Goal: Information Seeking & Learning: Check status

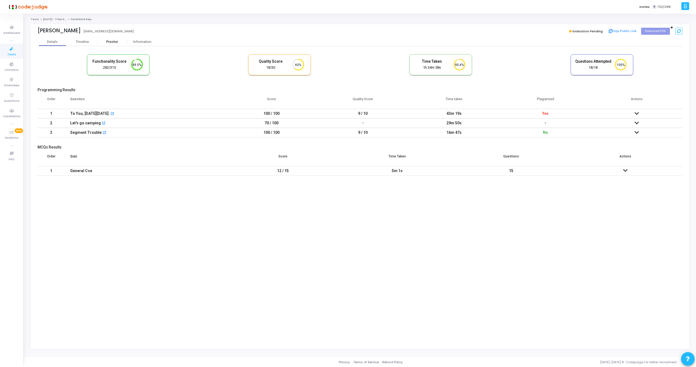
click at [111, 45] on div "Proctor" at bounding box center [112, 42] width 30 height 8
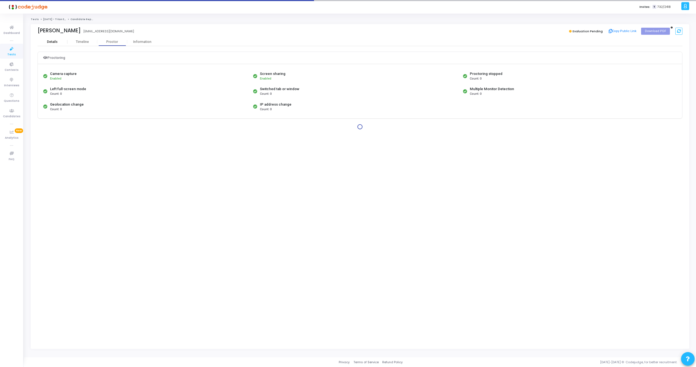
click at [59, 45] on div "Details" at bounding box center [53, 42] width 30 height 8
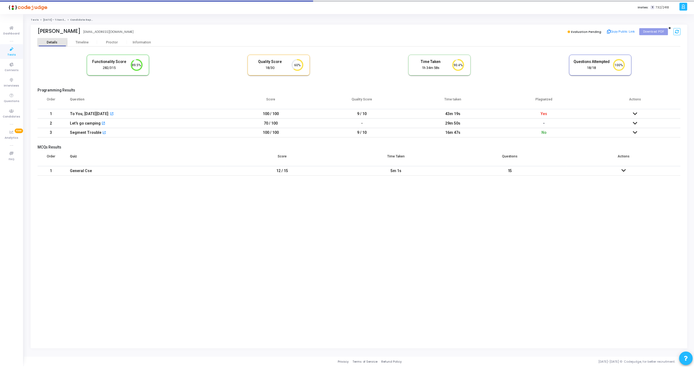
scroll to position [2, 2]
click at [122, 42] on div "Proctor" at bounding box center [112, 42] width 30 height 4
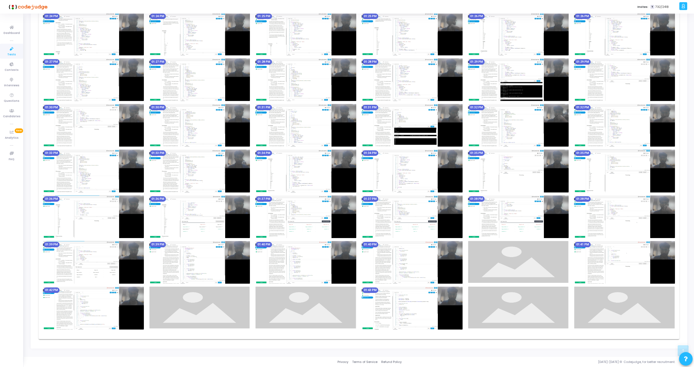
scroll to position [1308, 0]
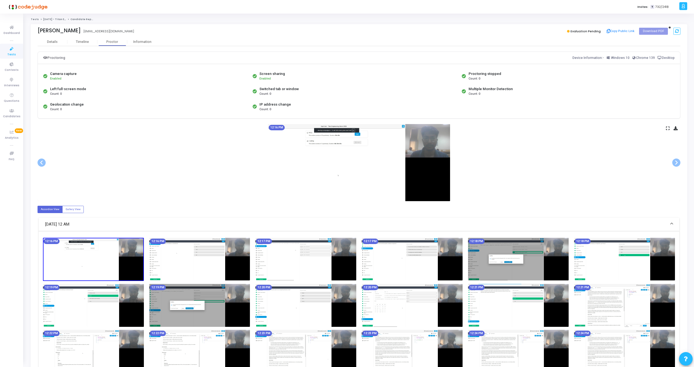
click at [669, 129] on icon at bounding box center [668, 128] width 4 height 3
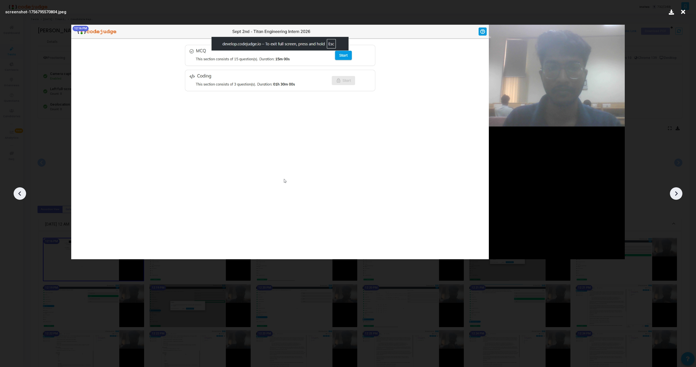
click at [676, 190] on icon at bounding box center [676, 194] width 8 height 8
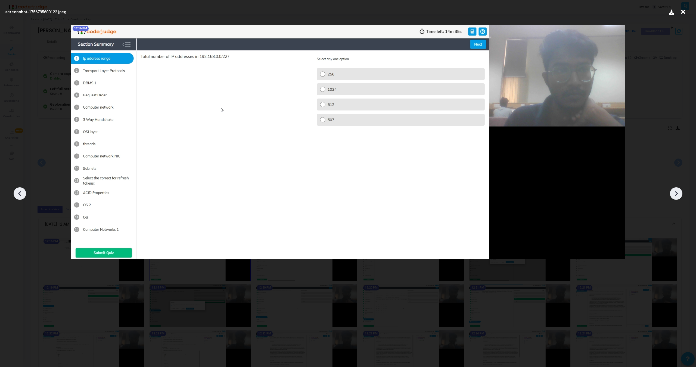
click at [676, 190] on icon at bounding box center [676, 194] width 8 height 8
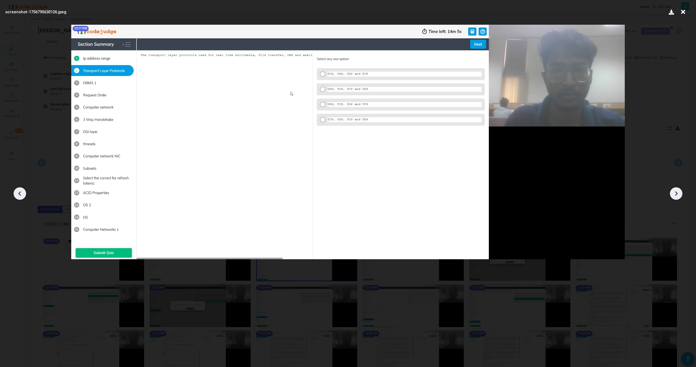
click at [676, 190] on icon at bounding box center [676, 194] width 8 height 8
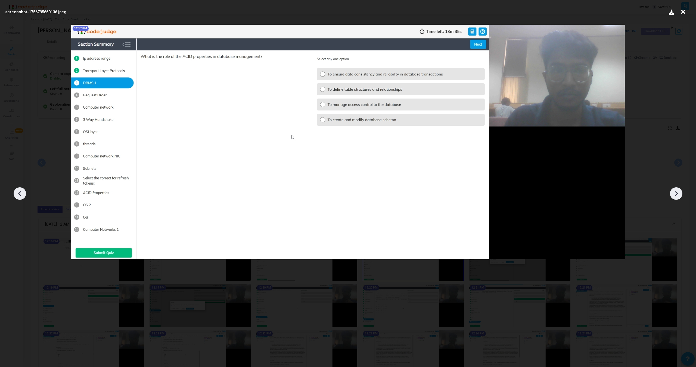
click at [676, 190] on icon at bounding box center [676, 194] width 8 height 8
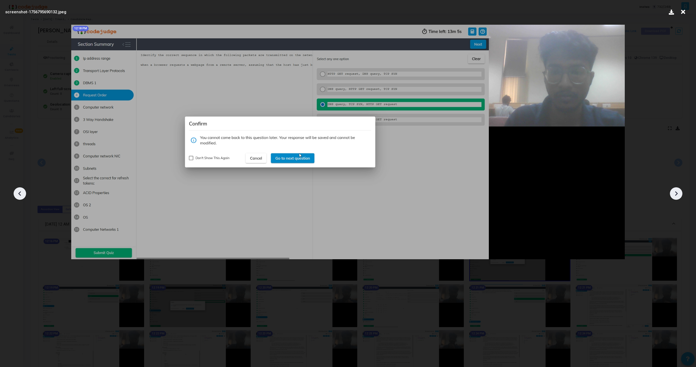
click at [676, 190] on icon at bounding box center [676, 194] width 8 height 8
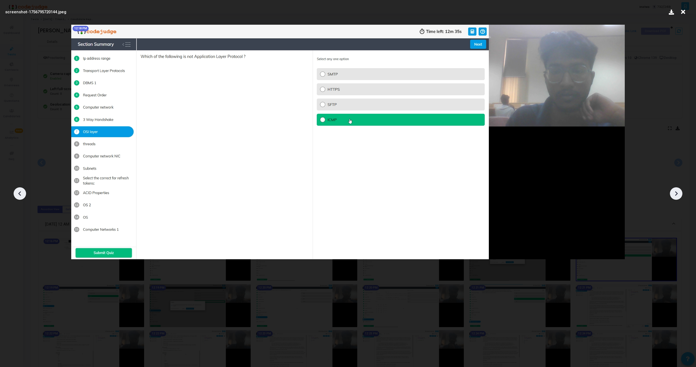
click at [676, 190] on icon at bounding box center [676, 194] width 8 height 8
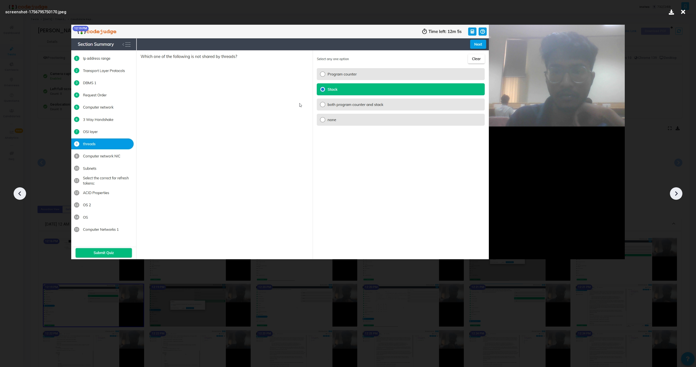
click at [676, 190] on icon at bounding box center [676, 194] width 8 height 8
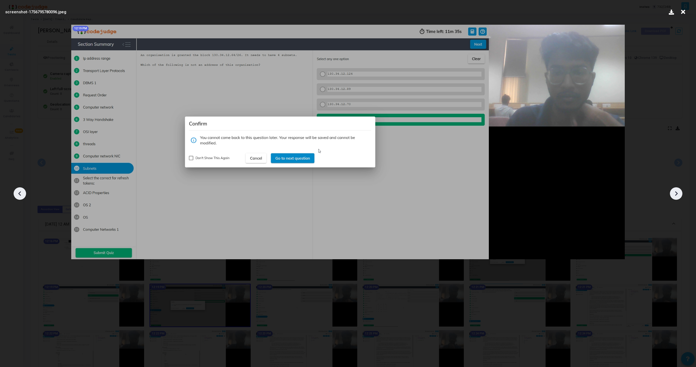
click at [676, 190] on icon at bounding box center [676, 194] width 8 height 8
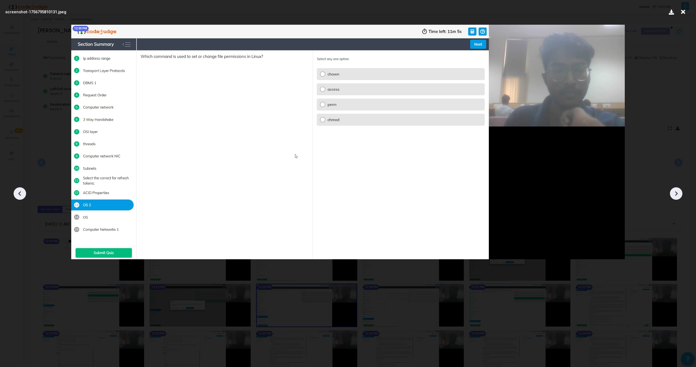
click at [676, 190] on icon at bounding box center [676, 194] width 8 height 8
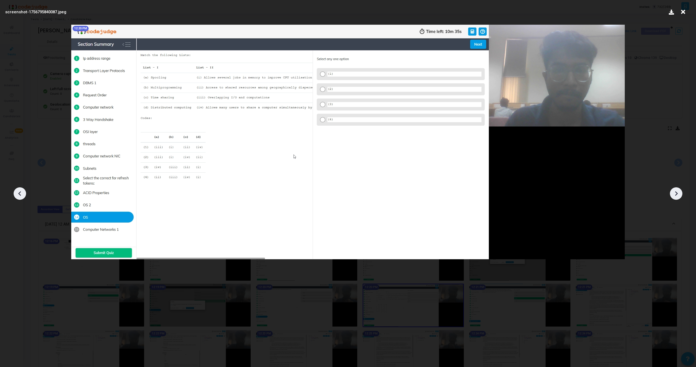
click at [676, 190] on icon at bounding box center [676, 194] width 8 height 8
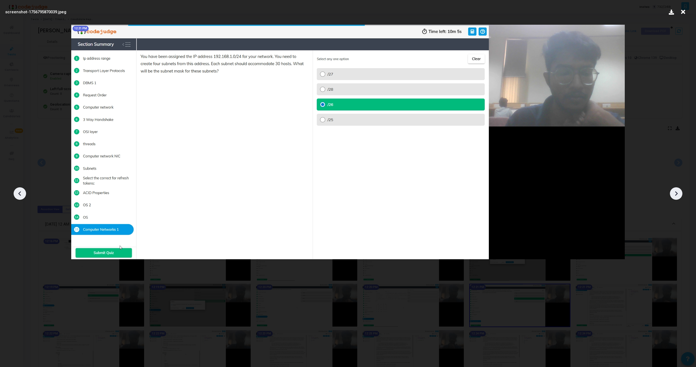
click at [676, 190] on icon at bounding box center [676, 194] width 8 height 8
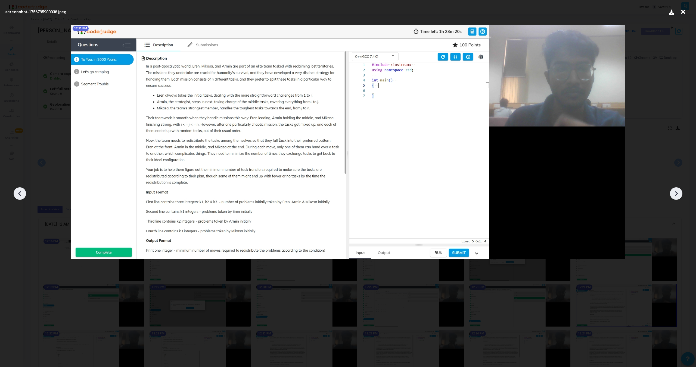
click at [676, 190] on icon at bounding box center [676, 194] width 8 height 8
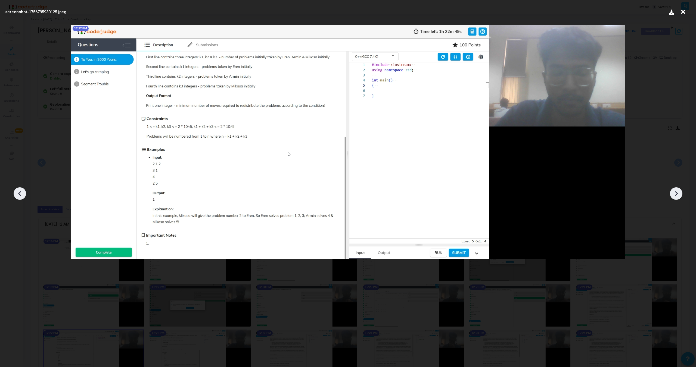
click at [676, 190] on icon at bounding box center [676, 194] width 8 height 8
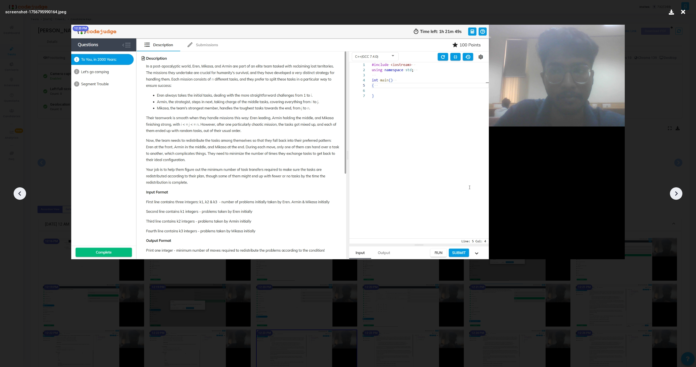
click at [676, 190] on icon at bounding box center [676, 194] width 8 height 8
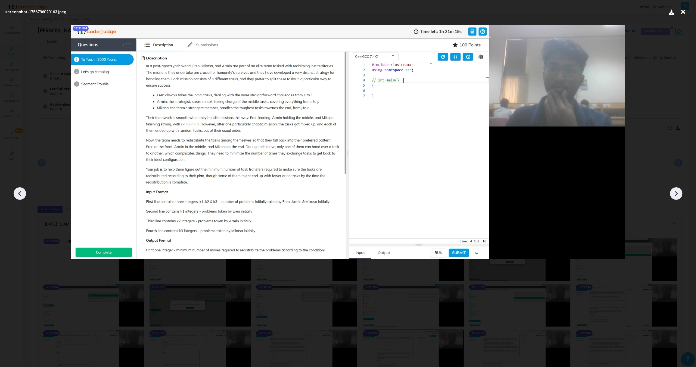
click at [676, 190] on icon at bounding box center [676, 194] width 8 height 8
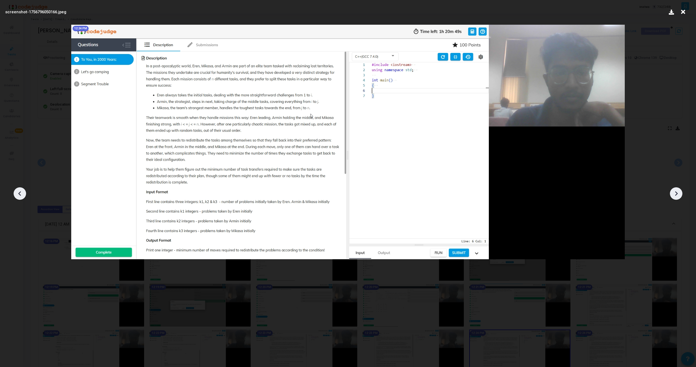
click at [676, 190] on icon at bounding box center [676, 194] width 8 height 8
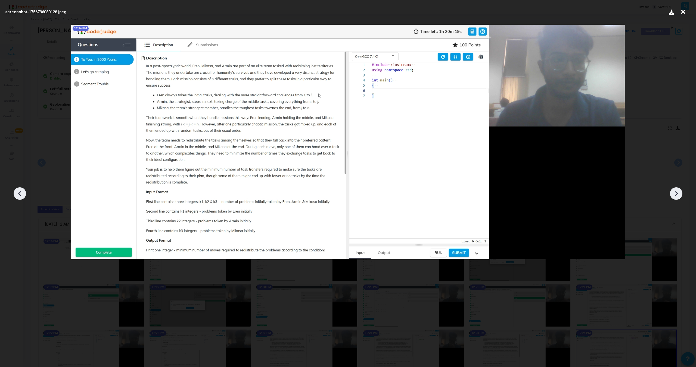
click at [676, 190] on icon at bounding box center [676, 194] width 8 height 8
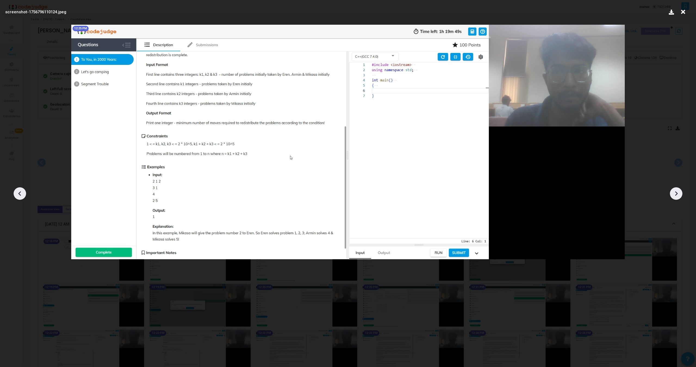
click at [676, 190] on icon at bounding box center [676, 194] width 8 height 8
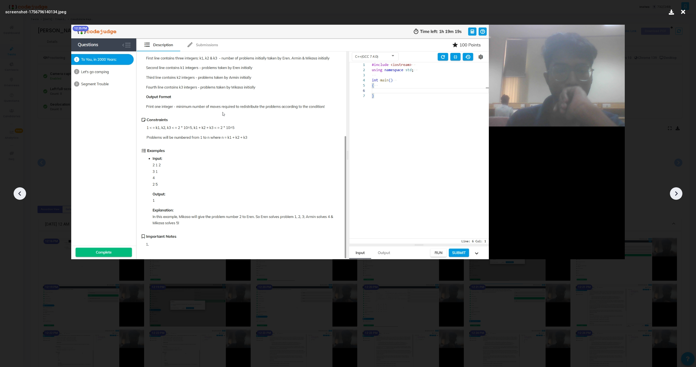
click at [676, 190] on icon at bounding box center [676, 194] width 8 height 8
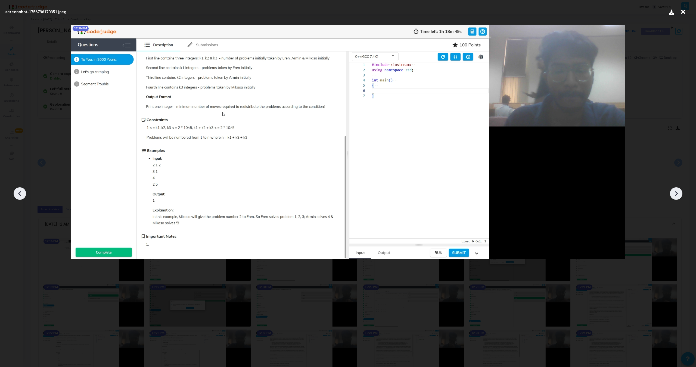
click at [676, 190] on icon at bounding box center [676, 194] width 8 height 8
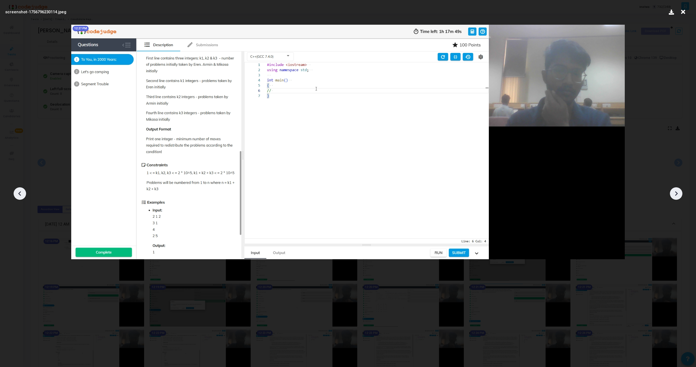
click at [676, 190] on icon at bounding box center [676, 194] width 8 height 8
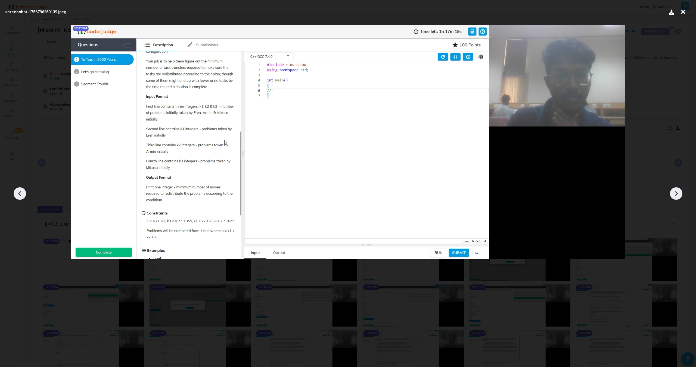
click at [676, 190] on icon at bounding box center [676, 194] width 8 height 8
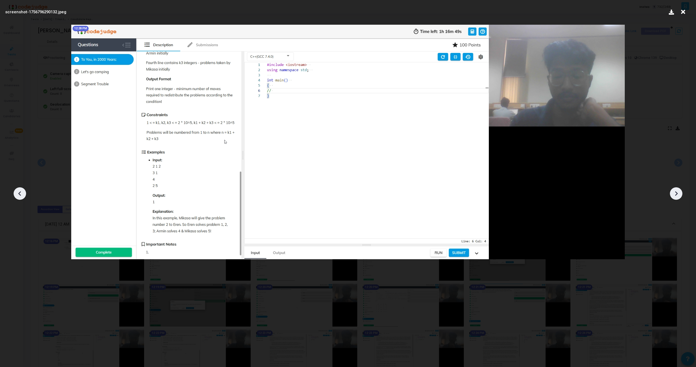
click at [676, 190] on icon at bounding box center [676, 194] width 8 height 8
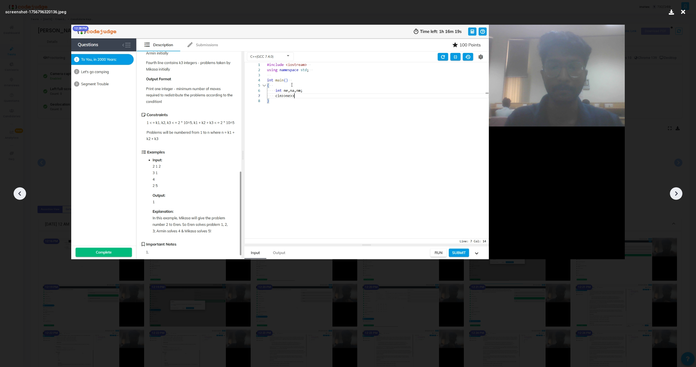
click at [676, 190] on icon at bounding box center [676, 194] width 8 height 8
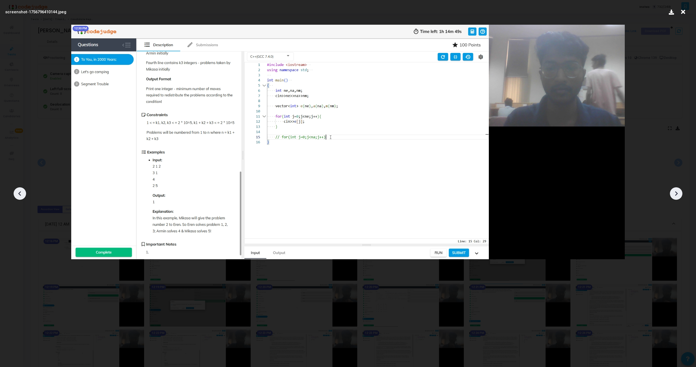
click at [676, 190] on icon at bounding box center [676, 194] width 8 height 8
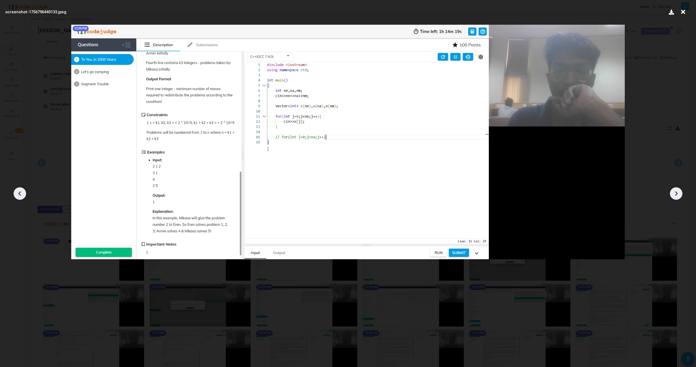
click at [676, 190] on icon at bounding box center [676, 194] width 8 height 8
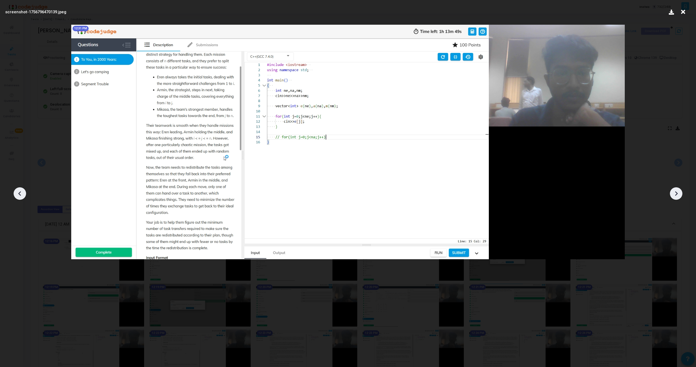
click at [676, 190] on icon at bounding box center [676, 194] width 8 height 8
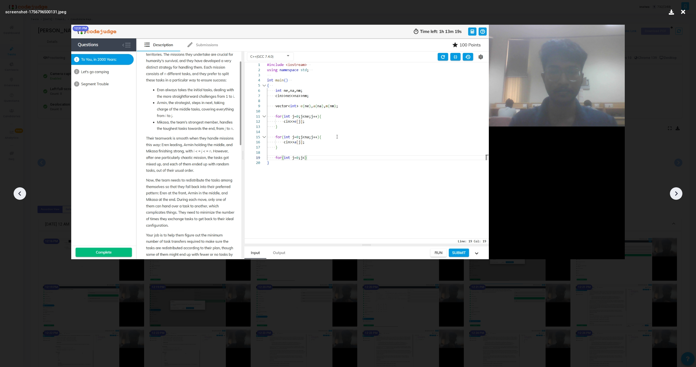
click at [676, 190] on icon at bounding box center [676, 194] width 8 height 8
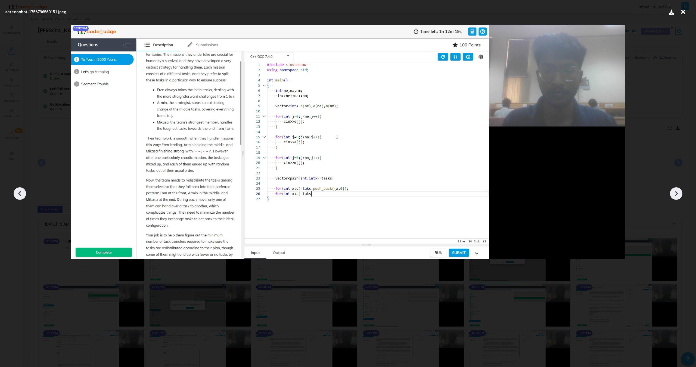
click at [676, 190] on icon at bounding box center [676, 194] width 8 height 8
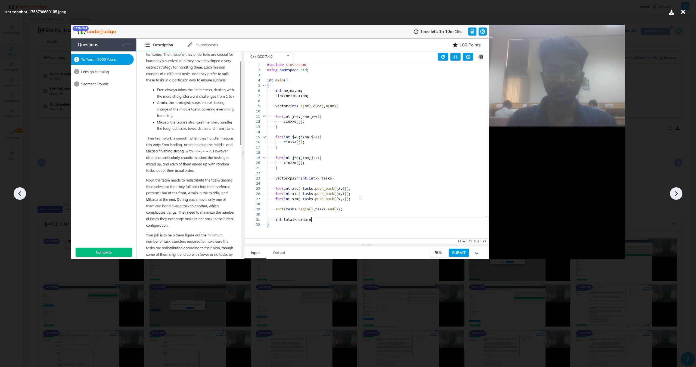
click at [676, 190] on icon at bounding box center [676, 194] width 8 height 8
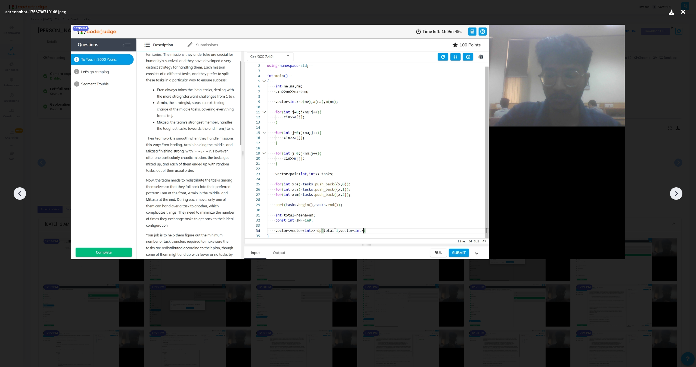
click at [676, 190] on icon at bounding box center [676, 194] width 8 height 8
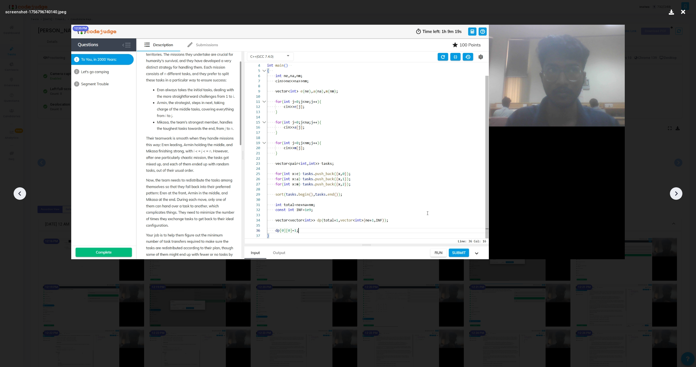
click at [676, 190] on icon at bounding box center [676, 194] width 8 height 8
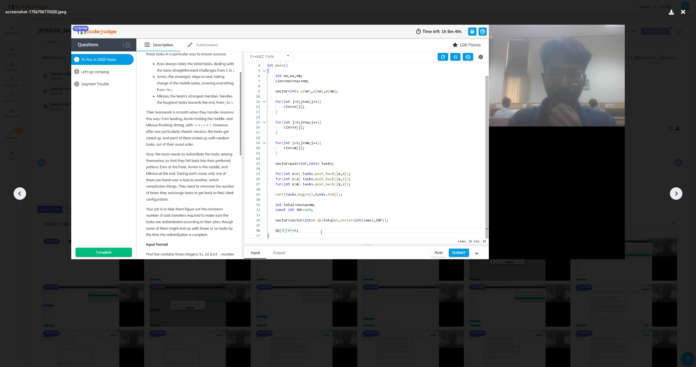
click at [676, 190] on icon at bounding box center [676, 194] width 8 height 8
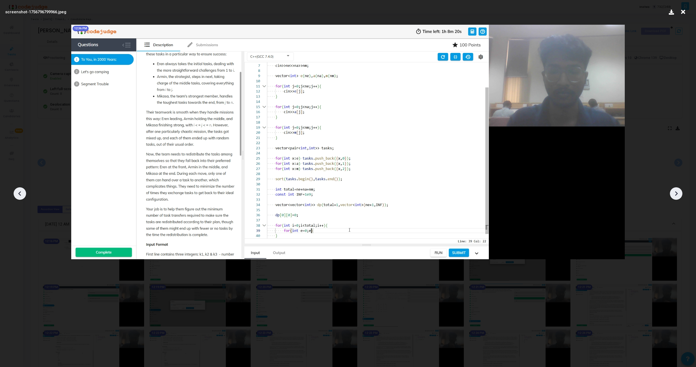
click at [676, 190] on icon at bounding box center [676, 194] width 8 height 8
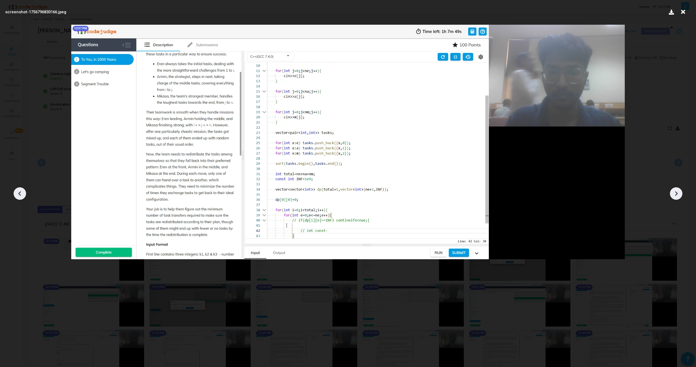
click at [676, 190] on icon at bounding box center [676, 194] width 8 height 8
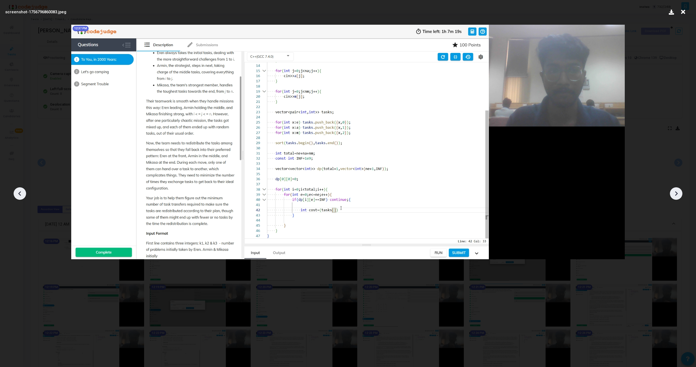
click at [676, 190] on icon at bounding box center [676, 194] width 8 height 8
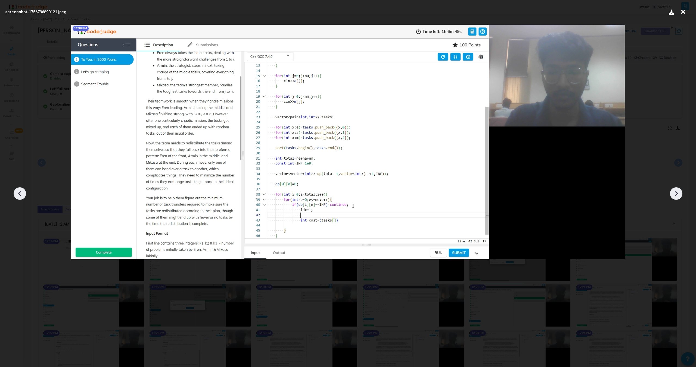
click at [676, 190] on icon at bounding box center [676, 194] width 8 height 8
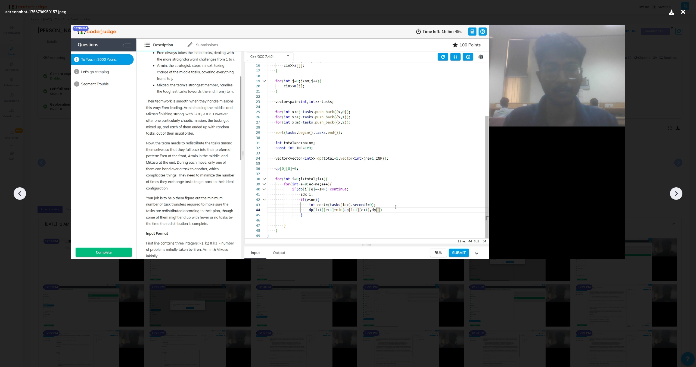
click at [676, 190] on icon at bounding box center [676, 194] width 8 height 8
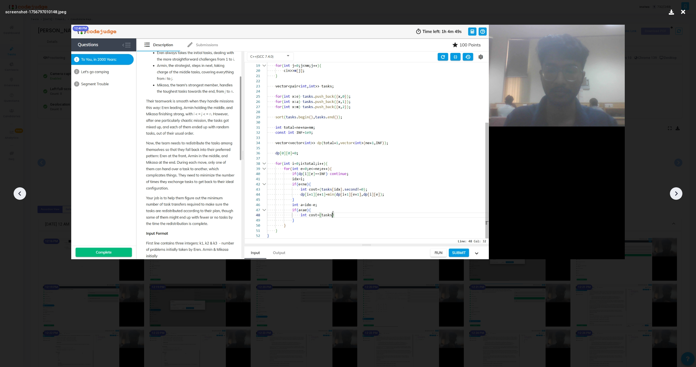
click at [676, 190] on icon at bounding box center [676, 194] width 8 height 8
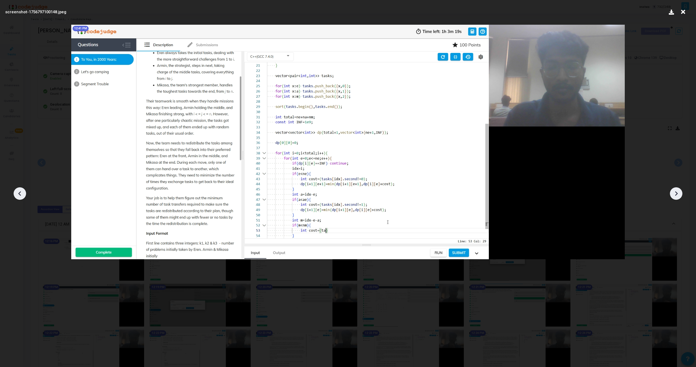
click at [676, 190] on icon at bounding box center [676, 194] width 8 height 8
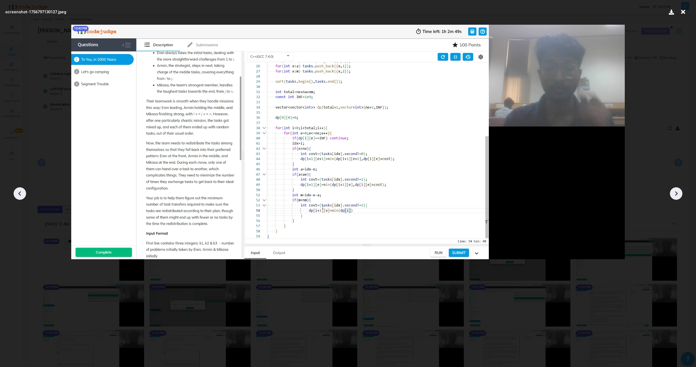
click at [676, 190] on icon at bounding box center [676, 194] width 8 height 8
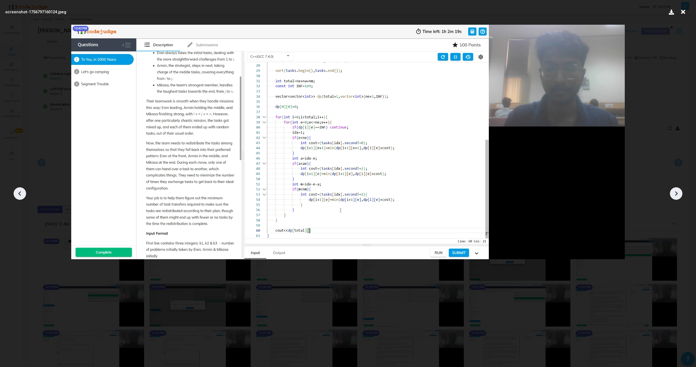
click at [676, 190] on icon at bounding box center [676, 194] width 8 height 8
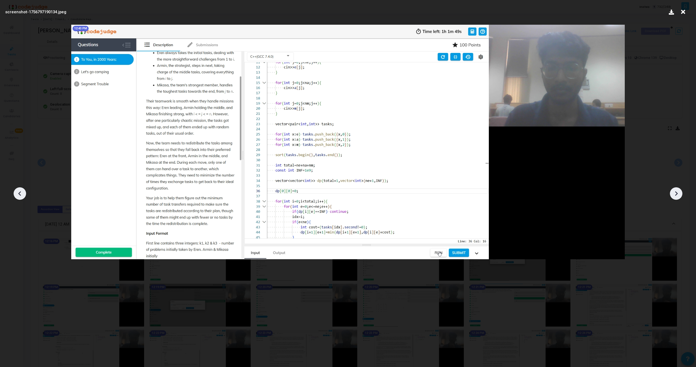
click at [676, 190] on icon at bounding box center [676, 194] width 8 height 8
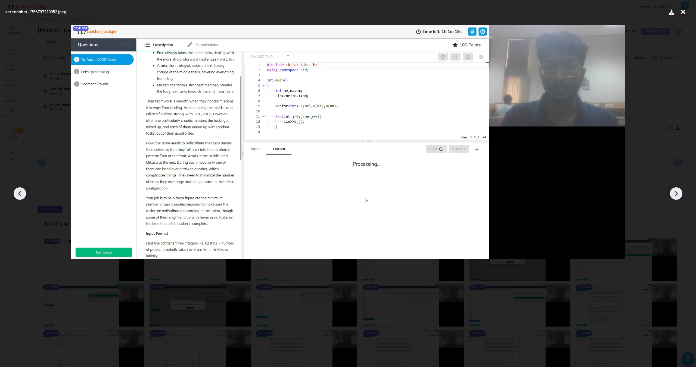
click at [676, 190] on icon at bounding box center [676, 194] width 8 height 8
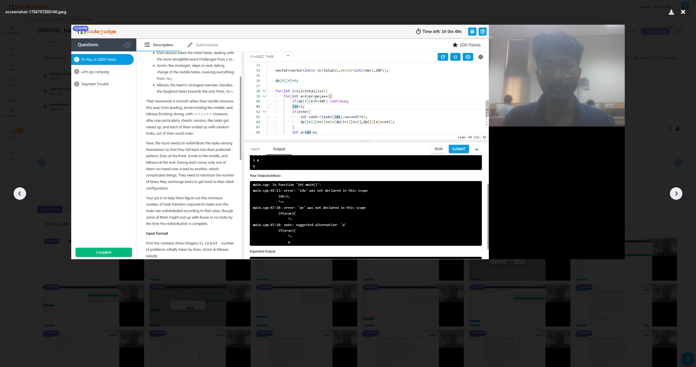
click at [676, 190] on icon at bounding box center [676, 194] width 8 height 8
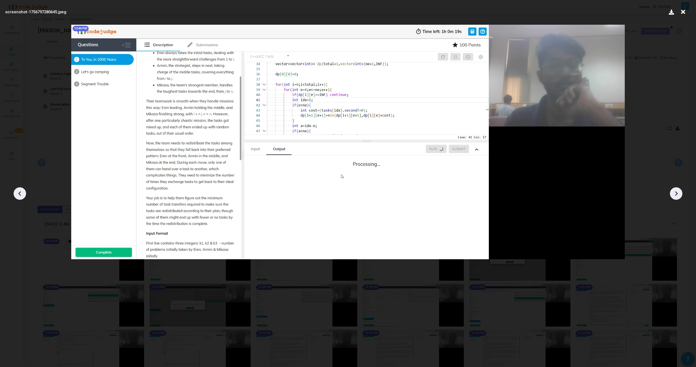
click at [676, 190] on icon at bounding box center [676, 194] width 8 height 8
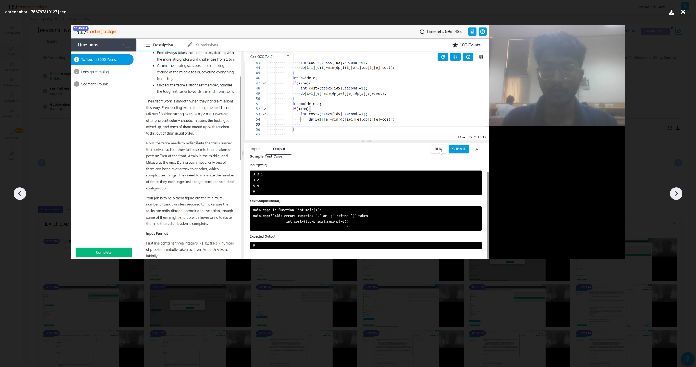
click at [676, 190] on icon at bounding box center [676, 194] width 8 height 8
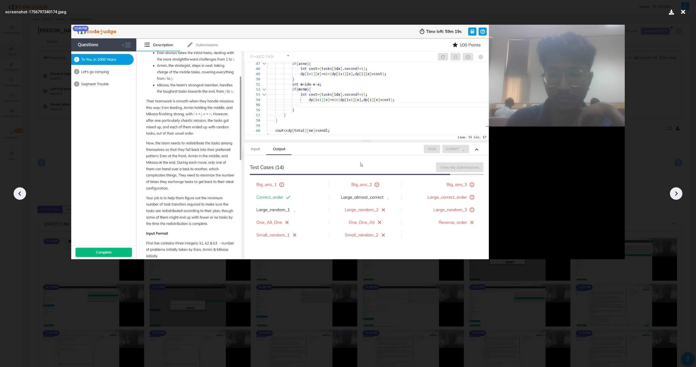
click at [676, 190] on icon at bounding box center [676, 194] width 8 height 8
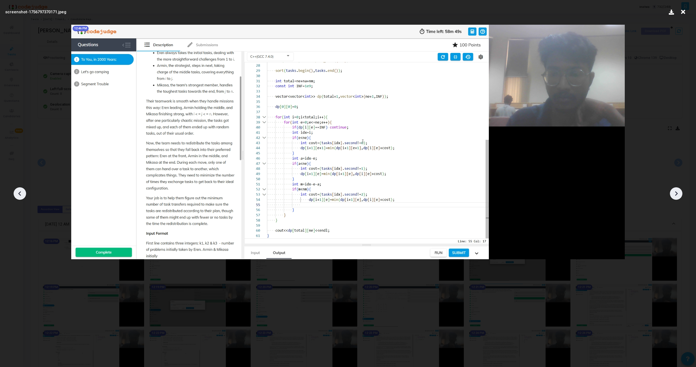
click at [676, 190] on icon at bounding box center [676, 194] width 8 height 8
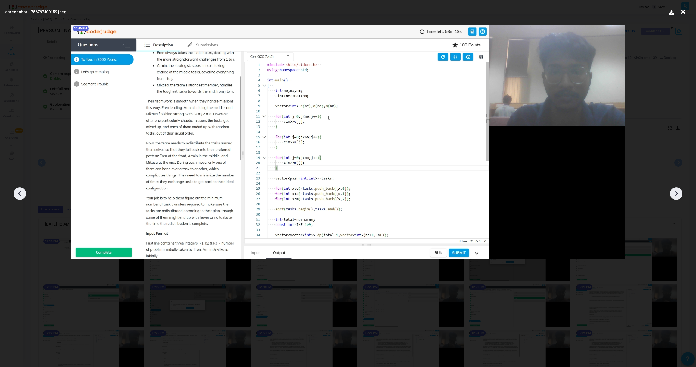
click at [676, 190] on icon at bounding box center [676, 194] width 8 height 8
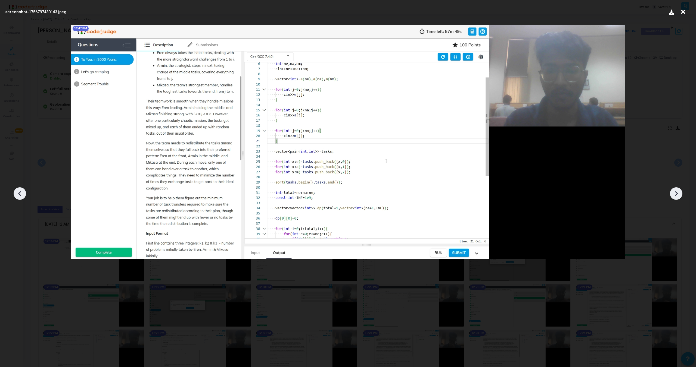
click at [676, 190] on icon at bounding box center [676, 194] width 8 height 8
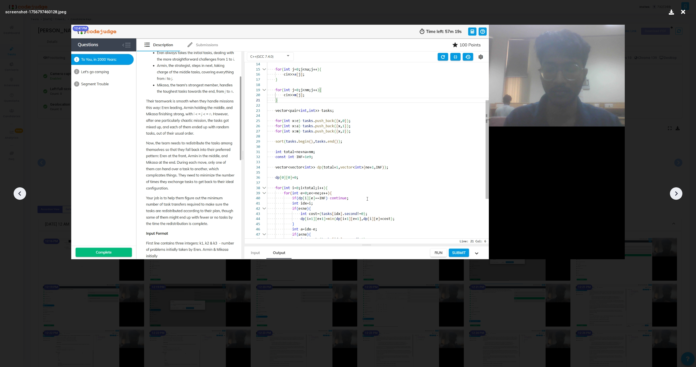
click at [676, 189] on div at bounding box center [676, 194] width 13 height 13
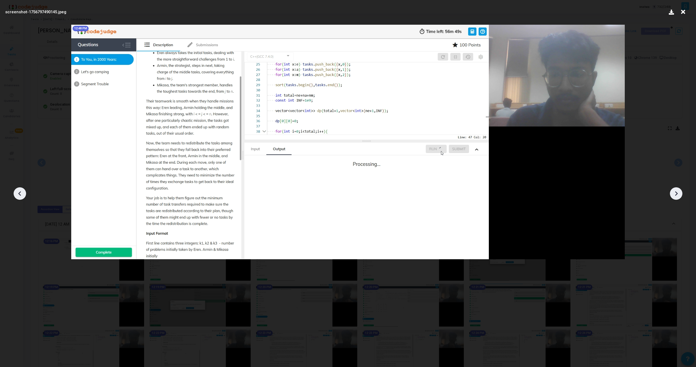
click at [676, 189] on div at bounding box center [676, 194] width 13 height 13
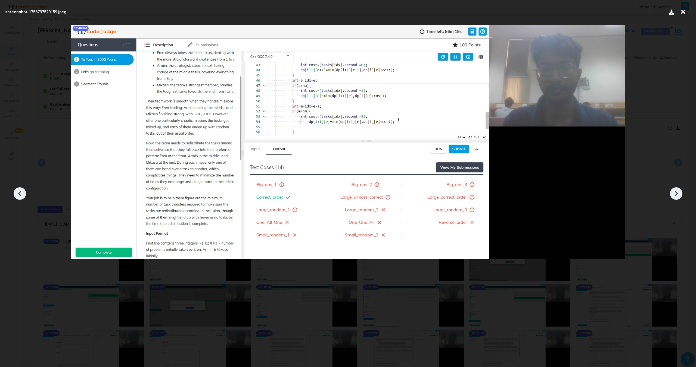
click at [676, 189] on div at bounding box center [676, 194] width 13 height 13
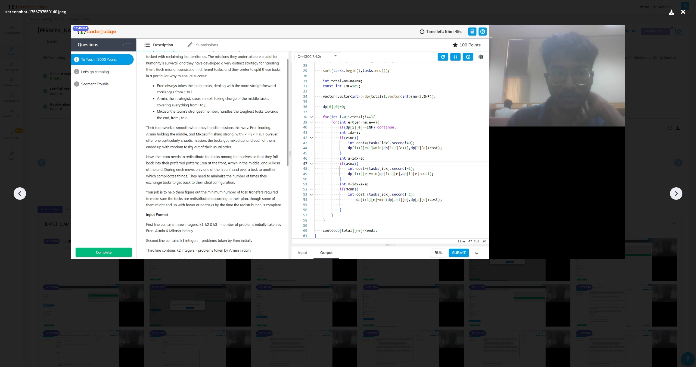
click at [676, 189] on div at bounding box center [676, 194] width 13 height 13
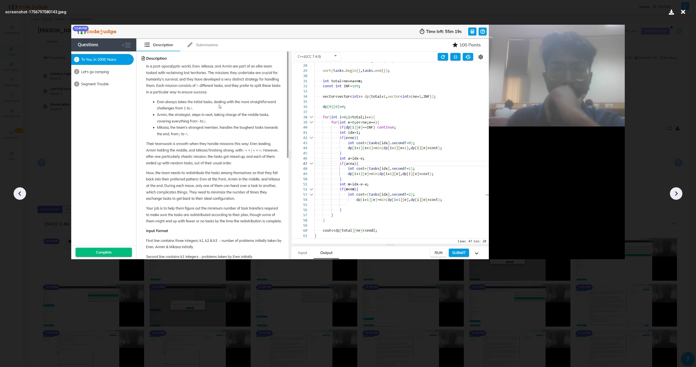
click at [676, 189] on div at bounding box center [676, 194] width 13 height 13
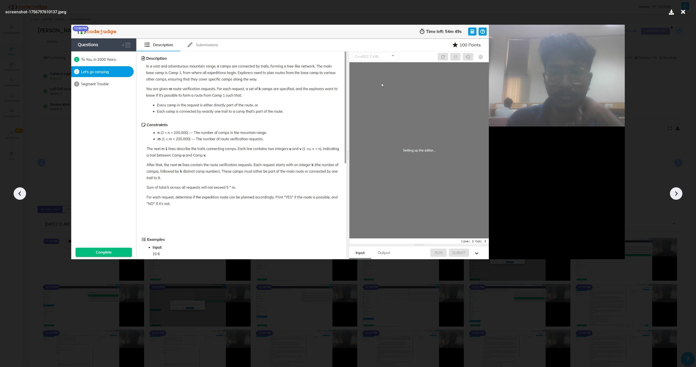
click at [676, 189] on div at bounding box center [676, 194] width 13 height 13
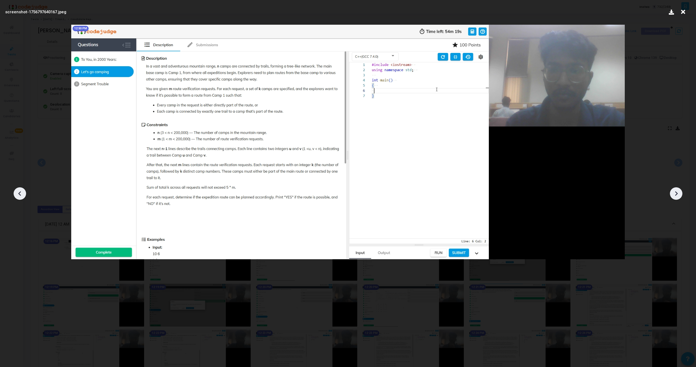
click at [676, 189] on div at bounding box center [676, 194] width 13 height 13
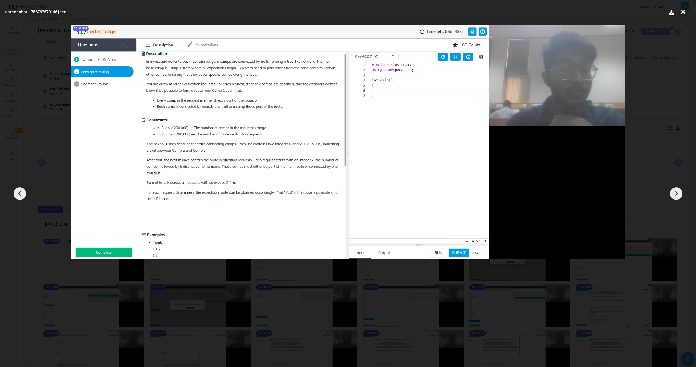
click at [676, 189] on div at bounding box center [676, 194] width 13 height 13
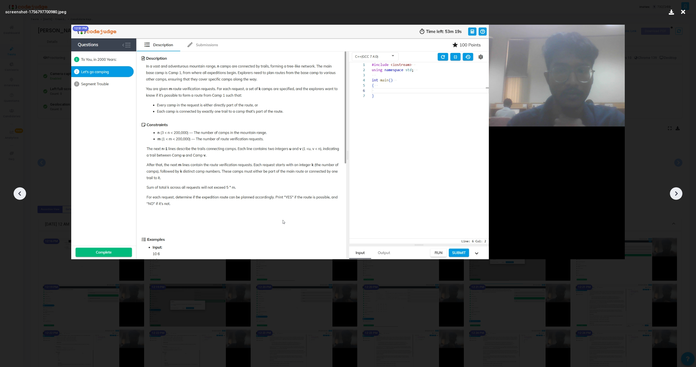
click at [676, 190] on icon at bounding box center [676, 194] width 8 height 8
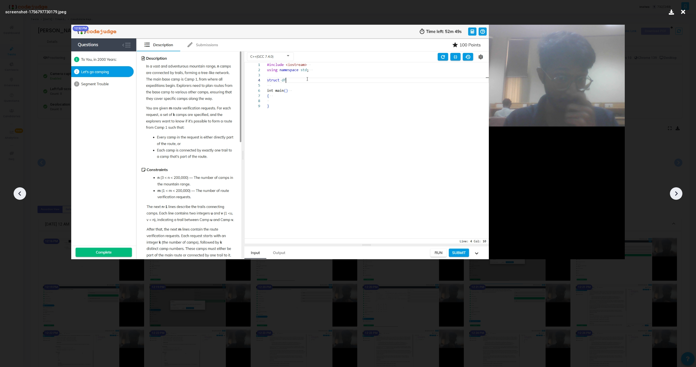
click at [676, 190] on icon at bounding box center [676, 194] width 8 height 8
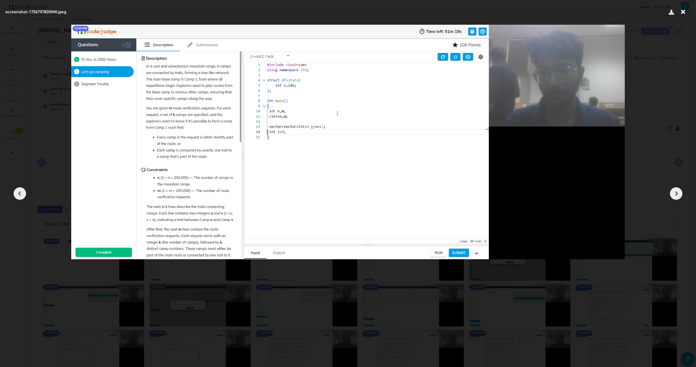
click at [676, 190] on icon at bounding box center [676, 194] width 8 height 8
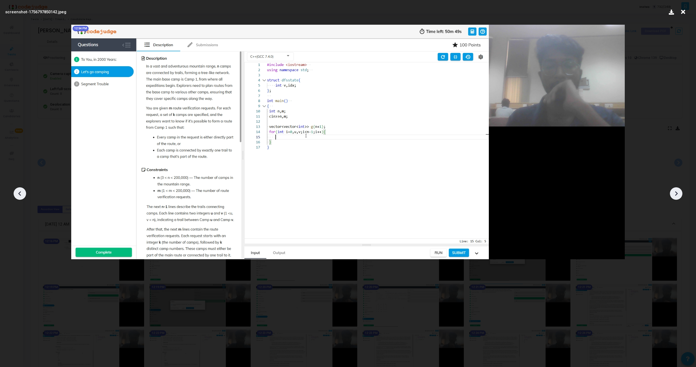
click at [676, 190] on icon at bounding box center [676, 194] width 8 height 8
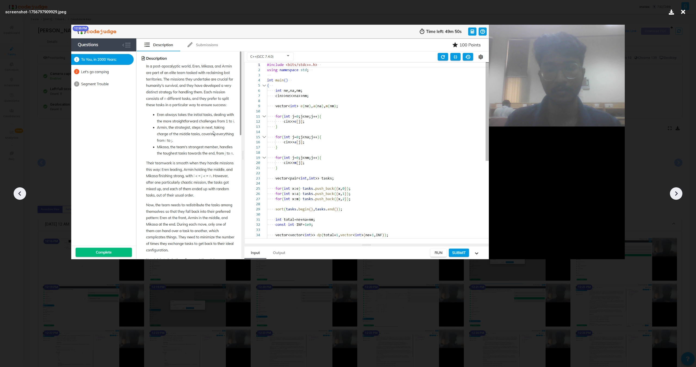
click at [676, 190] on icon at bounding box center [676, 194] width 8 height 8
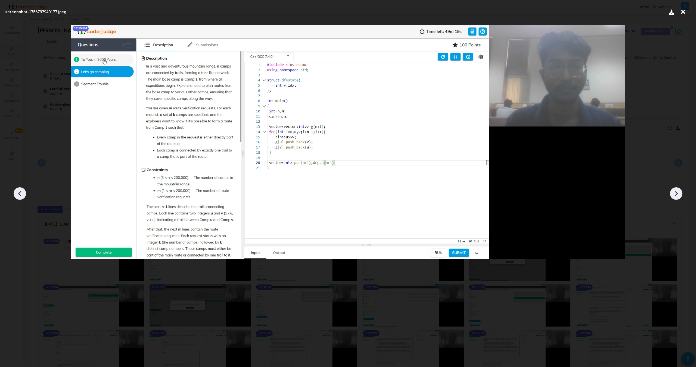
click at [676, 190] on icon at bounding box center [676, 194] width 8 height 8
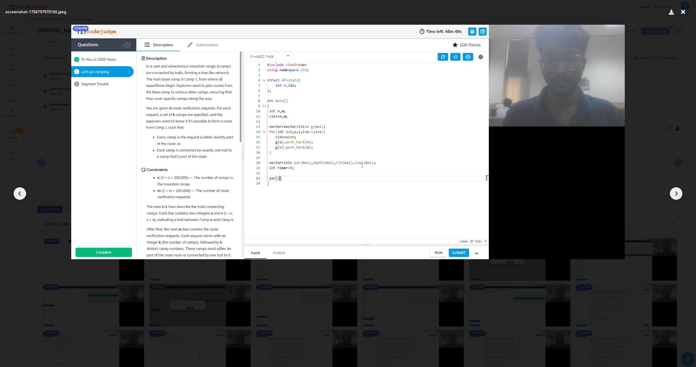
click at [676, 190] on icon at bounding box center [676, 194] width 8 height 8
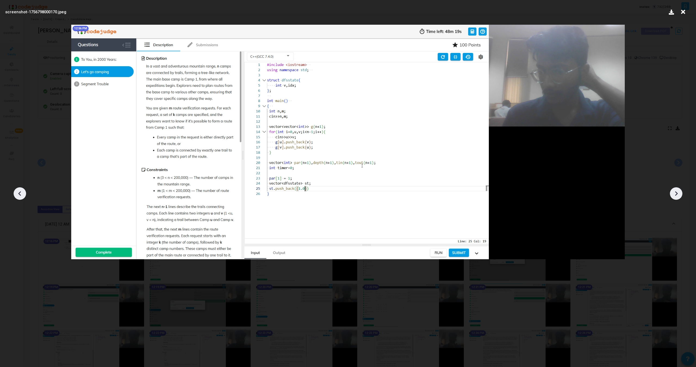
click at [676, 190] on icon at bounding box center [676, 194] width 8 height 8
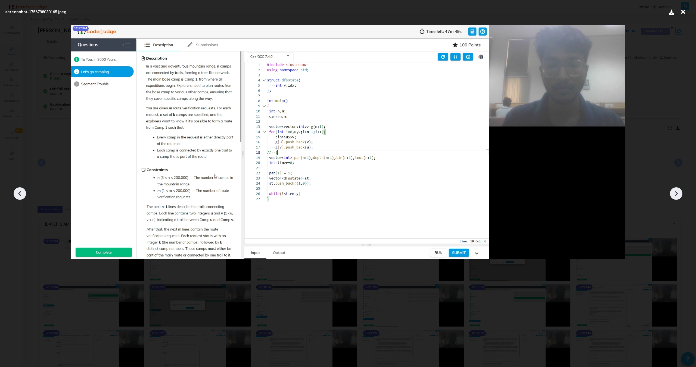
click at [676, 190] on icon at bounding box center [676, 194] width 8 height 8
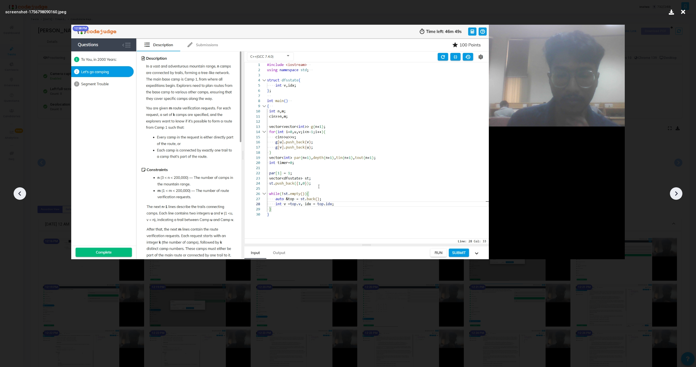
click at [676, 190] on icon at bounding box center [676, 194] width 8 height 8
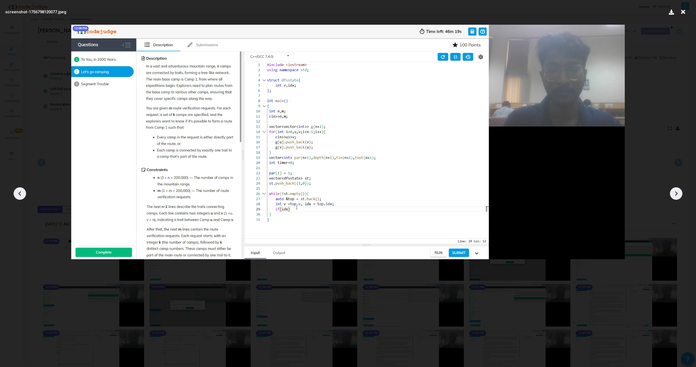
click at [676, 190] on icon at bounding box center [676, 194] width 8 height 8
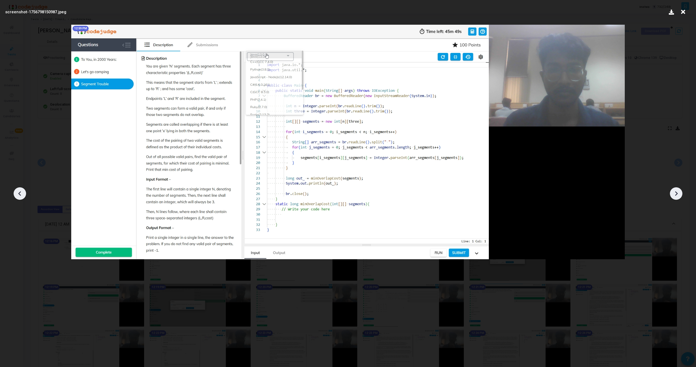
click at [676, 190] on icon at bounding box center [676, 194] width 8 height 8
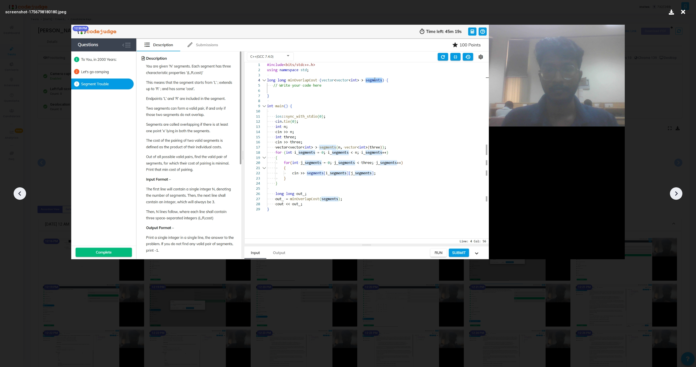
click at [676, 190] on icon at bounding box center [676, 194] width 8 height 8
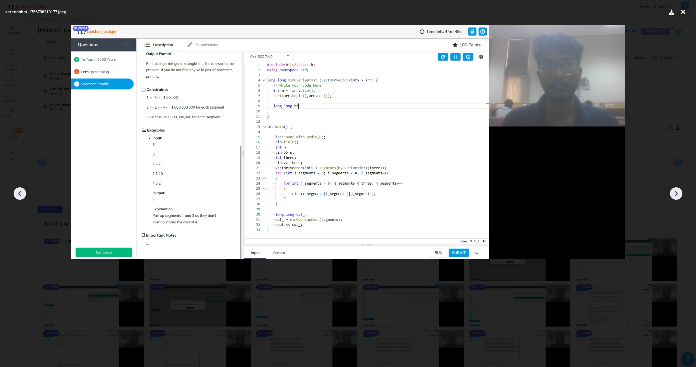
click at [676, 190] on icon at bounding box center [676, 194] width 8 height 8
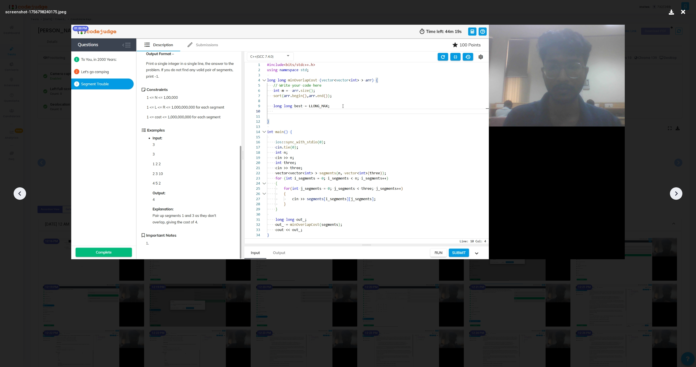
click at [676, 190] on icon at bounding box center [676, 194] width 8 height 8
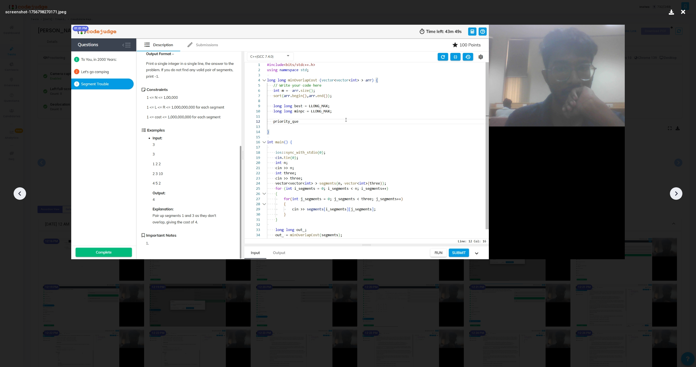
click at [676, 190] on icon at bounding box center [676, 194] width 8 height 8
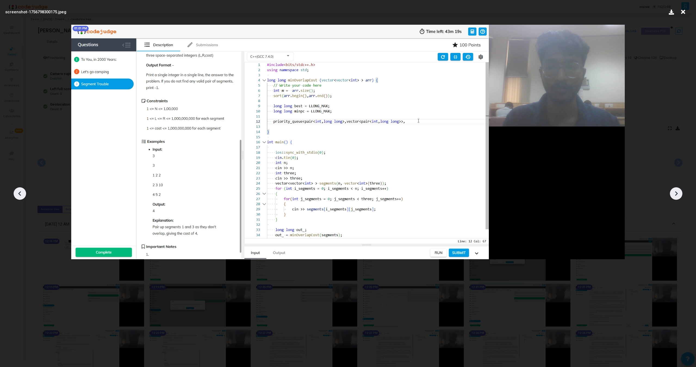
click at [676, 190] on icon at bounding box center [676, 194] width 8 height 8
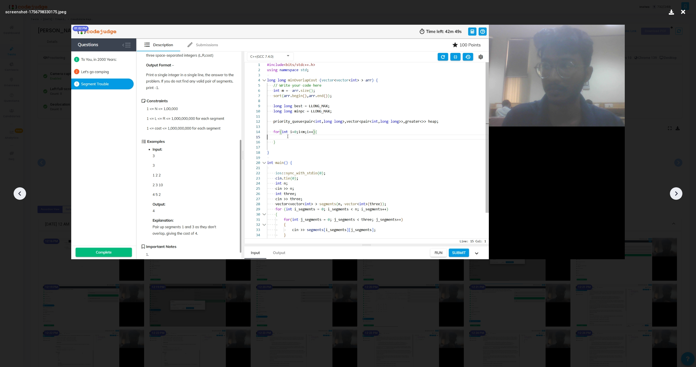
click at [676, 190] on icon at bounding box center [676, 194] width 8 height 8
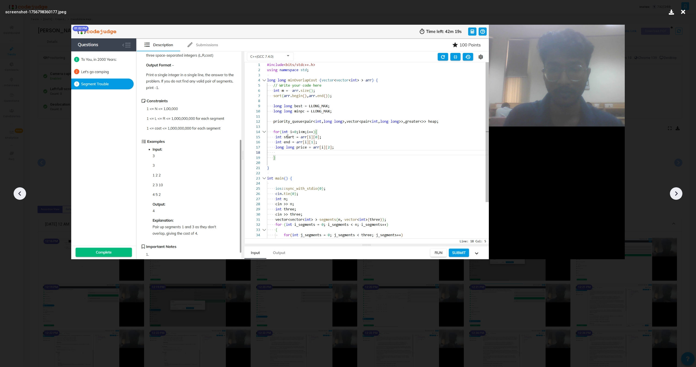
click at [676, 190] on icon at bounding box center [676, 194] width 8 height 8
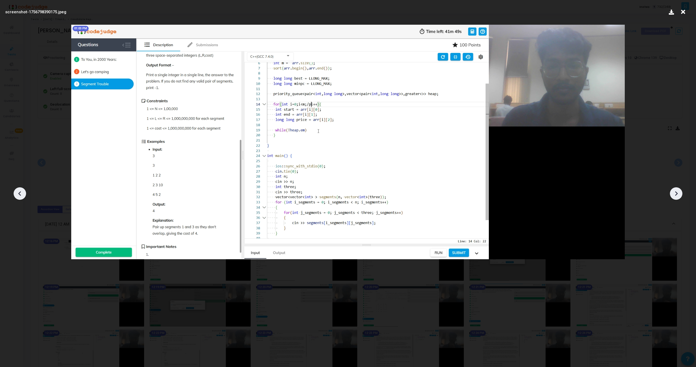
click at [676, 190] on icon at bounding box center [676, 194] width 8 height 8
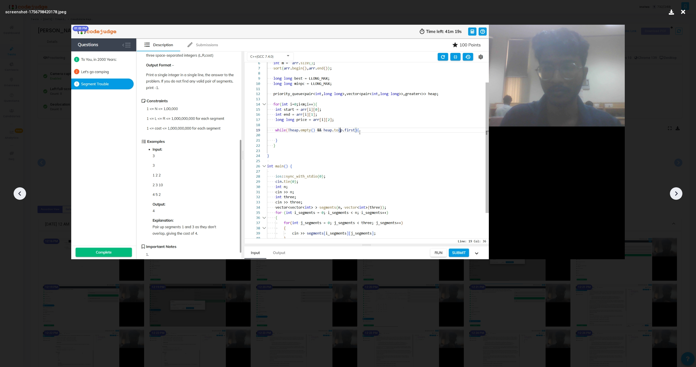
click at [676, 190] on icon at bounding box center [676, 194] width 8 height 8
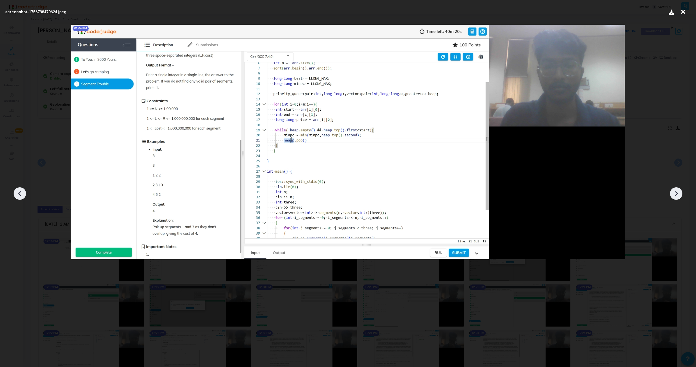
click at [676, 190] on icon at bounding box center [676, 194] width 8 height 8
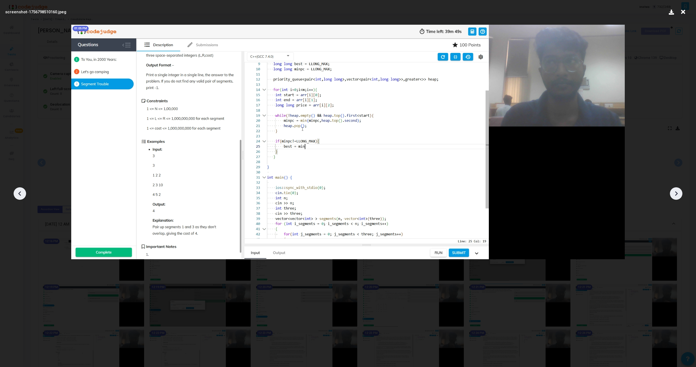
click at [676, 190] on icon at bounding box center [676, 194] width 8 height 8
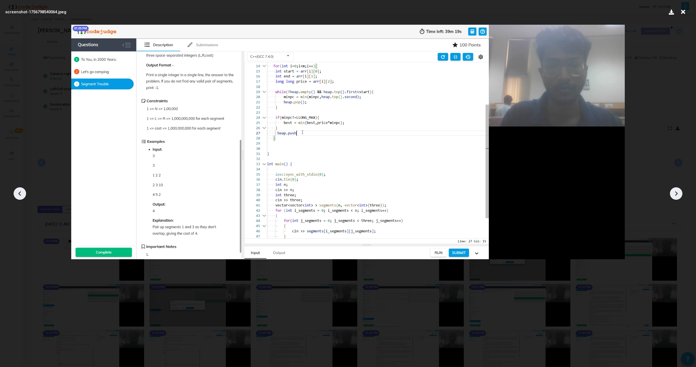
click at [676, 190] on icon at bounding box center [676, 194] width 8 height 8
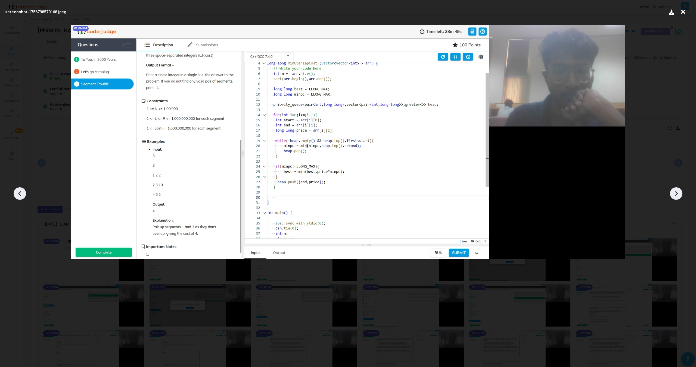
click at [676, 190] on icon at bounding box center [676, 194] width 8 height 8
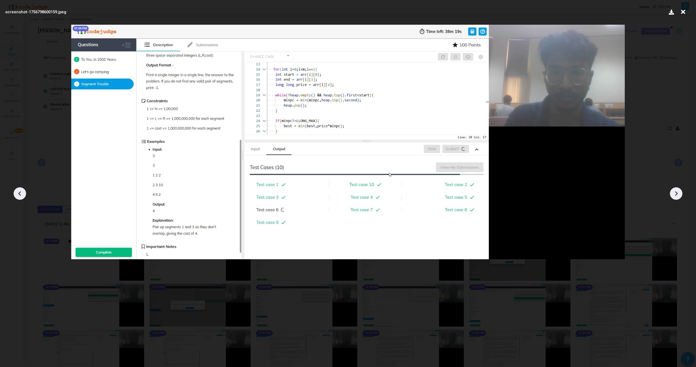
click at [676, 190] on icon at bounding box center [676, 194] width 8 height 8
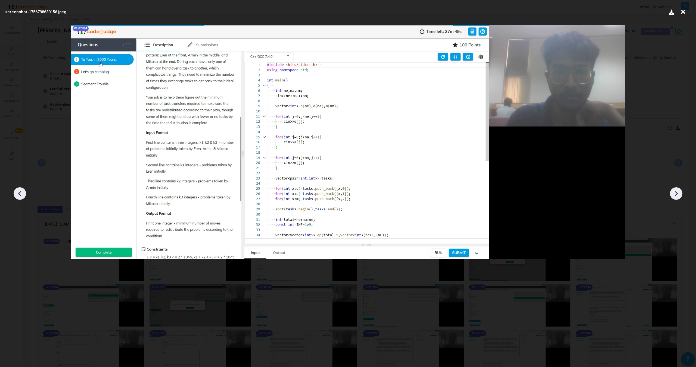
click at [17, 191] on icon at bounding box center [20, 194] width 8 height 8
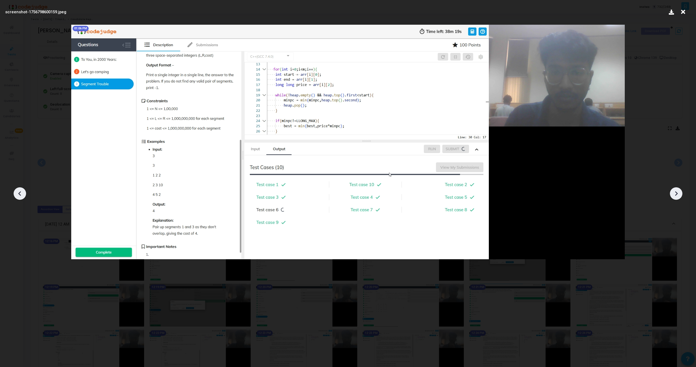
click at [17, 191] on icon at bounding box center [20, 194] width 8 height 8
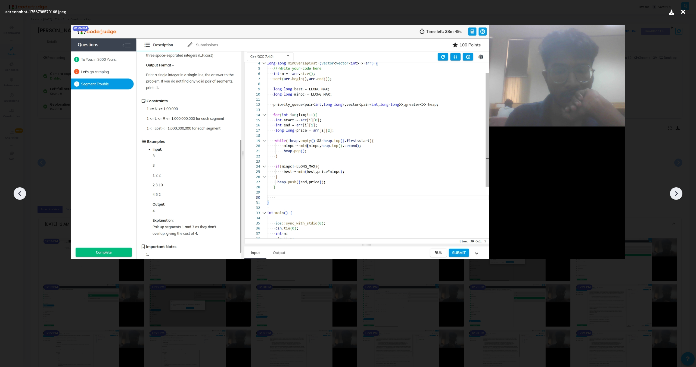
click at [20, 197] on icon at bounding box center [20, 194] width 8 height 8
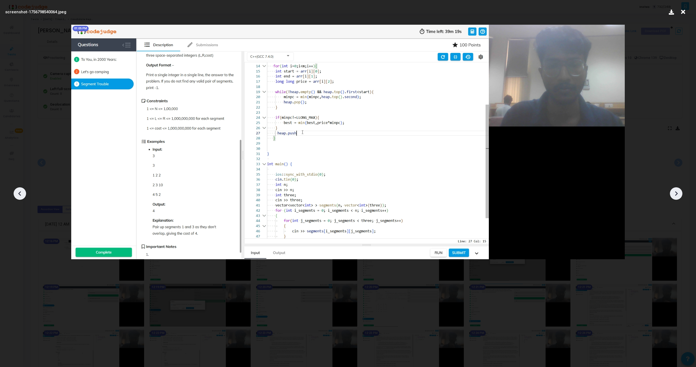
click at [20, 197] on icon at bounding box center [20, 194] width 8 height 8
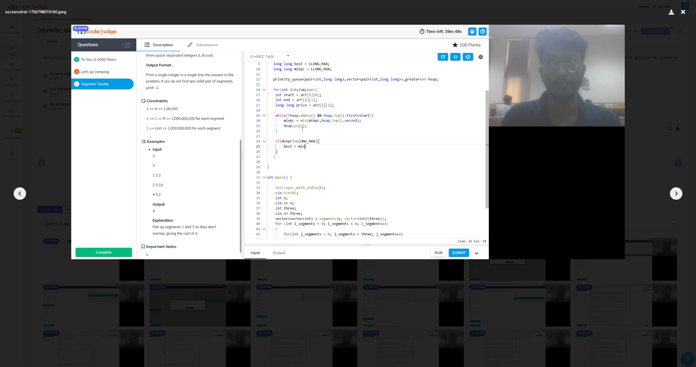
click at [20, 197] on icon at bounding box center [20, 194] width 8 height 8
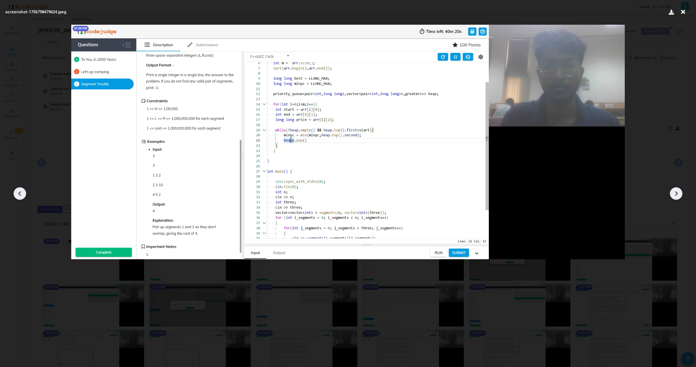
click at [20, 197] on icon at bounding box center [20, 194] width 8 height 8
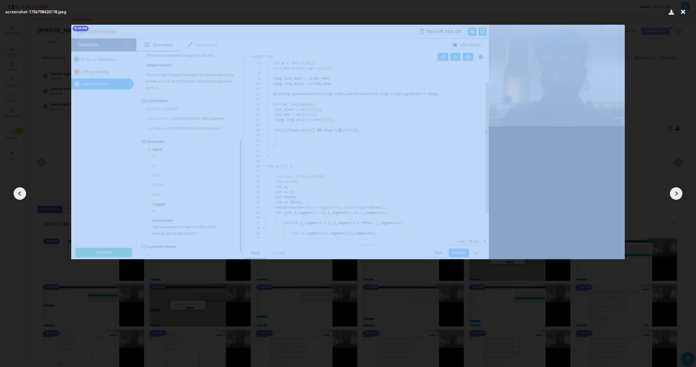
click at [20, 197] on icon at bounding box center [20, 194] width 8 height 8
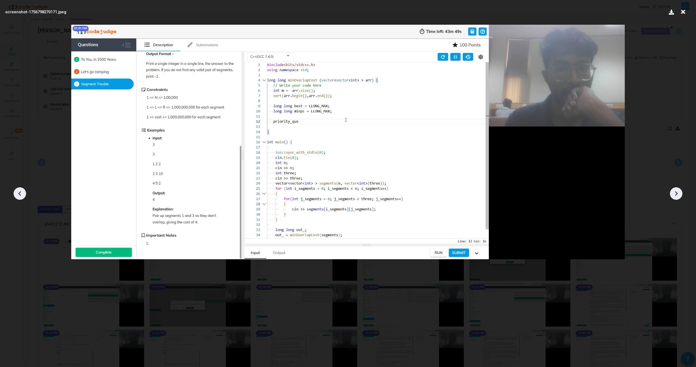
click at [20, 197] on icon at bounding box center [20, 194] width 8 height 8
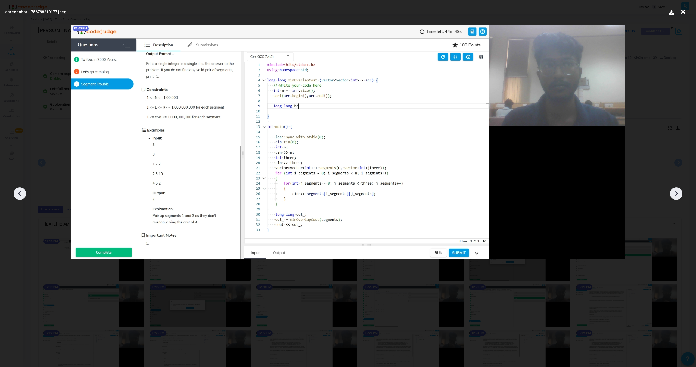
click at [20, 197] on icon at bounding box center [20, 194] width 8 height 8
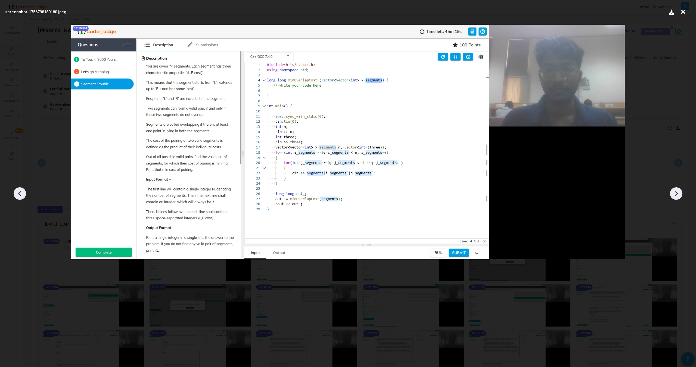
click at [20, 197] on icon at bounding box center [20, 194] width 8 height 8
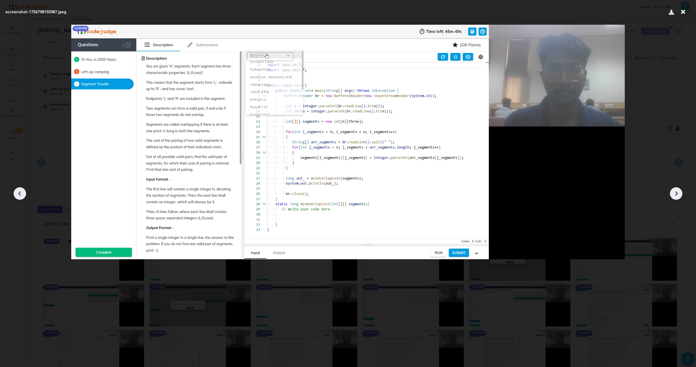
click at [20, 197] on icon at bounding box center [20, 194] width 8 height 8
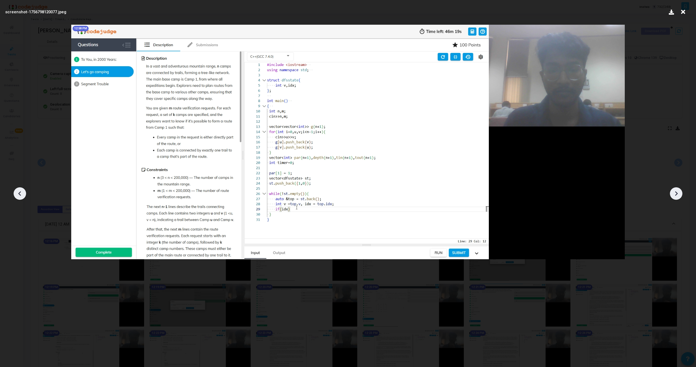
click at [20, 197] on icon at bounding box center [20, 194] width 8 height 8
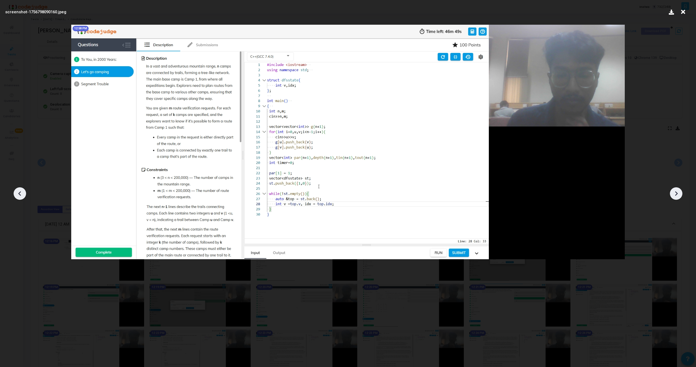
click at [20, 197] on icon at bounding box center [20, 194] width 8 height 8
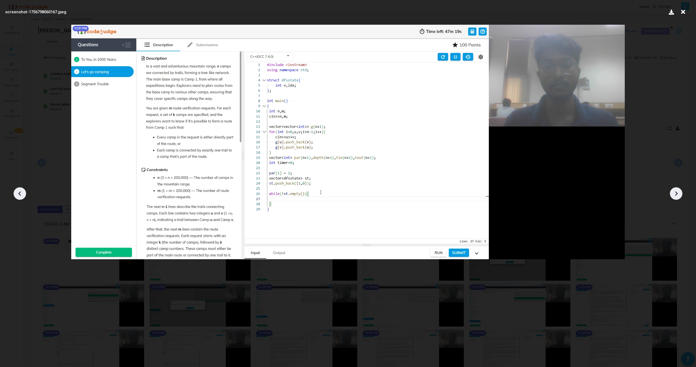
click at [20, 197] on icon at bounding box center [20, 194] width 8 height 8
click at [678, 194] on icon at bounding box center [676, 194] width 8 height 8
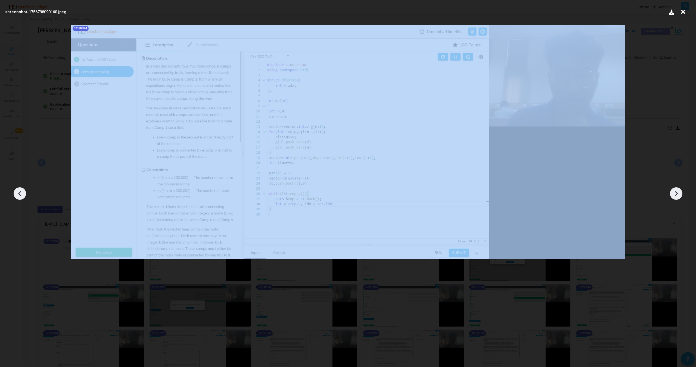
click at [678, 194] on icon at bounding box center [676, 194] width 8 height 8
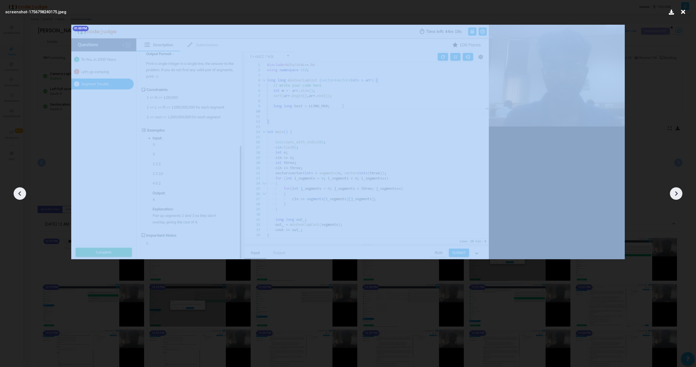
click at [678, 194] on icon at bounding box center [676, 194] width 8 height 8
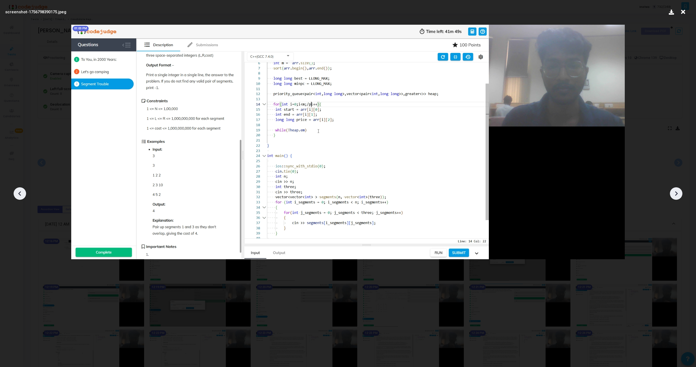
click at [678, 194] on icon at bounding box center [676, 194] width 8 height 8
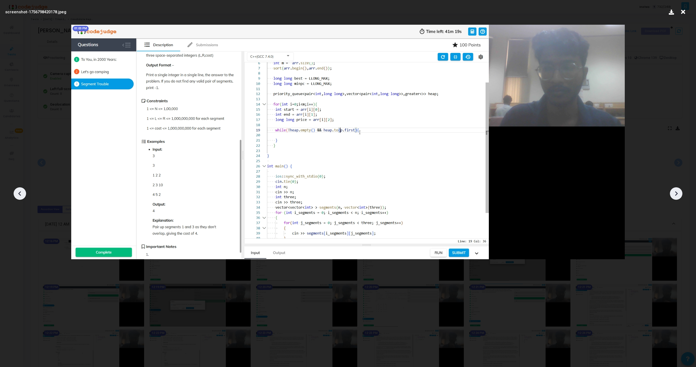
click at [678, 194] on icon at bounding box center [676, 194] width 8 height 8
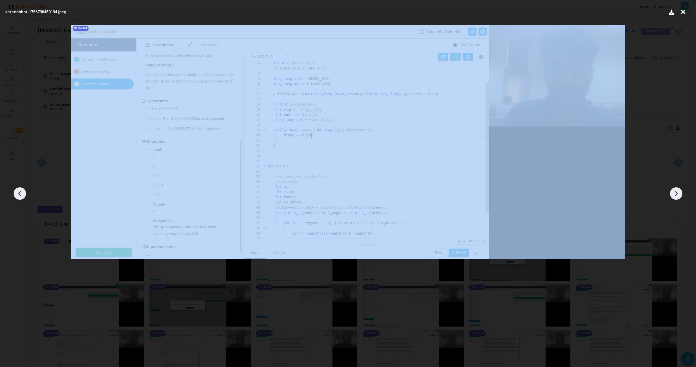
click at [678, 194] on icon at bounding box center [676, 194] width 8 height 8
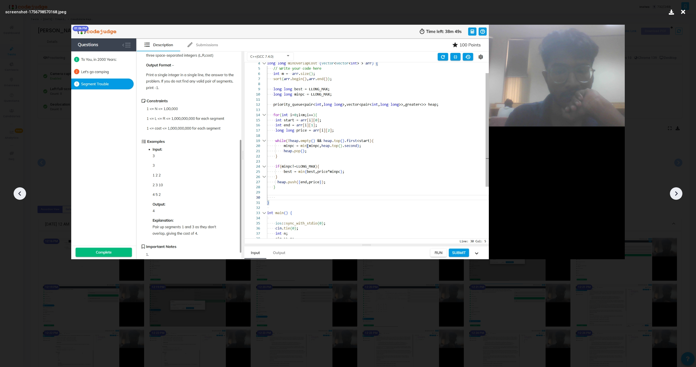
click at [678, 194] on icon at bounding box center [676, 194] width 8 height 8
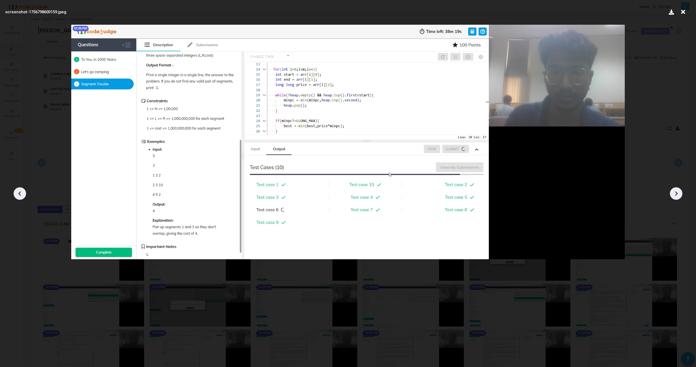
click at [678, 194] on icon at bounding box center [676, 194] width 8 height 8
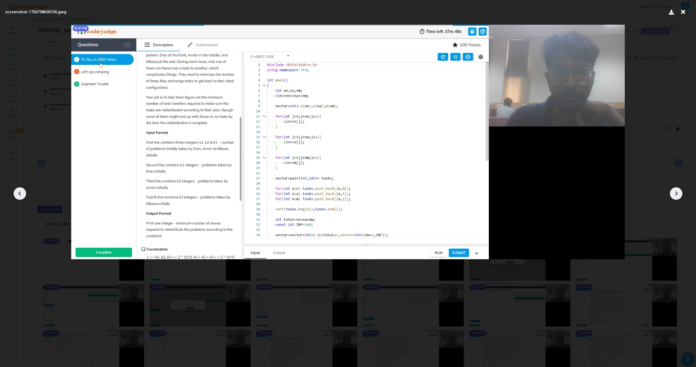
click at [678, 194] on icon at bounding box center [676, 194] width 8 height 8
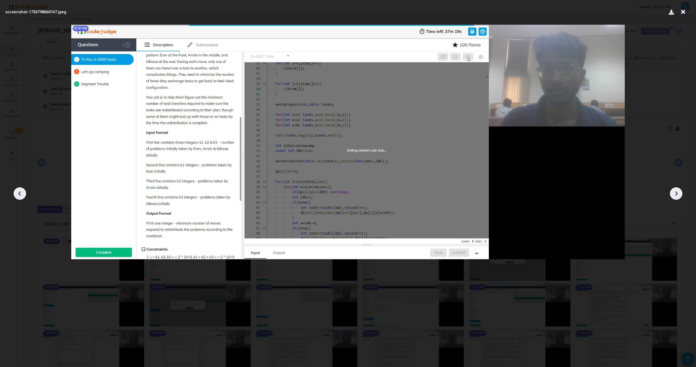
click at [678, 194] on icon at bounding box center [676, 194] width 8 height 8
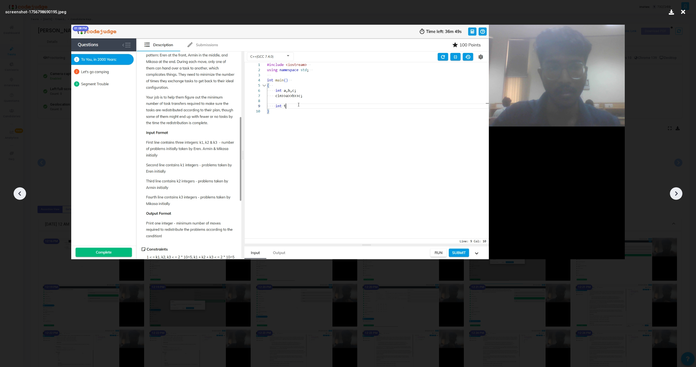
click at [678, 194] on icon at bounding box center [676, 194] width 8 height 8
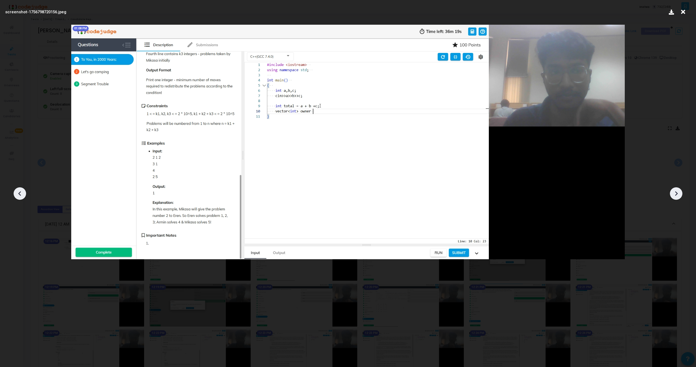
click at [678, 194] on icon at bounding box center [676, 194] width 8 height 8
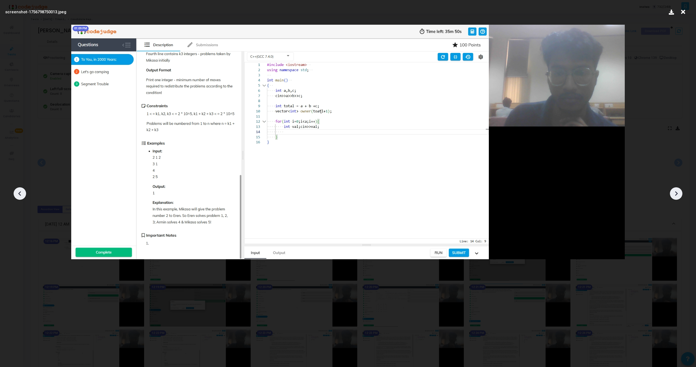
click at [678, 194] on icon at bounding box center [676, 194] width 8 height 8
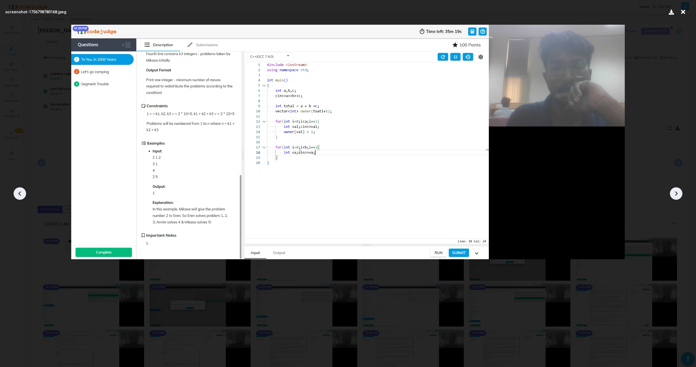
click at [13, 194] on div at bounding box center [348, 191] width 696 height 351
click at [18, 191] on icon at bounding box center [20, 194] width 8 height 8
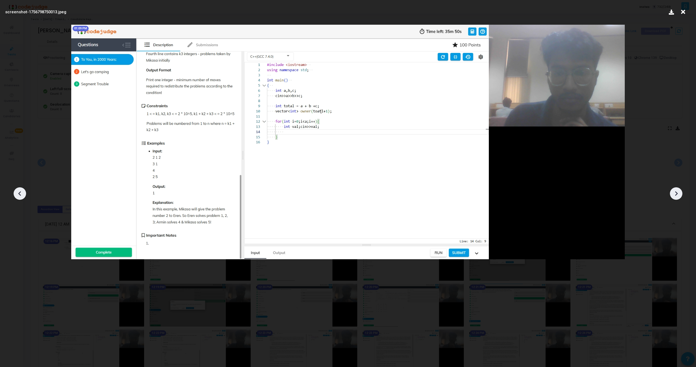
click at [18, 191] on icon at bounding box center [20, 194] width 8 height 8
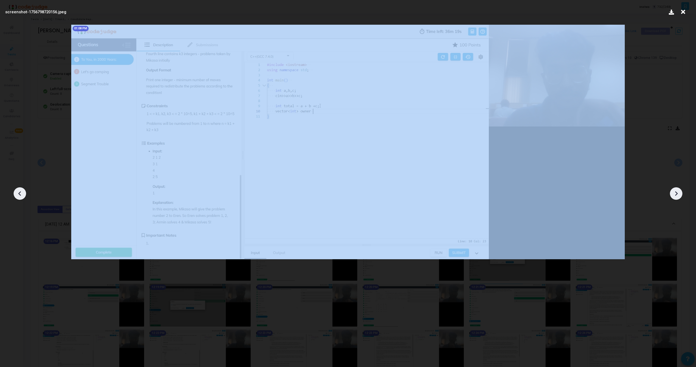
click at [18, 191] on icon at bounding box center [20, 194] width 8 height 8
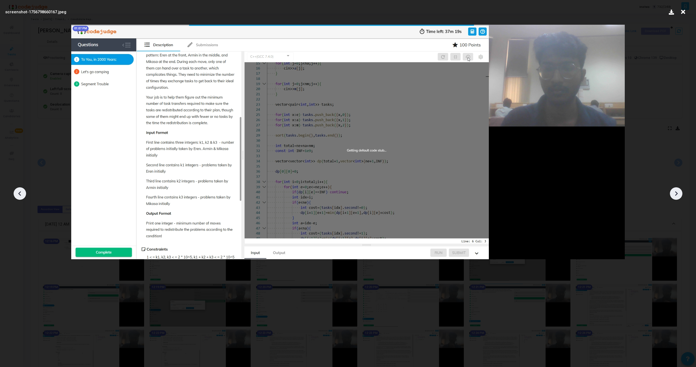
click at [20, 195] on icon at bounding box center [19, 194] width 3 height 5
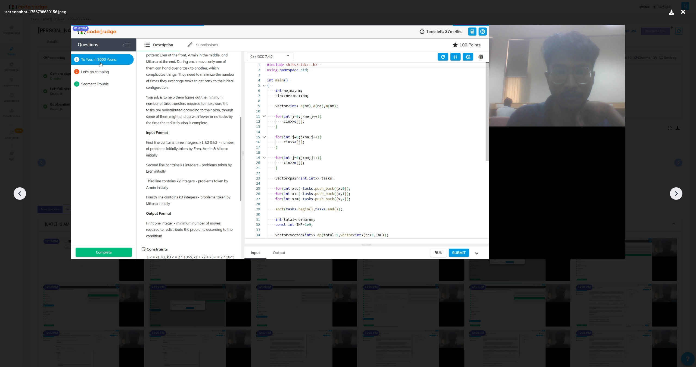
click at [674, 193] on icon at bounding box center [676, 194] width 8 height 8
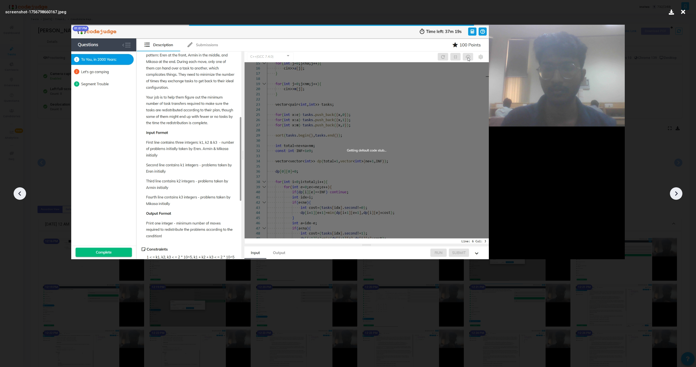
click at [674, 193] on icon at bounding box center [676, 194] width 8 height 8
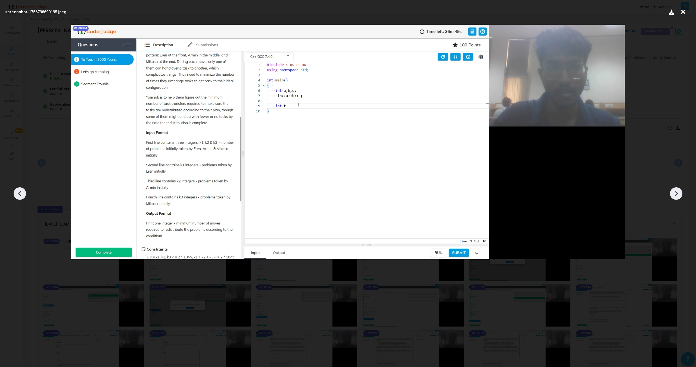
click at [674, 193] on icon at bounding box center [676, 194] width 8 height 8
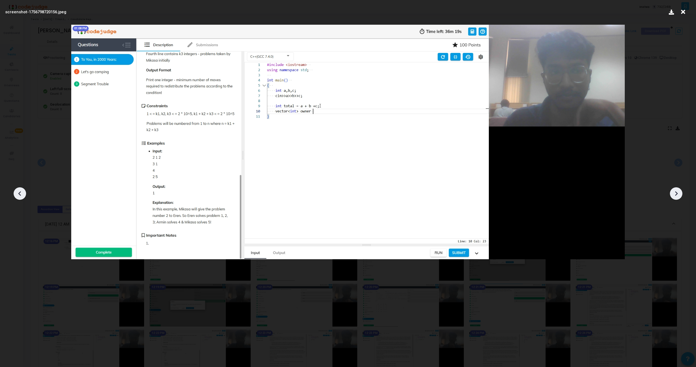
click at [674, 193] on icon at bounding box center [676, 194] width 8 height 8
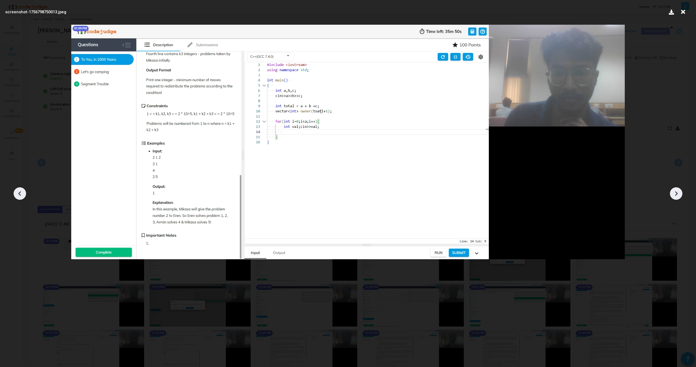
click at [674, 193] on icon at bounding box center [676, 194] width 8 height 8
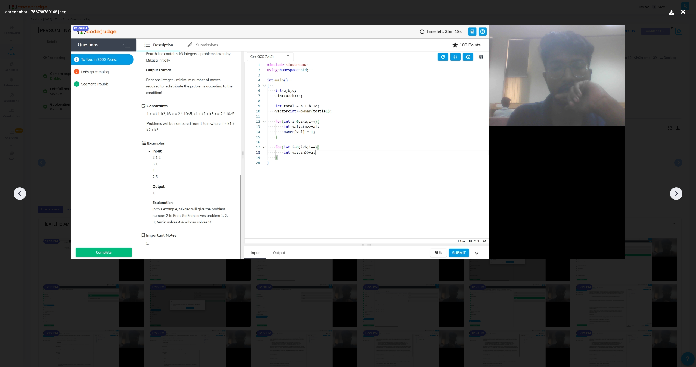
click at [674, 193] on icon at bounding box center [676, 194] width 8 height 8
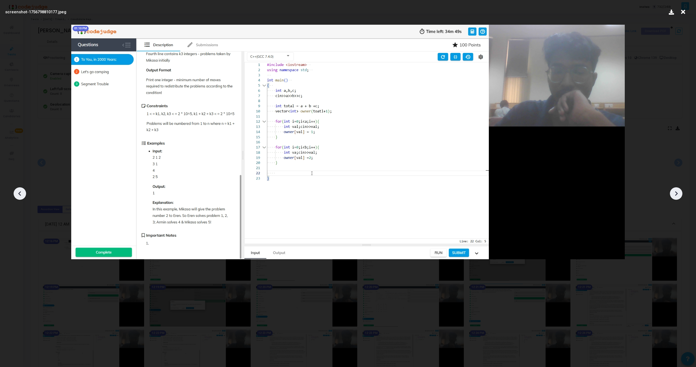
click at [674, 193] on icon at bounding box center [676, 194] width 8 height 8
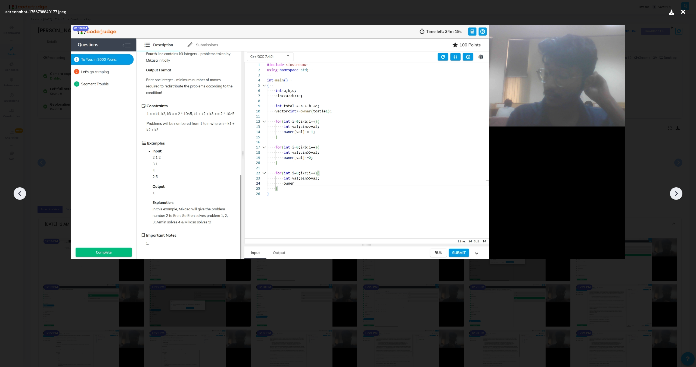
click at [674, 193] on icon at bounding box center [676, 194] width 8 height 8
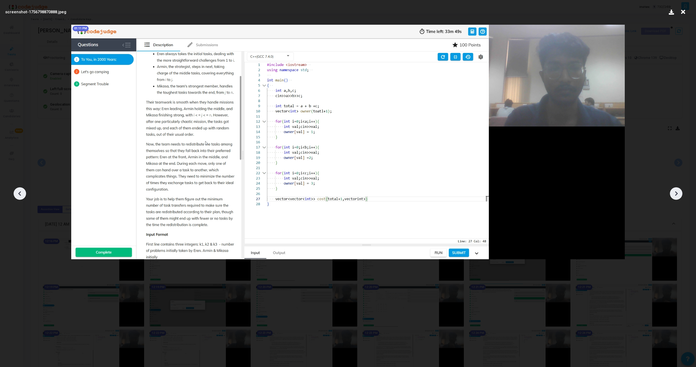
click at [674, 193] on icon at bounding box center [676, 194] width 8 height 8
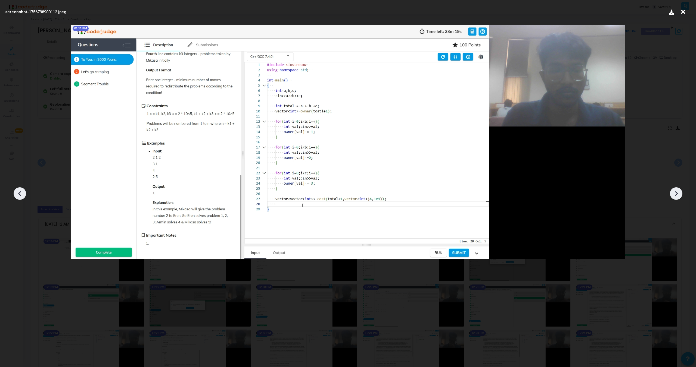
click at [674, 193] on icon at bounding box center [676, 194] width 8 height 8
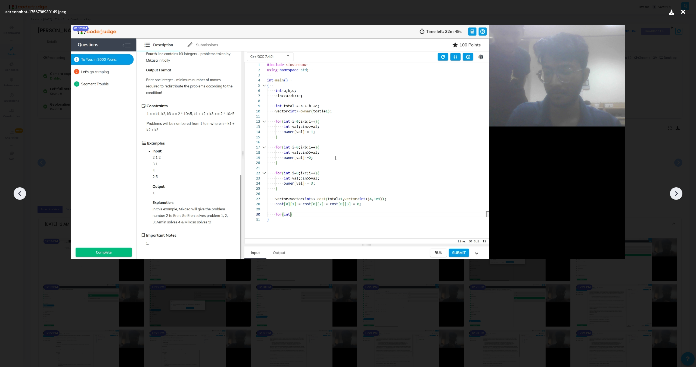
click at [674, 193] on icon at bounding box center [676, 194] width 8 height 8
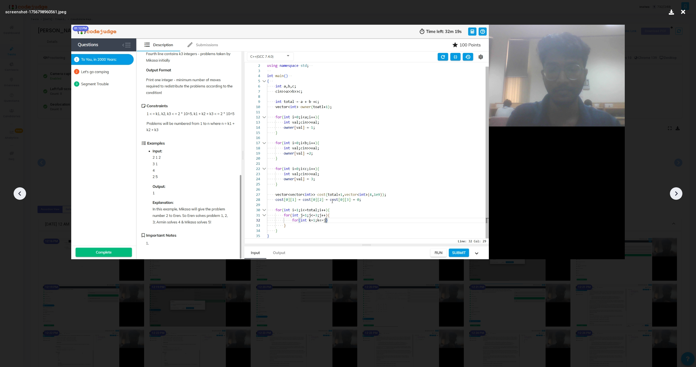
click at [674, 193] on icon at bounding box center [676, 194] width 8 height 8
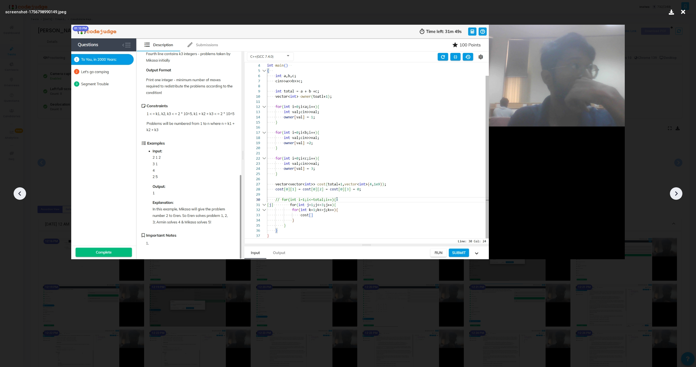
click at [674, 193] on icon at bounding box center [676, 194] width 8 height 8
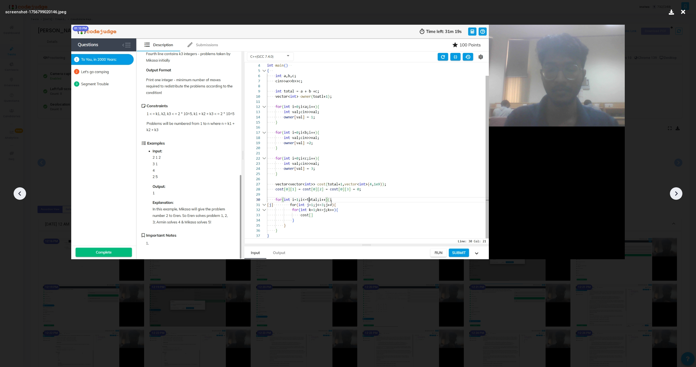
click at [674, 193] on icon at bounding box center [676, 194] width 8 height 8
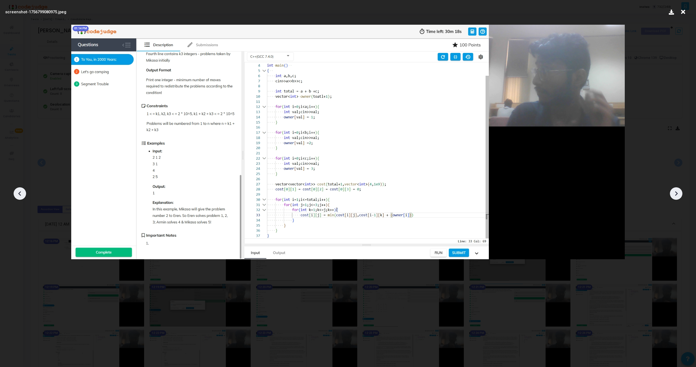
click at [674, 193] on icon at bounding box center [676, 194] width 8 height 8
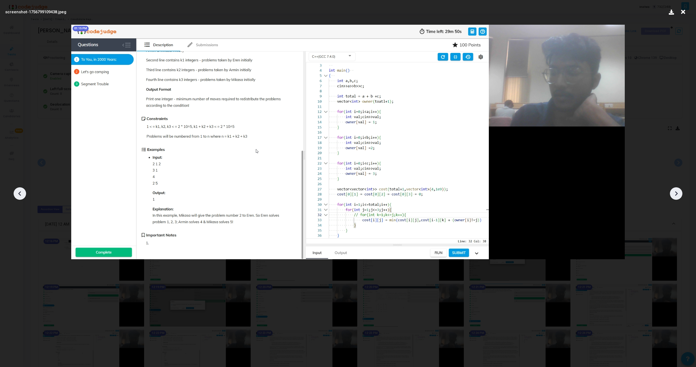
click at [674, 193] on icon at bounding box center [676, 194] width 8 height 8
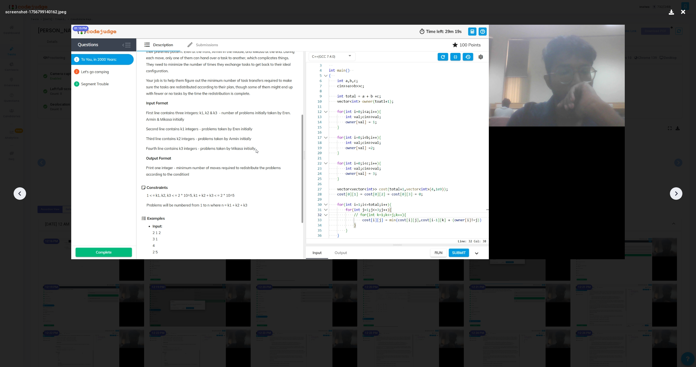
click at [674, 193] on icon at bounding box center [676, 194] width 8 height 8
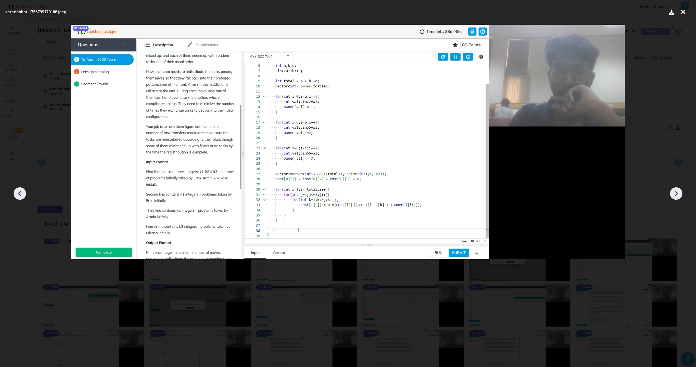
click at [674, 193] on icon at bounding box center [676, 194] width 8 height 8
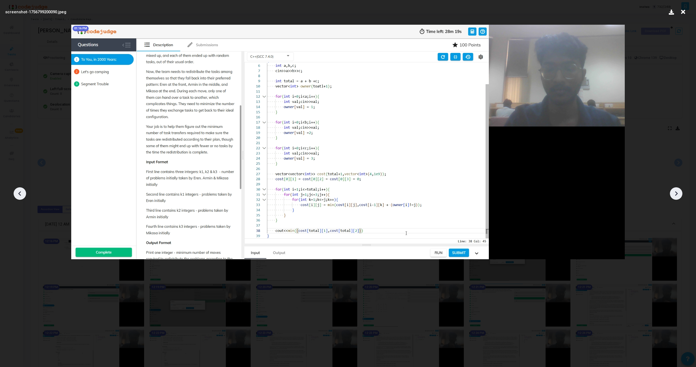
click at [674, 193] on icon at bounding box center [676, 194] width 8 height 8
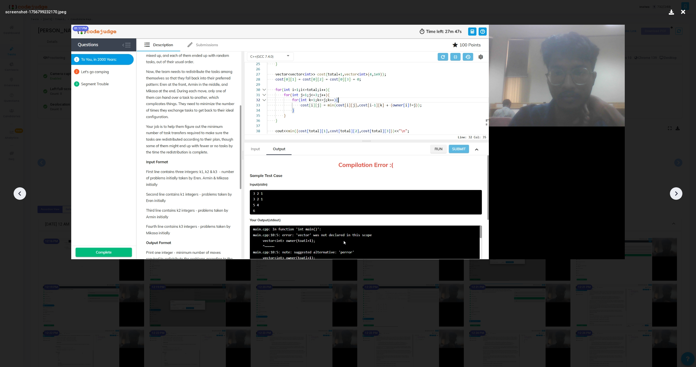
click at [674, 193] on icon at bounding box center [676, 194] width 8 height 8
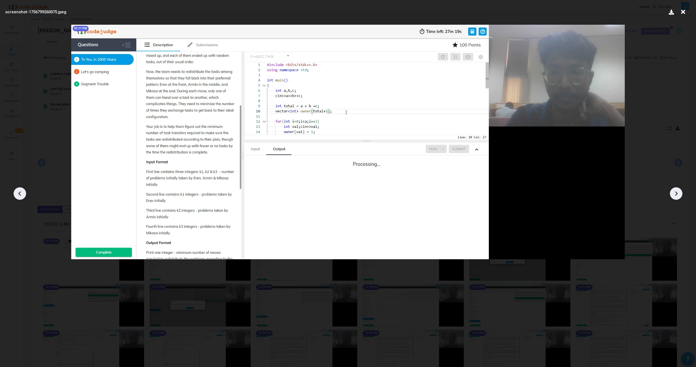
click at [674, 193] on icon at bounding box center [676, 194] width 8 height 8
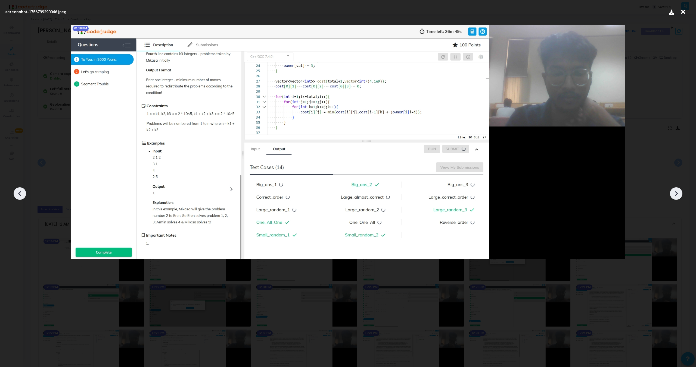
click at [674, 193] on icon at bounding box center [676, 194] width 8 height 8
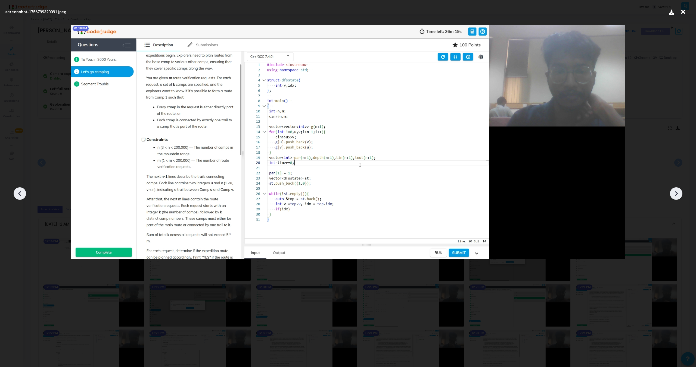
click at [674, 193] on icon at bounding box center [676, 194] width 8 height 8
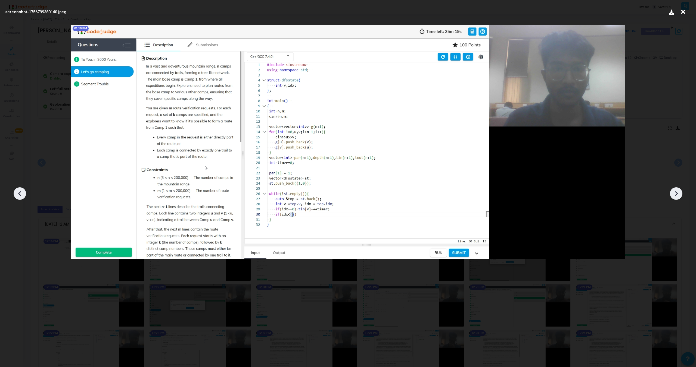
click at [674, 193] on icon at bounding box center [676, 194] width 8 height 8
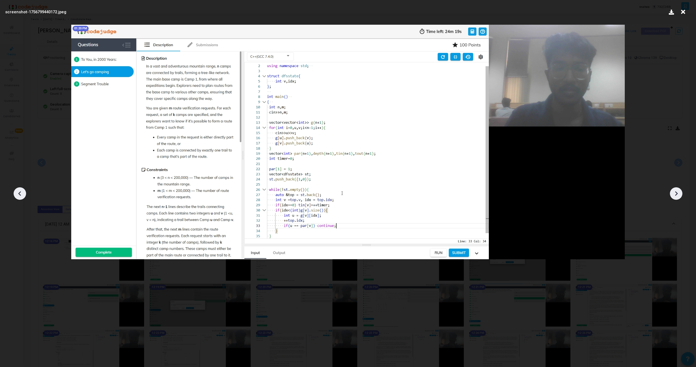
click at [674, 193] on icon at bounding box center [676, 194] width 8 height 8
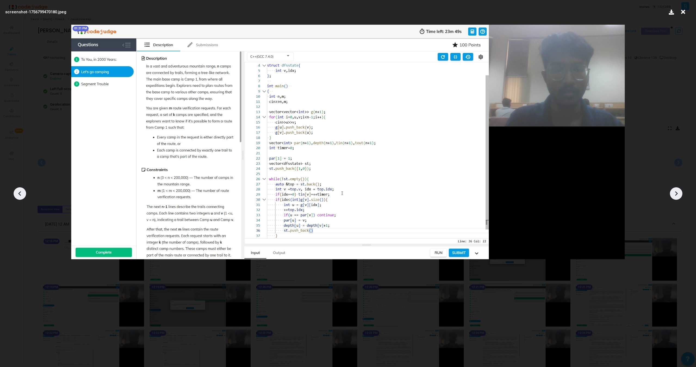
click at [674, 193] on icon at bounding box center [676, 194] width 8 height 8
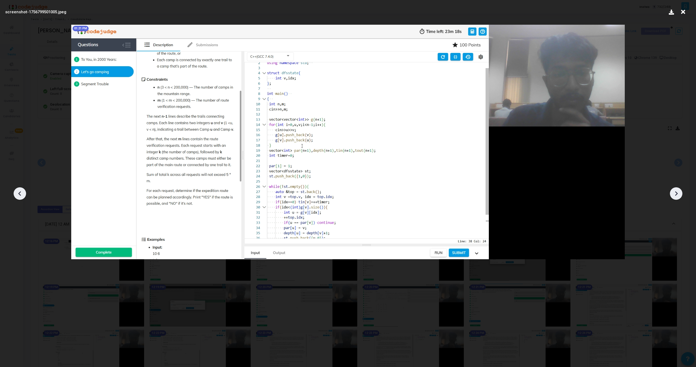
click at [674, 193] on icon at bounding box center [676, 194] width 8 height 8
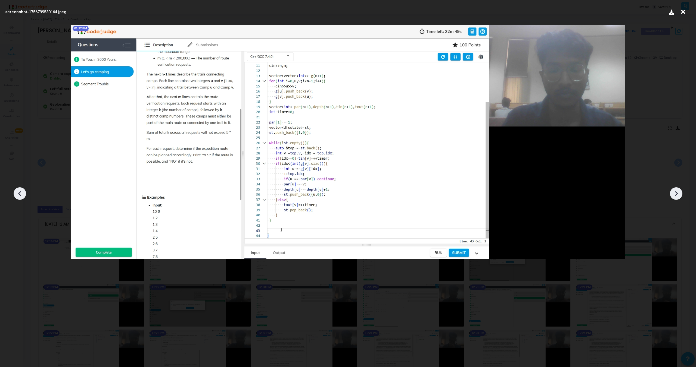
click at [674, 193] on icon at bounding box center [676, 194] width 8 height 8
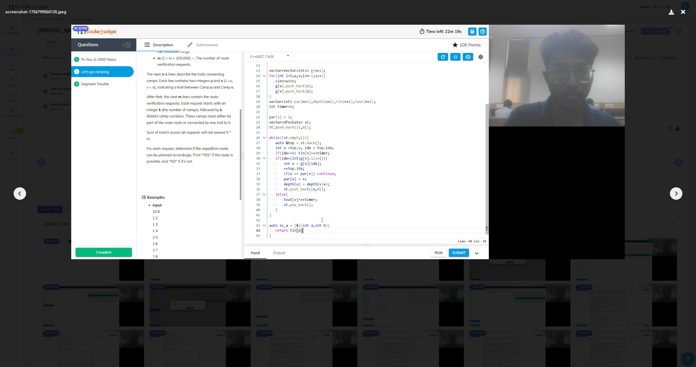
click at [674, 193] on icon at bounding box center [676, 194] width 8 height 8
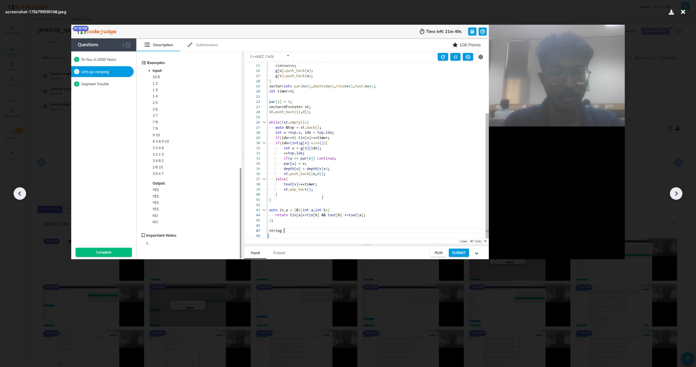
click at [674, 193] on icon at bounding box center [676, 194] width 8 height 8
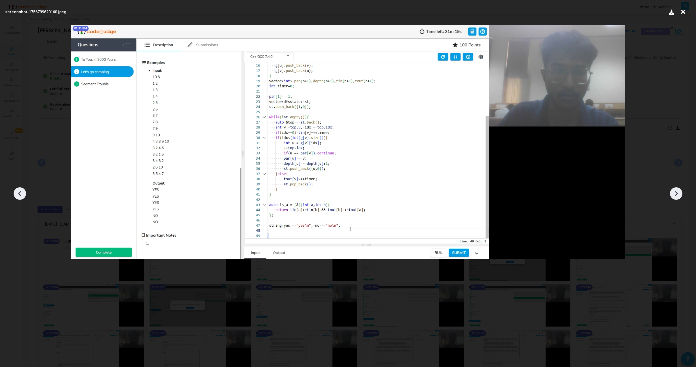
click at [674, 193] on icon at bounding box center [676, 194] width 8 height 8
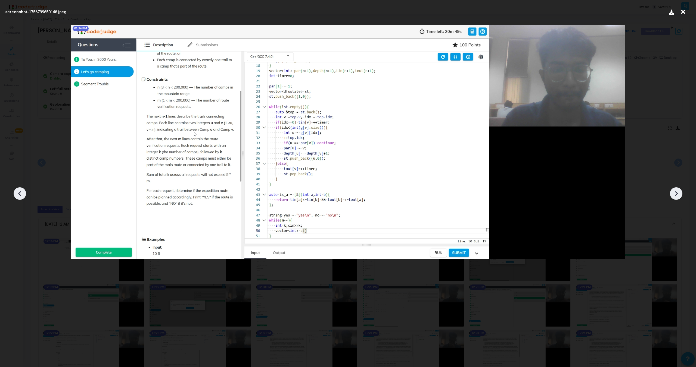
click at [674, 193] on icon at bounding box center [676, 194] width 8 height 8
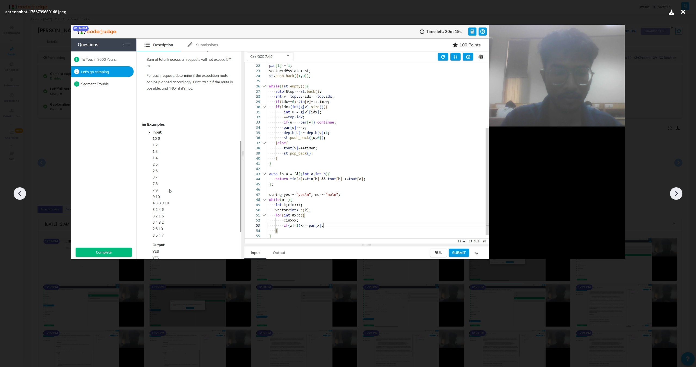
click at [674, 193] on icon at bounding box center [676, 194] width 8 height 8
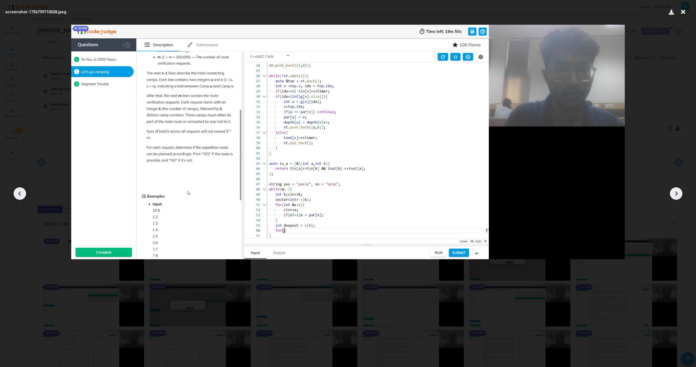
click at [674, 193] on icon at bounding box center [676, 194] width 8 height 8
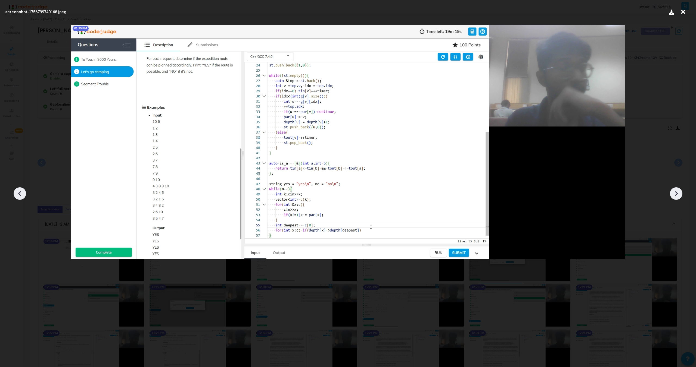
click at [674, 193] on icon at bounding box center [676, 194] width 8 height 8
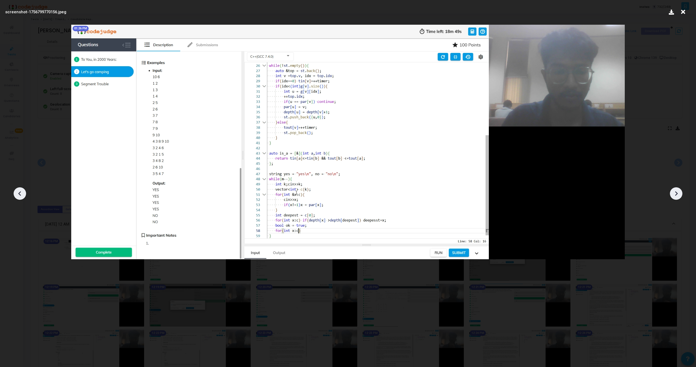
click at [674, 193] on icon at bounding box center [676, 194] width 8 height 8
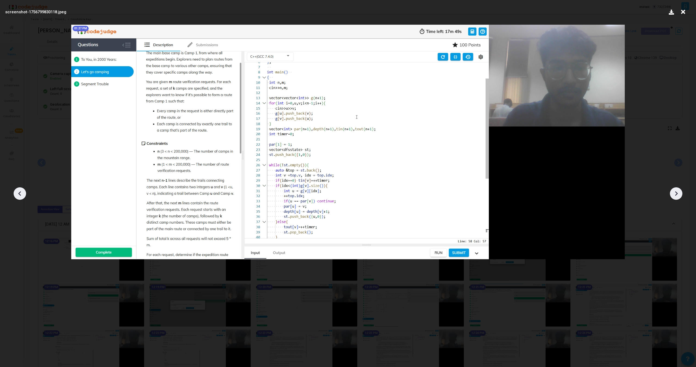
click at [674, 193] on icon at bounding box center [676, 194] width 8 height 8
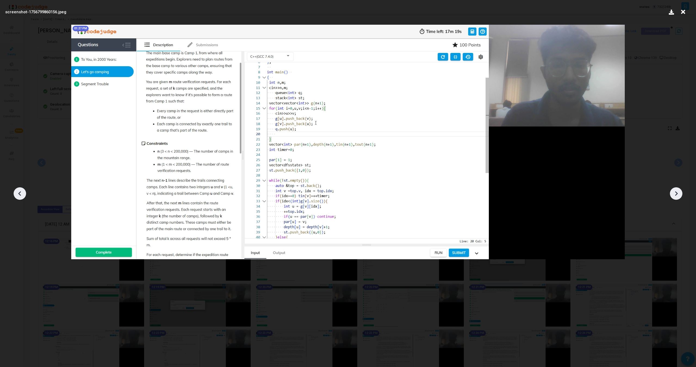
click at [674, 193] on icon at bounding box center [676, 194] width 8 height 8
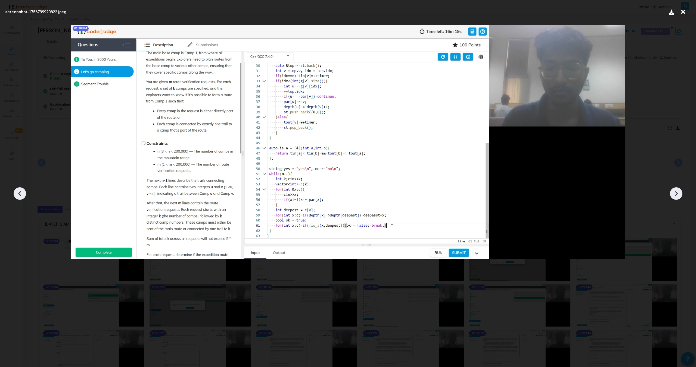
click at [674, 193] on icon at bounding box center [676, 194] width 8 height 8
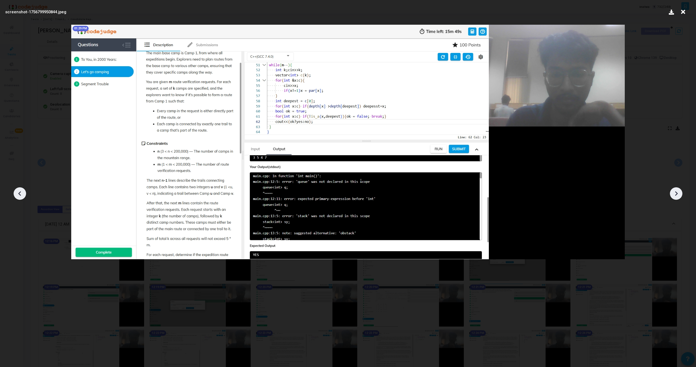
click at [674, 193] on icon at bounding box center [676, 194] width 8 height 8
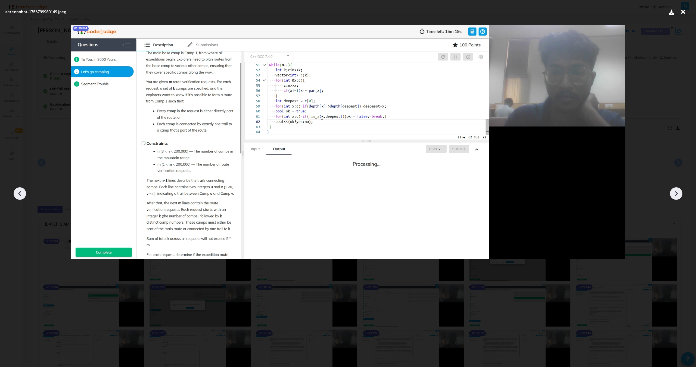
click at [674, 193] on icon at bounding box center [676, 194] width 8 height 8
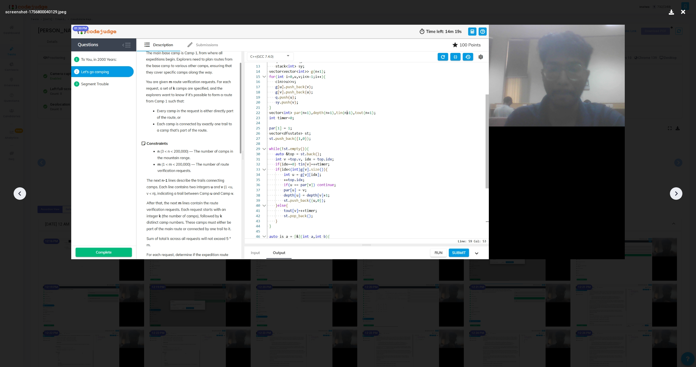
click at [674, 193] on icon at bounding box center [676, 194] width 8 height 8
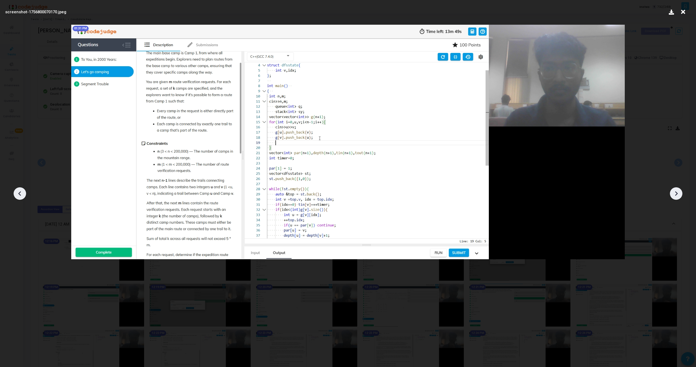
click at [674, 193] on icon at bounding box center [676, 194] width 8 height 8
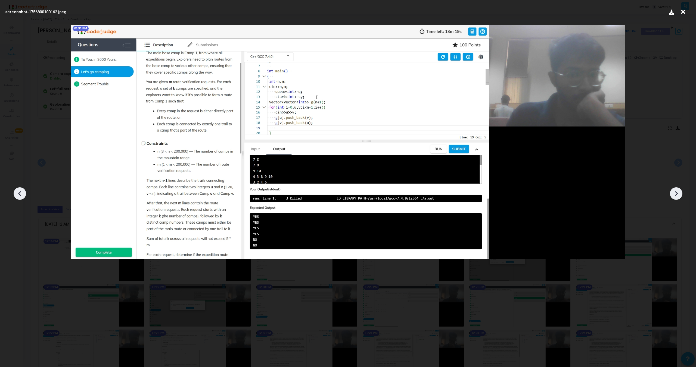
click at [674, 193] on icon at bounding box center [676, 194] width 8 height 8
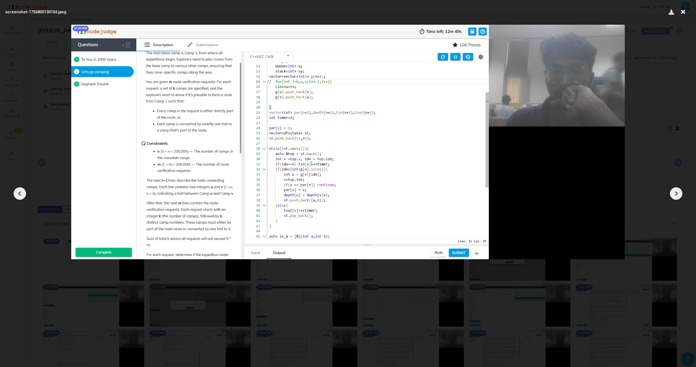
click at [674, 193] on icon at bounding box center [676, 194] width 8 height 8
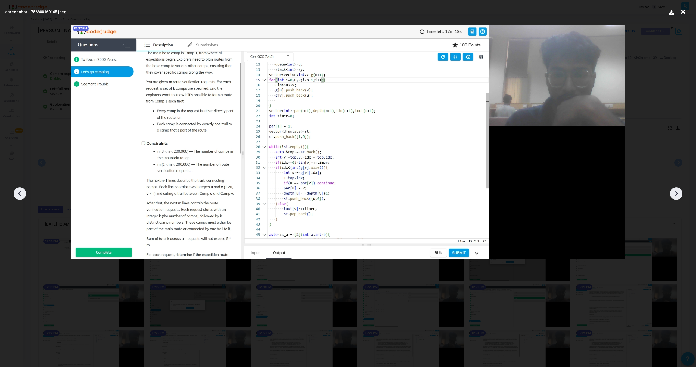
click at [674, 193] on icon at bounding box center [676, 194] width 8 height 8
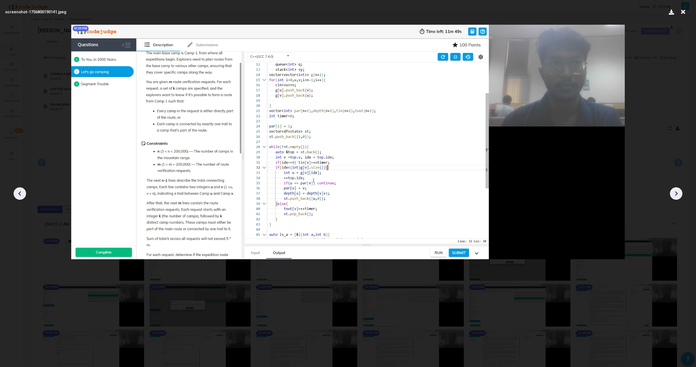
click at [674, 193] on icon at bounding box center [676, 194] width 8 height 8
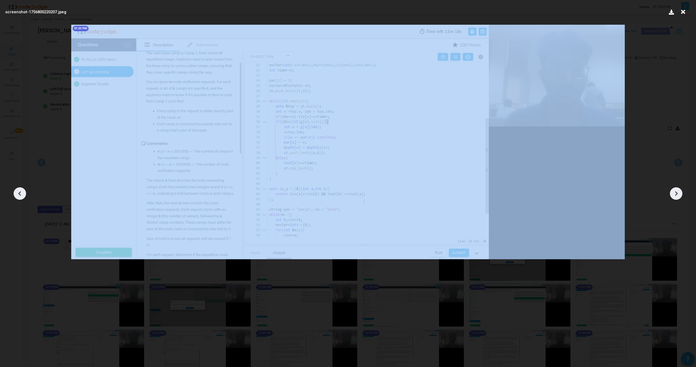
click at [674, 193] on icon at bounding box center [676, 194] width 8 height 8
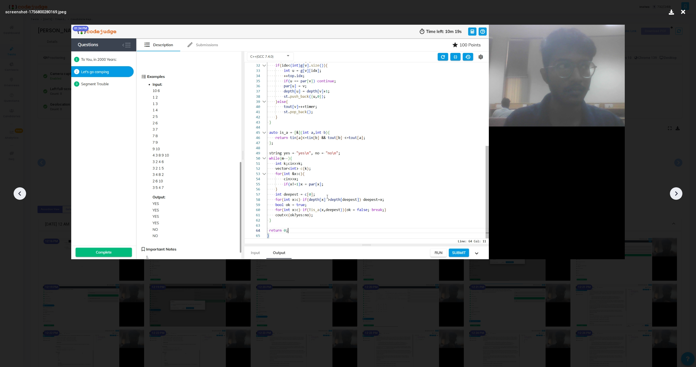
click at [674, 193] on icon at bounding box center [676, 194] width 8 height 8
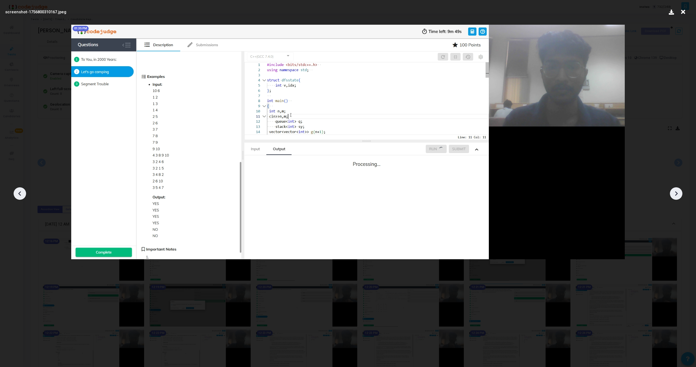
click at [674, 193] on icon at bounding box center [676, 194] width 8 height 8
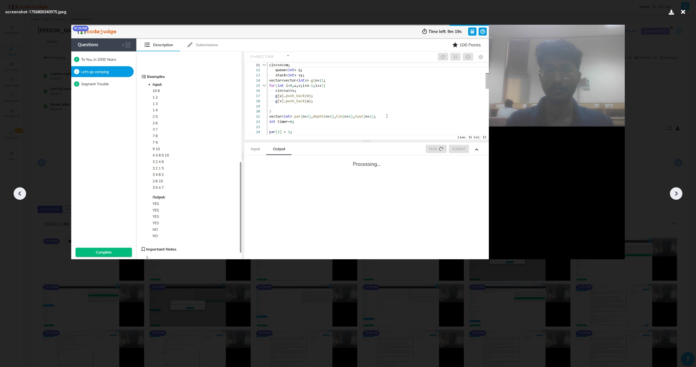
click at [678, 192] on icon at bounding box center [676, 194] width 8 height 8
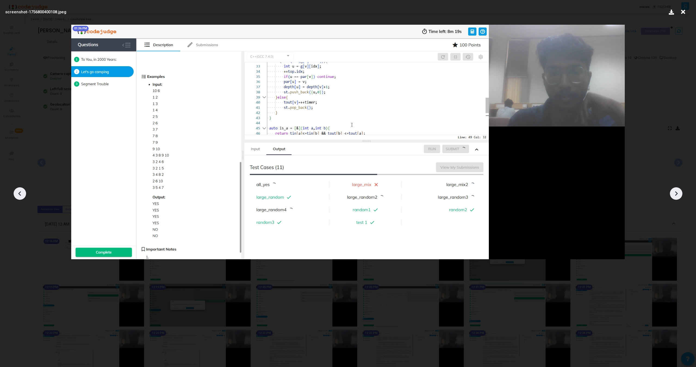
click at [678, 192] on icon at bounding box center [676, 194] width 8 height 8
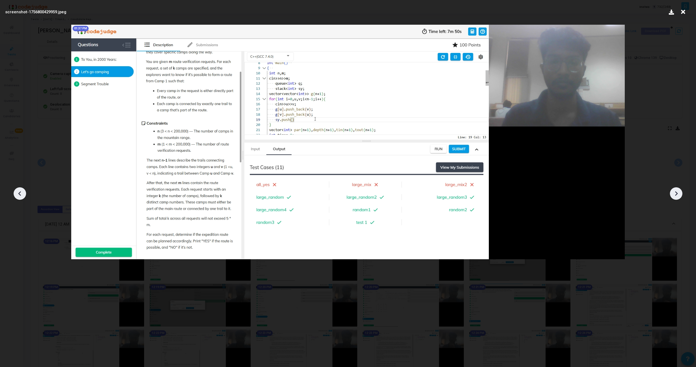
click at [678, 192] on icon at bounding box center [676, 194] width 8 height 8
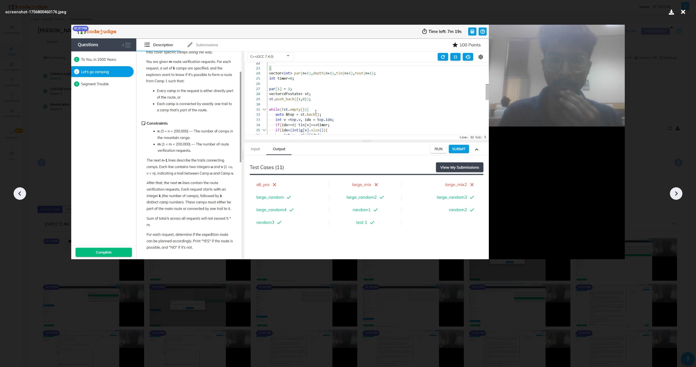
click at [678, 192] on icon at bounding box center [676, 194] width 8 height 8
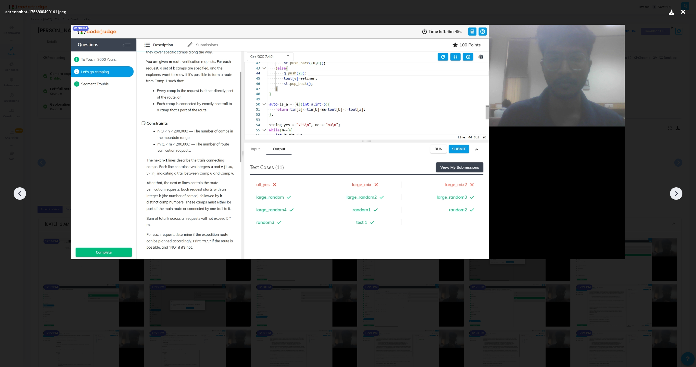
click at [678, 192] on icon at bounding box center [676, 194] width 8 height 8
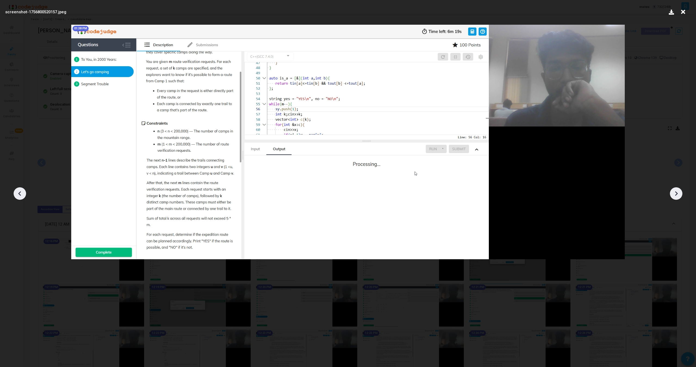
click at [678, 192] on icon at bounding box center [676, 194] width 8 height 8
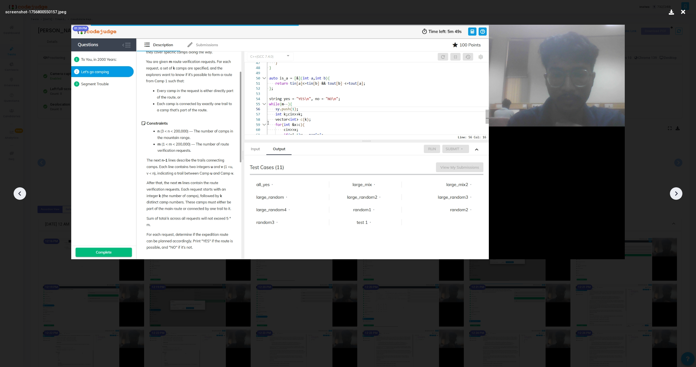
click at [678, 192] on icon at bounding box center [676, 194] width 8 height 8
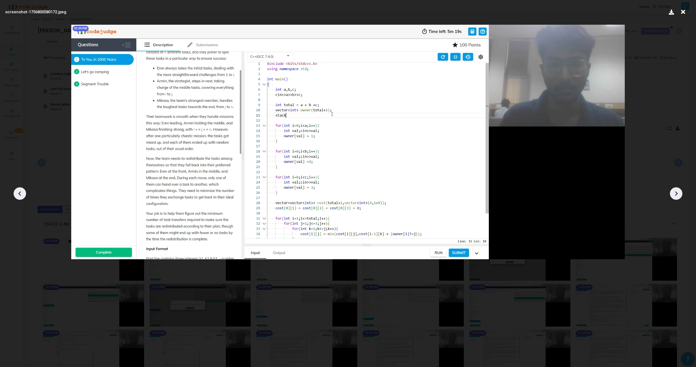
click at [678, 192] on icon at bounding box center [676, 194] width 8 height 8
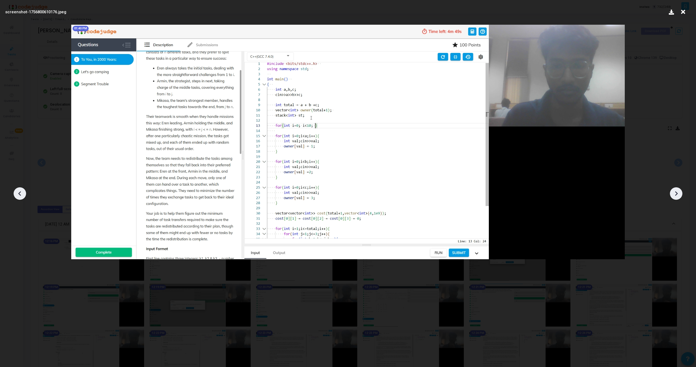
click at [678, 192] on icon at bounding box center [676, 194] width 8 height 8
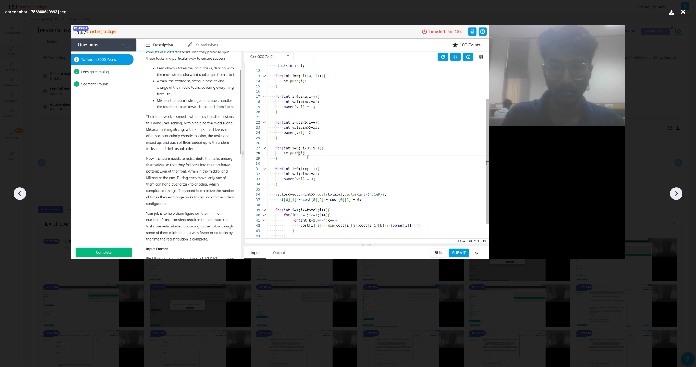
click at [678, 192] on icon at bounding box center [676, 194] width 8 height 8
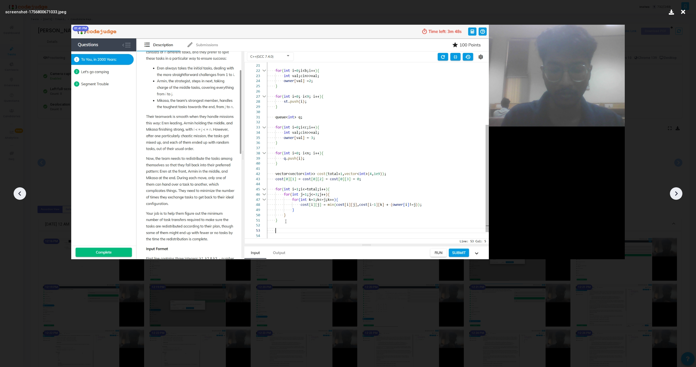
click at [678, 192] on icon at bounding box center [676, 194] width 8 height 8
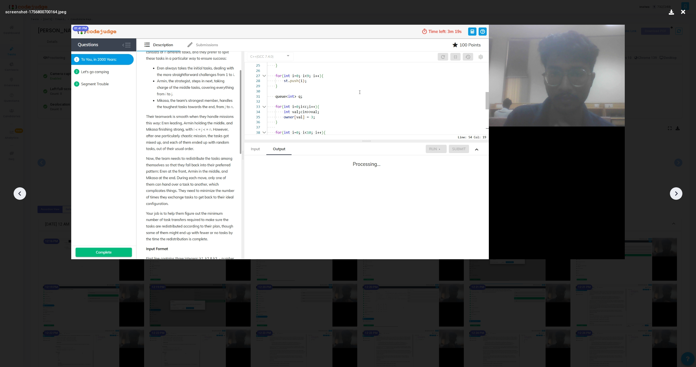
click at [678, 192] on icon at bounding box center [676, 194] width 8 height 8
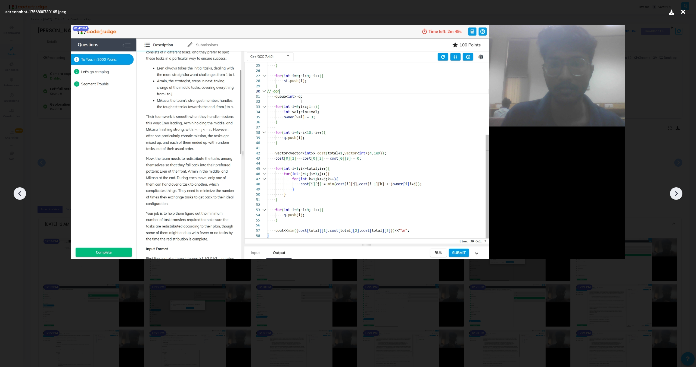
click at [678, 192] on icon at bounding box center [676, 194] width 8 height 8
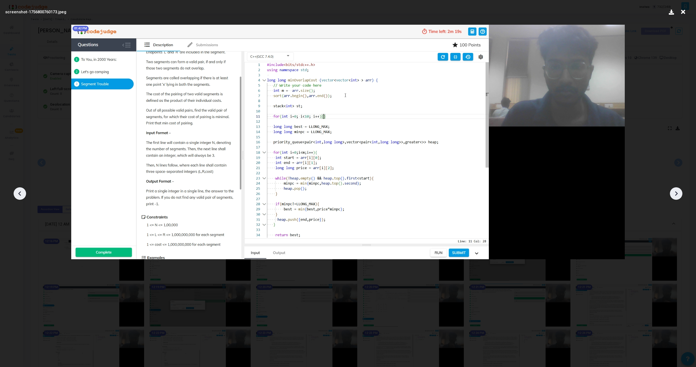
click at [678, 192] on icon at bounding box center [676, 194] width 8 height 8
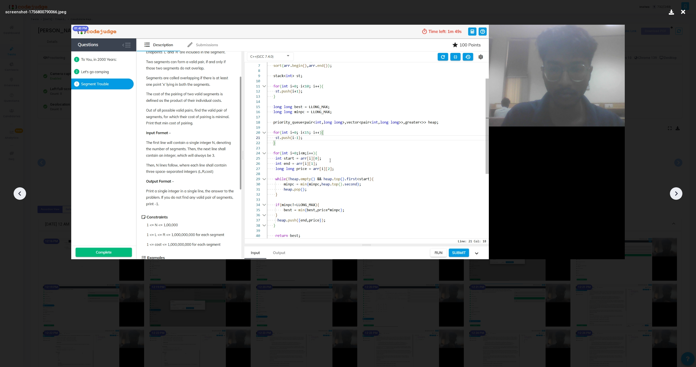
click at [24, 195] on div at bounding box center [20, 194] width 13 height 13
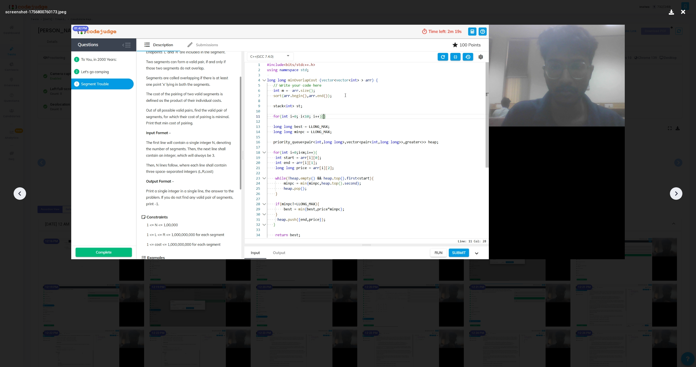
click at [24, 195] on div at bounding box center [20, 194] width 13 height 13
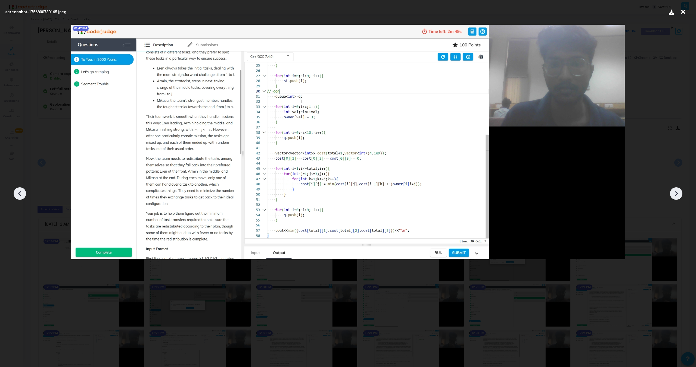
click at [677, 190] on icon at bounding box center [676, 194] width 8 height 8
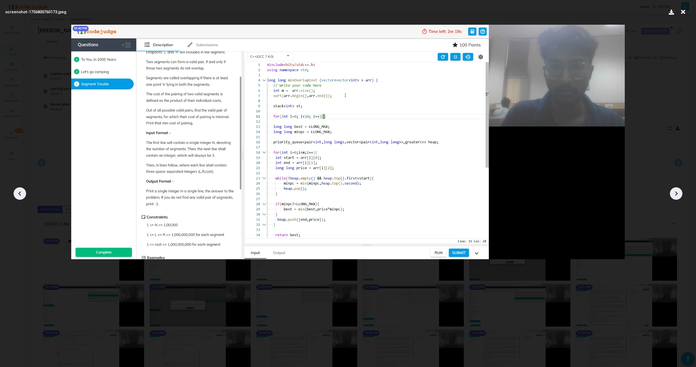
click at [677, 190] on icon at bounding box center [676, 194] width 8 height 8
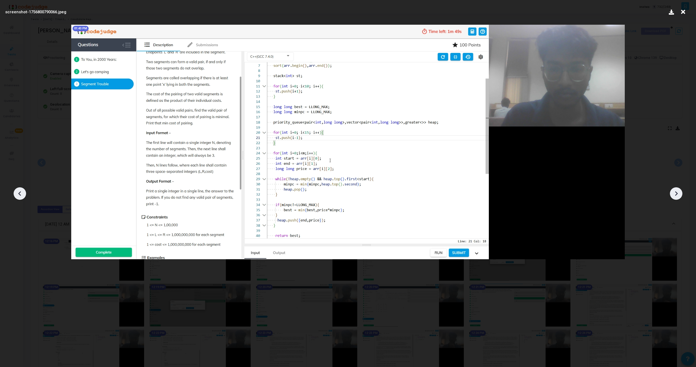
click at [677, 190] on icon at bounding box center [676, 194] width 8 height 8
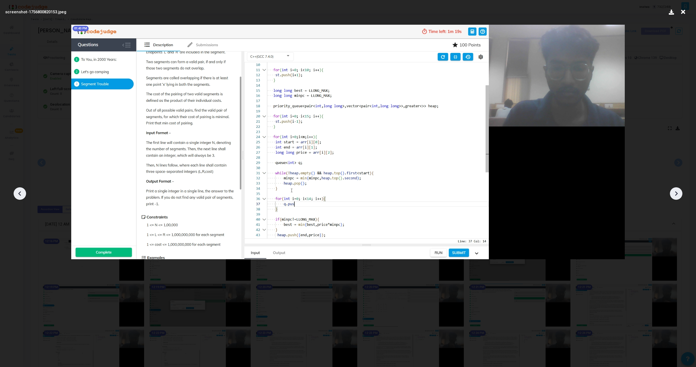
click at [677, 190] on icon at bounding box center [676, 194] width 8 height 8
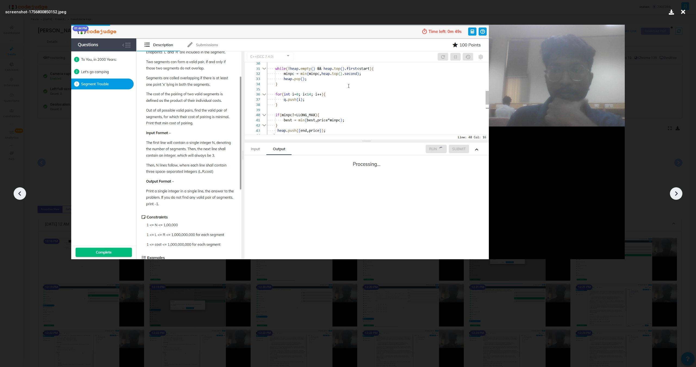
click at [677, 190] on icon at bounding box center [676, 194] width 8 height 8
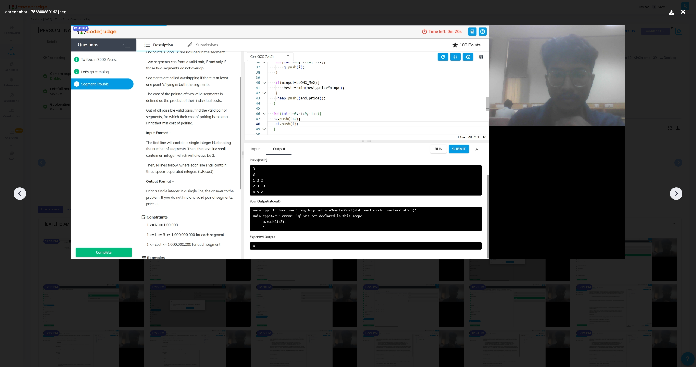
click at [677, 190] on icon at bounding box center [676, 194] width 8 height 8
click at [17, 191] on icon at bounding box center [20, 194] width 8 height 8
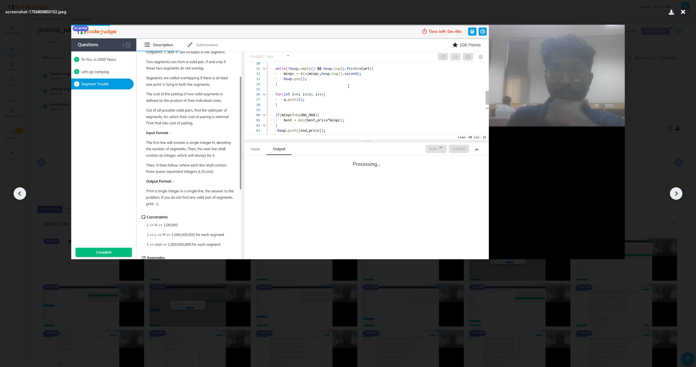
click at [17, 191] on icon at bounding box center [20, 194] width 8 height 8
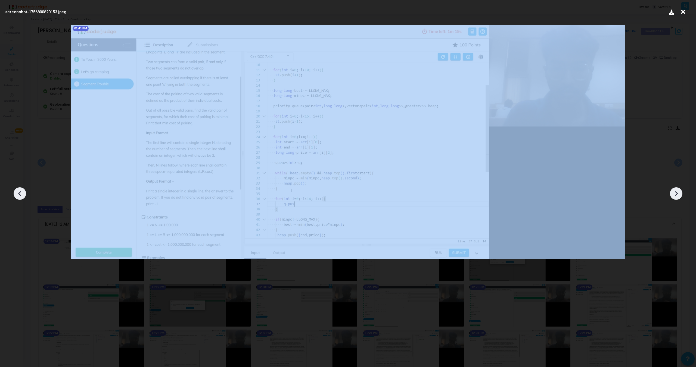
click at [17, 191] on icon at bounding box center [20, 194] width 8 height 8
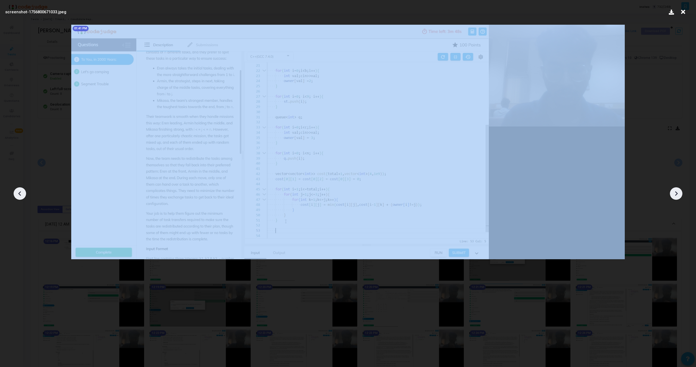
click at [17, 191] on icon at bounding box center [20, 194] width 8 height 8
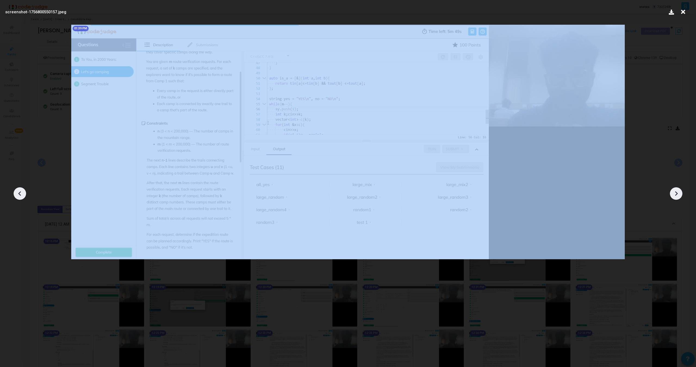
click at [17, 191] on icon at bounding box center [20, 194] width 8 height 8
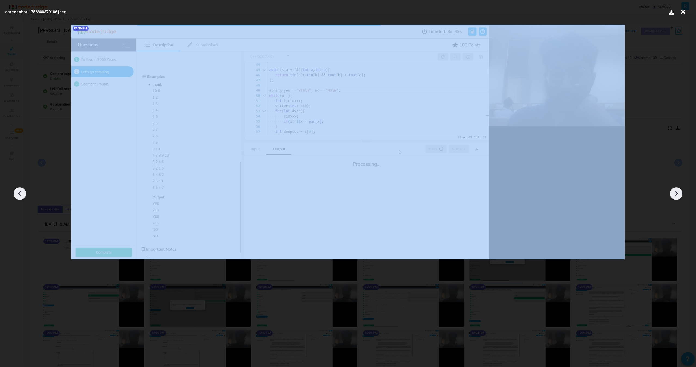
click at [17, 191] on icon at bounding box center [20, 194] width 8 height 8
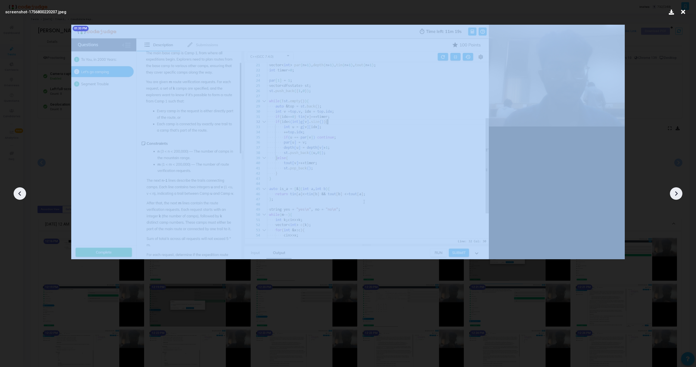
click at [17, 191] on icon at bounding box center [20, 194] width 8 height 8
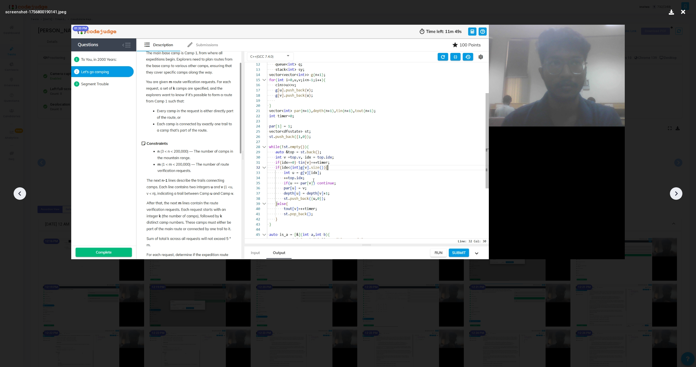
click at [17, 191] on icon at bounding box center [20, 194] width 8 height 8
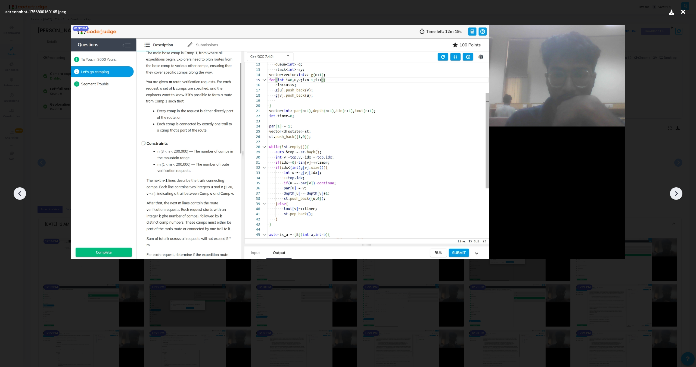
click at [17, 191] on icon at bounding box center [20, 194] width 8 height 8
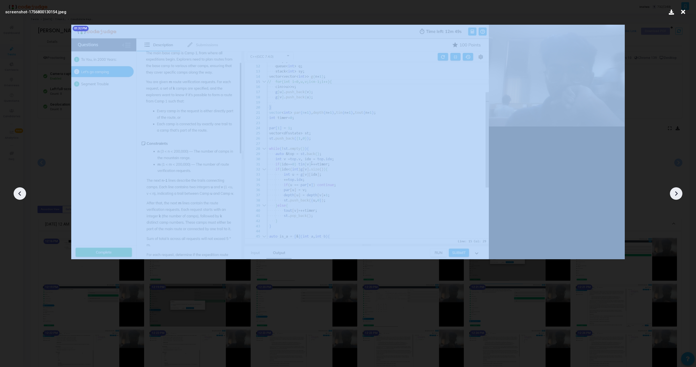
click at [17, 191] on icon at bounding box center [20, 194] width 8 height 8
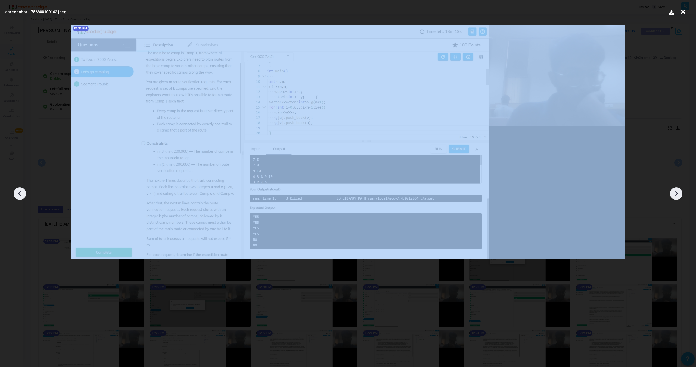
click at [17, 191] on icon at bounding box center [20, 194] width 8 height 8
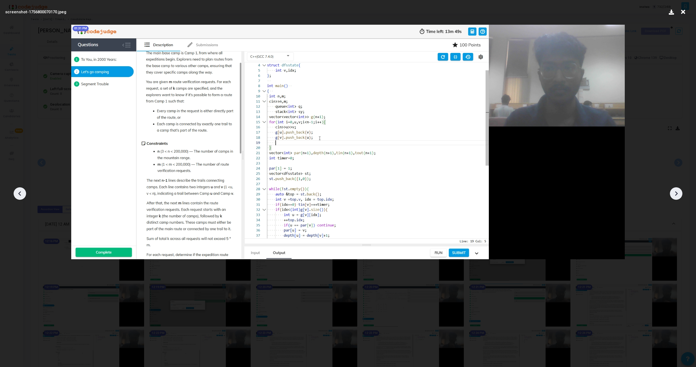
click at [17, 191] on icon at bounding box center [20, 194] width 8 height 8
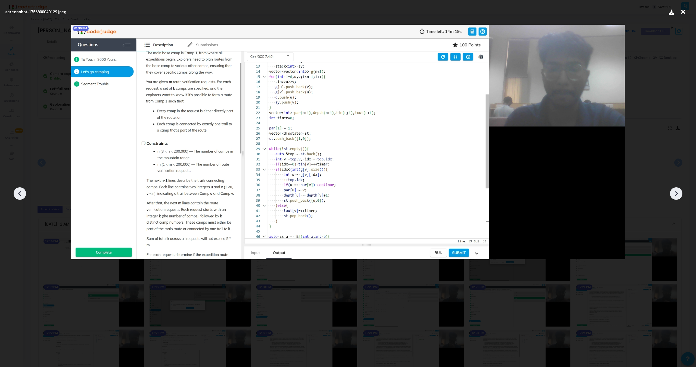
click at [17, 191] on icon at bounding box center [20, 194] width 8 height 8
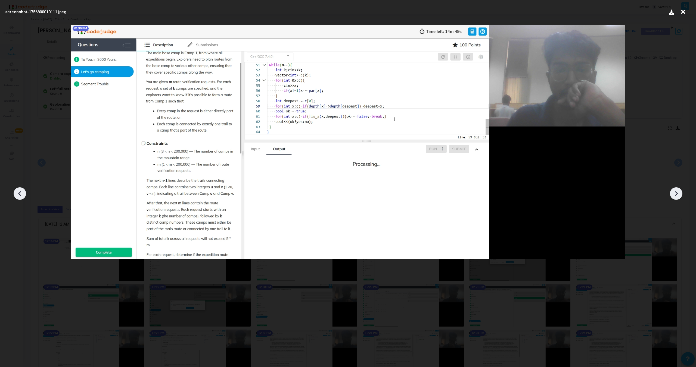
click at [17, 191] on icon at bounding box center [20, 194] width 8 height 8
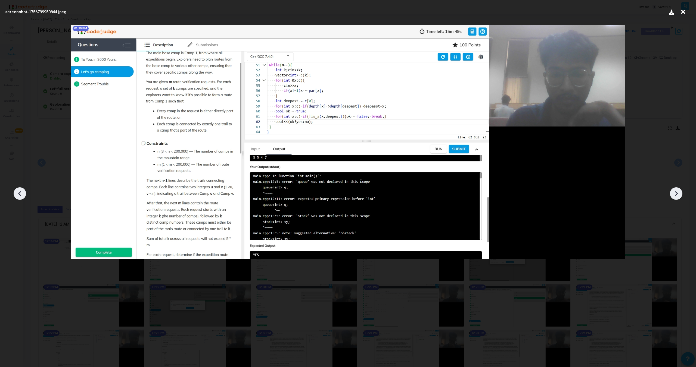
click at [17, 191] on icon at bounding box center [20, 194] width 8 height 8
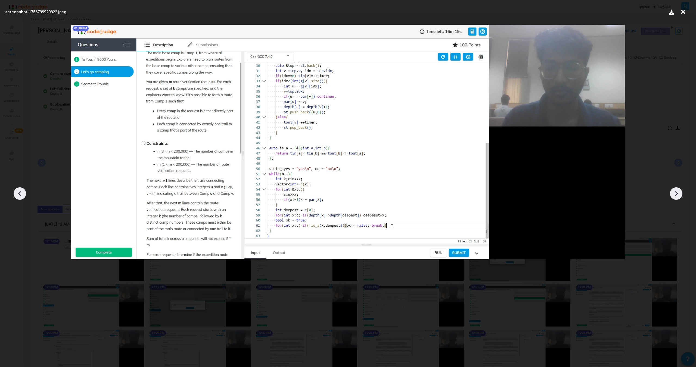
click at [17, 191] on icon at bounding box center [20, 194] width 8 height 8
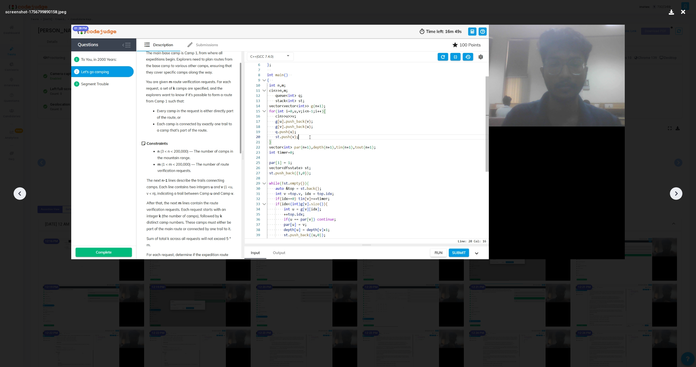
click at [17, 191] on icon at bounding box center [20, 194] width 8 height 8
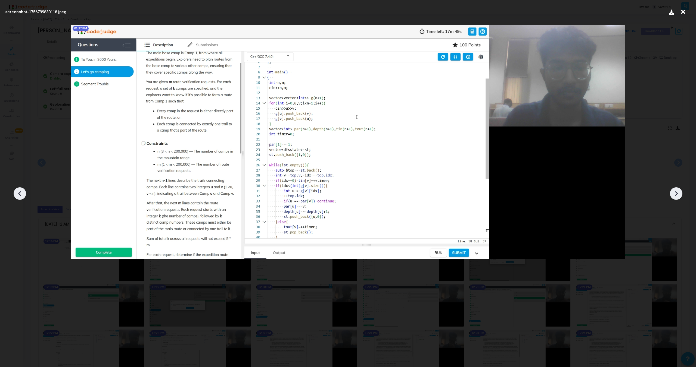
click at [17, 191] on icon at bounding box center [20, 194] width 8 height 8
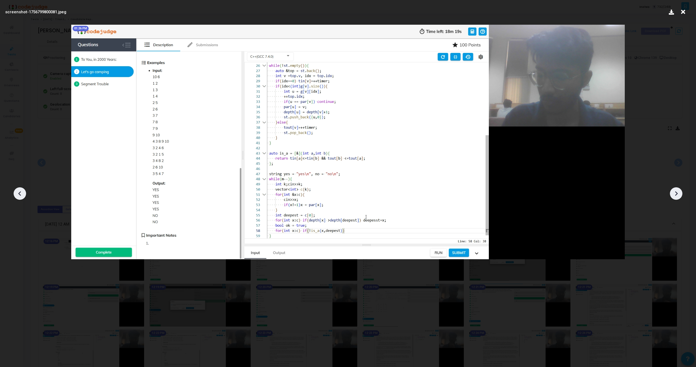
click at [17, 191] on icon at bounding box center [20, 194] width 8 height 8
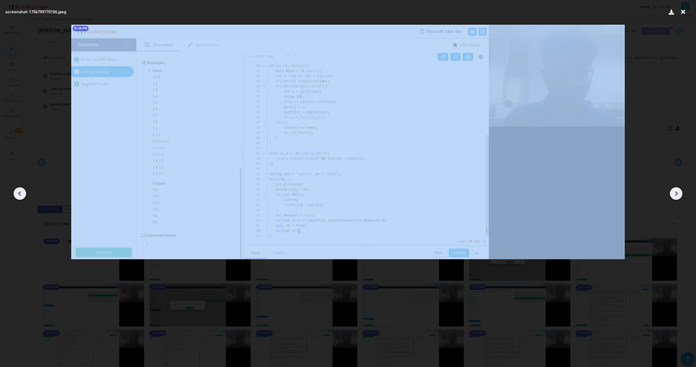
click at [17, 191] on icon at bounding box center [20, 194] width 8 height 8
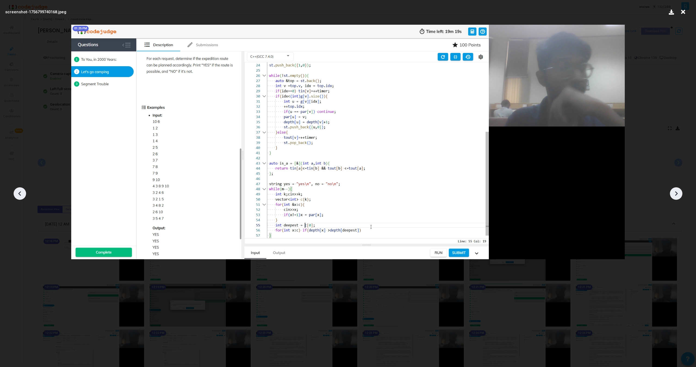
click at [17, 191] on icon at bounding box center [20, 194] width 8 height 8
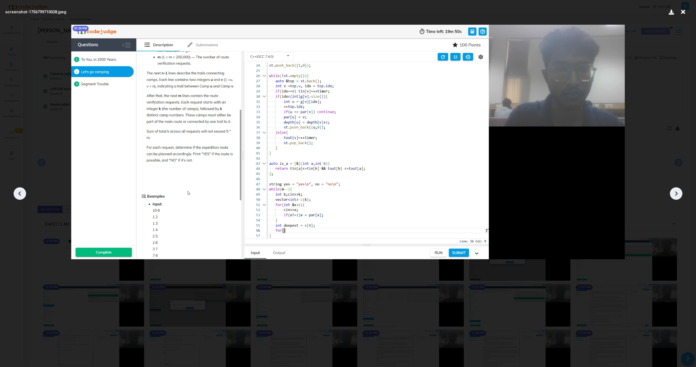
click at [17, 191] on icon at bounding box center [20, 194] width 8 height 8
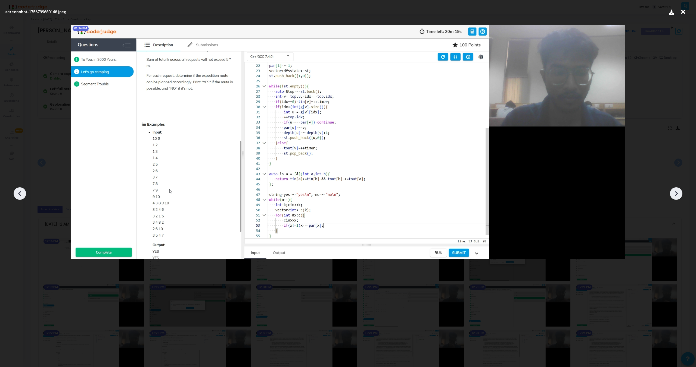
click at [17, 191] on icon at bounding box center [20, 194] width 8 height 8
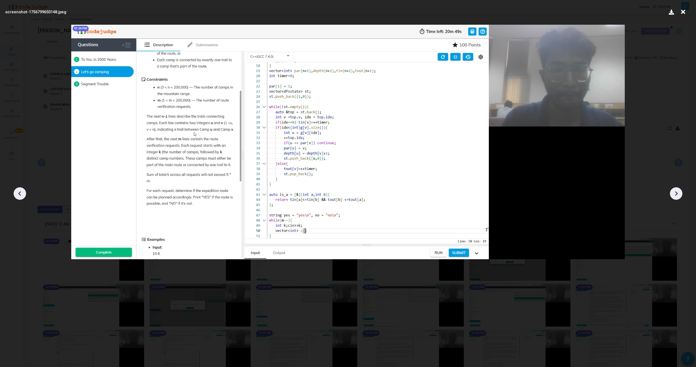
click at [17, 191] on icon at bounding box center [20, 194] width 8 height 8
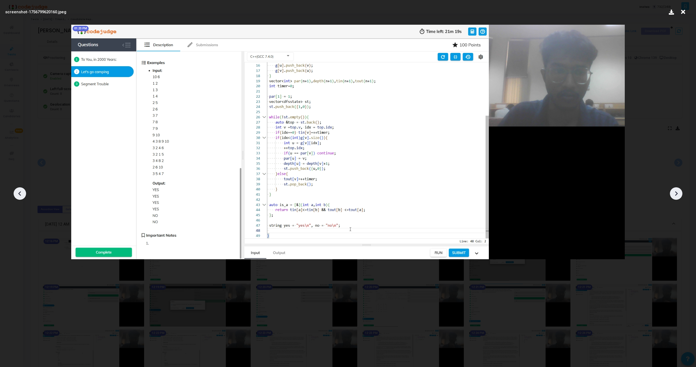
click at [17, 191] on icon at bounding box center [20, 194] width 8 height 8
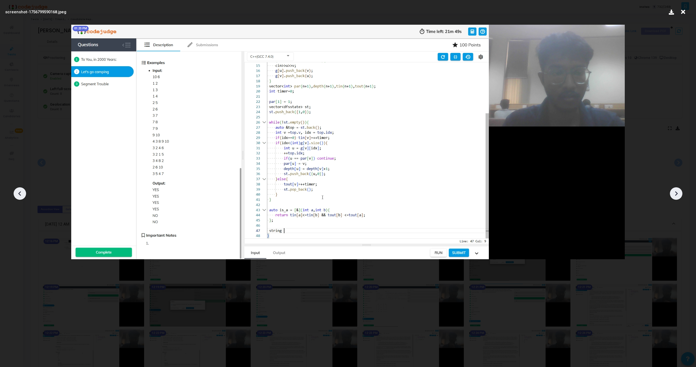
click at [17, 191] on icon at bounding box center [20, 194] width 8 height 8
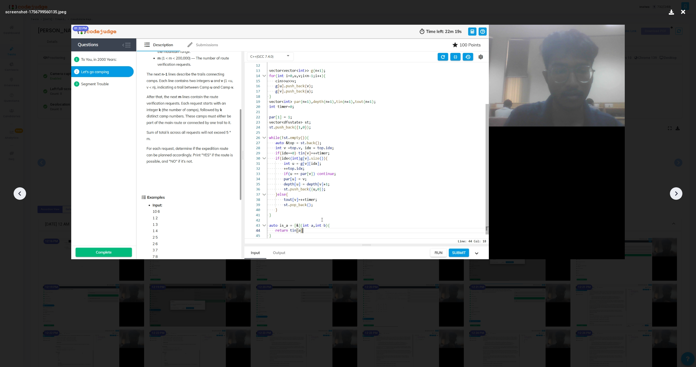
click at [17, 191] on icon at bounding box center [20, 194] width 8 height 8
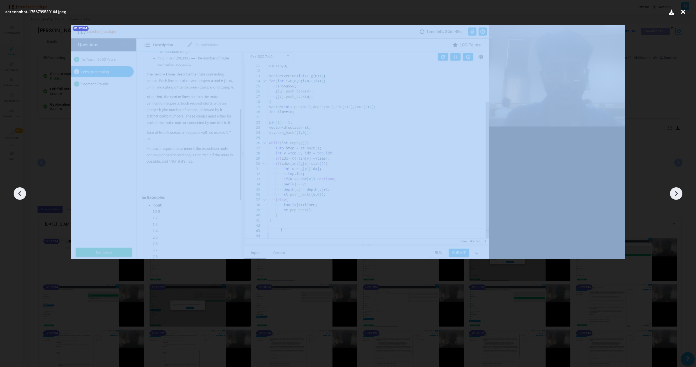
click at [17, 191] on icon at bounding box center [20, 194] width 8 height 8
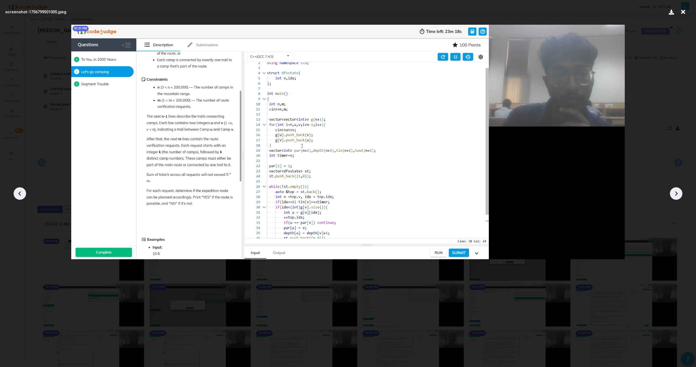
click at [17, 191] on icon at bounding box center [20, 194] width 8 height 8
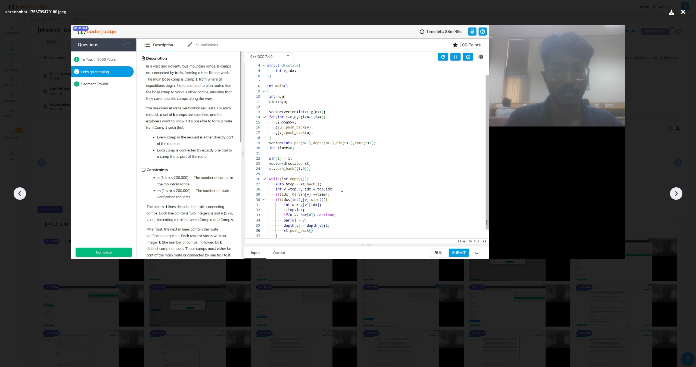
click at [17, 191] on icon at bounding box center [20, 194] width 8 height 8
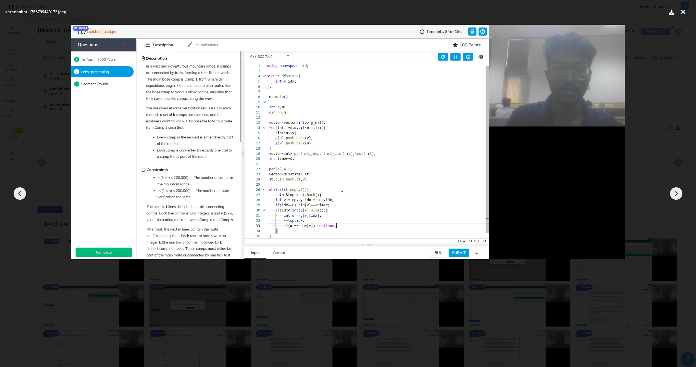
click at [17, 191] on icon at bounding box center [20, 194] width 8 height 8
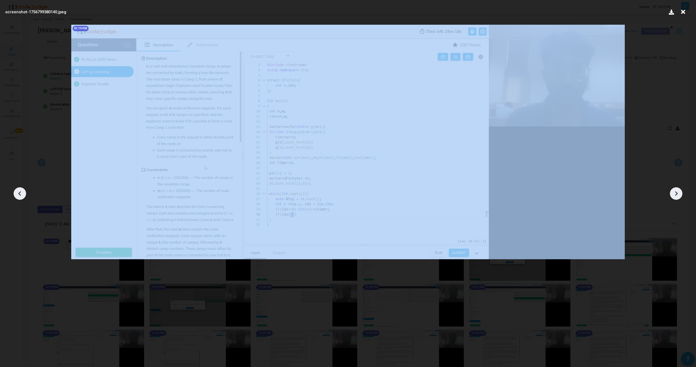
click at [17, 191] on icon at bounding box center [20, 194] width 8 height 8
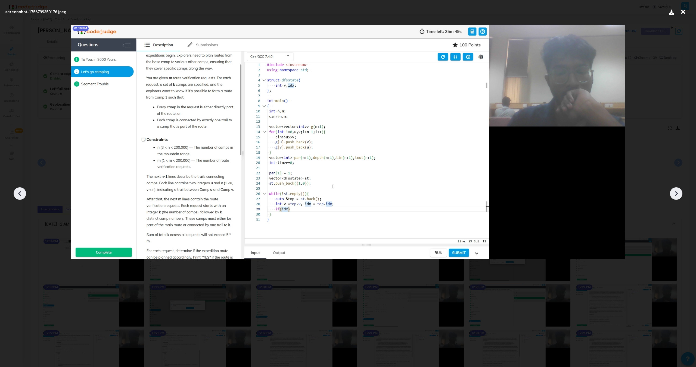
click at [17, 191] on icon at bounding box center [20, 194] width 8 height 8
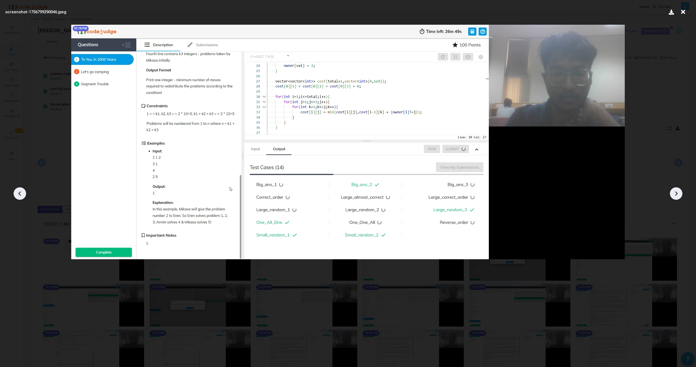
click at [17, 191] on icon at bounding box center [20, 194] width 8 height 8
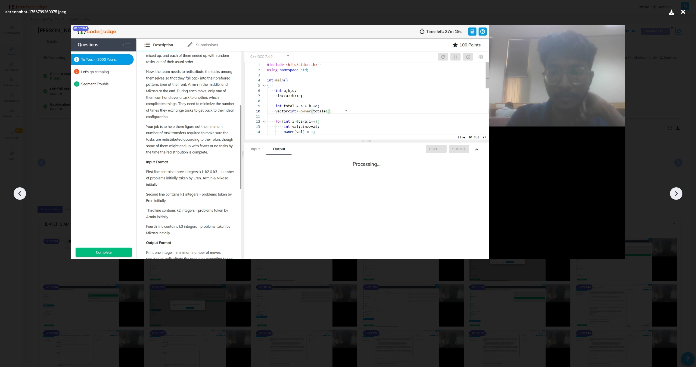
click at [17, 191] on icon at bounding box center [20, 194] width 8 height 8
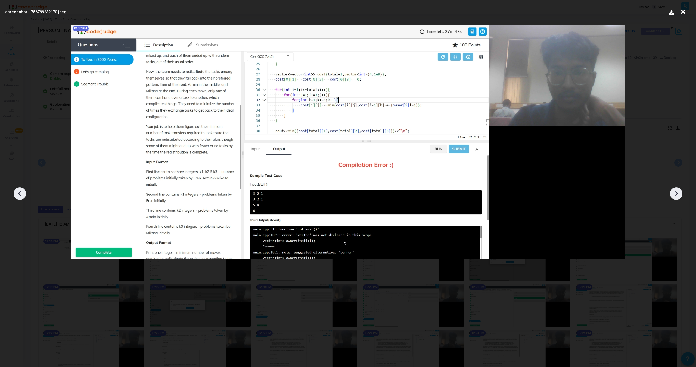
click at [17, 191] on icon at bounding box center [20, 194] width 8 height 8
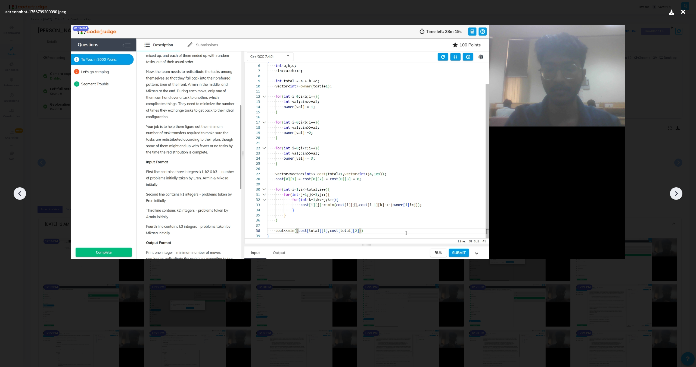
click at [17, 191] on icon at bounding box center [20, 194] width 8 height 8
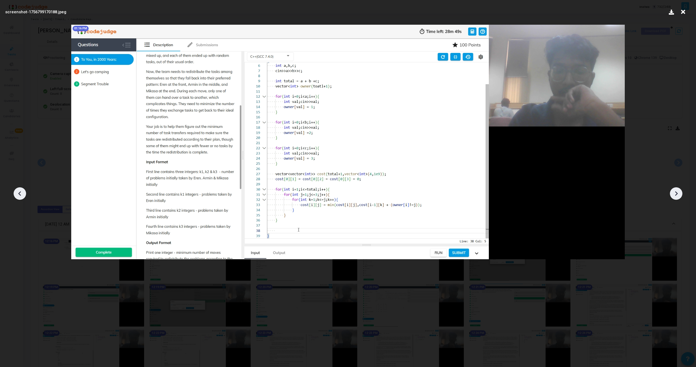
click at [17, 191] on icon at bounding box center [20, 194] width 8 height 8
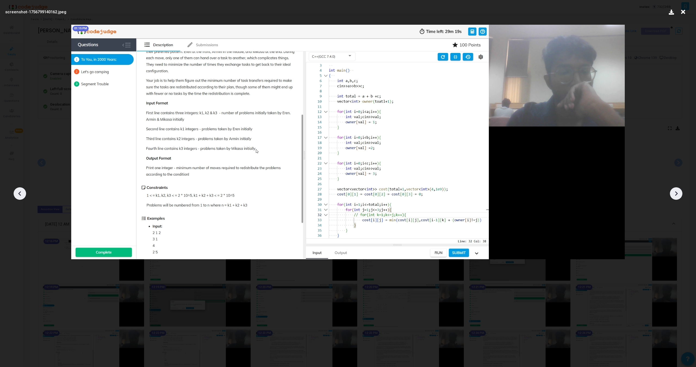
click at [17, 191] on icon at bounding box center [20, 194] width 8 height 8
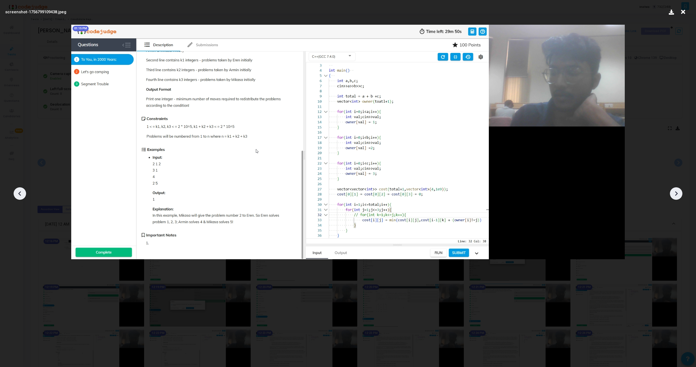
click at [17, 191] on icon at bounding box center [20, 194] width 8 height 8
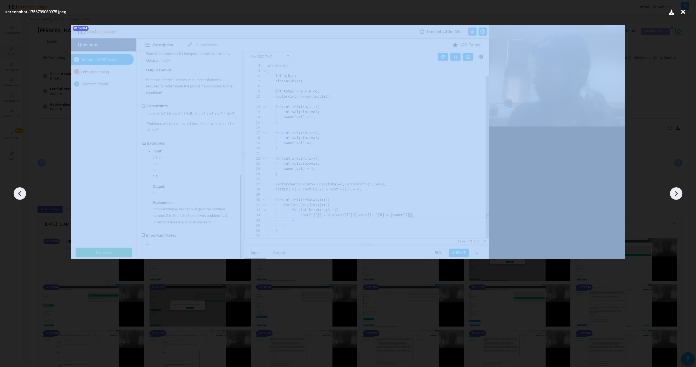
click at [17, 191] on icon at bounding box center [20, 194] width 8 height 8
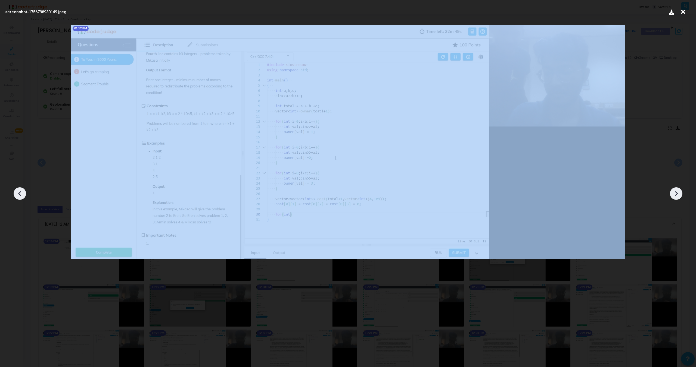
click at [17, 191] on icon at bounding box center [20, 194] width 8 height 8
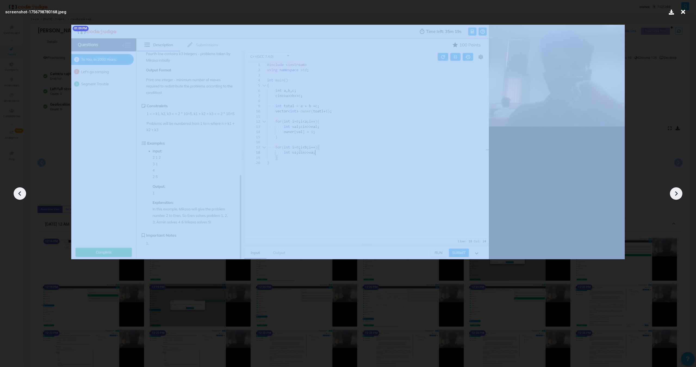
click at [17, 191] on icon at bounding box center [20, 194] width 8 height 8
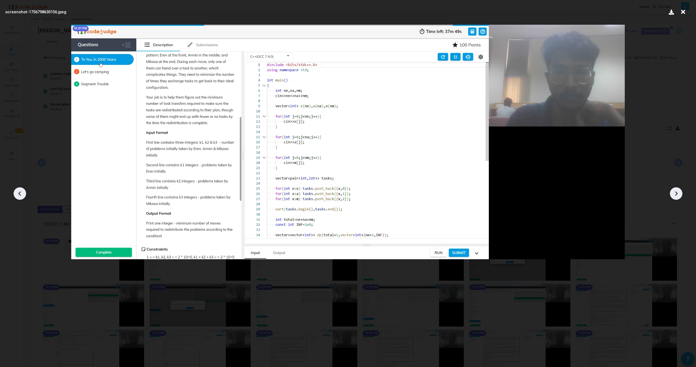
click at [19, 195] on icon at bounding box center [20, 194] width 8 height 8
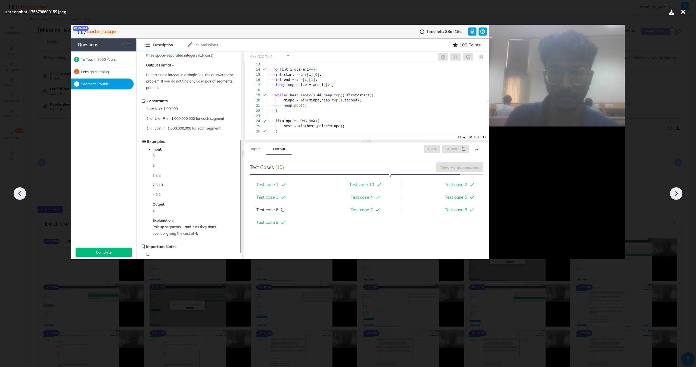
click at [19, 195] on icon at bounding box center [20, 194] width 8 height 8
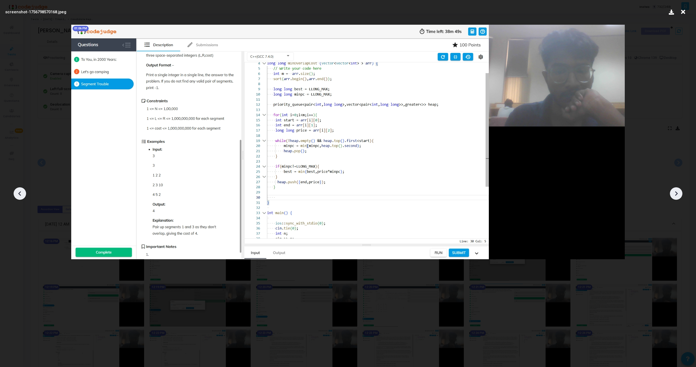
click at [19, 195] on icon at bounding box center [20, 194] width 8 height 8
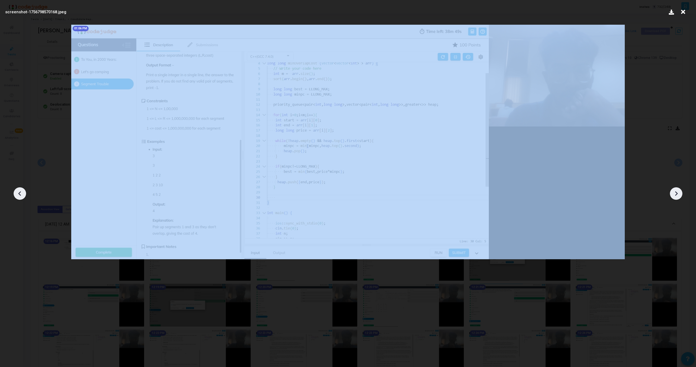
click at [19, 195] on icon at bounding box center [20, 194] width 8 height 8
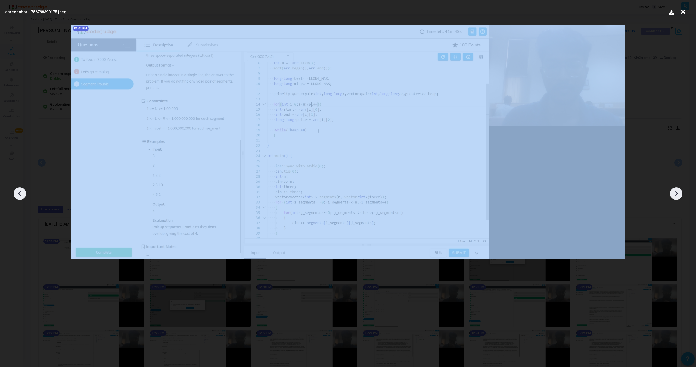
click at [19, 195] on icon at bounding box center [20, 194] width 8 height 8
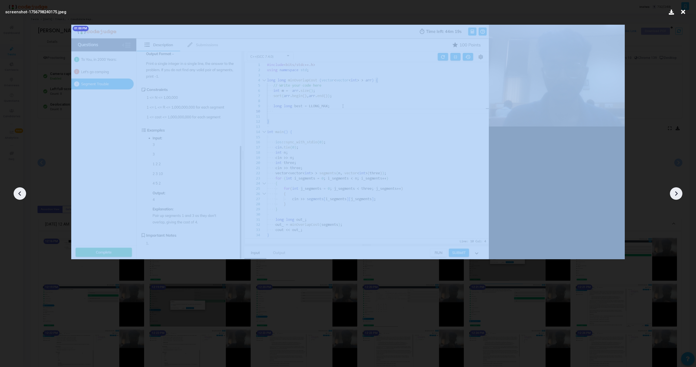
click at [19, 195] on icon at bounding box center [20, 194] width 8 height 8
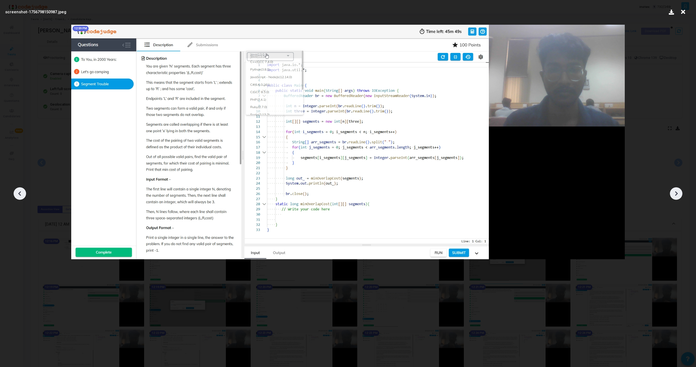
click at [23, 197] on icon at bounding box center [20, 194] width 8 height 8
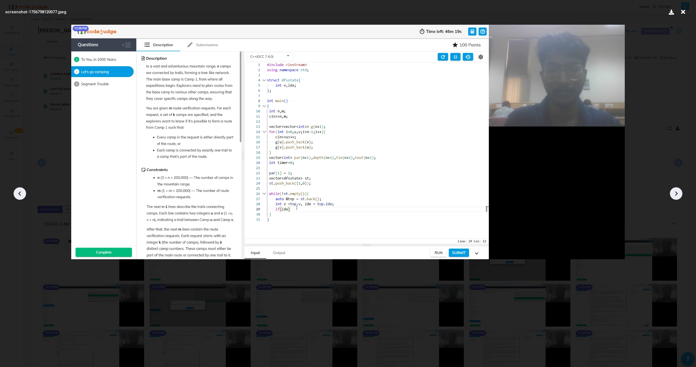
click at [23, 197] on icon at bounding box center [20, 194] width 8 height 8
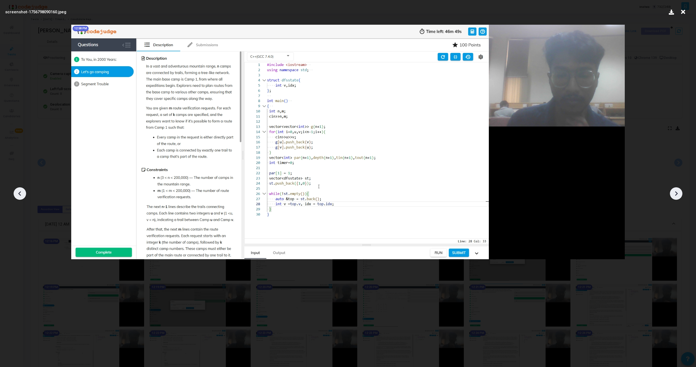
click at [23, 197] on icon at bounding box center [20, 194] width 8 height 8
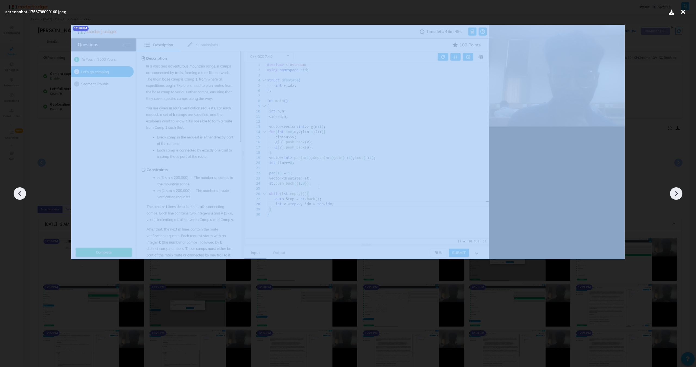
click at [23, 197] on icon at bounding box center [20, 194] width 8 height 8
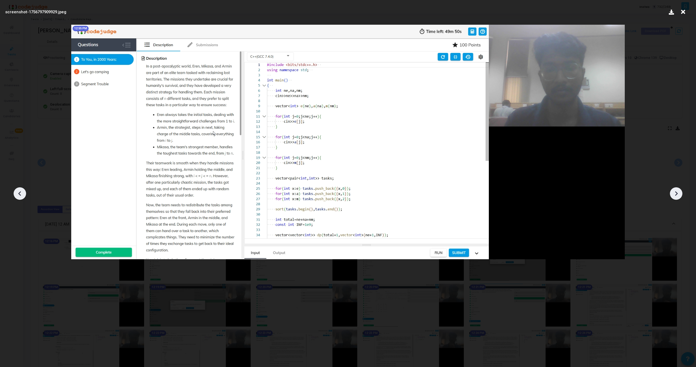
click at [23, 197] on icon at bounding box center [20, 194] width 8 height 8
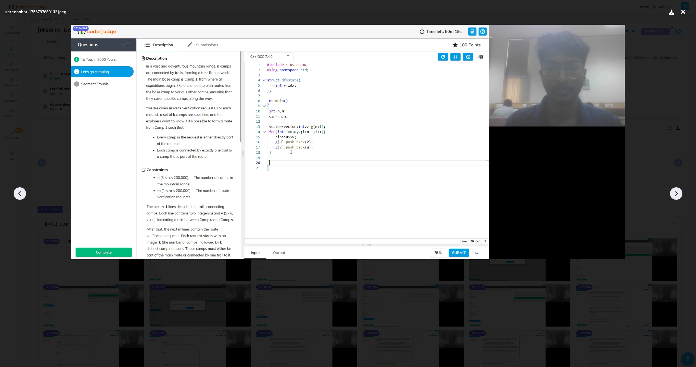
click at [23, 197] on icon at bounding box center [20, 194] width 8 height 8
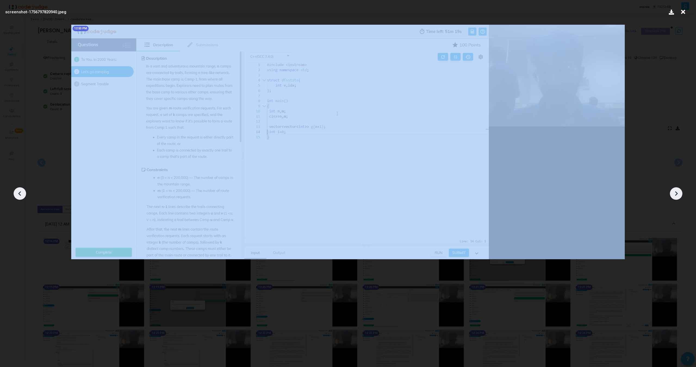
click at [23, 197] on icon at bounding box center [20, 194] width 8 height 8
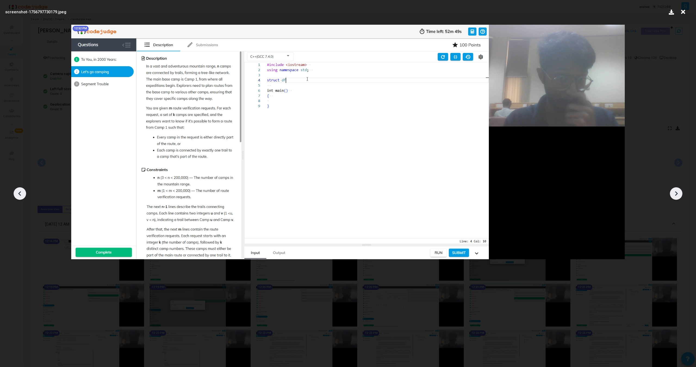
click at [23, 197] on icon at bounding box center [20, 194] width 8 height 8
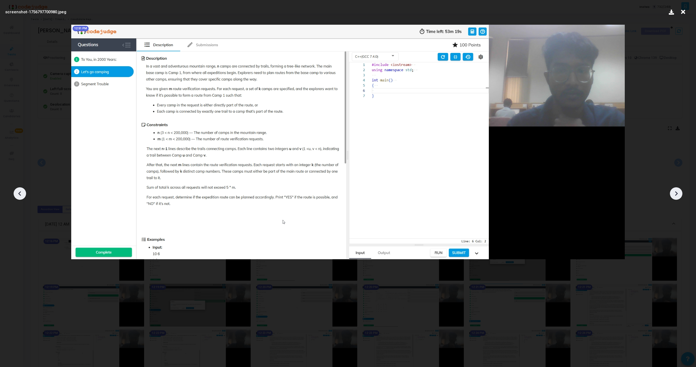
click at [669, 196] on div at bounding box center [348, 191] width 696 height 351
click at [672, 195] on icon at bounding box center [676, 194] width 8 height 8
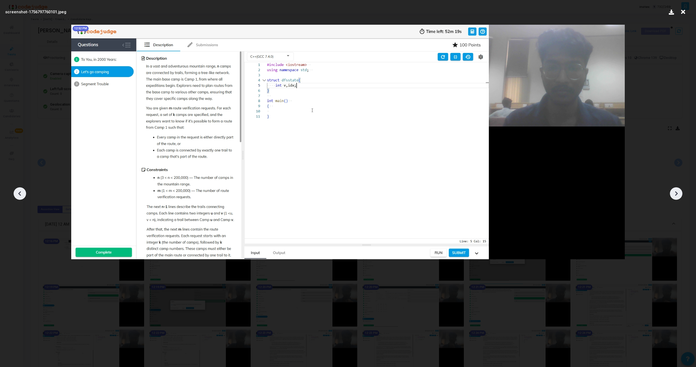
click at [679, 201] on div at bounding box center [348, 191] width 696 height 351
click at [675, 196] on icon at bounding box center [676, 194] width 8 height 8
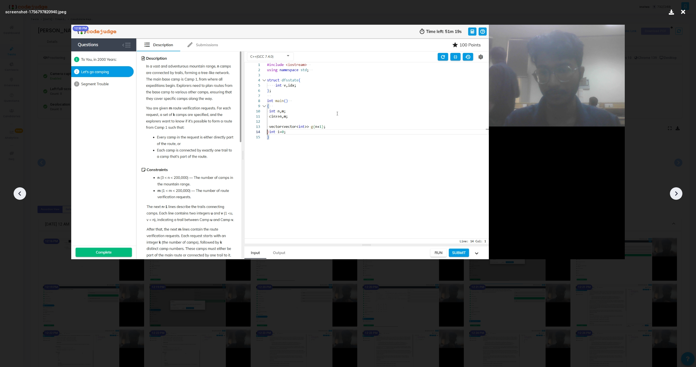
click at [675, 196] on icon at bounding box center [676, 194] width 8 height 8
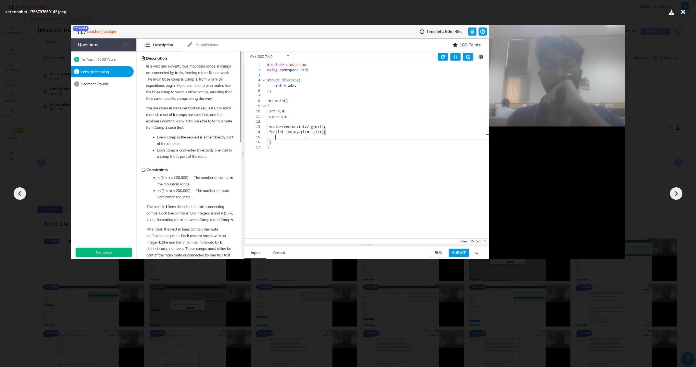
click at [675, 196] on icon at bounding box center [676, 194] width 8 height 8
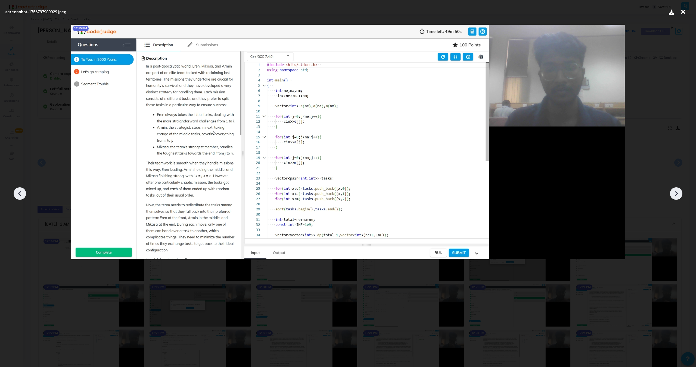
click at [675, 196] on icon at bounding box center [676, 194] width 8 height 8
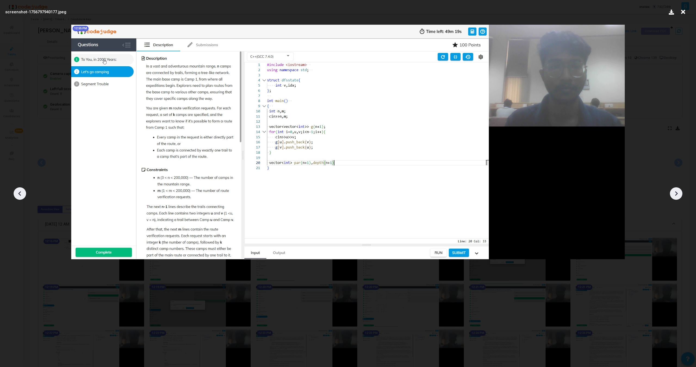
click at [675, 196] on icon at bounding box center [676, 194] width 8 height 8
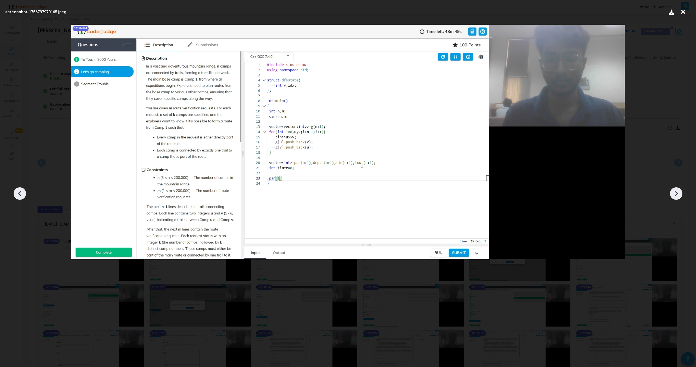
click at [675, 196] on icon at bounding box center [676, 194] width 8 height 8
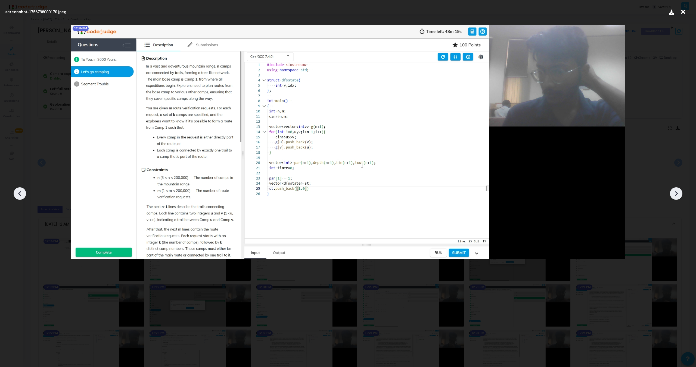
click at [675, 196] on icon at bounding box center [676, 194] width 8 height 8
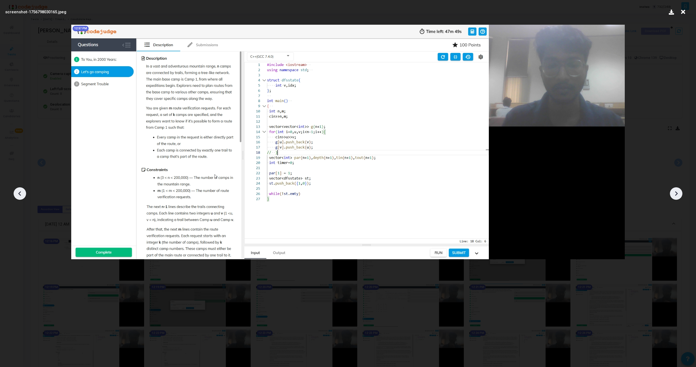
click at [675, 196] on icon at bounding box center [676, 194] width 8 height 8
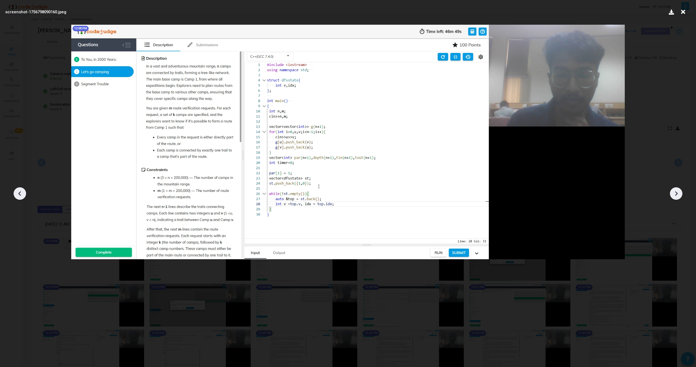
click at [675, 196] on icon at bounding box center [676, 194] width 8 height 8
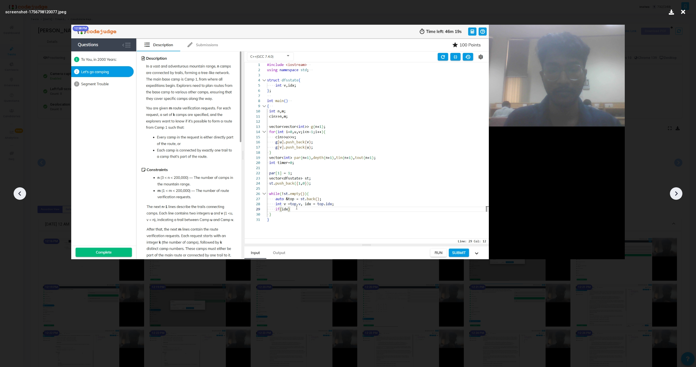
click at [675, 196] on icon at bounding box center [676, 194] width 8 height 8
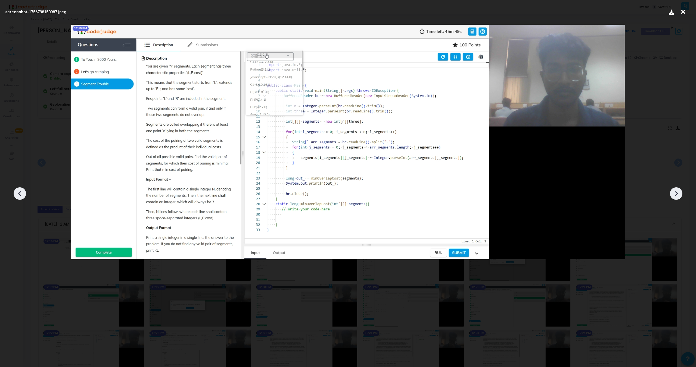
click at [675, 196] on icon at bounding box center [676, 194] width 8 height 8
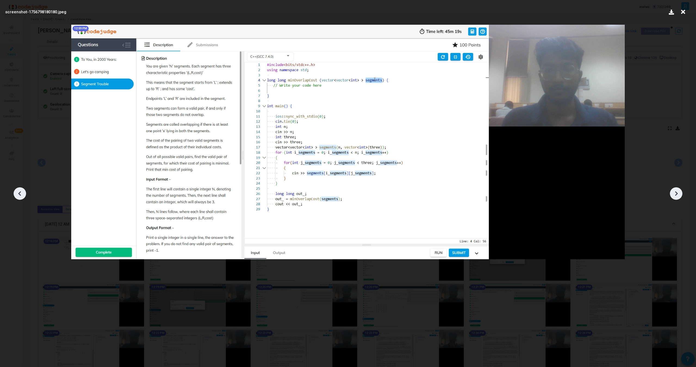
click at [675, 196] on icon at bounding box center [676, 194] width 8 height 8
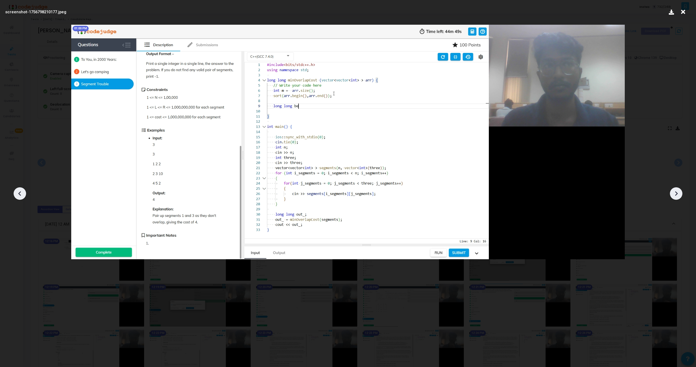
click at [23, 192] on icon at bounding box center [20, 194] width 8 height 8
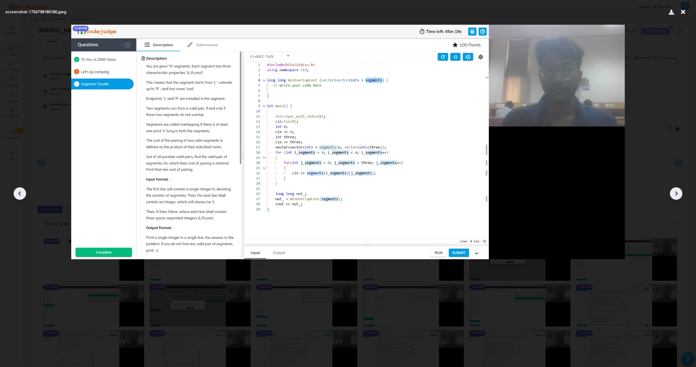
click at [678, 192] on icon at bounding box center [676, 194] width 8 height 8
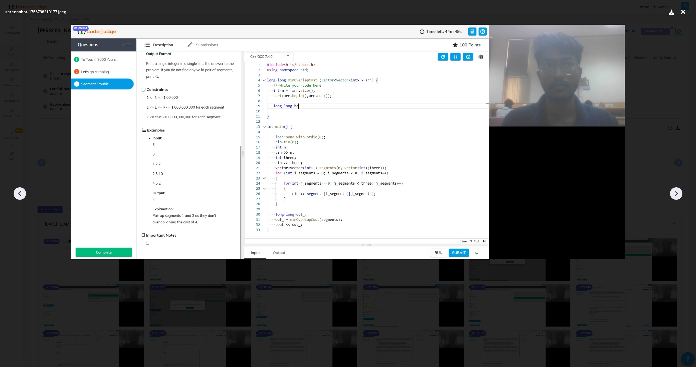
click at [678, 192] on icon at bounding box center [676, 194] width 8 height 8
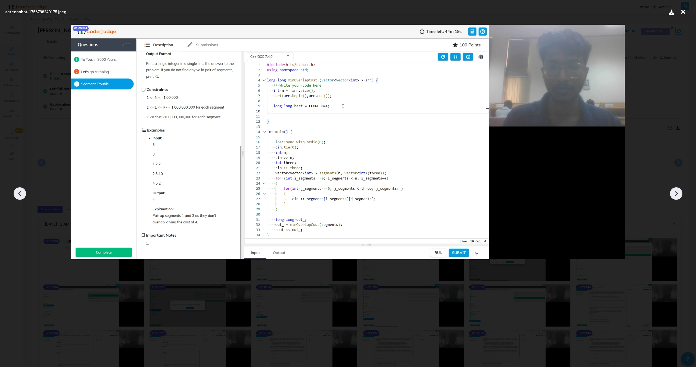
click at [19, 192] on icon at bounding box center [20, 194] width 8 height 8
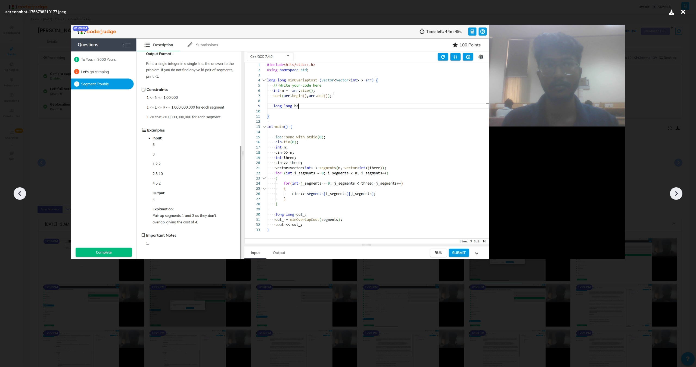
click at [19, 192] on icon at bounding box center [20, 194] width 8 height 8
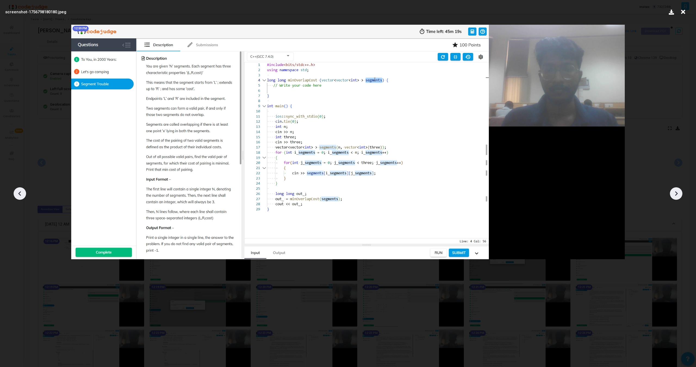
click at [19, 192] on icon at bounding box center [20, 194] width 8 height 8
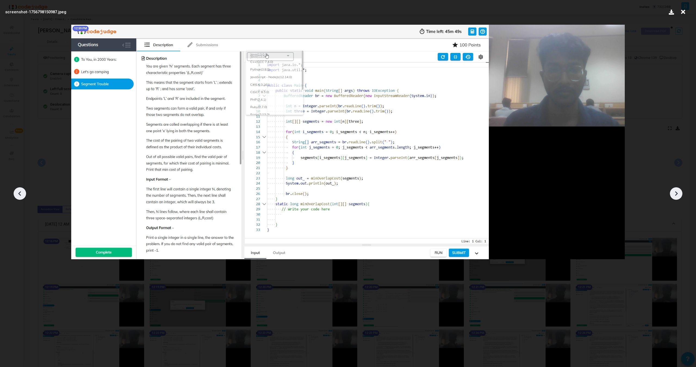
click at [19, 192] on icon at bounding box center [20, 194] width 8 height 8
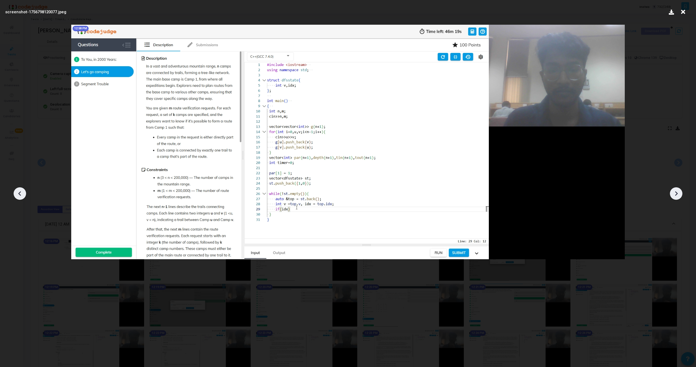
click at [674, 190] on icon at bounding box center [676, 194] width 8 height 8
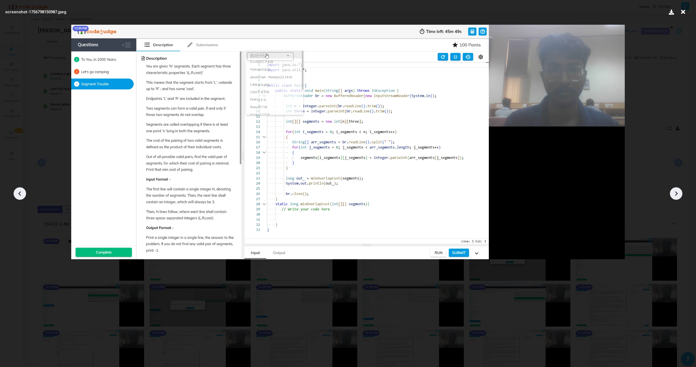
click at [14, 192] on div at bounding box center [20, 194] width 13 height 13
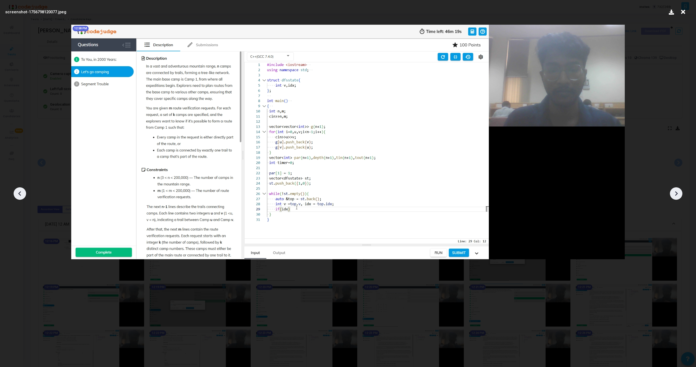
click at [675, 193] on icon at bounding box center [676, 194] width 8 height 8
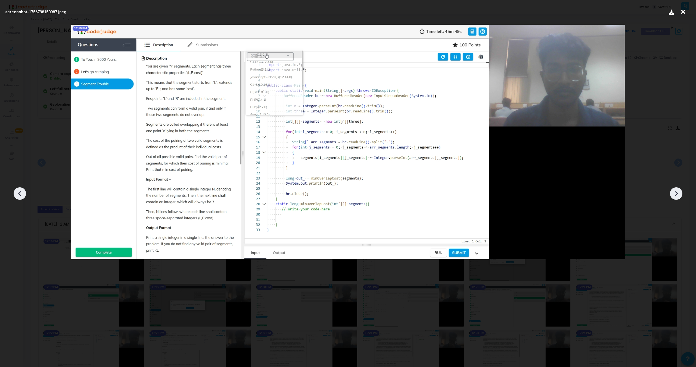
click at [675, 193] on icon at bounding box center [676, 194] width 8 height 8
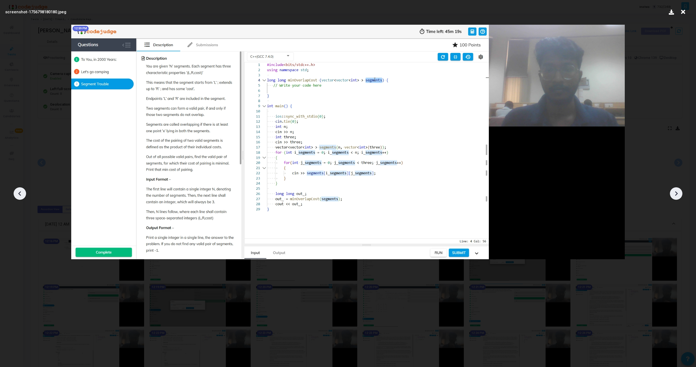
click at [675, 193] on icon at bounding box center [676, 194] width 8 height 8
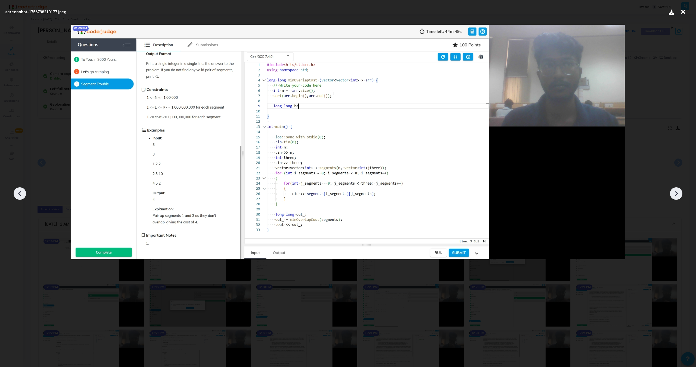
click at [675, 193] on icon at bounding box center [676, 194] width 8 height 8
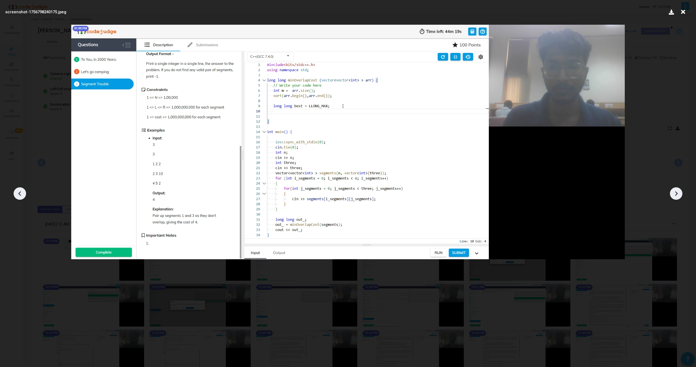
click at [675, 193] on icon at bounding box center [676, 194] width 8 height 8
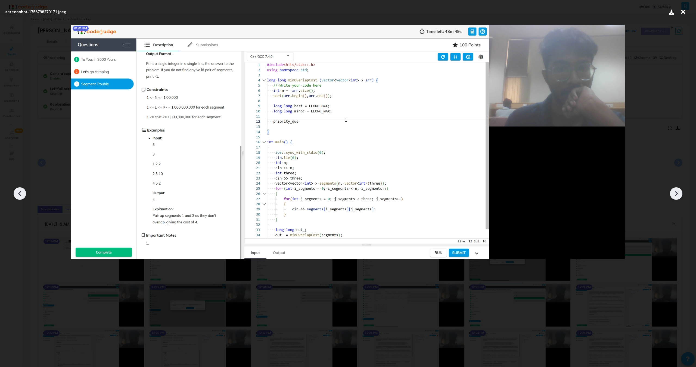
click at [675, 193] on icon at bounding box center [676, 194] width 8 height 8
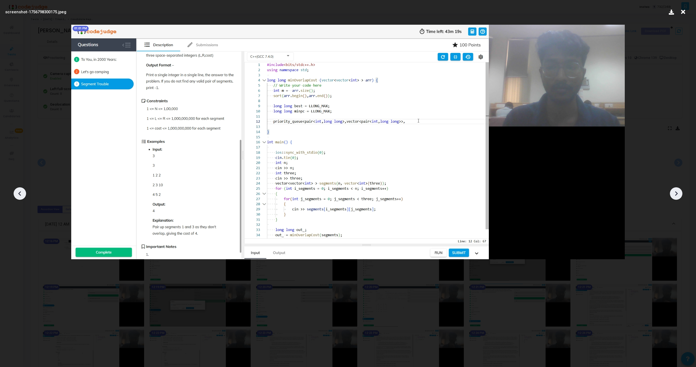
click at [675, 193] on icon at bounding box center [676, 194] width 8 height 8
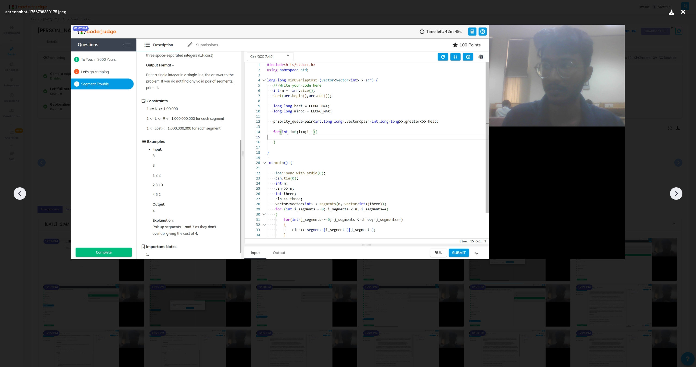
click at [675, 193] on icon at bounding box center [676, 194] width 8 height 8
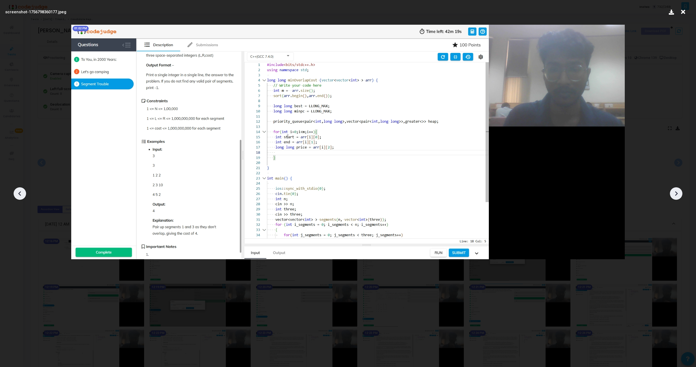
click at [675, 193] on icon at bounding box center [676, 194] width 8 height 8
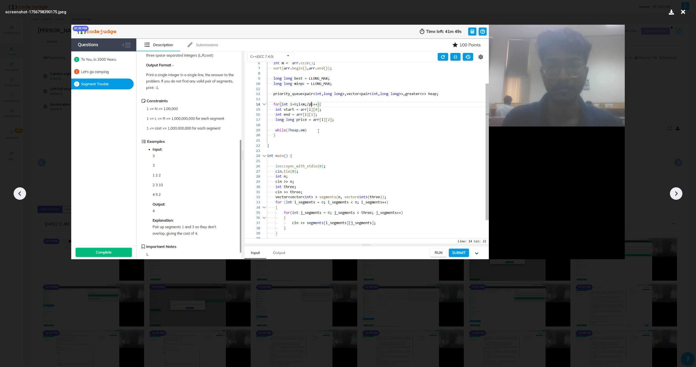
click at [675, 193] on icon at bounding box center [676, 194] width 8 height 8
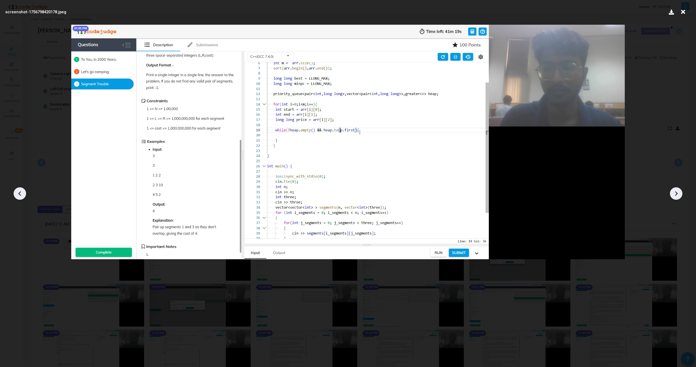
click at [17, 195] on icon at bounding box center [20, 194] width 8 height 8
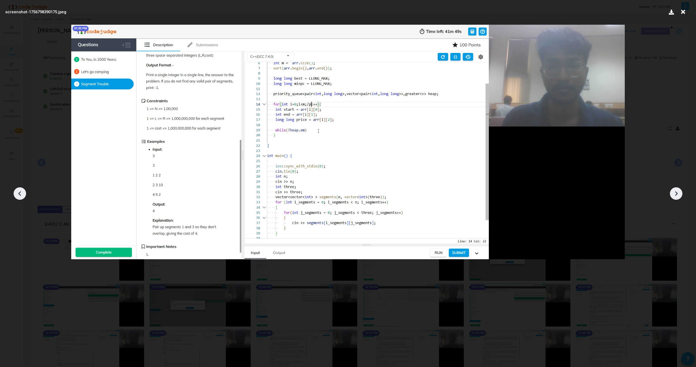
click at [677, 195] on icon at bounding box center [676, 194] width 8 height 8
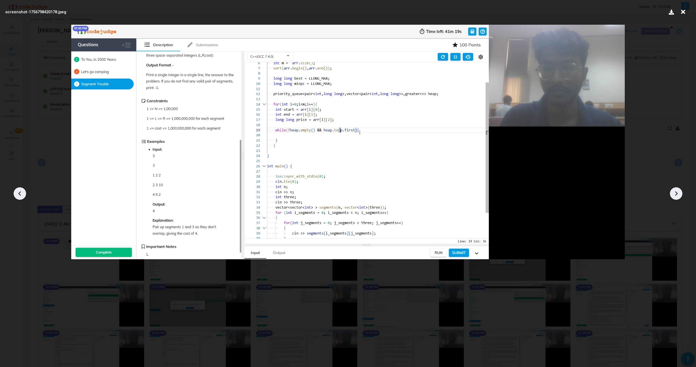
click at [679, 192] on icon at bounding box center [676, 194] width 8 height 8
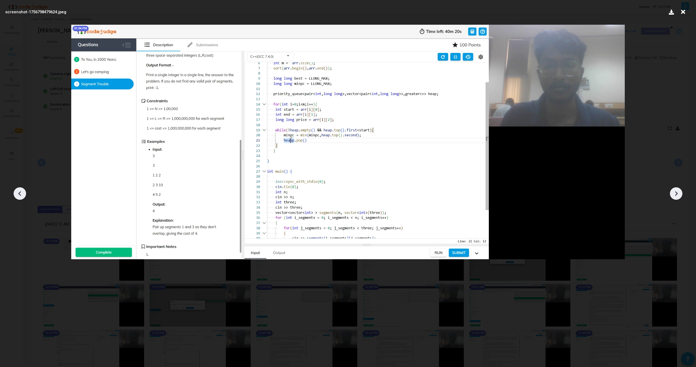
click at [679, 192] on icon at bounding box center [676, 194] width 8 height 8
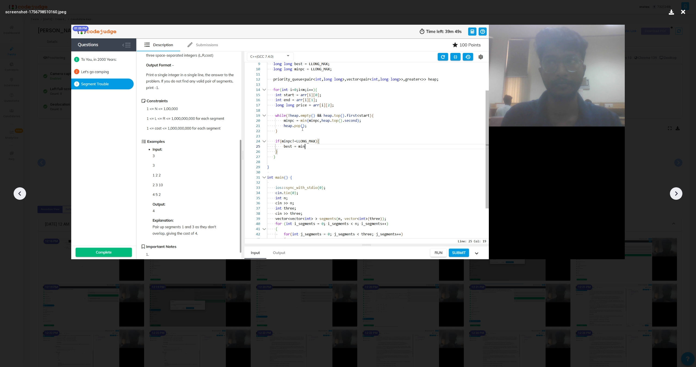
click at [679, 192] on icon at bounding box center [676, 194] width 8 height 8
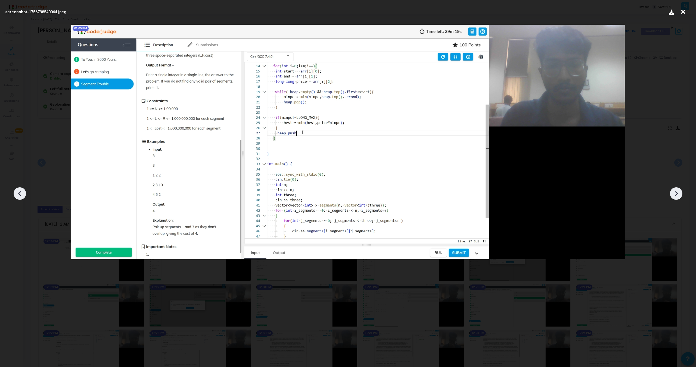
click at [679, 192] on icon at bounding box center [676, 194] width 8 height 8
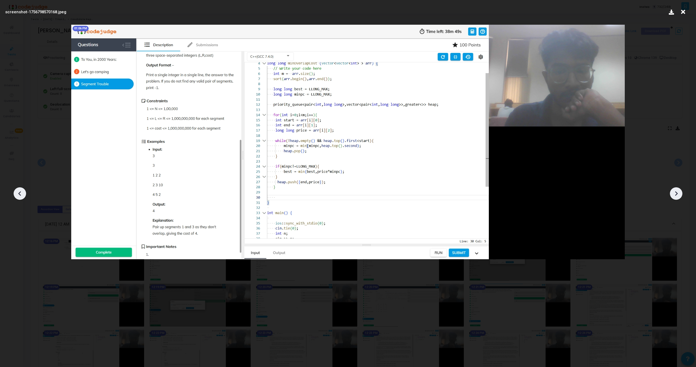
click at [679, 192] on icon at bounding box center [676, 194] width 8 height 8
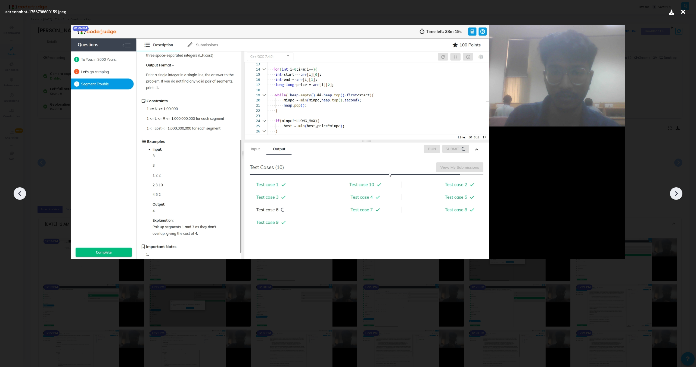
click at [679, 192] on icon at bounding box center [676, 194] width 8 height 8
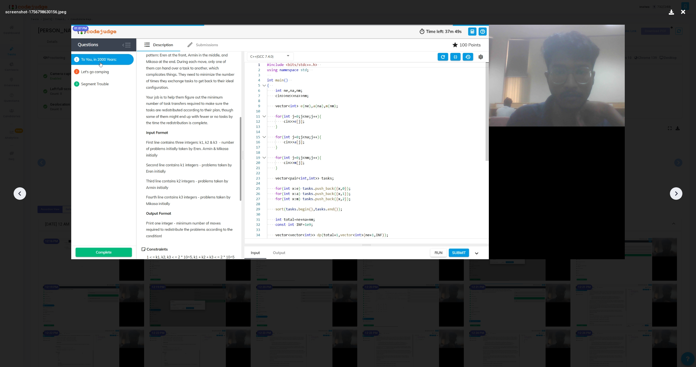
click at [679, 192] on icon at bounding box center [676, 194] width 8 height 8
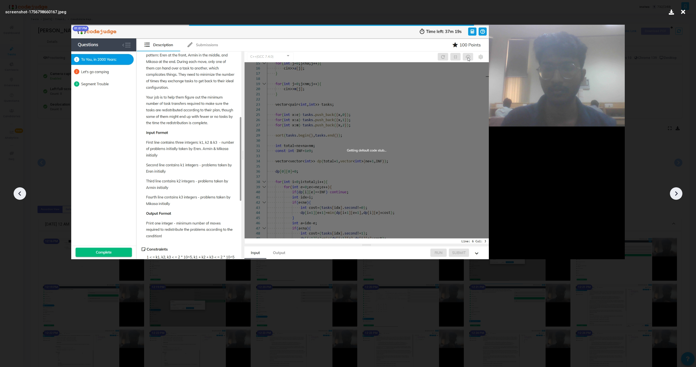
click at [679, 192] on icon at bounding box center [676, 194] width 8 height 8
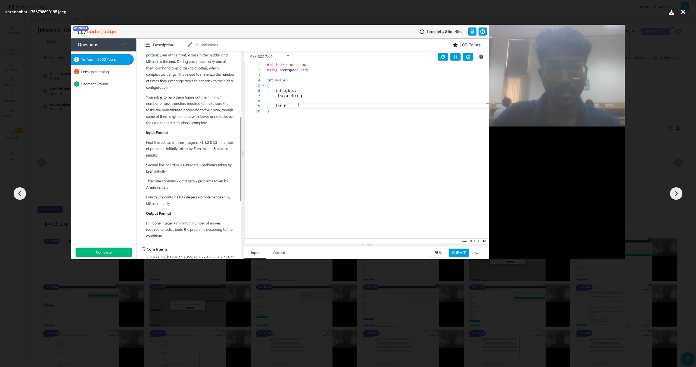
click at [679, 192] on icon at bounding box center [676, 194] width 8 height 8
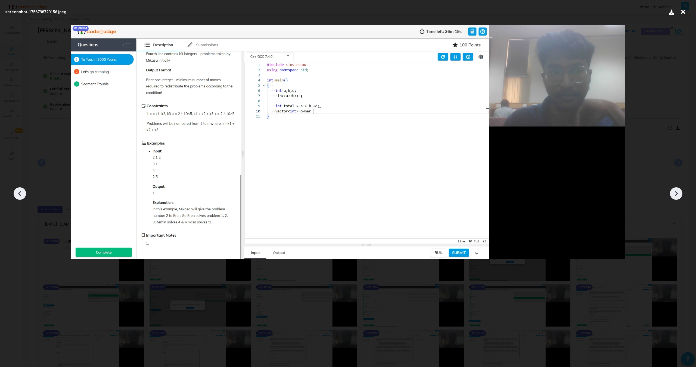
click at [679, 192] on icon at bounding box center [676, 194] width 8 height 8
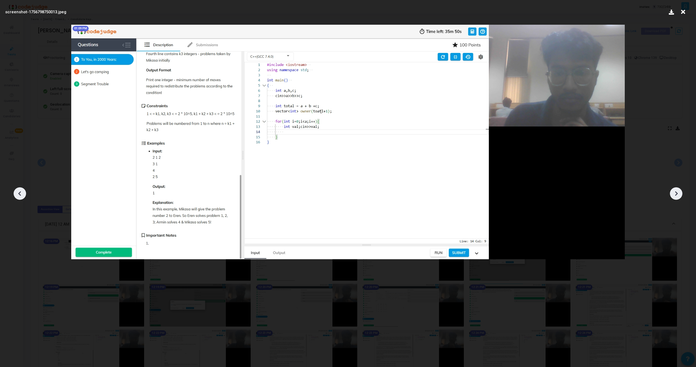
click at [679, 192] on icon at bounding box center [676, 194] width 8 height 8
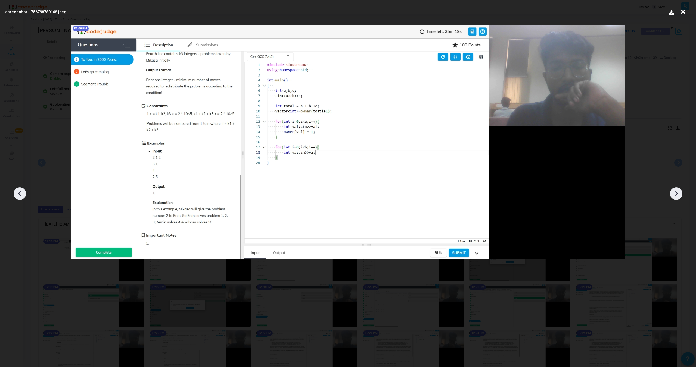
click at [679, 192] on icon at bounding box center [676, 194] width 8 height 8
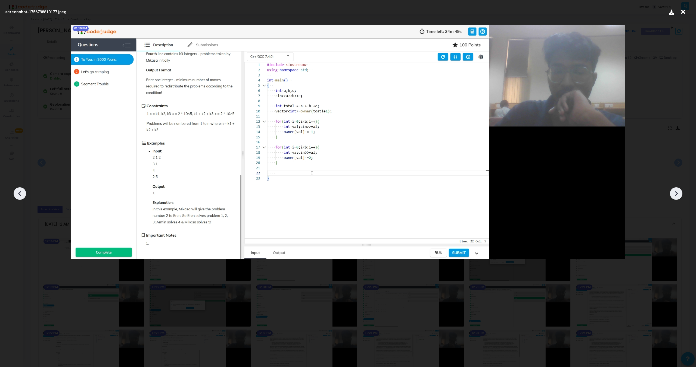
click at [679, 192] on icon at bounding box center [676, 194] width 8 height 8
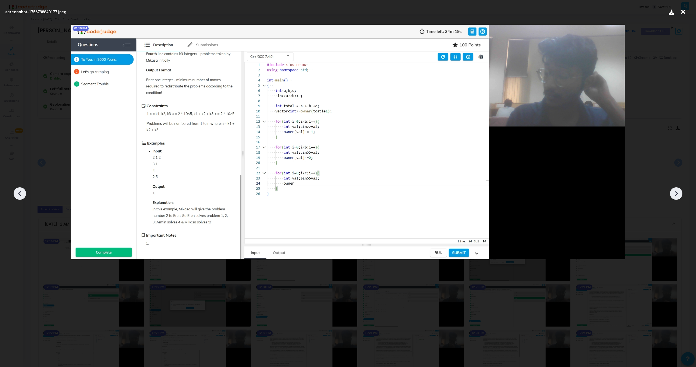
click at [679, 192] on icon at bounding box center [676, 194] width 8 height 8
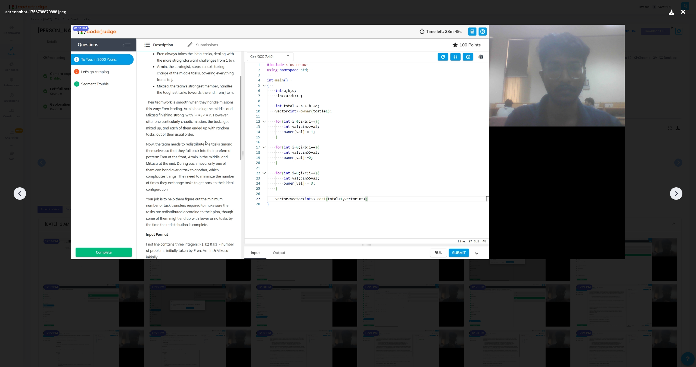
click at [679, 192] on icon at bounding box center [676, 194] width 8 height 8
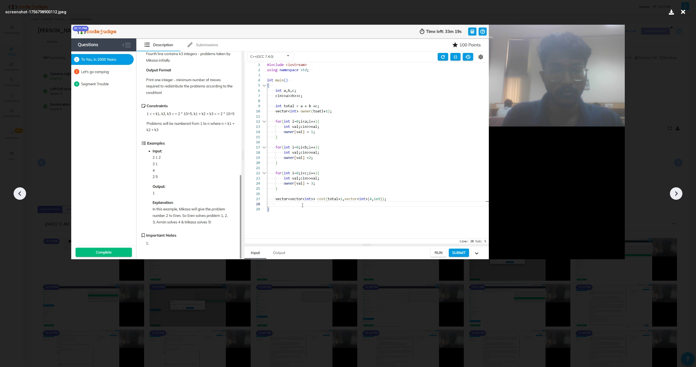
click at [679, 192] on icon at bounding box center [676, 194] width 8 height 8
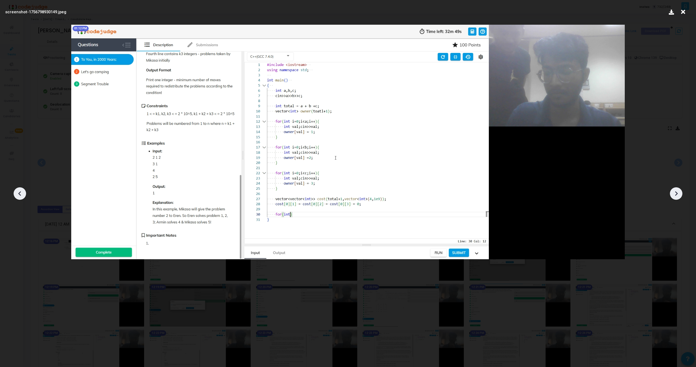
click at [679, 192] on icon at bounding box center [676, 194] width 8 height 8
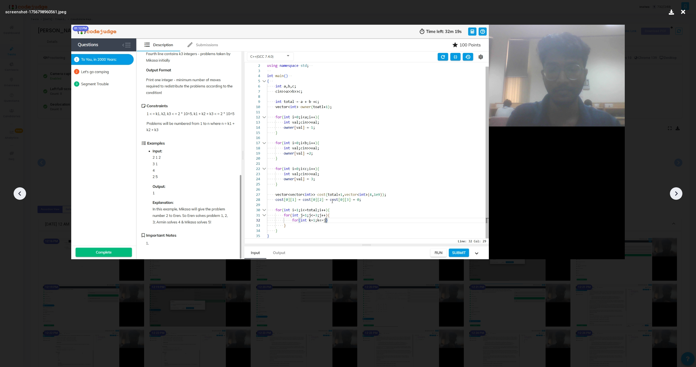
click at [679, 192] on icon at bounding box center [676, 194] width 8 height 8
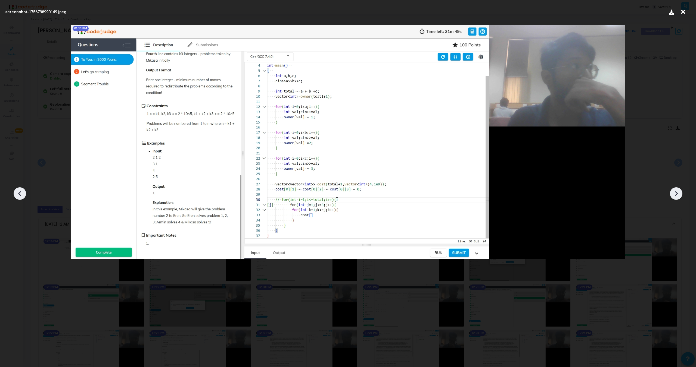
click at [678, 192] on icon at bounding box center [676, 194] width 8 height 8
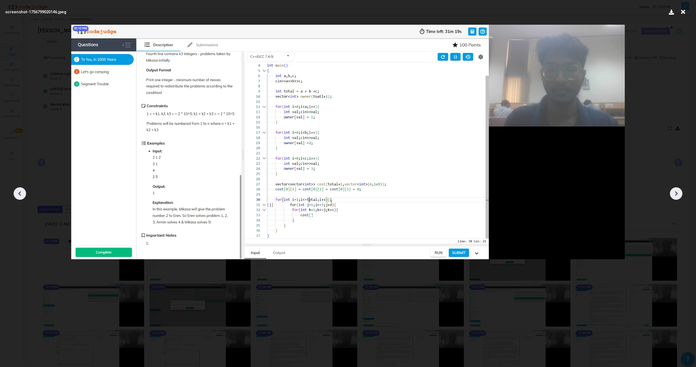
click at [678, 192] on icon at bounding box center [676, 194] width 8 height 8
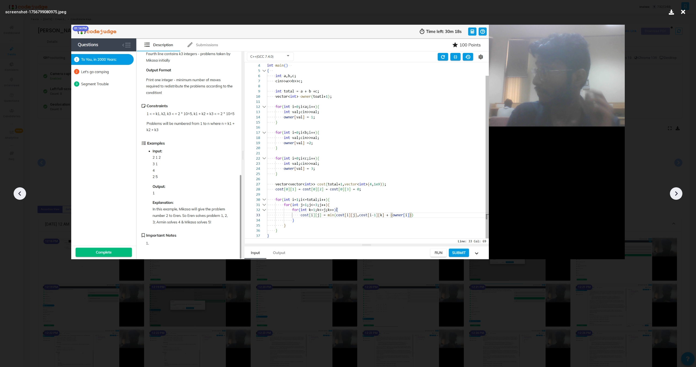
click at [678, 192] on icon at bounding box center [676, 194] width 8 height 8
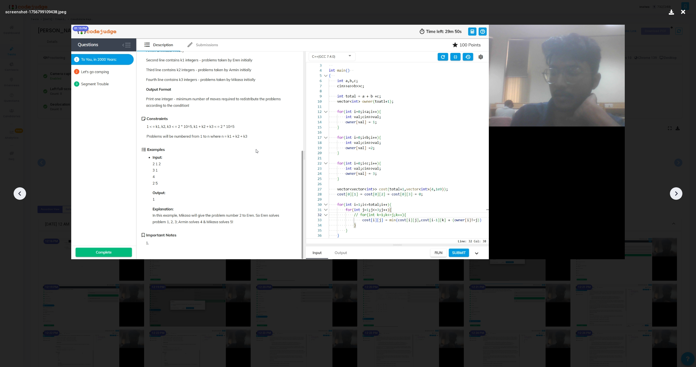
click at [678, 192] on icon at bounding box center [676, 194] width 8 height 8
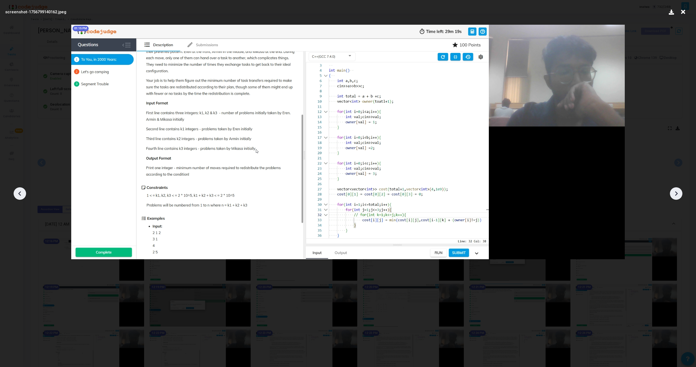
click at [678, 192] on icon at bounding box center [676, 194] width 8 height 8
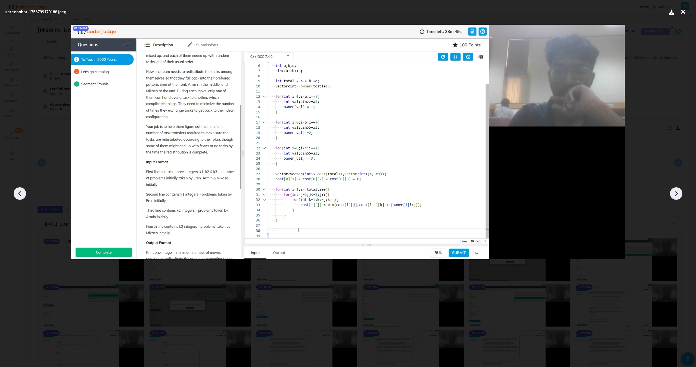
click at [678, 192] on icon at bounding box center [676, 194] width 8 height 8
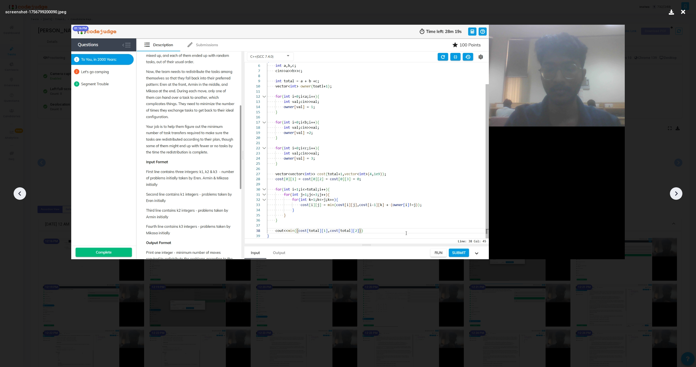
click at [678, 192] on icon at bounding box center [676, 194] width 8 height 8
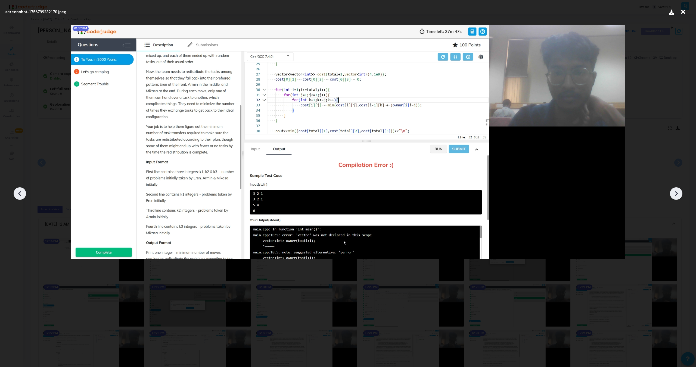
click at [678, 192] on icon at bounding box center [676, 194] width 8 height 8
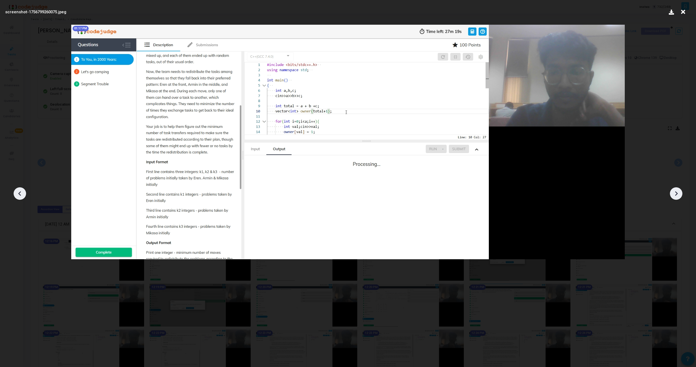
click at [678, 192] on icon at bounding box center [676, 194] width 8 height 8
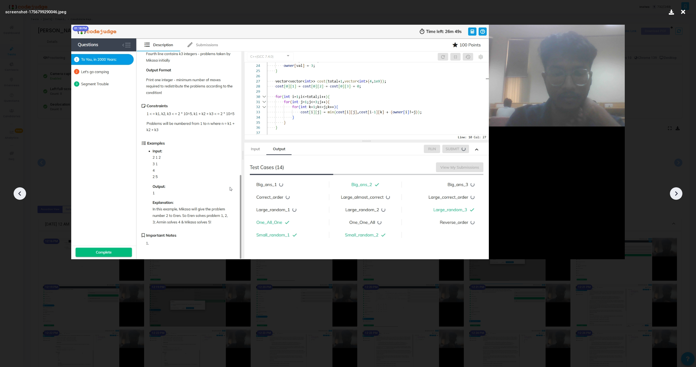
click at [678, 192] on icon at bounding box center [676, 194] width 8 height 8
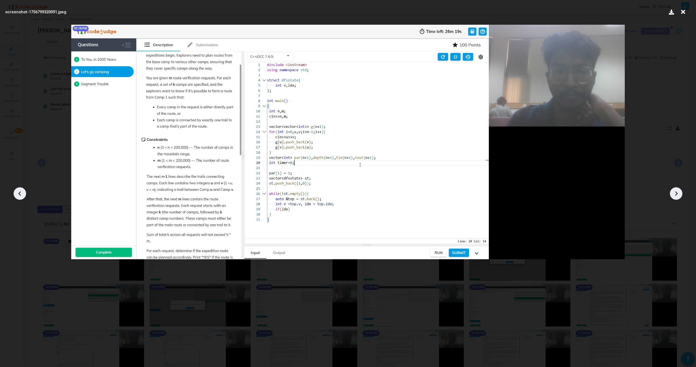
click at [678, 192] on icon at bounding box center [676, 194] width 8 height 8
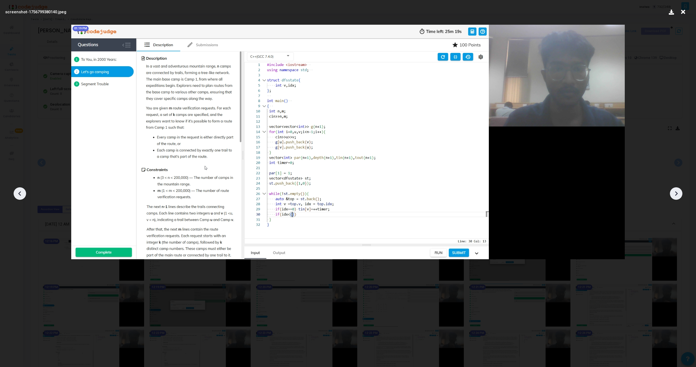
click at [678, 192] on icon at bounding box center [676, 194] width 8 height 8
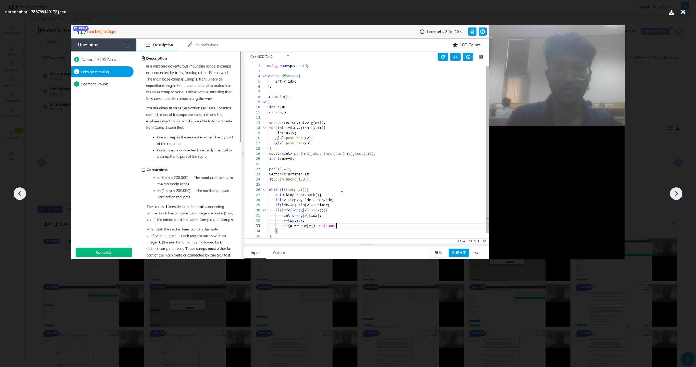
click at [678, 192] on icon at bounding box center [676, 194] width 8 height 8
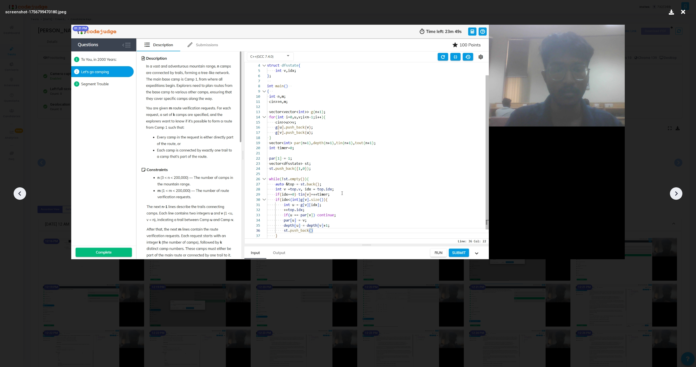
click at [676, 188] on div at bounding box center [676, 194] width 13 height 13
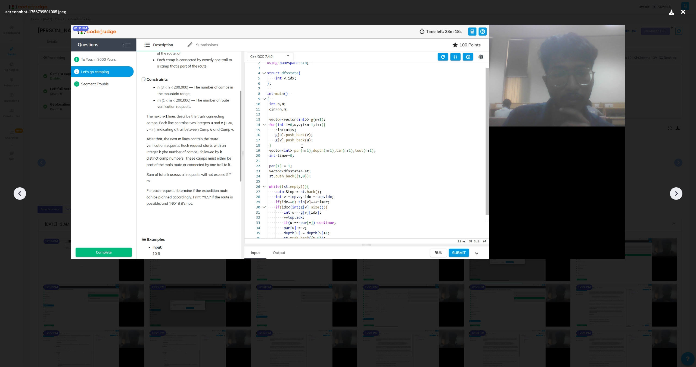
click at [676, 188] on div at bounding box center [676, 194] width 13 height 13
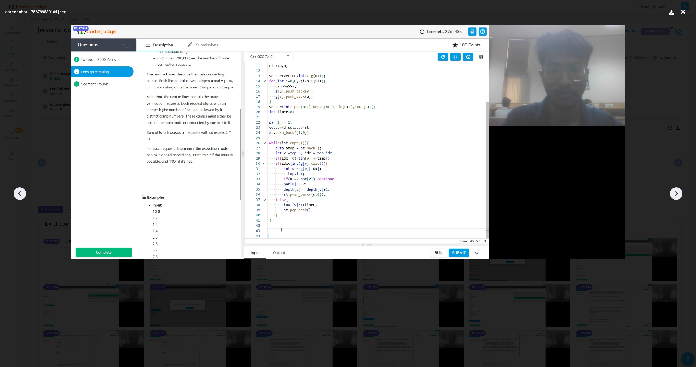
click at [676, 188] on div at bounding box center [676, 194] width 13 height 13
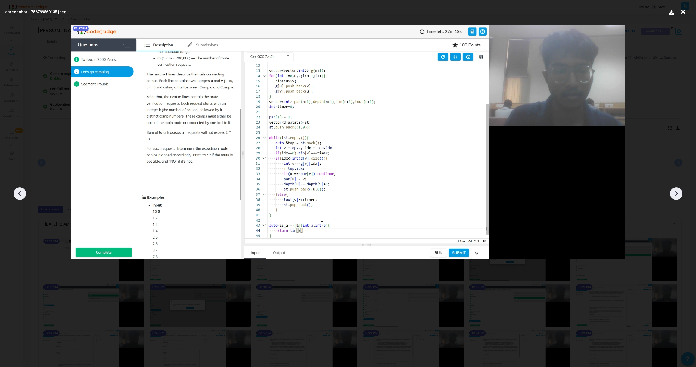
click at [674, 193] on icon at bounding box center [676, 194] width 8 height 8
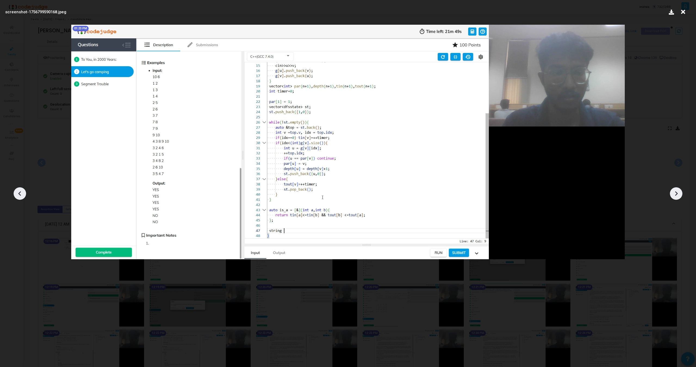
click at [674, 193] on icon at bounding box center [676, 194] width 8 height 8
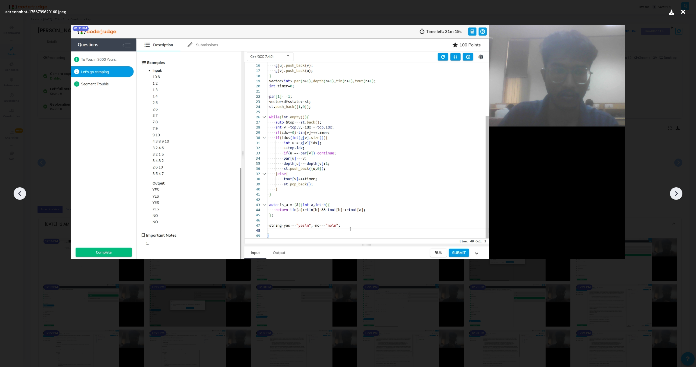
click at [677, 192] on icon at bounding box center [676, 194] width 8 height 8
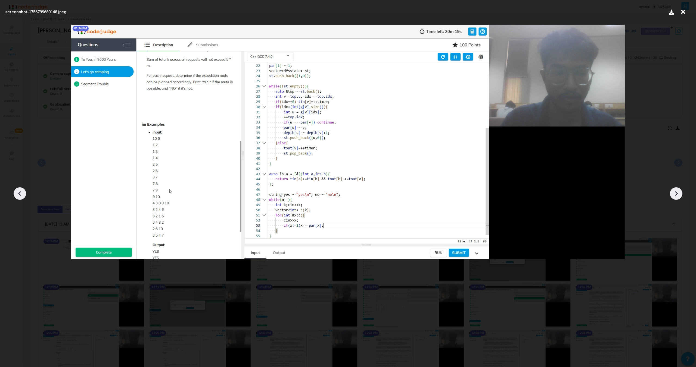
click at [677, 192] on icon at bounding box center [676, 194] width 8 height 8
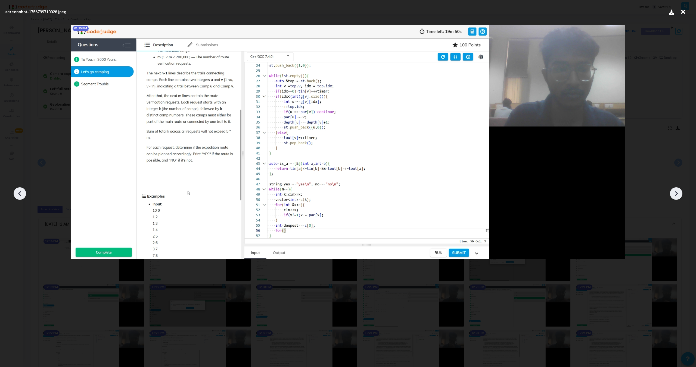
click at [677, 192] on icon at bounding box center [676, 194] width 8 height 8
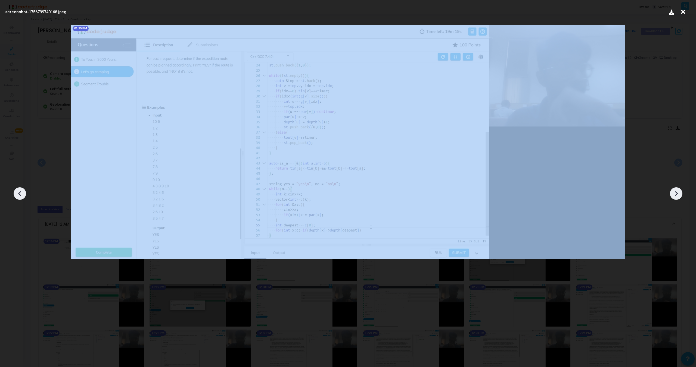
click at [677, 192] on icon at bounding box center [676, 194] width 8 height 8
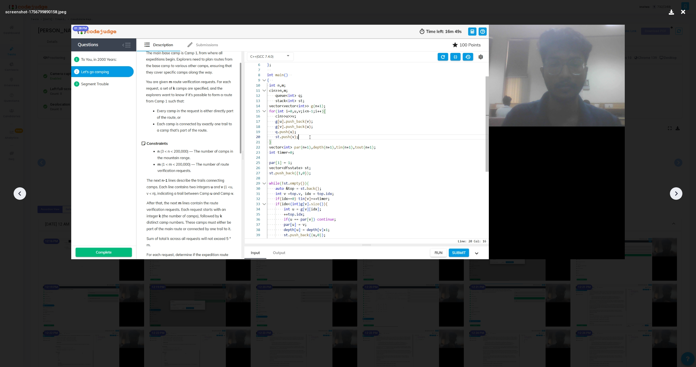
click at [677, 192] on icon at bounding box center [676, 194] width 8 height 8
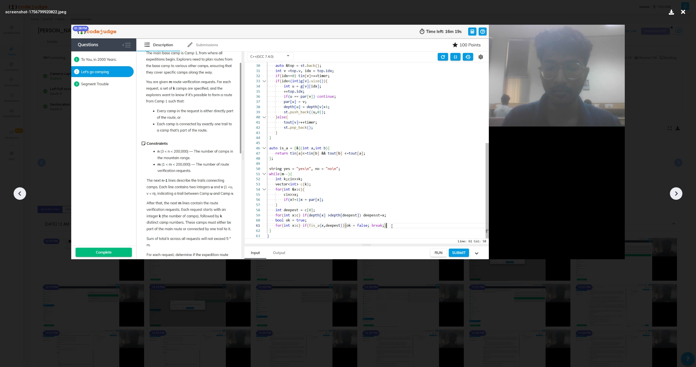
click at [677, 192] on icon at bounding box center [676, 194] width 8 height 8
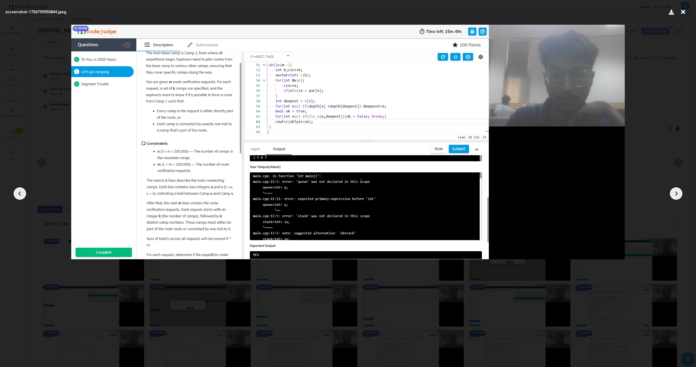
click at [677, 192] on icon at bounding box center [676, 194] width 8 height 8
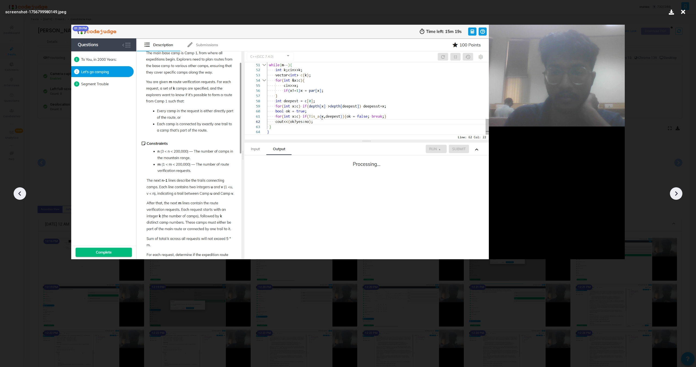
click at [677, 192] on icon at bounding box center [676, 194] width 8 height 8
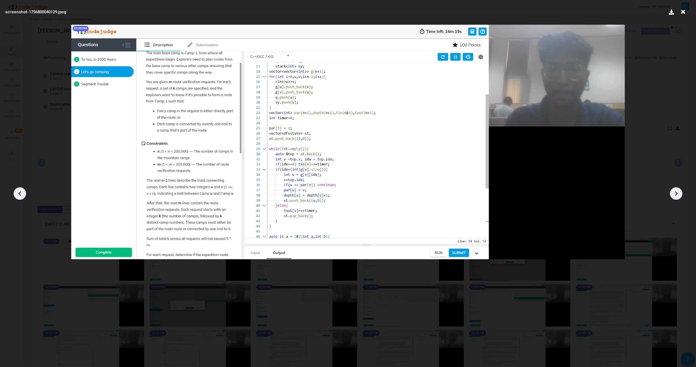
click at [677, 192] on icon at bounding box center [676, 194] width 8 height 8
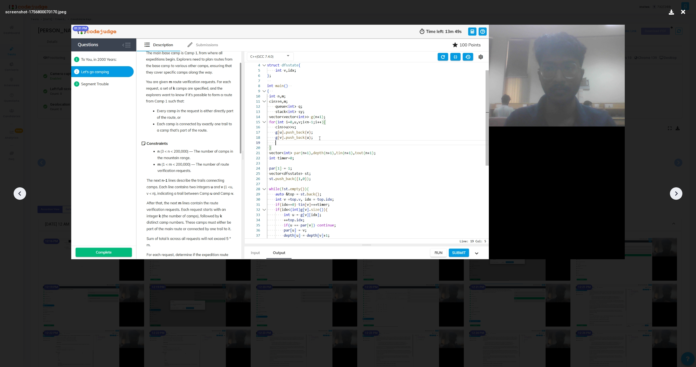
click at [677, 192] on icon at bounding box center [676, 194] width 8 height 8
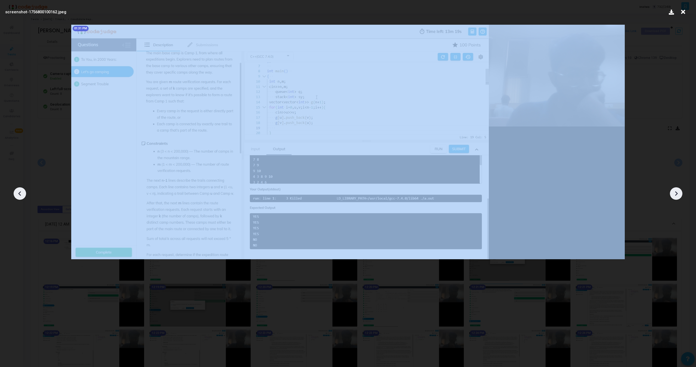
click at [677, 192] on icon at bounding box center [676, 194] width 8 height 8
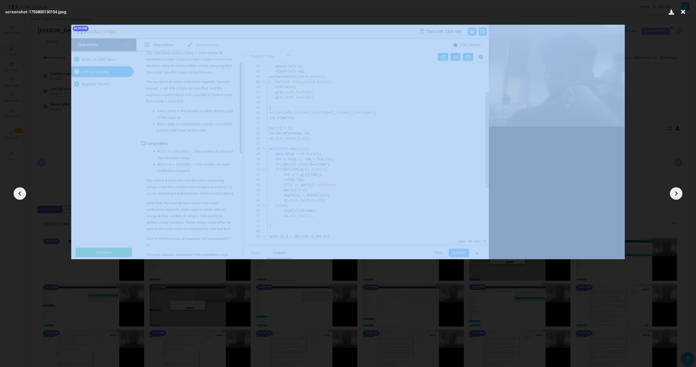
click at [677, 192] on icon at bounding box center [676, 194] width 8 height 8
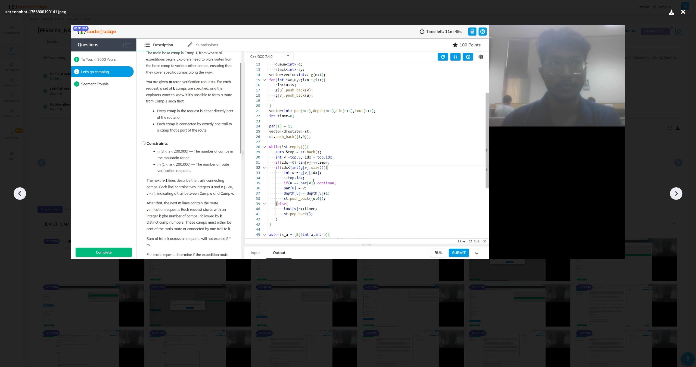
click at [677, 192] on icon at bounding box center [676, 194] width 8 height 8
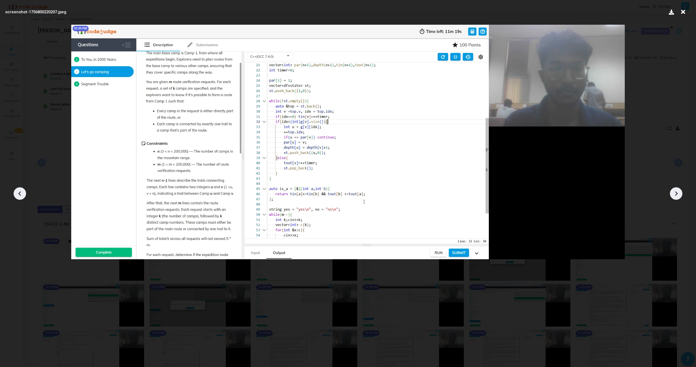
click at [677, 192] on icon at bounding box center [676, 194] width 8 height 8
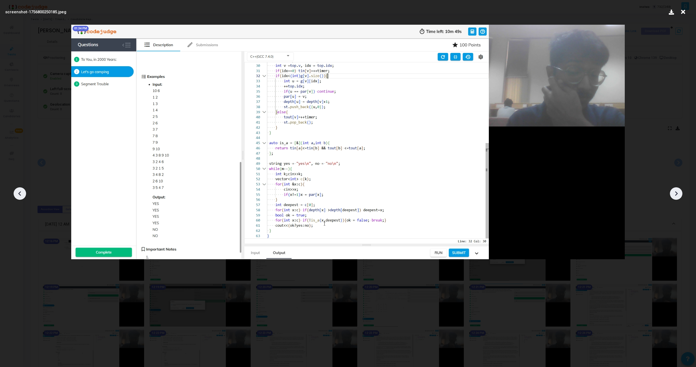
click at [677, 192] on icon at bounding box center [676, 194] width 8 height 8
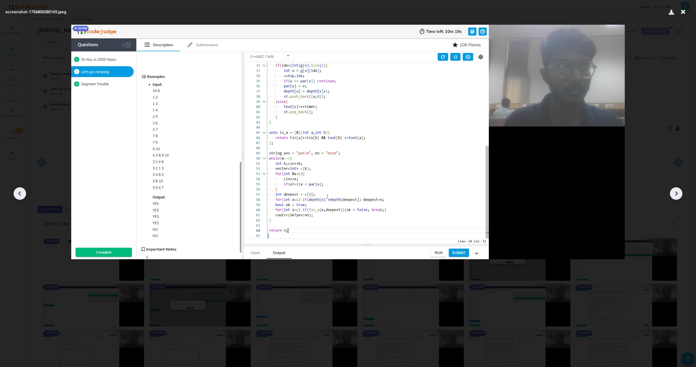
click at [677, 192] on icon at bounding box center [676, 194] width 8 height 8
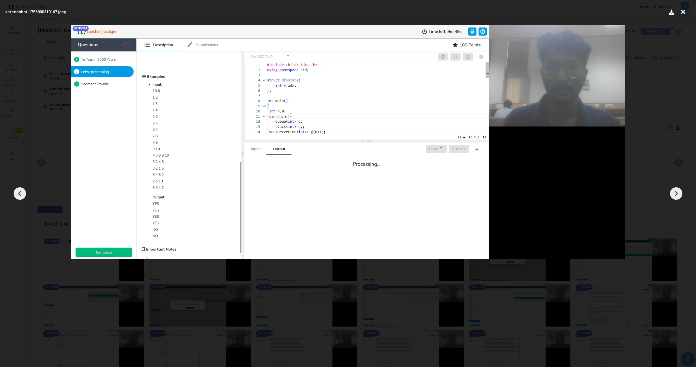
click at [677, 192] on icon at bounding box center [676, 194] width 8 height 8
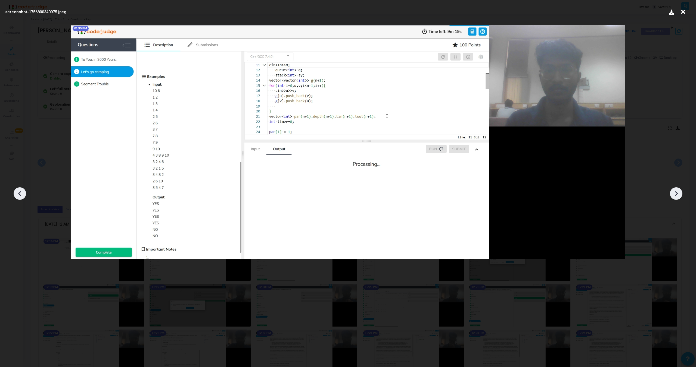
click at [677, 192] on icon at bounding box center [676, 194] width 8 height 8
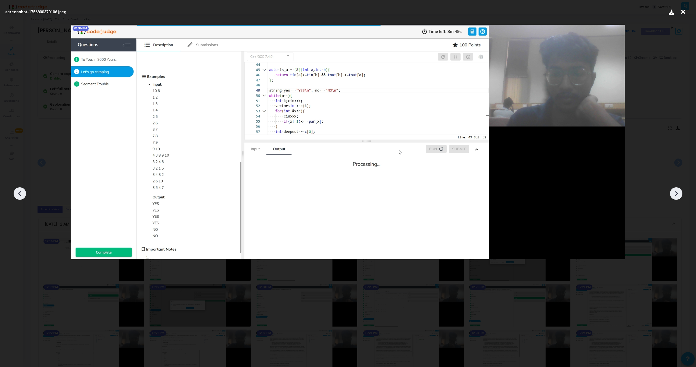
click at [677, 191] on icon at bounding box center [676, 194] width 8 height 8
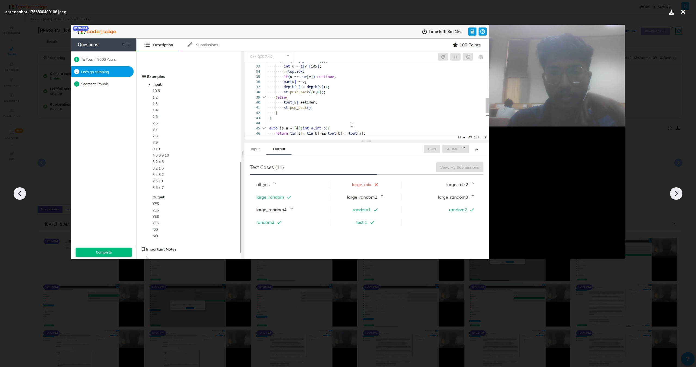
click at [17, 192] on icon at bounding box center [20, 194] width 8 height 8
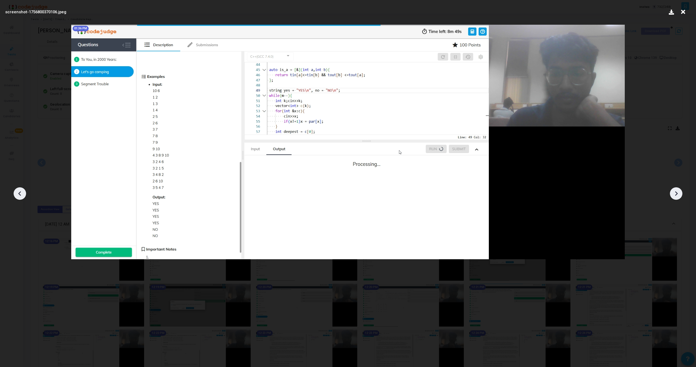
click at [17, 192] on icon at bounding box center [20, 194] width 8 height 8
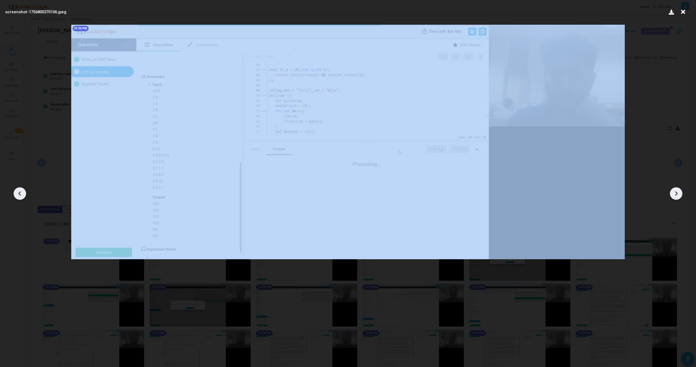
click at [17, 192] on icon at bounding box center [20, 194] width 8 height 8
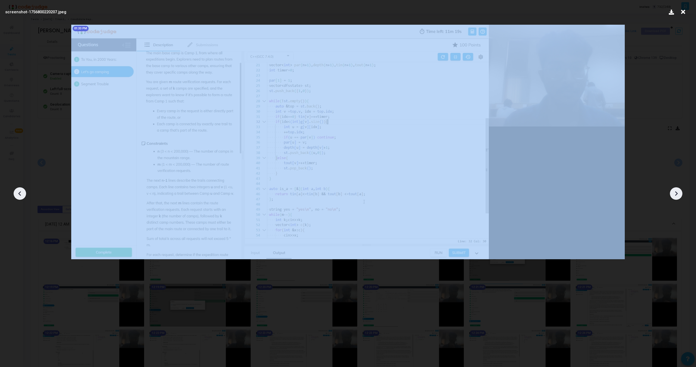
click at [17, 192] on icon at bounding box center [20, 194] width 8 height 8
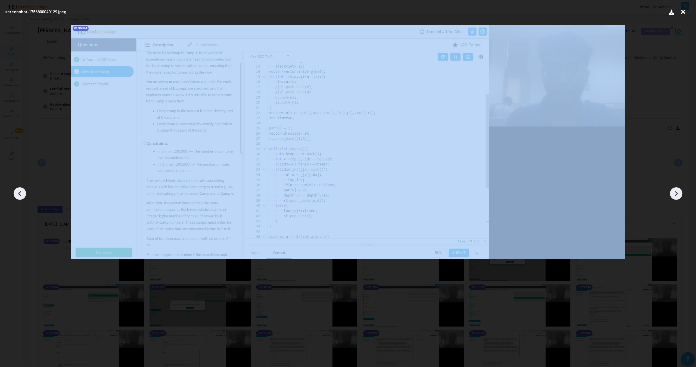
click at [17, 192] on icon at bounding box center [20, 194] width 8 height 8
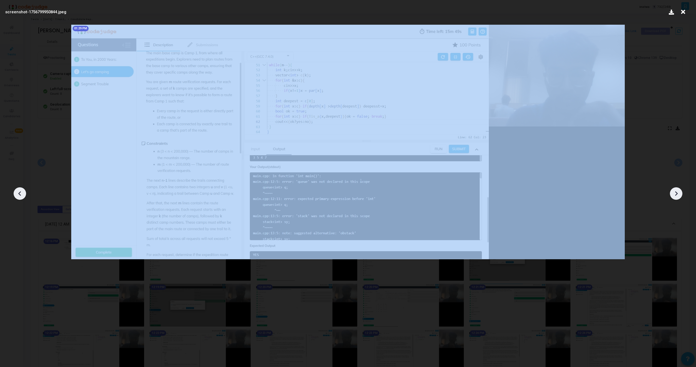
click at [17, 192] on icon at bounding box center [20, 194] width 8 height 8
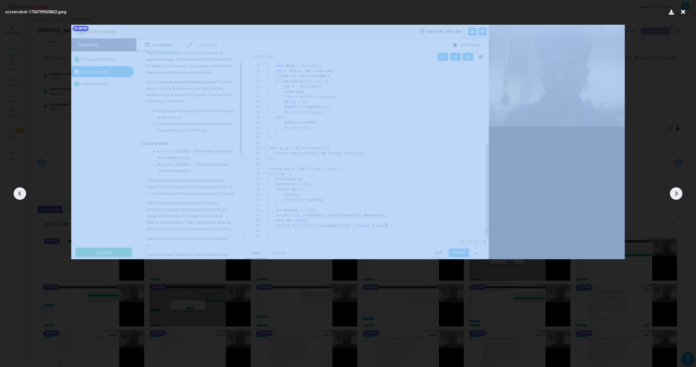
click at [17, 192] on icon at bounding box center [20, 194] width 8 height 8
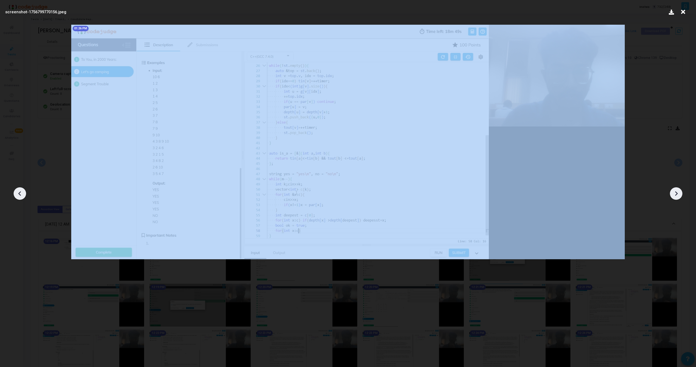
click at [17, 192] on icon at bounding box center [20, 194] width 8 height 8
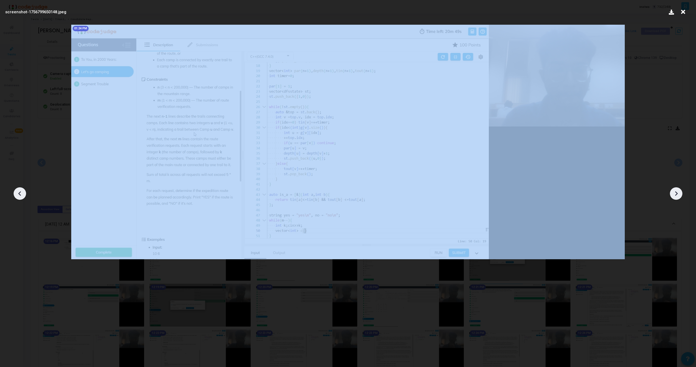
click at [17, 192] on icon at bounding box center [20, 194] width 8 height 8
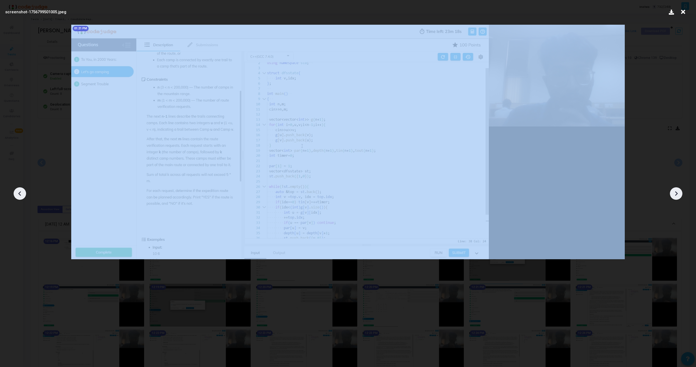
click at [17, 192] on icon at bounding box center [20, 194] width 8 height 8
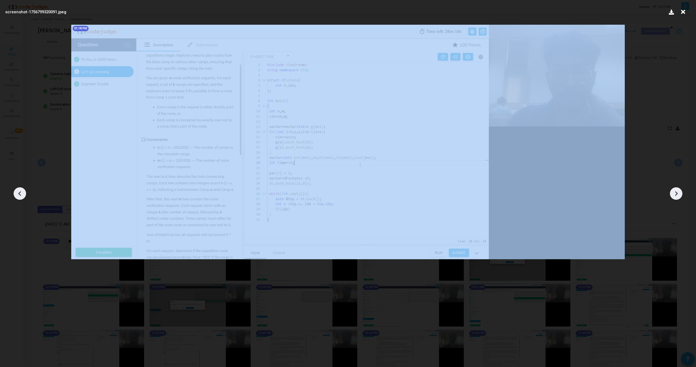
click at [17, 192] on icon at bounding box center [20, 194] width 8 height 8
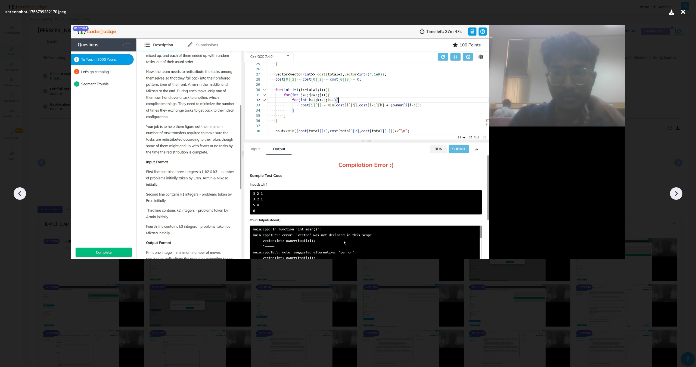
click at [17, 192] on icon at bounding box center [20, 194] width 8 height 8
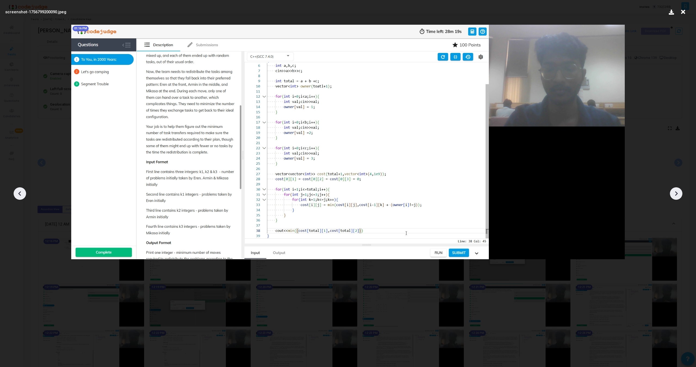
click at [17, 192] on icon at bounding box center [20, 194] width 8 height 8
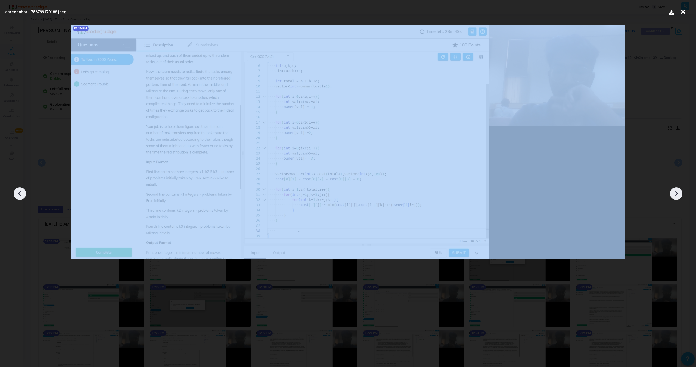
click at [17, 192] on icon at bounding box center [20, 194] width 8 height 8
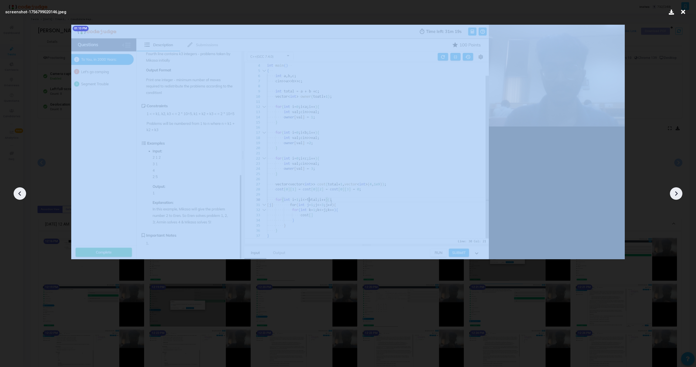
click at [17, 192] on icon at bounding box center [20, 194] width 8 height 8
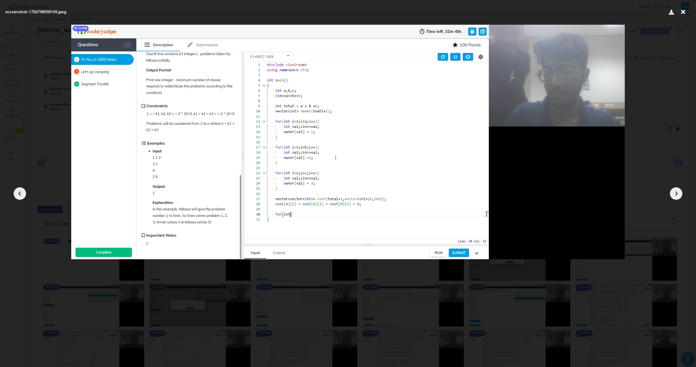
click at [17, 192] on icon at bounding box center [20, 194] width 8 height 8
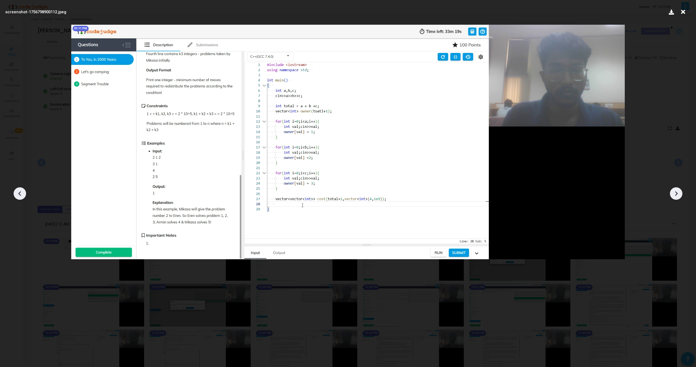
click at [17, 192] on icon at bounding box center [20, 194] width 8 height 8
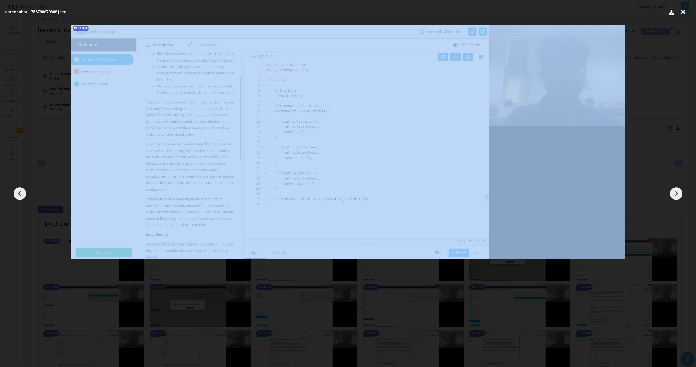
click at [17, 192] on icon at bounding box center [20, 194] width 8 height 8
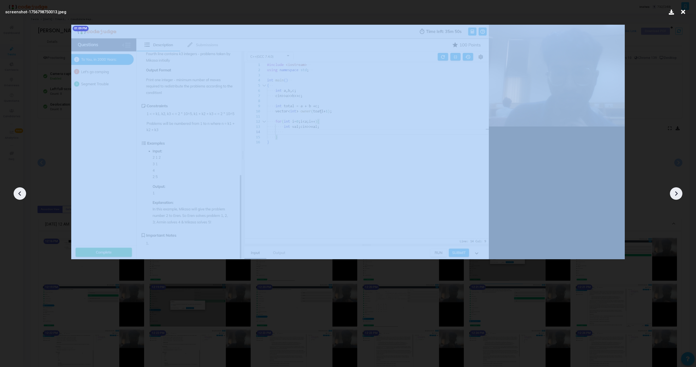
click at [17, 192] on icon at bounding box center [20, 194] width 8 height 8
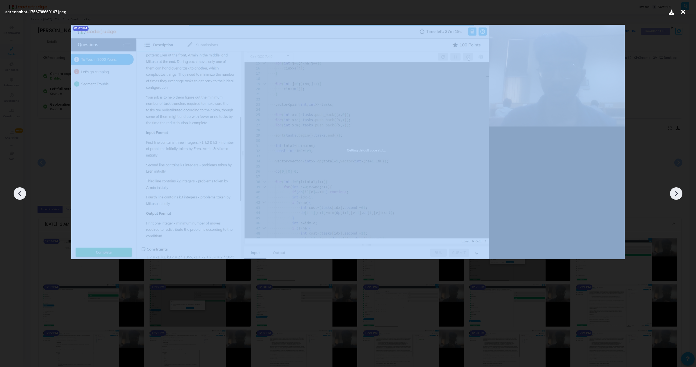
click at [17, 192] on icon at bounding box center [20, 194] width 8 height 8
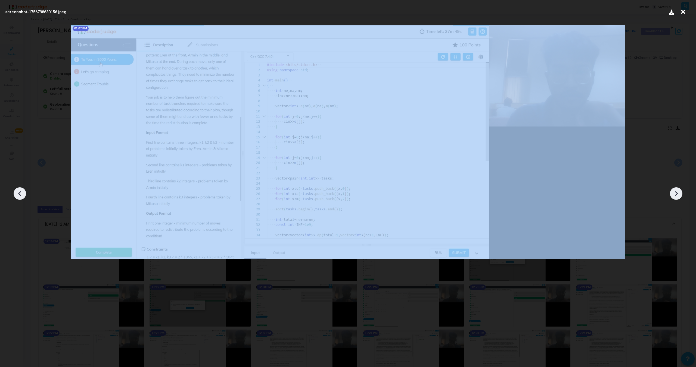
click at [17, 192] on icon at bounding box center [20, 194] width 8 height 8
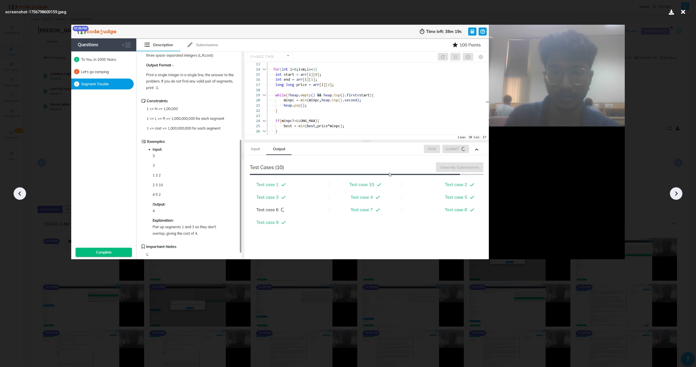
click at [17, 192] on icon at bounding box center [20, 194] width 8 height 8
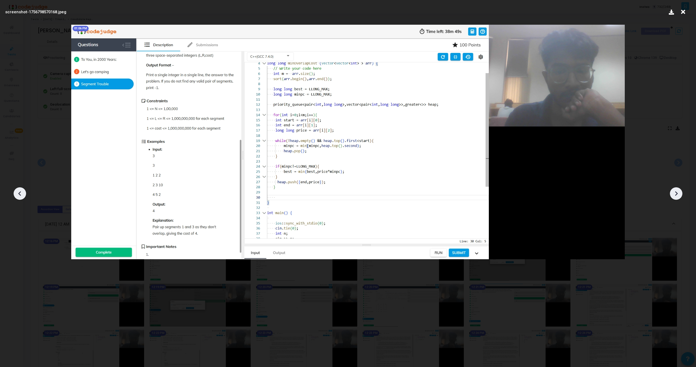
click at [17, 192] on icon at bounding box center [20, 194] width 8 height 8
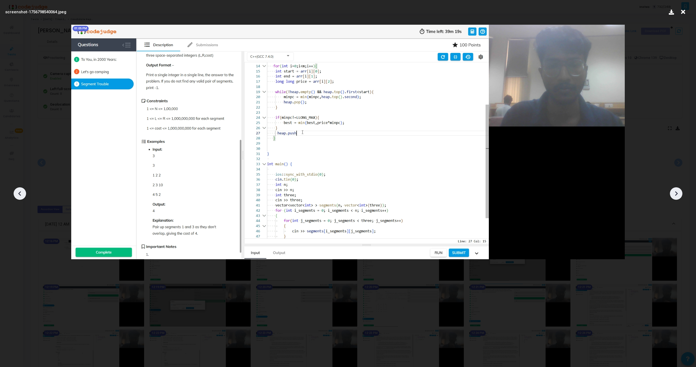
click at [17, 192] on icon at bounding box center [20, 194] width 8 height 8
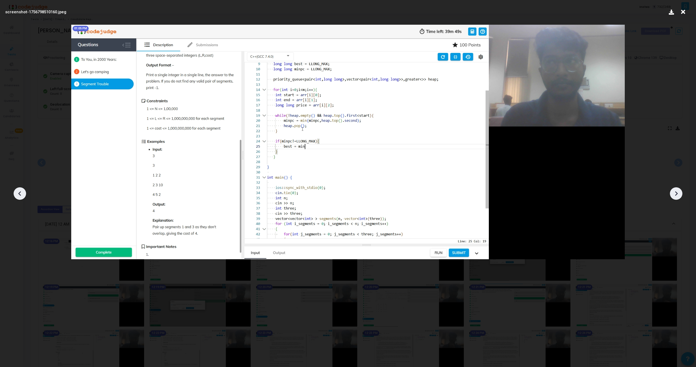
click at [17, 192] on icon at bounding box center [20, 194] width 8 height 8
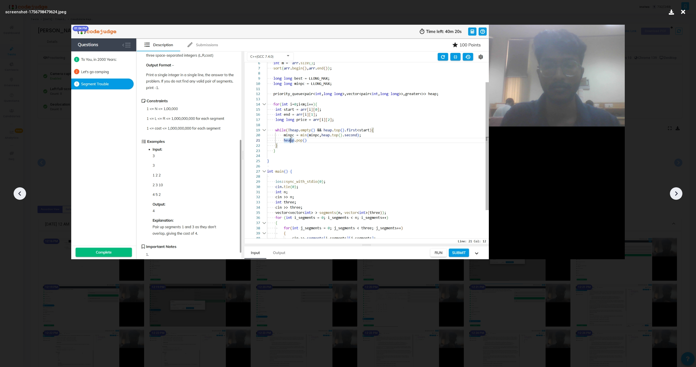
click at [17, 192] on icon at bounding box center [20, 194] width 8 height 8
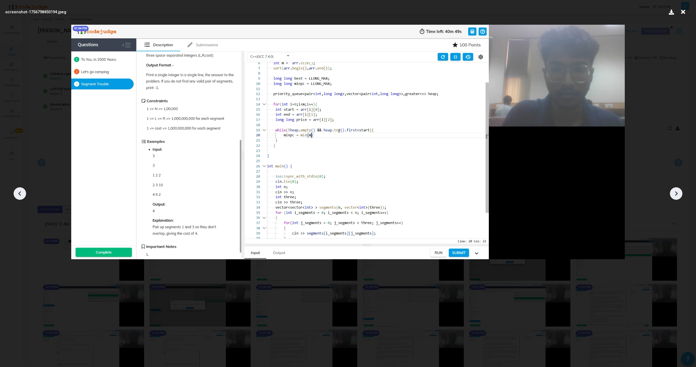
click at [17, 192] on icon at bounding box center [20, 194] width 8 height 8
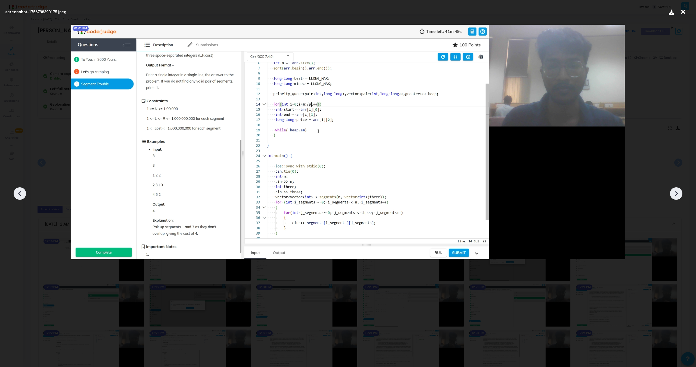
click at [17, 192] on icon at bounding box center [20, 194] width 8 height 8
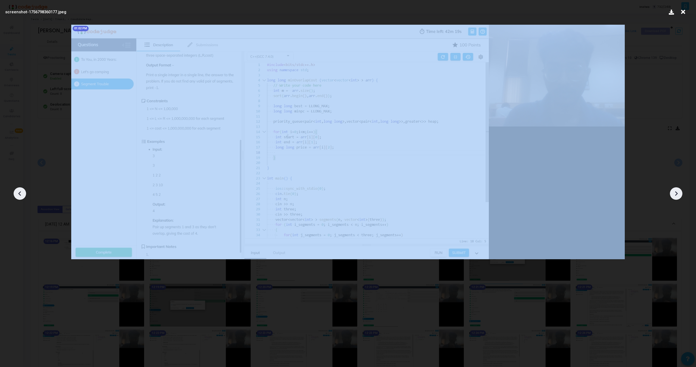
click at [17, 192] on icon at bounding box center [20, 194] width 8 height 8
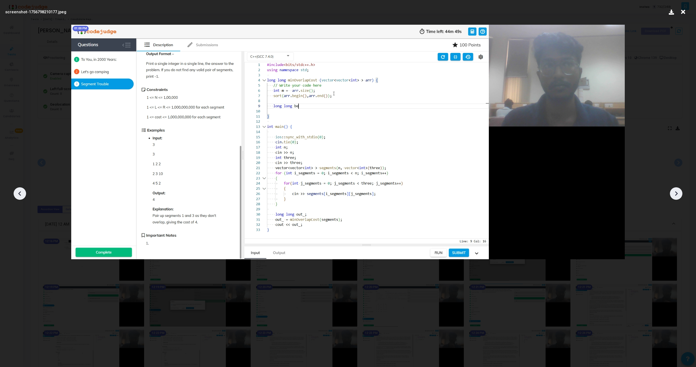
click at [679, 192] on icon at bounding box center [676, 194] width 8 height 8
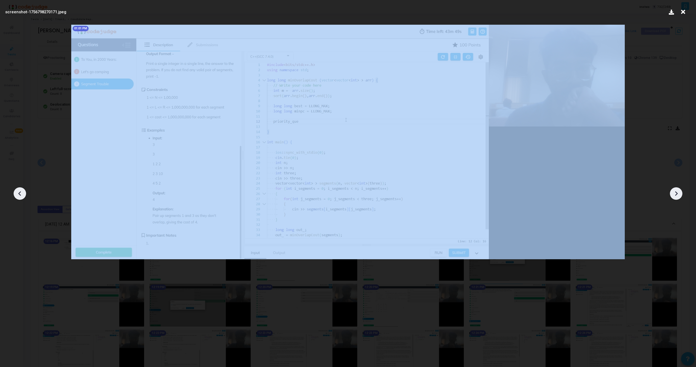
click at [679, 192] on icon at bounding box center [676, 194] width 8 height 8
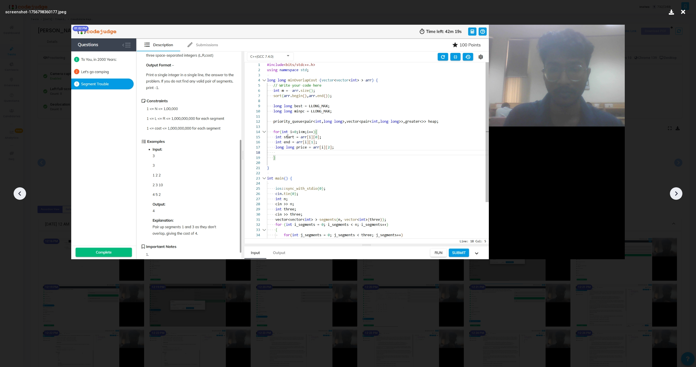
click at [679, 192] on icon at bounding box center [676, 194] width 8 height 8
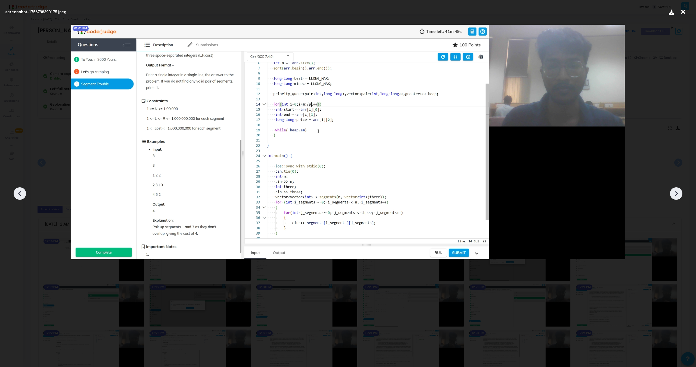
click at [679, 192] on icon at bounding box center [676, 194] width 8 height 8
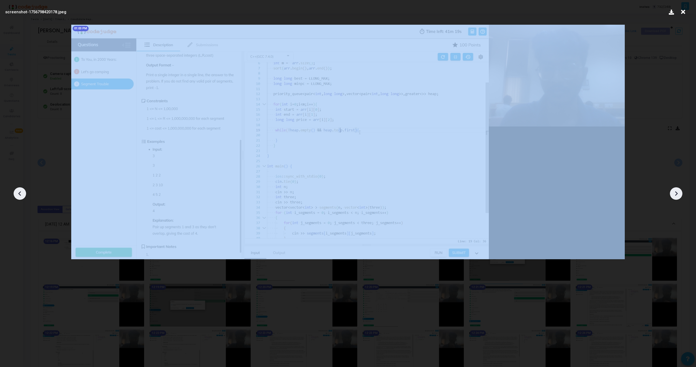
click at [679, 192] on icon at bounding box center [676, 194] width 8 height 8
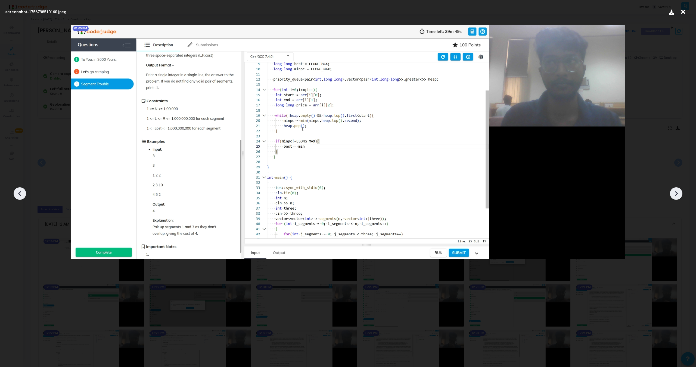
click at [679, 192] on icon at bounding box center [676, 194] width 8 height 8
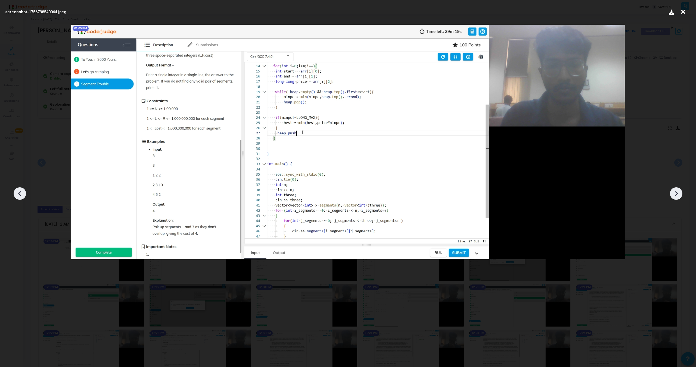
click at [679, 192] on icon at bounding box center [676, 194] width 8 height 8
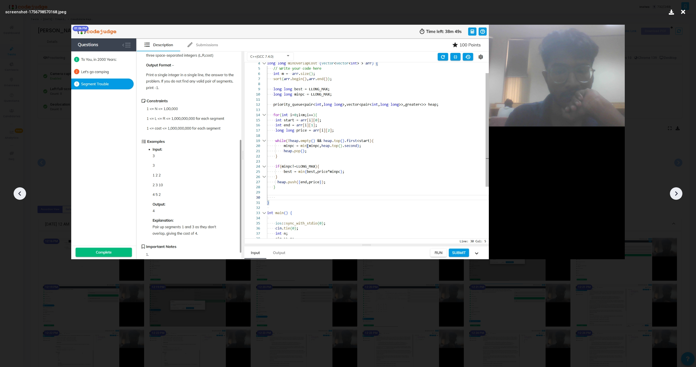
click at [679, 192] on icon at bounding box center [676, 194] width 8 height 8
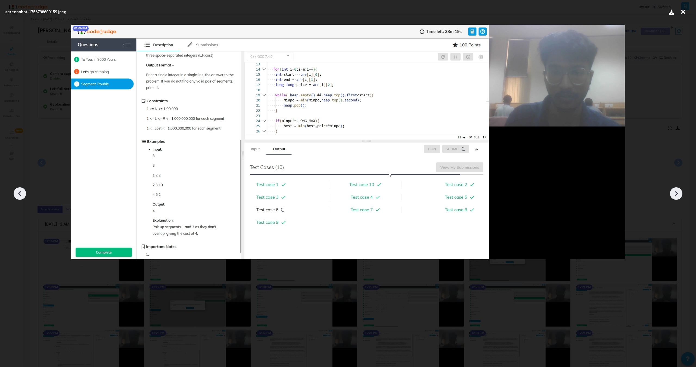
click at [679, 192] on icon at bounding box center [676, 194] width 8 height 8
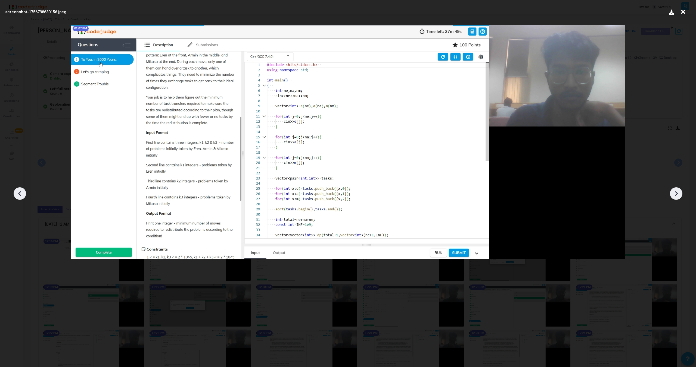
click at [679, 192] on icon at bounding box center [676, 194] width 8 height 8
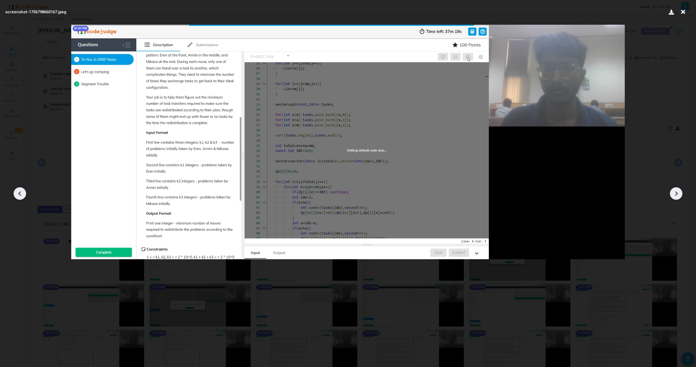
click at [679, 192] on icon at bounding box center [676, 194] width 8 height 8
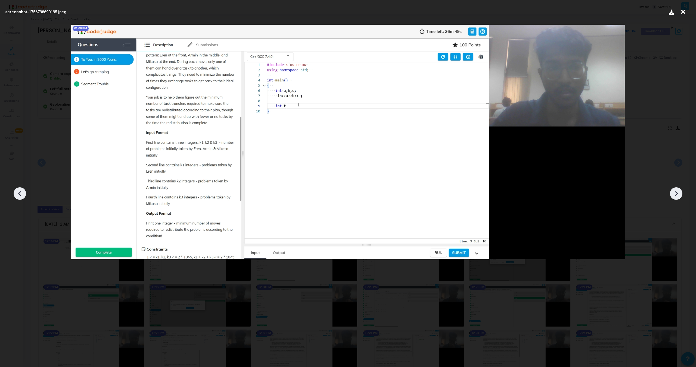
click at [22, 195] on icon at bounding box center [20, 194] width 8 height 8
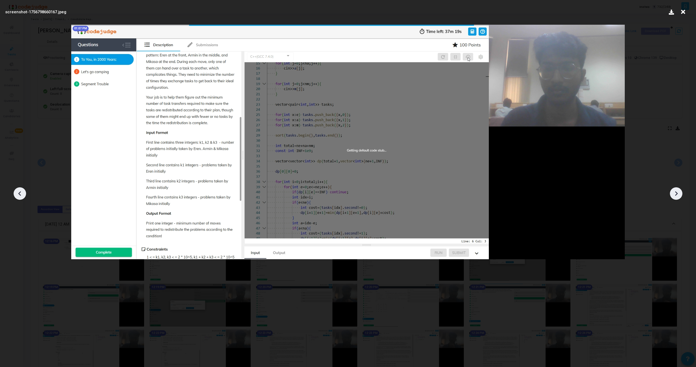
click at [22, 192] on icon at bounding box center [20, 194] width 8 height 8
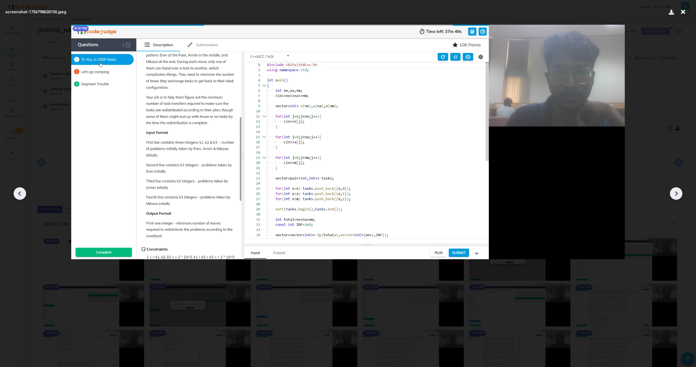
click at [22, 192] on icon at bounding box center [20, 194] width 8 height 8
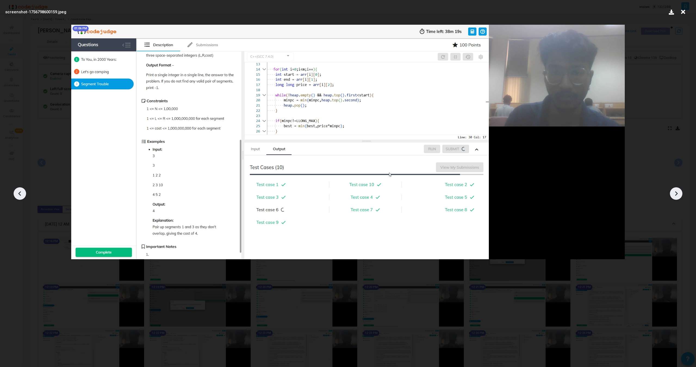
click at [682, 192] on div at bounding box center [348, 191] width 696 height 351
click at [681, 192] on div at bounding box center [676, 194] width 13 height 13
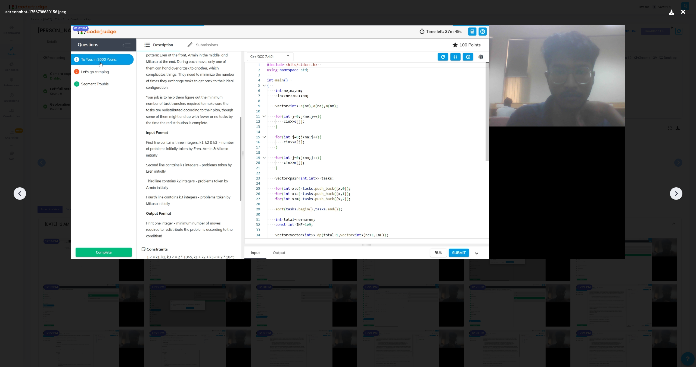
click at [681, 192] on div at bounding box center [676, 194] width 13 height 13
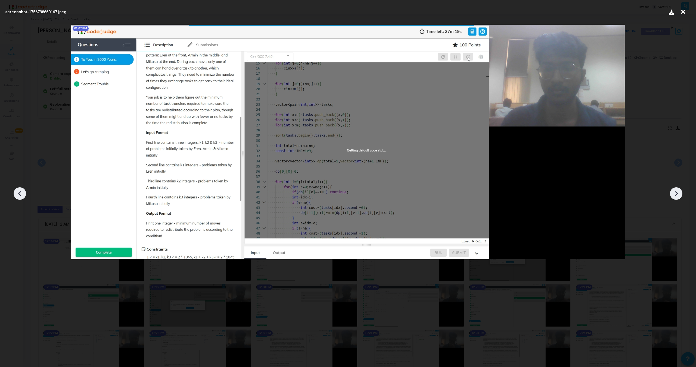
click at [681, 192] on div at bounding box center [676, 194] width 13 height 13
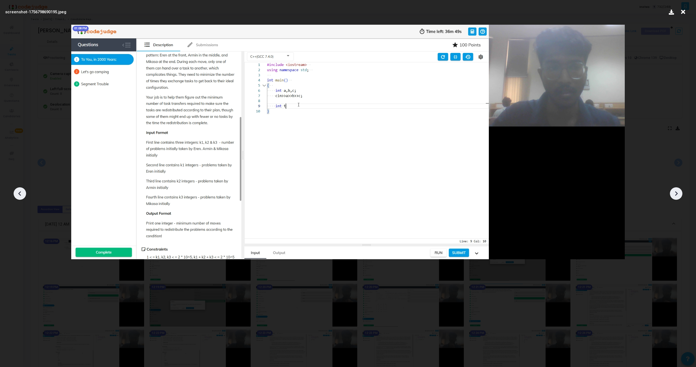
click at [681, 192] on div at bounding box center [676, 194] width 13 height 13
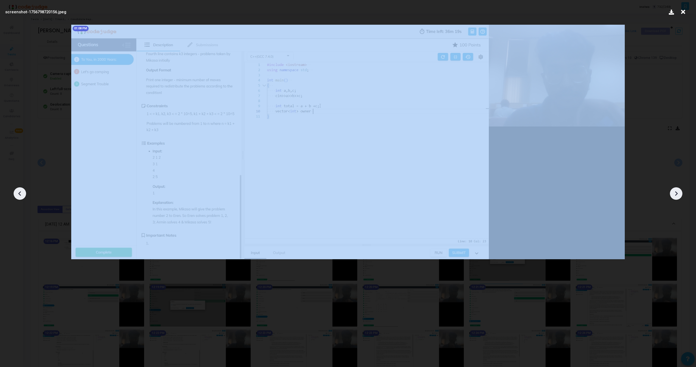
click at [681, 192] on div at bounding box center [676, 194] width 13 height 13
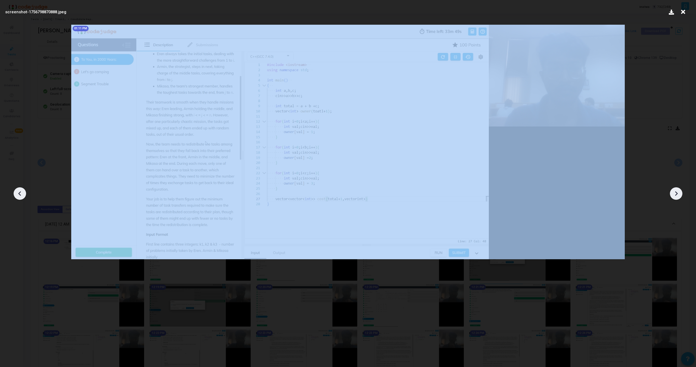
click at [681, 192] on div at bounding box center [676, 194] width 13 height 13
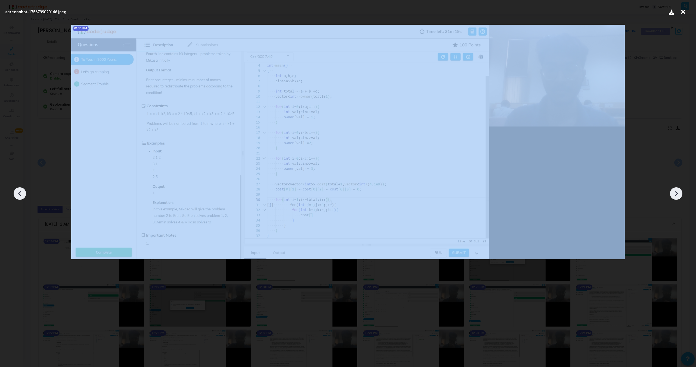
click at [681, 192] on div at bounding box center [676, 194] width 13 height 13
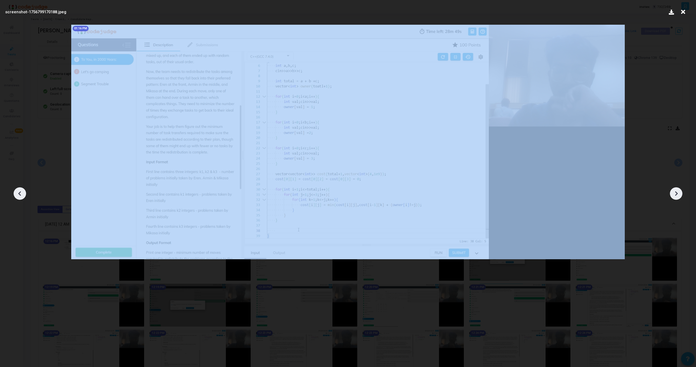
click at [681, 192] on div at bounding box center [676, 194] width 13 height 13
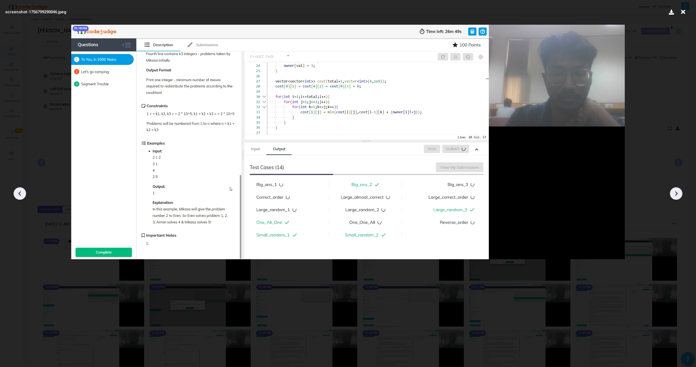
click at [681, 192] on div at bounding box center [676, 194] width 13 height 13
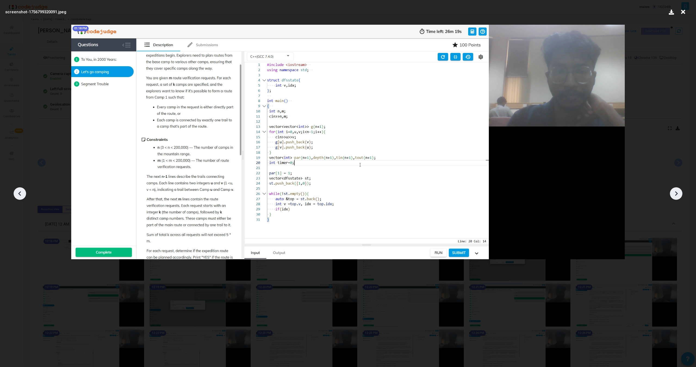
click at [683, 10] on icon at bounding box center [683, 12] width 8 height 10
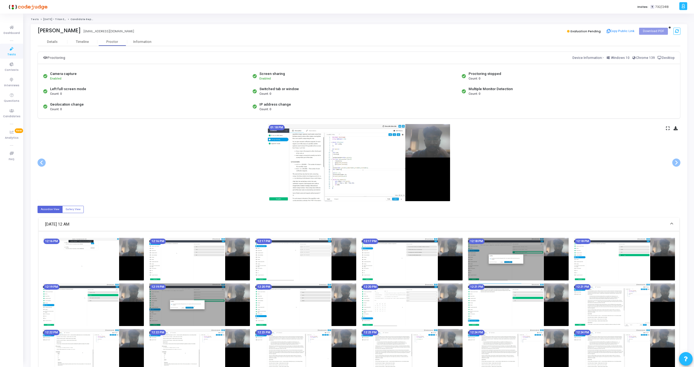
click at [50, 43] on div "Details" at bounding box center [52, 42] width 11 height 4
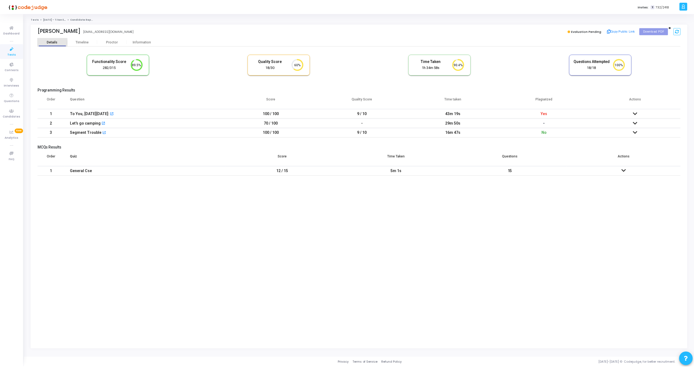
scroll to position [11, 14]
click at [637, 113] on icon at bounding box center [636, 114] width 4 height 4
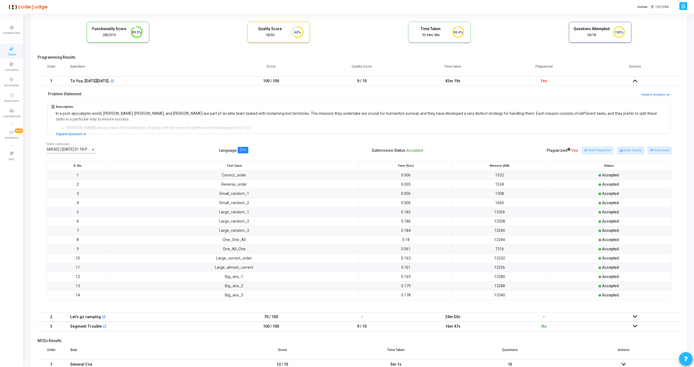
scroll to position [64, 0]
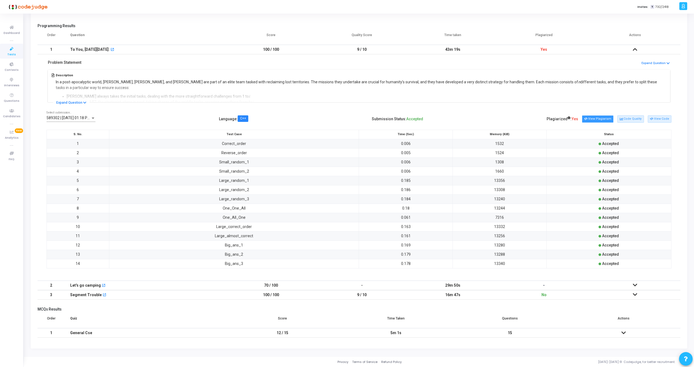
click at [600, 119] on button "View Plagiarism" at bounding box center [598, 118] width 32 height 7
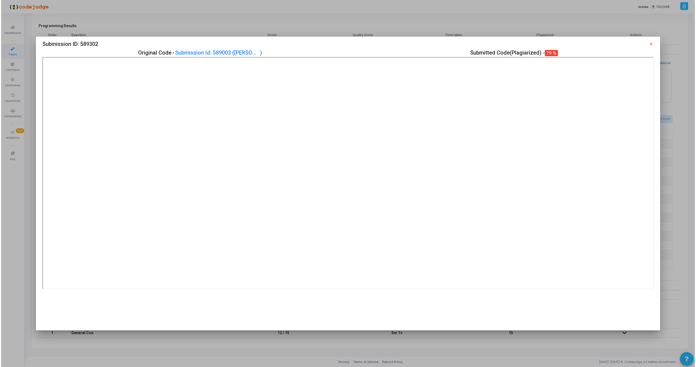
scroll to position [0, 0]
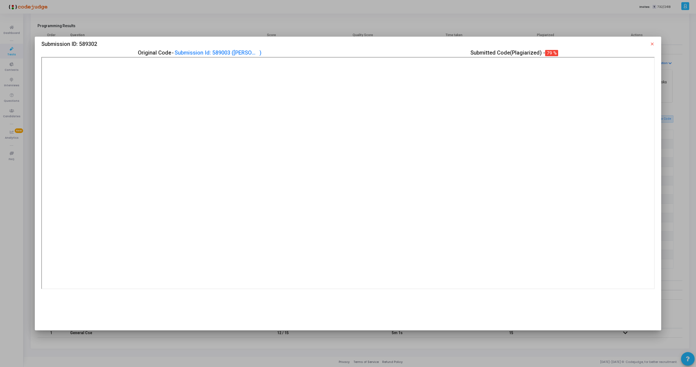
click at [651, 45] on mat-icon "close" at bounding box center [651, 44] width 5 height 5
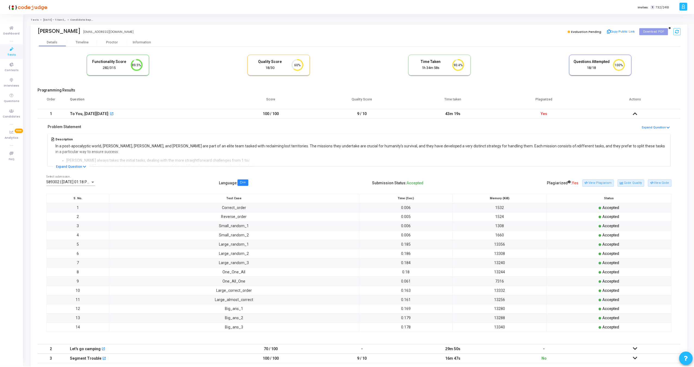
scroll to position [64, 0]
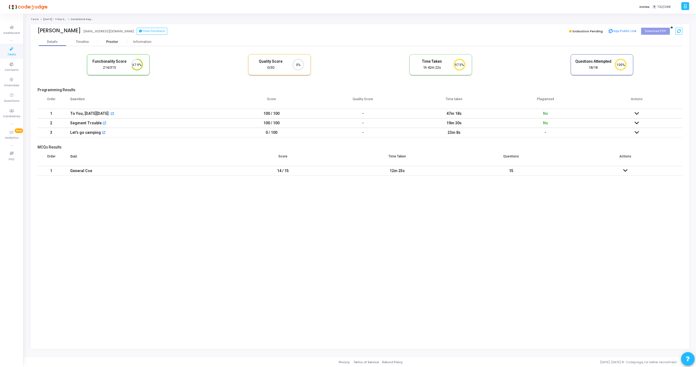
click at [115, 44] on div "Proctor" at bounding box center [112, 42] width 30 height 8
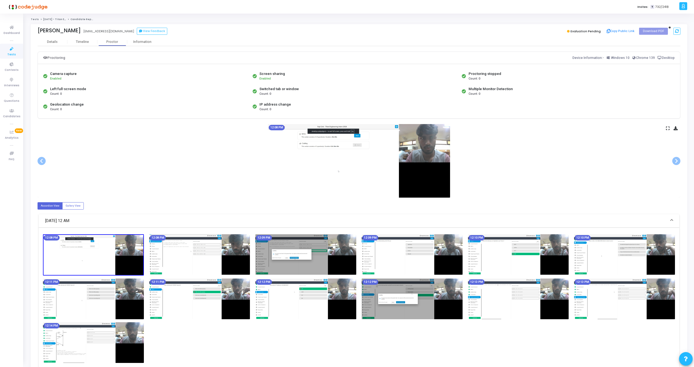
click at [667, 128] on icon at bounding box center [668, 128] width 4 height 3
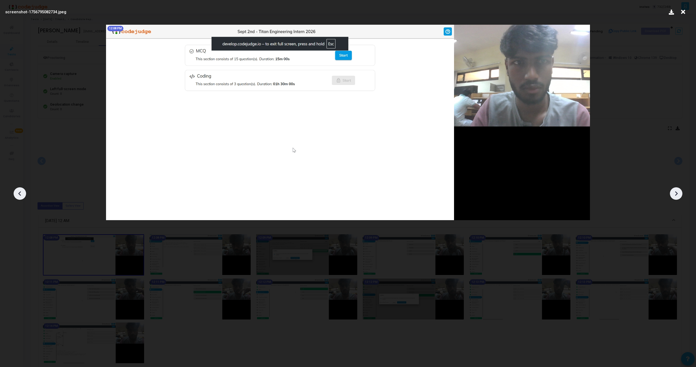
click at [675, 192] on icon at bounding box center [676, 194] width 3 height 5
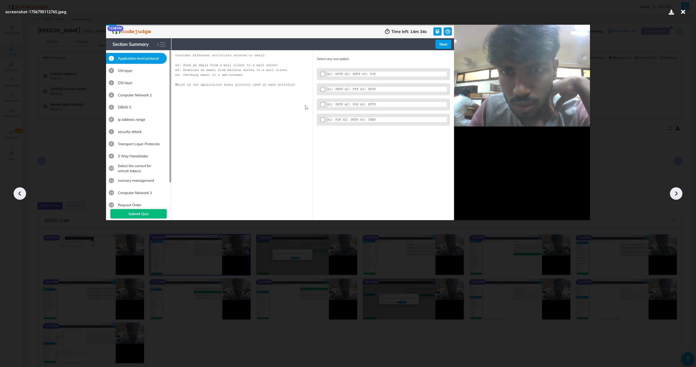
click at [675, 192] on icon at bounding box center [676, 194] width 3 height 5
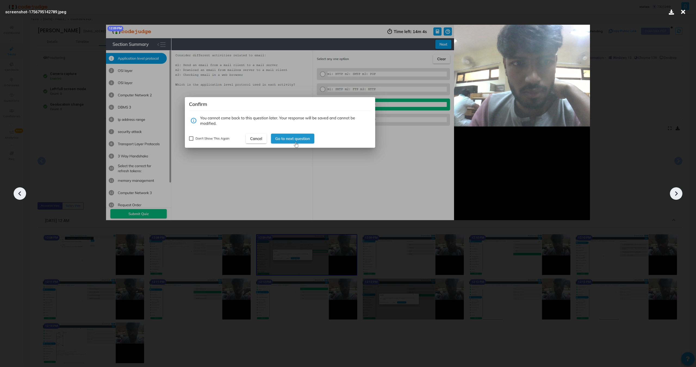
click at [675, 192] on icon at bounding box center [676, 194] width 3 height 5
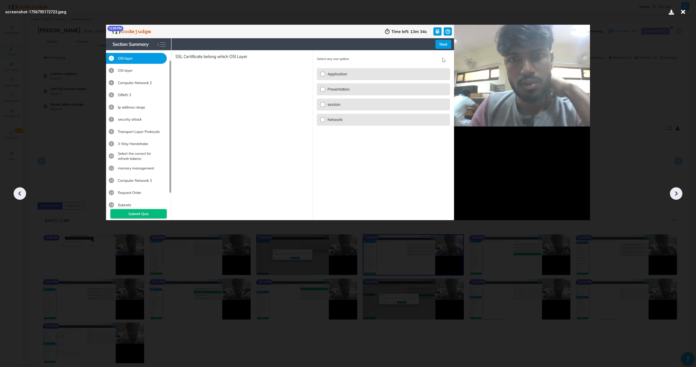
click at [675, 192] on icon at bounding box center [676, 194] width 3 height 5
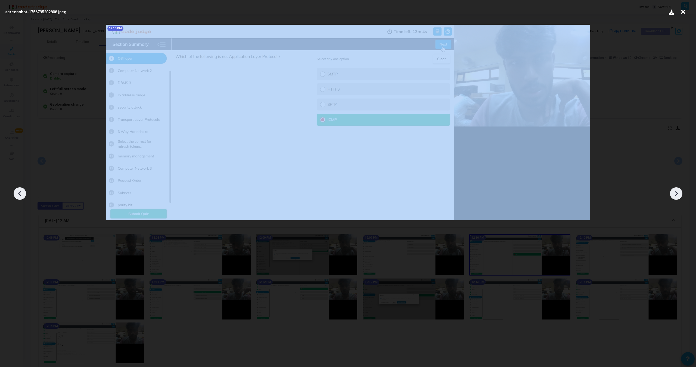
click at [675, 192] on icon at bounding box center [676, 194] width 3 height 5
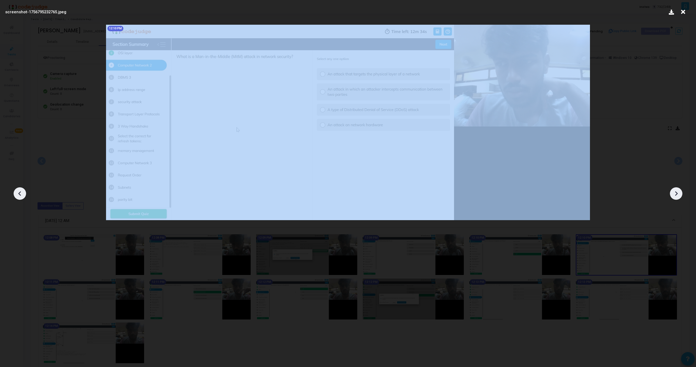
click at [675, 192] on icon at bounding box center [676, 194] width 3 height 5
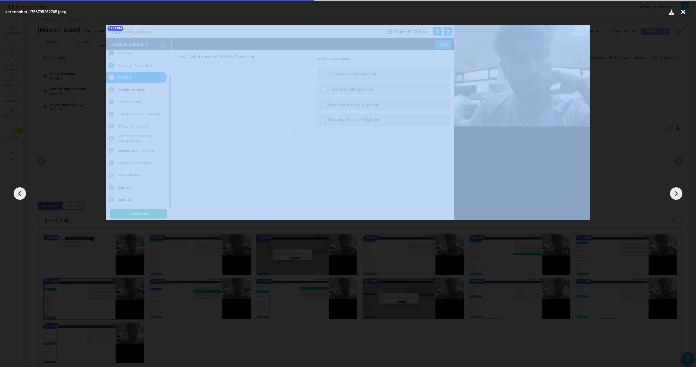
click at [675, 192] on icon at bounding box center [676, 194] width 3 height 5
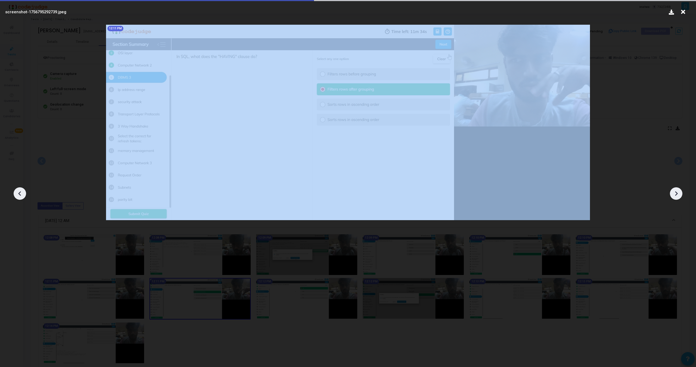
click at [675, 192] on icon at bounding box center [676, 194] width 3 height 5
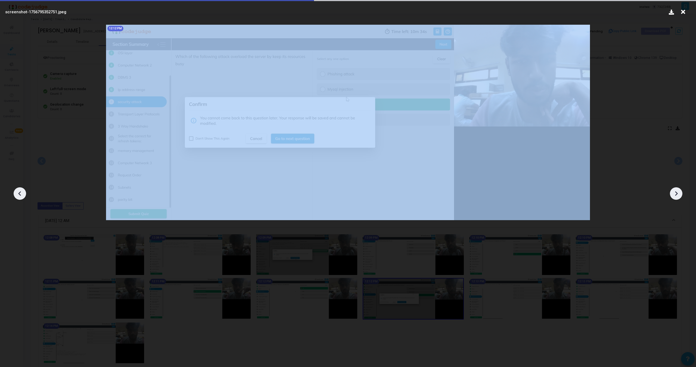
click at [675, 192] on icon at bounding box center [676, 194] width 3 height 5
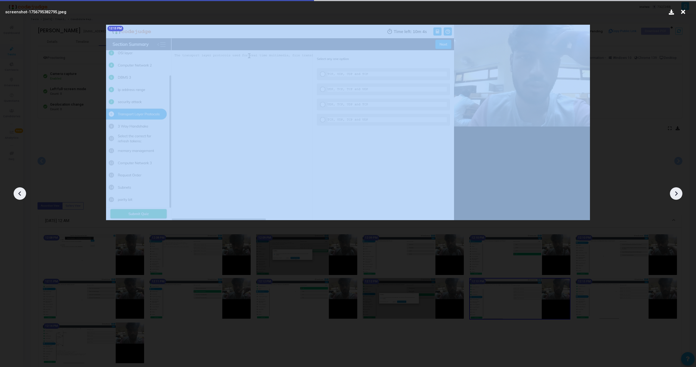
click at [675, 192] on icon at bounding box center [676, 194] width 3 height 5
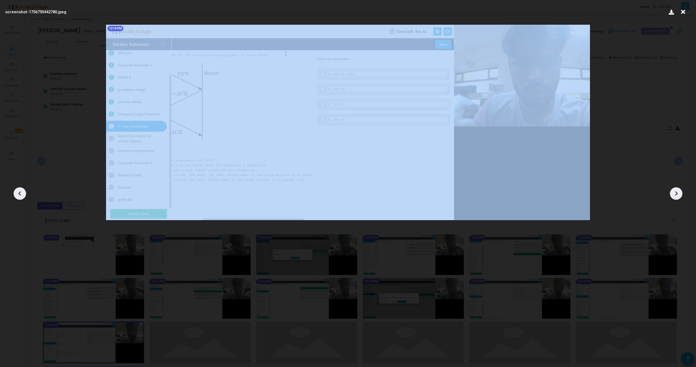
click at [675, 192] on icon at bounding box center [676, 194] width 3 height 5
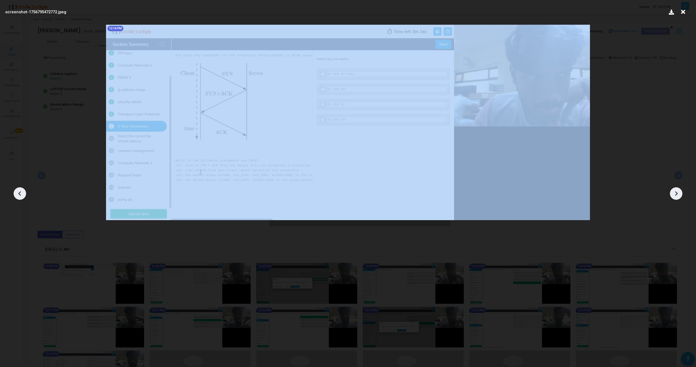
click at [675, 192] on icon at bounding box center [676, 194] width 3 height 5
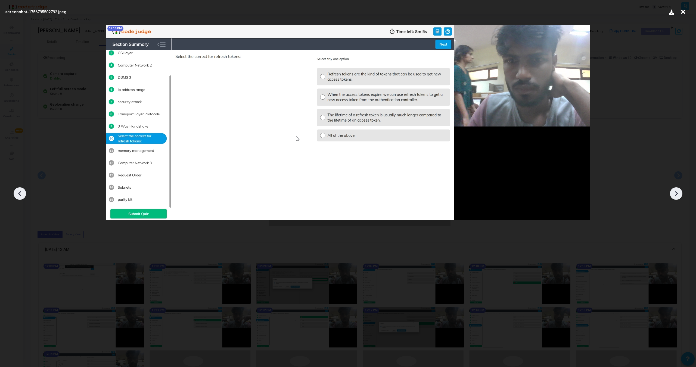
click at [674, 190] on icon at bounding box center [676, 194] width 8 height 8
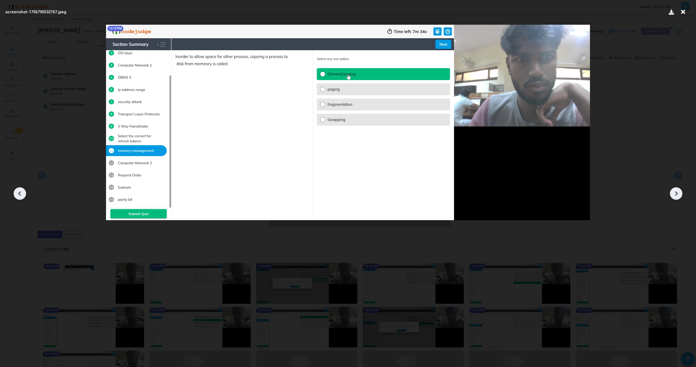
click at [675, 78] on div at bounding box center [348, 191] width 696 height 351
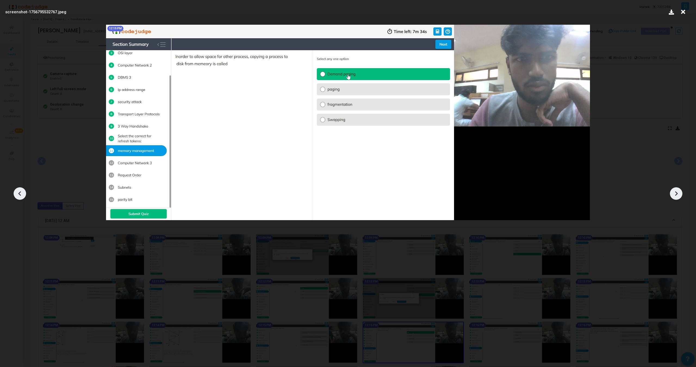
click at [684, 13] on icon at bounding box center [683, 12] width 8 height 10
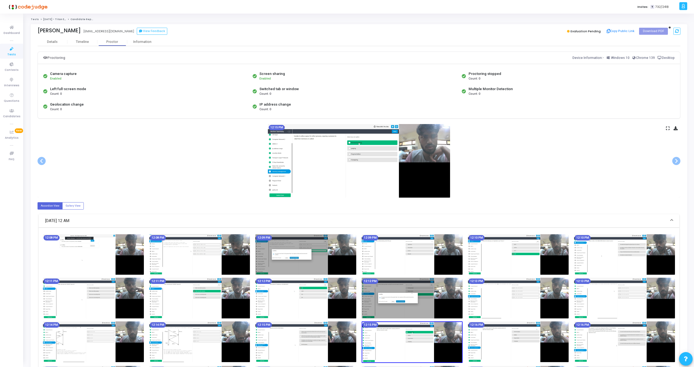
click at [667, 128] on icon at bounding box center [668, 128] width 4 height 3
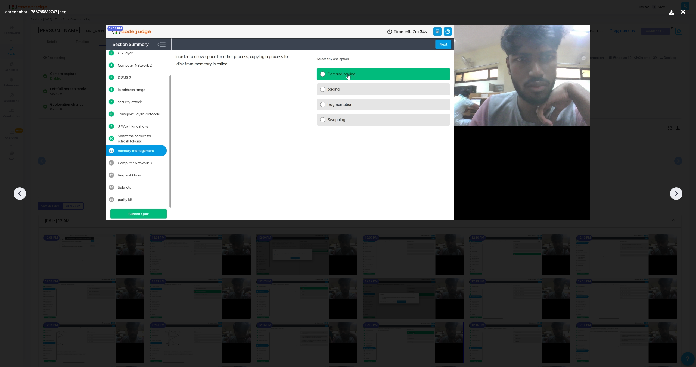
click at [676, 193] on icon at bounding box center [676, 194] width 8 height 8
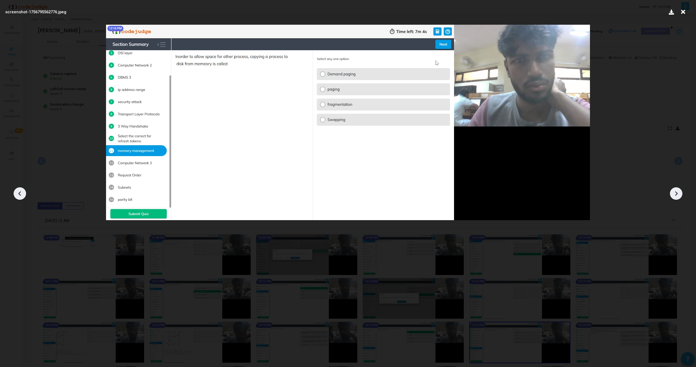
click at [676, 193] on icon at bounding box center [676, 194] width 8 height 8
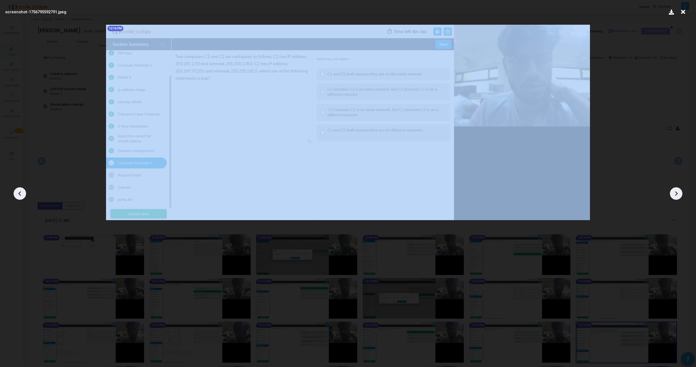
click at [676, 193] on icon at bounding box center [676, 194] width 8 height 8
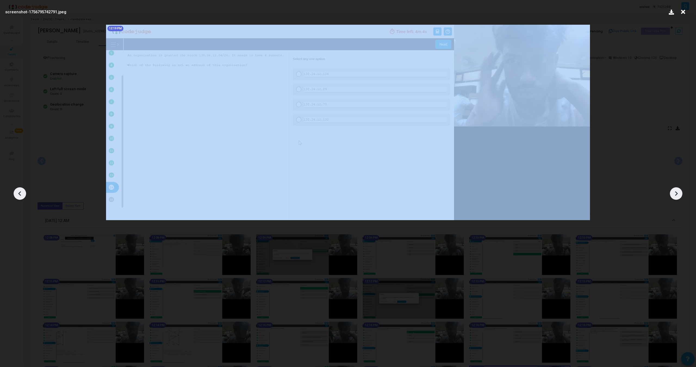
click at [676, 193] on icon at bounding box center [676, 194] width 8 height 8
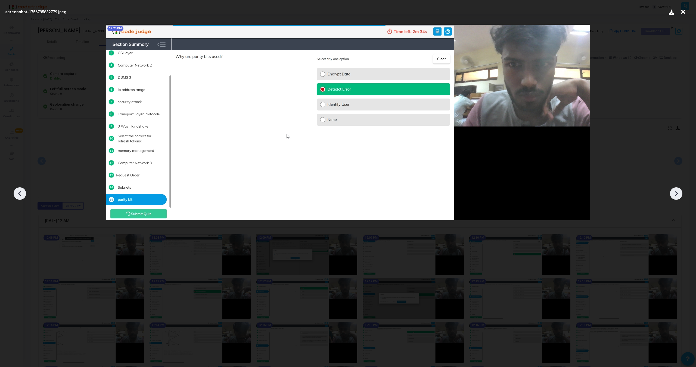
click at [676, 193] on icon at bounding box center [676, 194] width 8 height 8
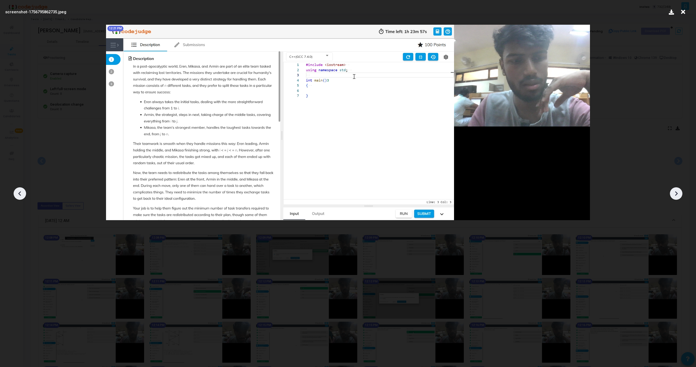
click at [676, 193] on icon at bounding box center [676, 194] width 8 height 8
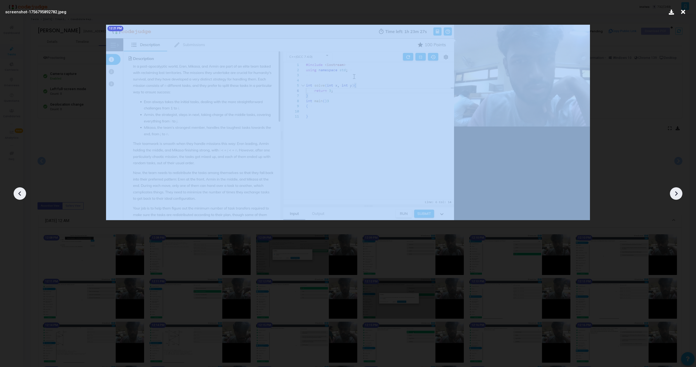
click at [676, 193] on icon at bounding box center [676, 194] width 8 height 8
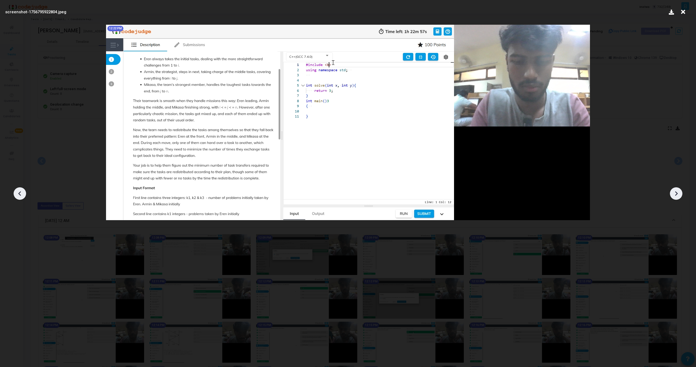
click at [676, 193] on icon at bounding box center [676, 194] width 8 height 8
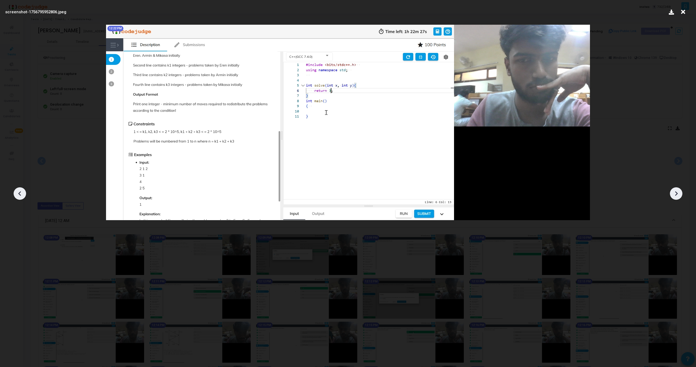
click at [19, 192] on icon at bounding box center [20, 194] width 8 height 8
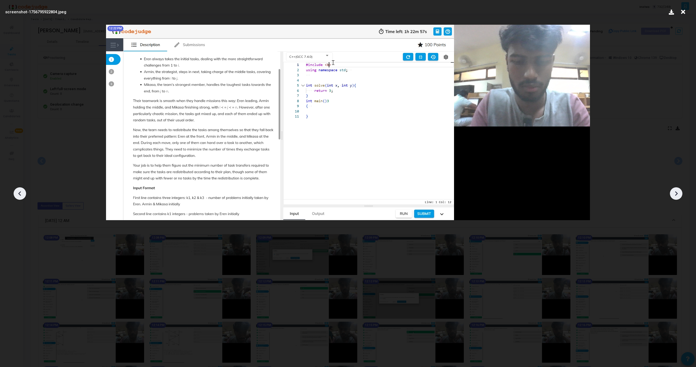
click at [19, 192] on icon at bounding box center [20, 194] width 8 height 8
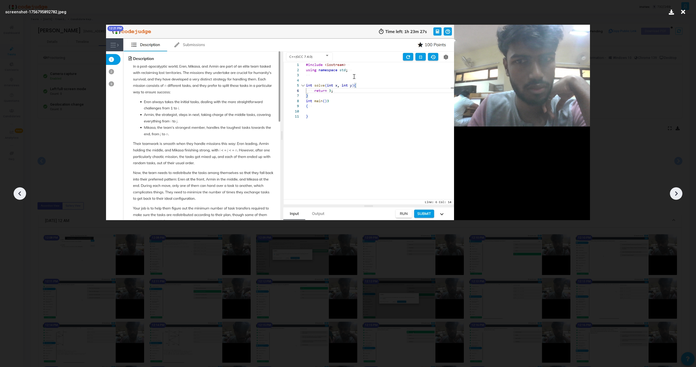
click at [17, 192] on icon at bounding box center [20, 194] width 8 height 8
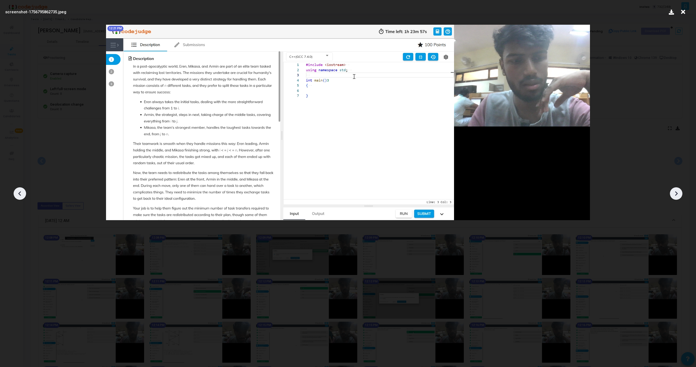
click at [17, 192] on icon at bounding box center [20, 194] width 8 height 8
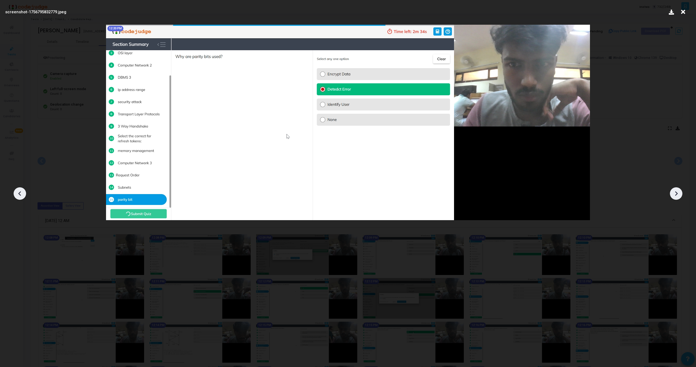
click at [672, 193] on icon at bounding box center [676, 194] width 8 height 8
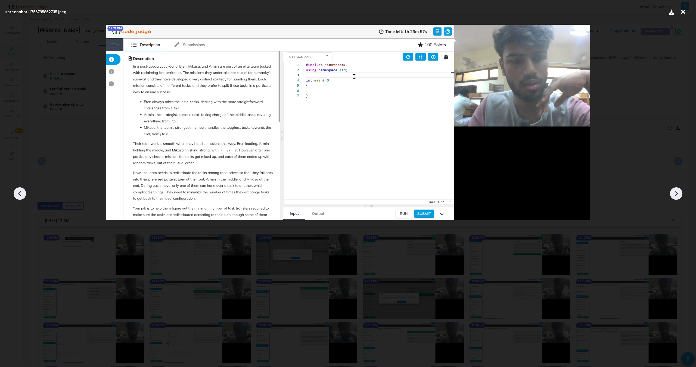
click at [672, 193] on icon at bounding box center [676, 194] width 8 height 8
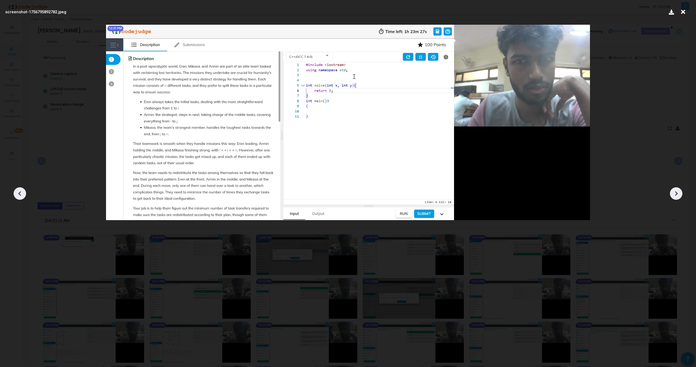
click at [672, 193] on icon at bounding box center [676, 194] width 8 height 8
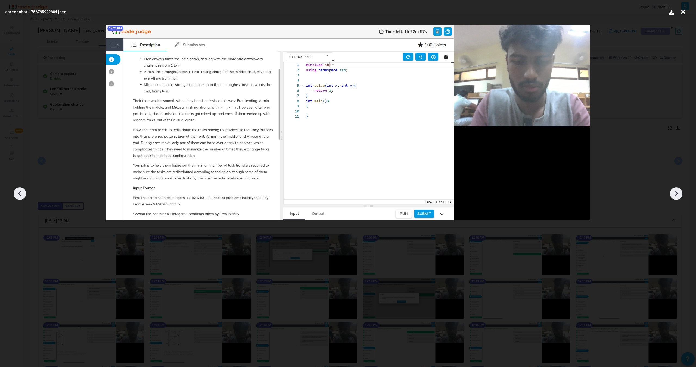
click at [672, 193] on icon at bounding box center [676, 194] width 8 height 8
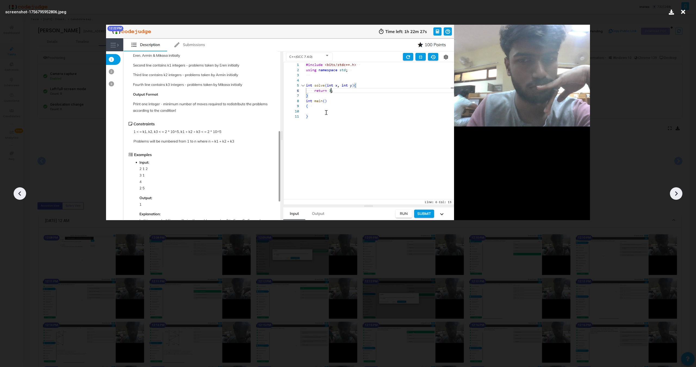
click at [672, 193] on icon at bounding box center [676, 194] width 8 height 8
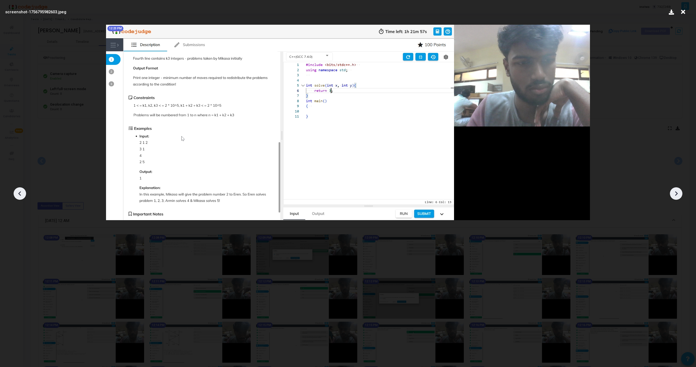
click at [672, 193] on icon at bounding box center [676, 194] width 8 height 8
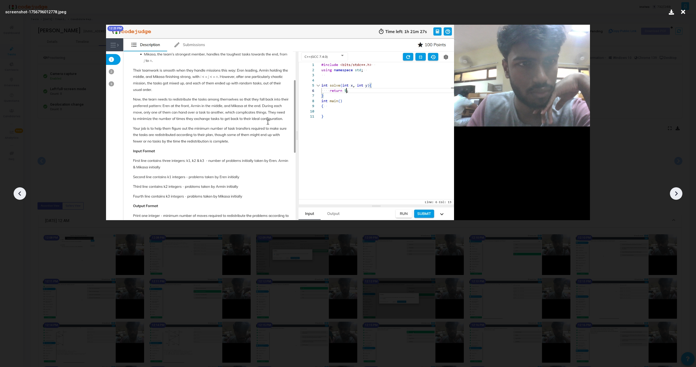
click at [672, 193] on icon at bounding box center [676, 194] width 8 height 8
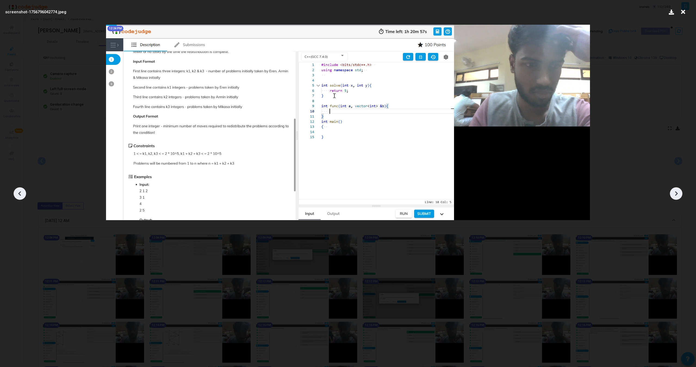
click at [672, 193] on icon at bounding box center [676, 194] width 8 height 8
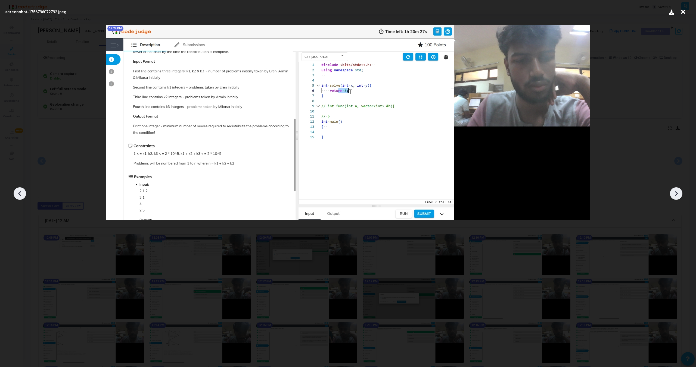
click at [672, 193] on icon at bounding box center [676, 194] width 8 height 8
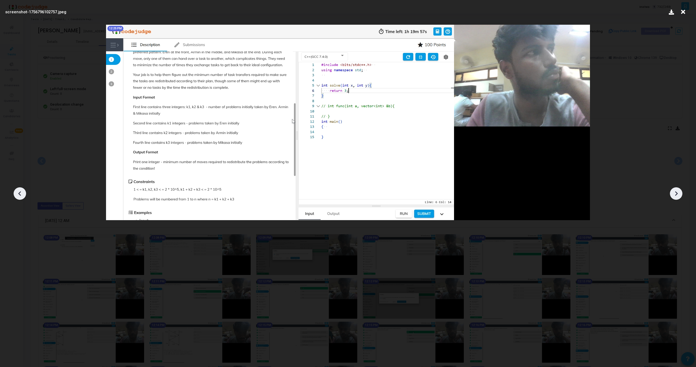
click at [672, 193] on icon at bounding box center [676, 194] width 8 height 8
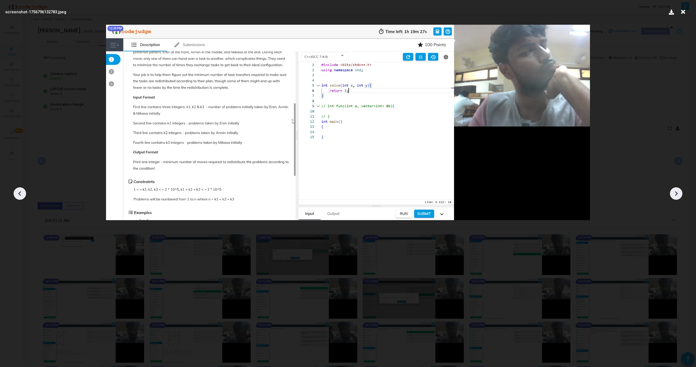
click at [672, 193] on icon at bounding box center [676, 194] width 8 height 8
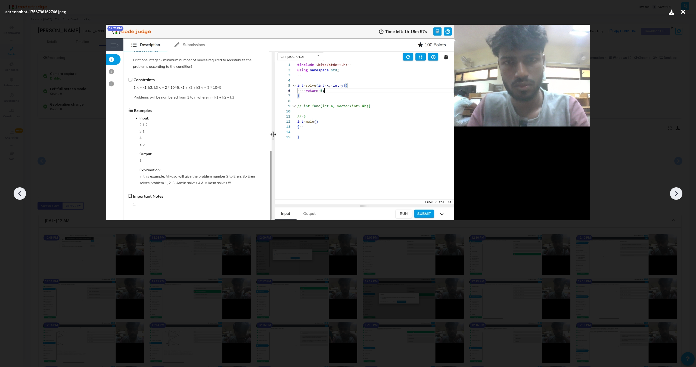
click at [672, 193] on icon at bounding box center [676, 194] width 8 height 8
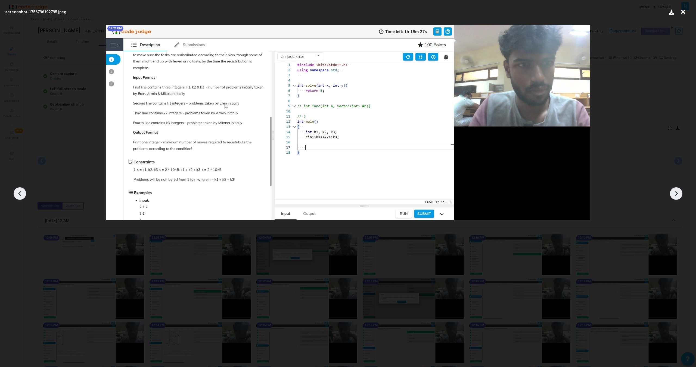
click at [672, 193] on icon at bounding box center [676, 194] width 8 height 8
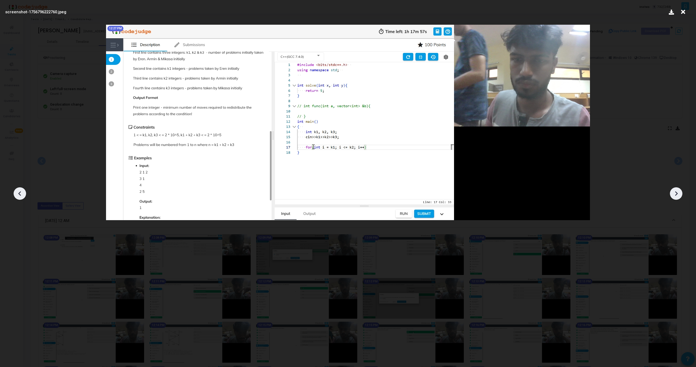
click at [672, 193] on icon at bounding box center [676, 194] width 8 height 8
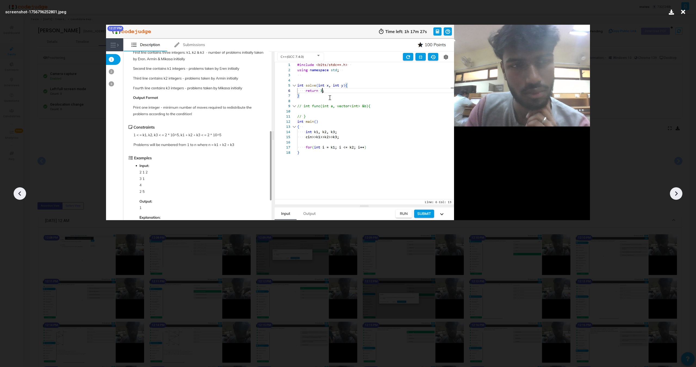
click at [672, 193] on icon at bounding box center [676, 194] width 8 height 8
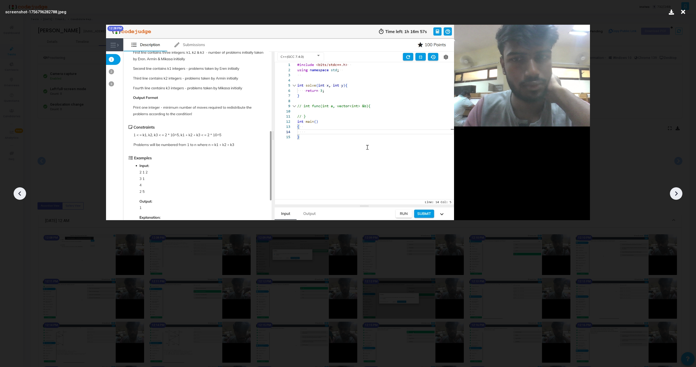
click at [672, 193] on icon at bounding box center [676, 194] width 8 height 8
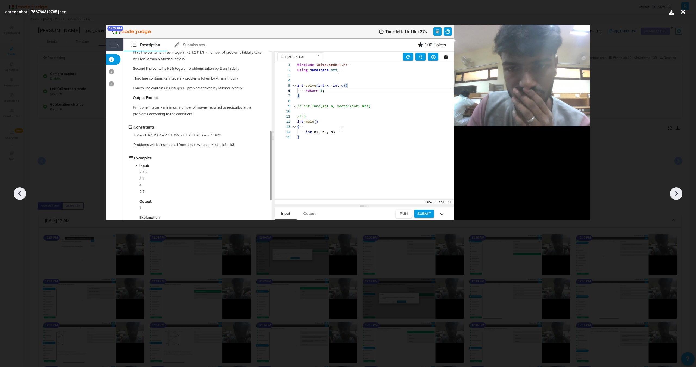
click at [672, 193] on icon at bounding box center [676, 194] width 8 height 8
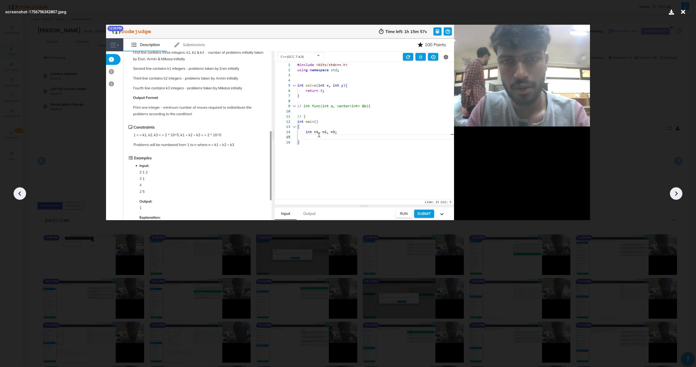
click at [672, 193] on icon at bounding box center [676, 194] width 8 height 8
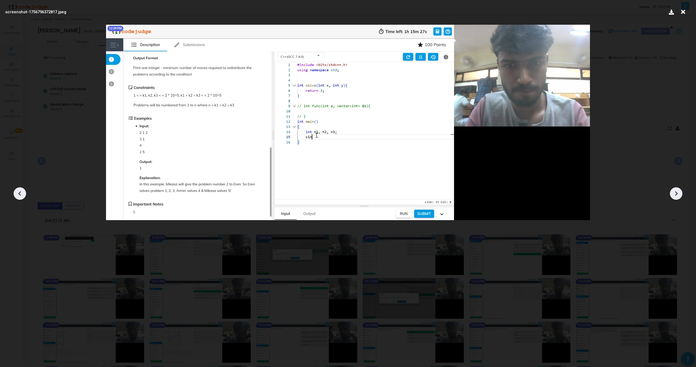
click at [22, 191] on icon at bounding box center [20, 194] width 8 height 8
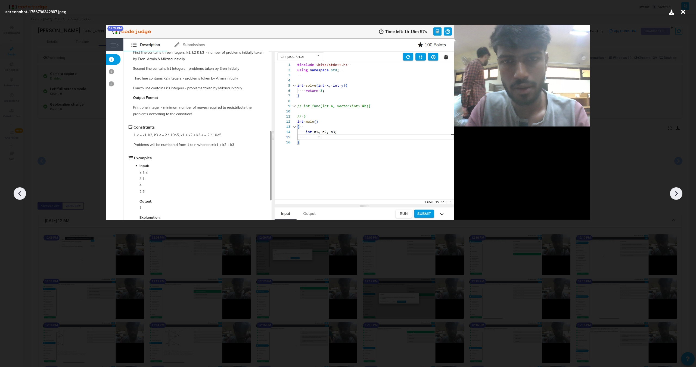
click at [22, 191] on icon at bounding box center [20, 194] width 8 height 8
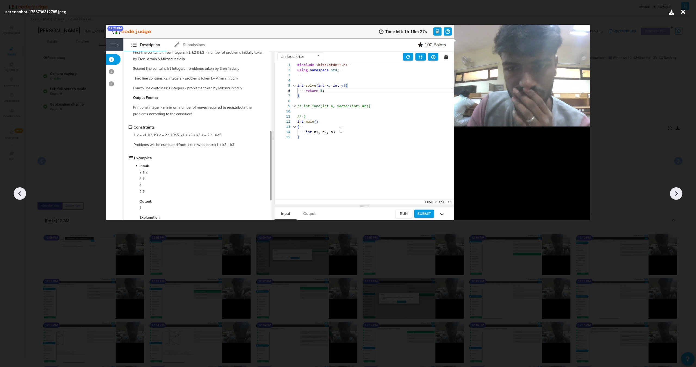
click at [21, 193] on icon at bounding box center [20, 194] width 8 height 8
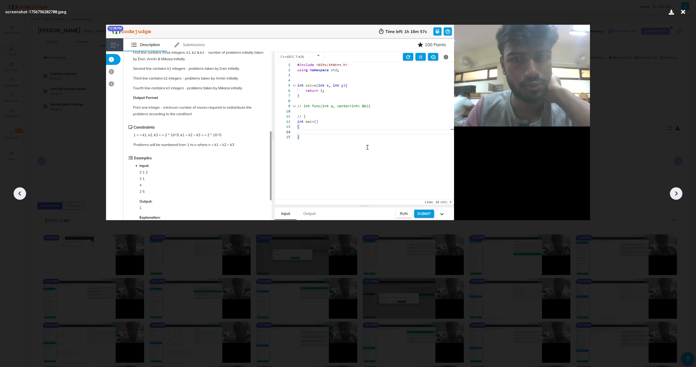
click at [21, 193] on icon at bounding box center [20, 194] width 8 height 8
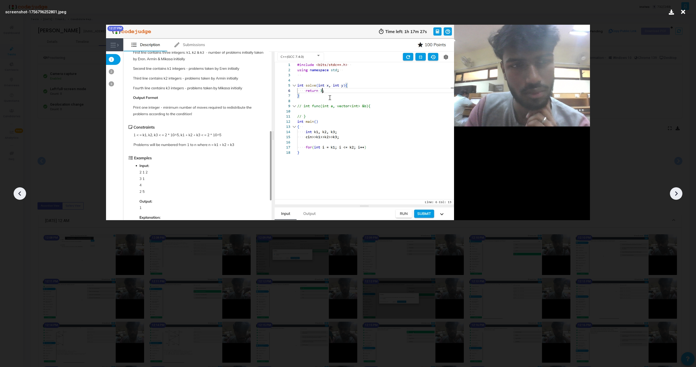
click at [672, 193] on icon at bounding box center [676, 194] width 8 height 8
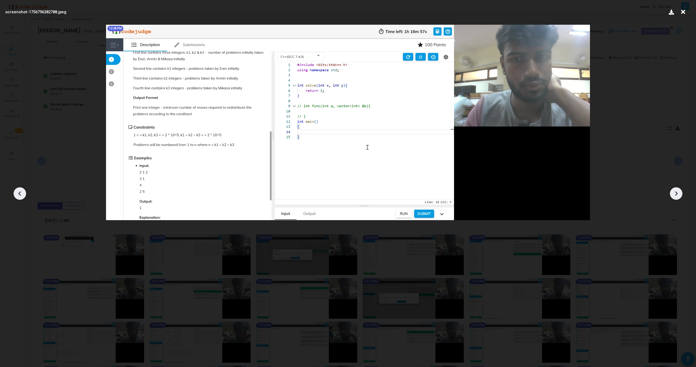
click at [672, 193] on icon at bounding box center [676, 194] width 8 height 8
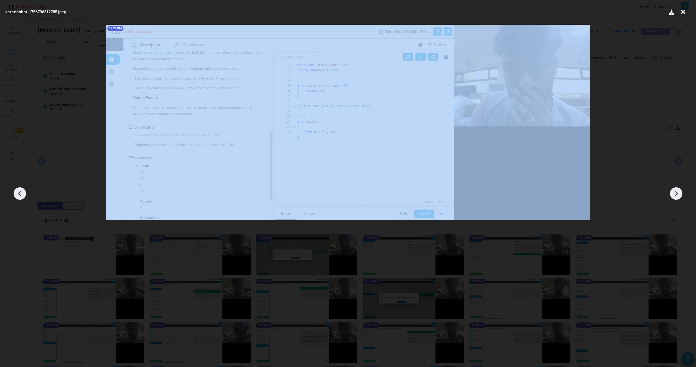
click at [672, 193] on icon at bounding box center [676, 194] width 8 height 8
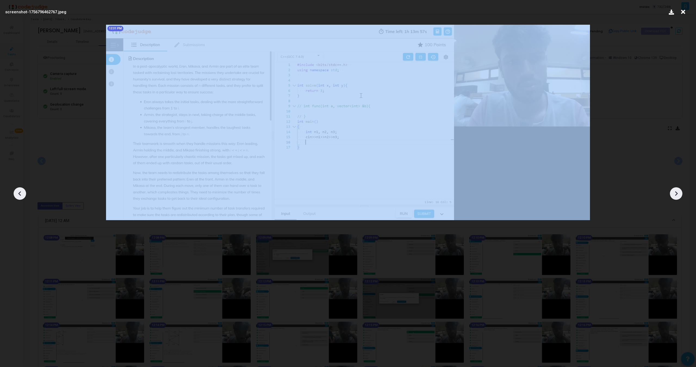
click at [672, 193] on icon at bounding box center [676, 194] width 8 height 8
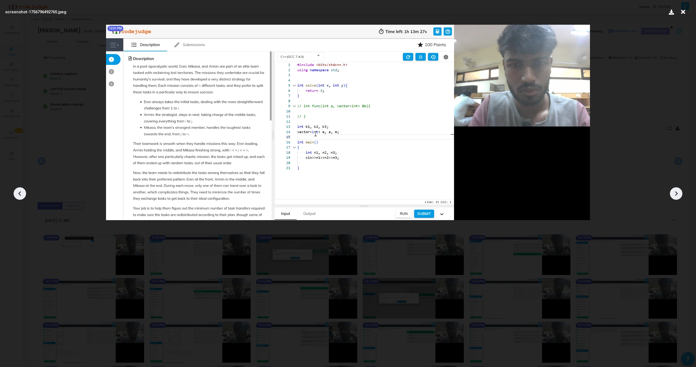
click at [672, 193] on icon at bounding box center [676, 194] width 8 height 8
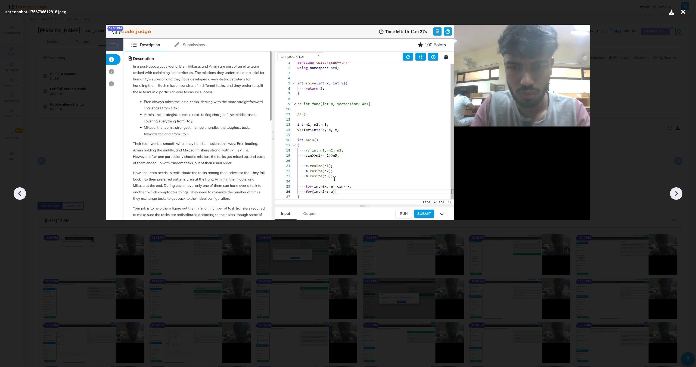
click at [672, 193] on icon at bounding box center [676, 194] width 8 height 8
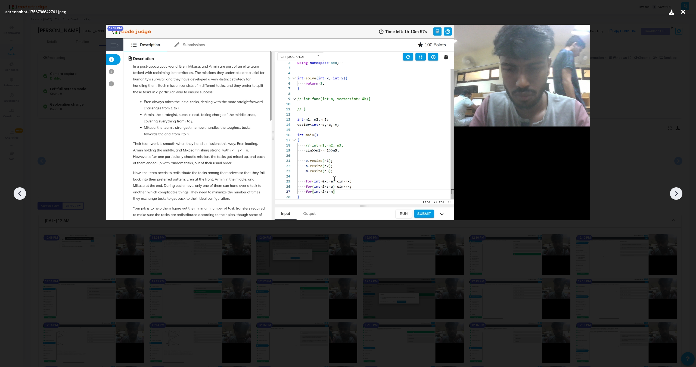
click at [672, 193] on icon at bounding box center [676, 194] width 8 height 8
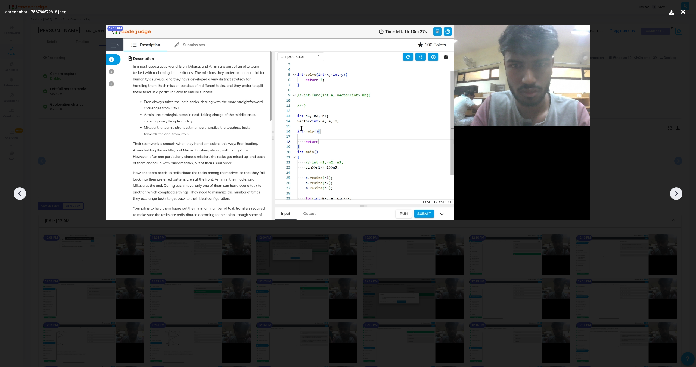
click at [672, 193] on icon at bounding box center [676, 194] width 8 height 8
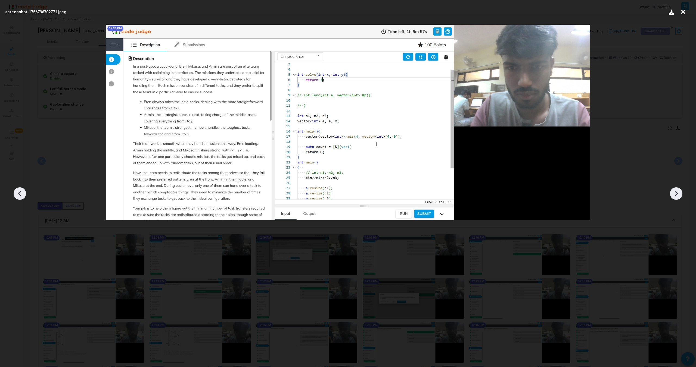
click at [672, 194] on icon at bounding box center [676, 194] width 8 height 8
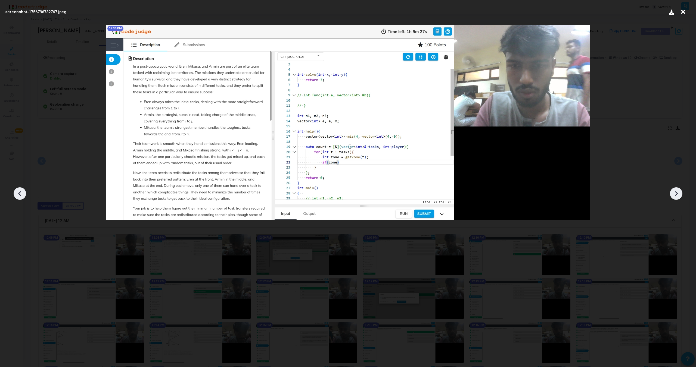
click at [672, 194] on icon at bounding box center [676, 194] width 8 height 8
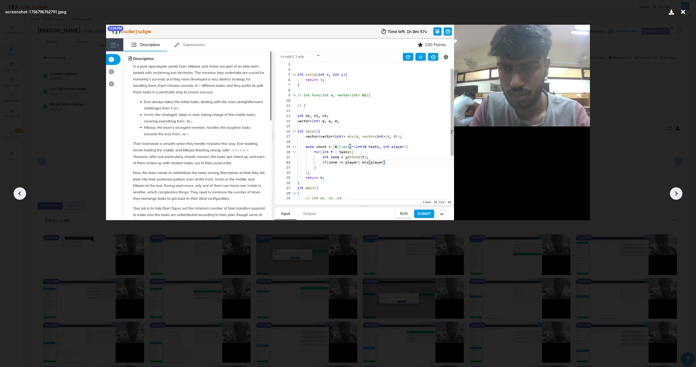
click at [672, 194] on icon at bounding box center [676, 194] width 8 height 8
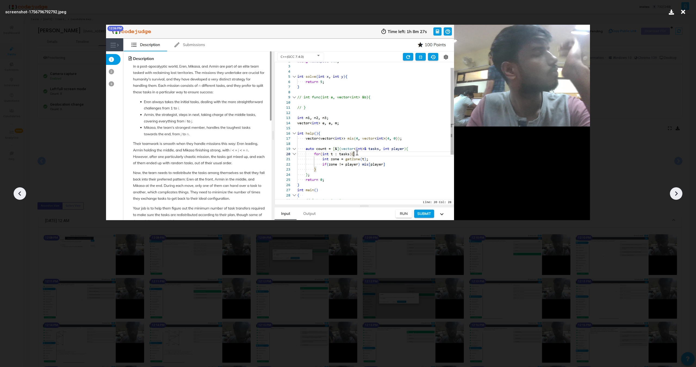
click at [672, 194] on icon at bounding box center [676, 194] width 8 height 8
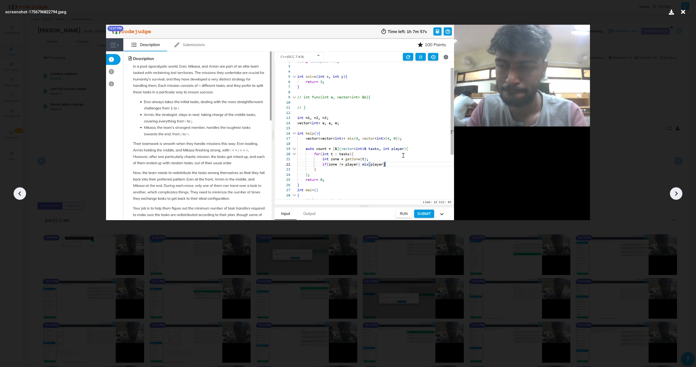
click at [672, 194] on icon at bounding box center [676, 194] width 8 height 8
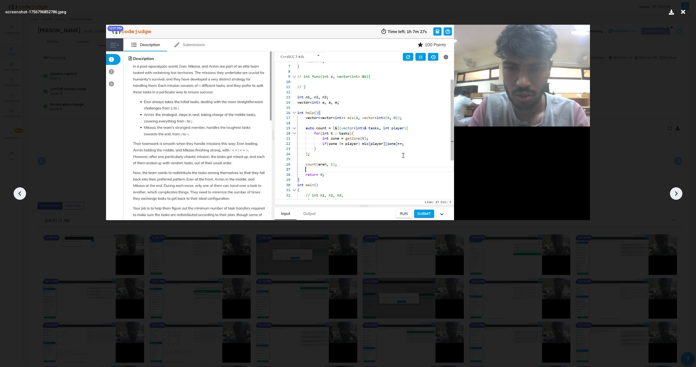
click at [672, 194] on icon at bounding box center [676, 194] width 8 height 8
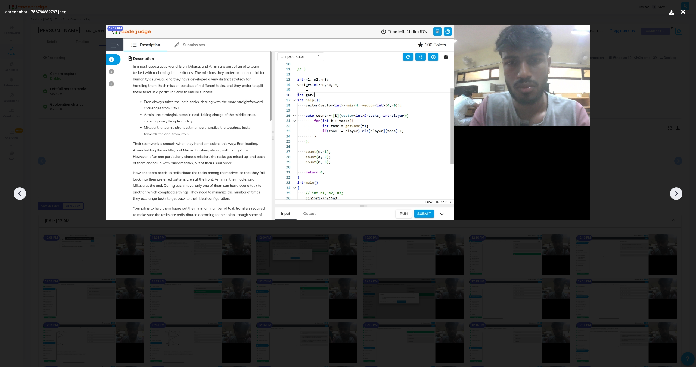
click at [672, 194] on icon at bounding box center [676, 194] width 8 height 8
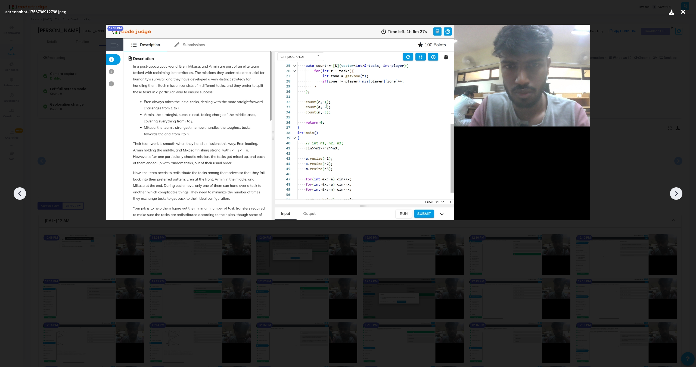
click at [672, 194] on icon at bounding box center [676, 194] width 8 height 8
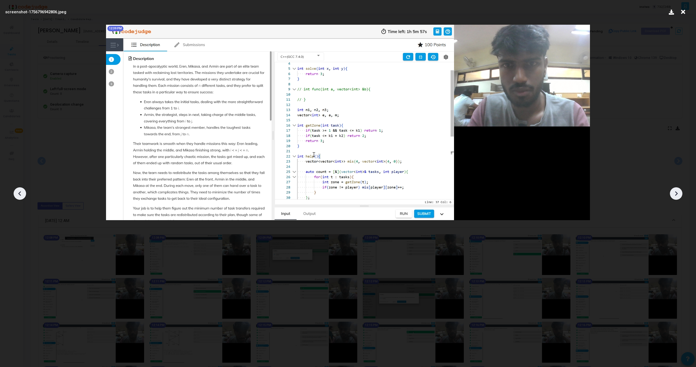
click at [672, 194] on icon at bounding box center [676, 194] width 8 height 8
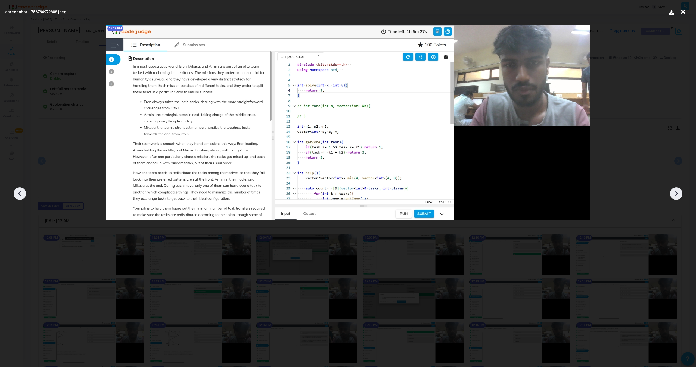
click at [672, 194] on icon at bounding box center [676, 194] width 8 height 8
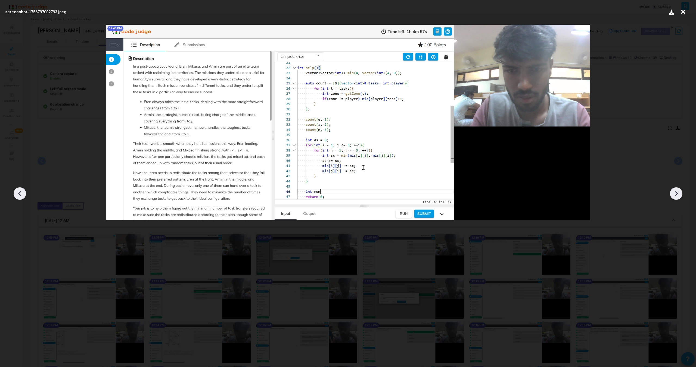
click at [672, 194] on icon at bounding box center [676, 194] width 8 height 8
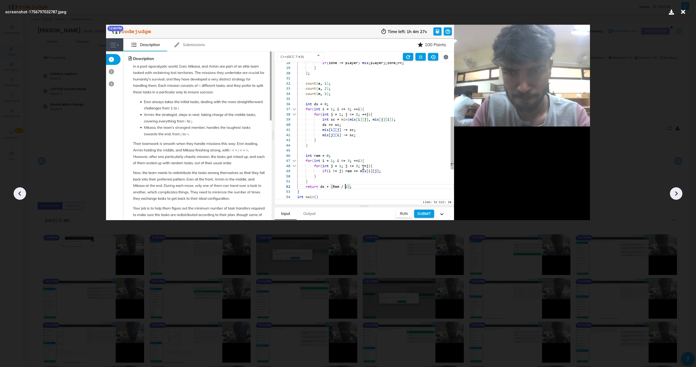
click at [672, 194] on icon at bounding box center [676, 194] width 8 height 8
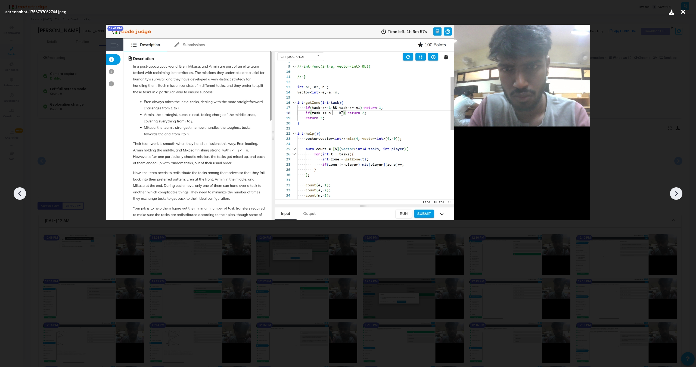
click at [672, 194] on icon at bounding box center [676, 194] width 8 height 8
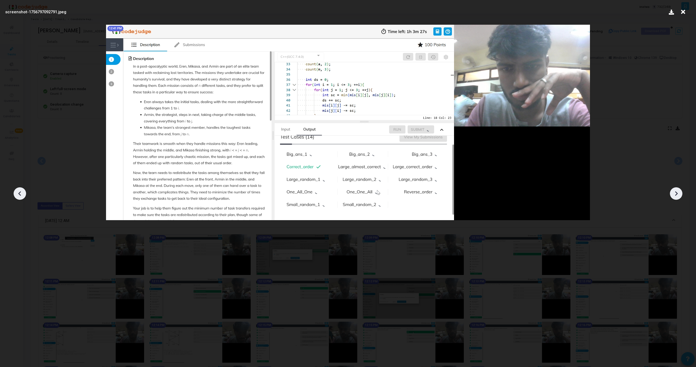
click at [672, 194] on icon at bounding box center [676, 194] width 8 height 8
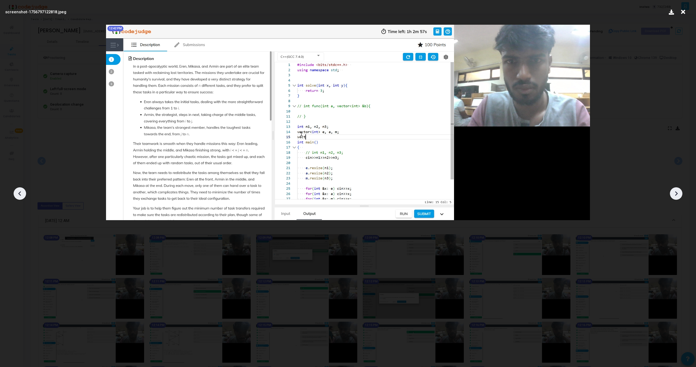
click at [672, 194] on icon at bounding box center [676, 194] width 8 height 8
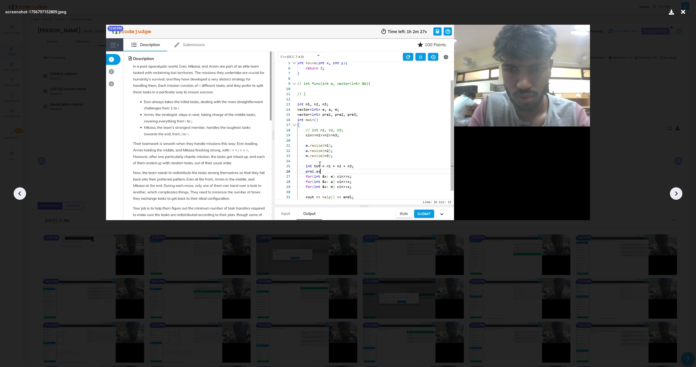
click at [672, 194] on icon at bounding box center [676, 194] width 8 height 8
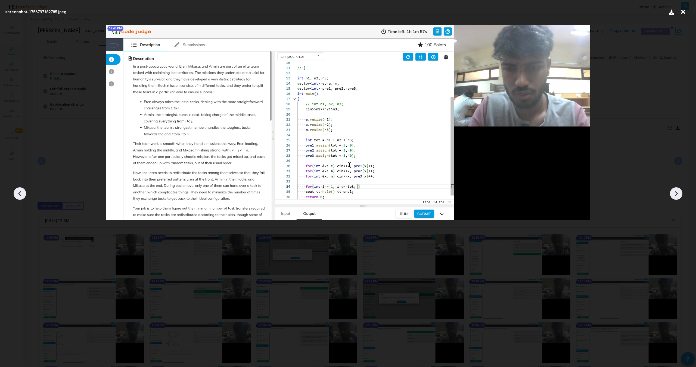
click at [672, 194] on icon at bounding box center [676, 194] width 8 height 8
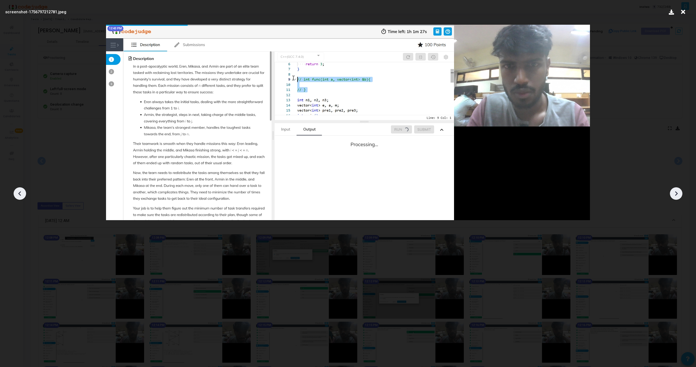
click at [672, 194] on icon at bounding box center [676, 194] width 8 height 8
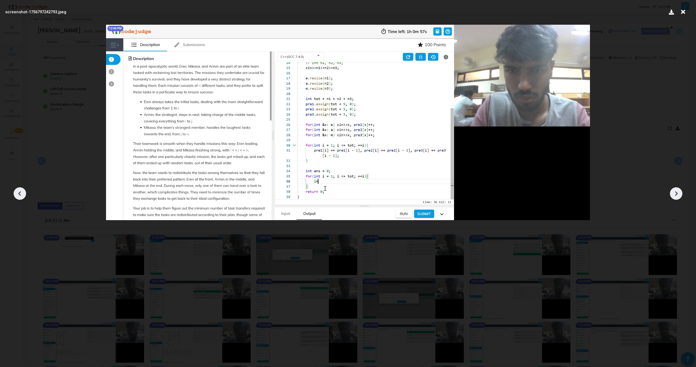
click at [672, 194] on icon at bounding box center [676, 194] width 8 height 8
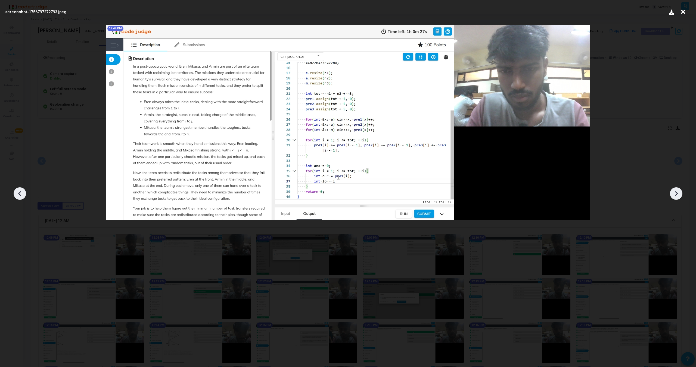
click at [672, 194] on icon at bounding box center [676, 194] width 8 height 8
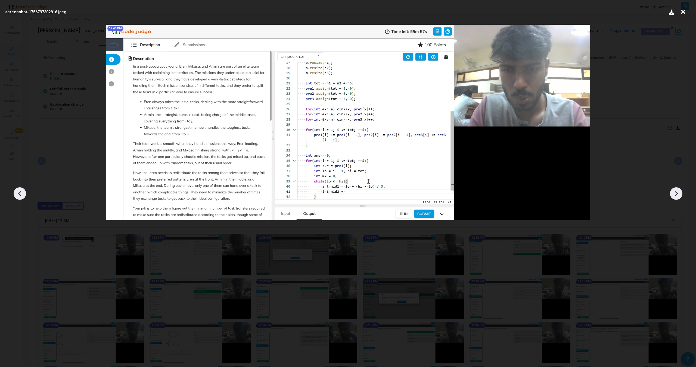
click at [672, 194] on icon at bounding box center [676, 194] width 8 height 8
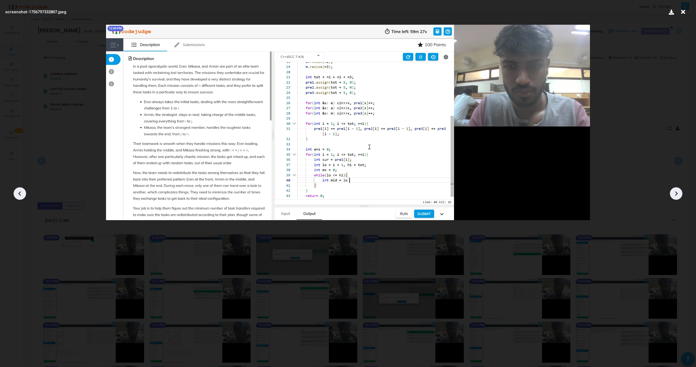
click at [672, 194] on icon at bounding box center [676, 194] width 8 height 8
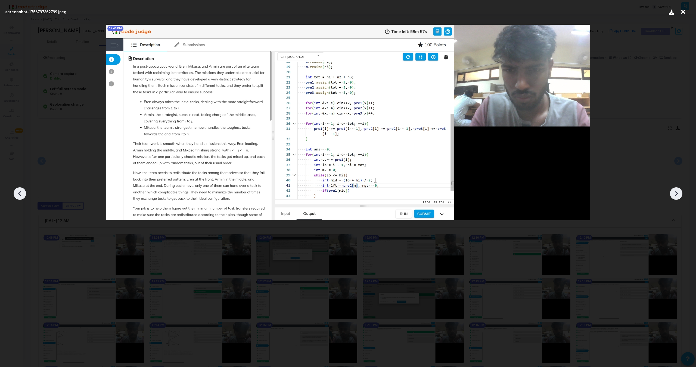
click at [672, 194] on icon at bounding box center [676, 194] width 8 height 8
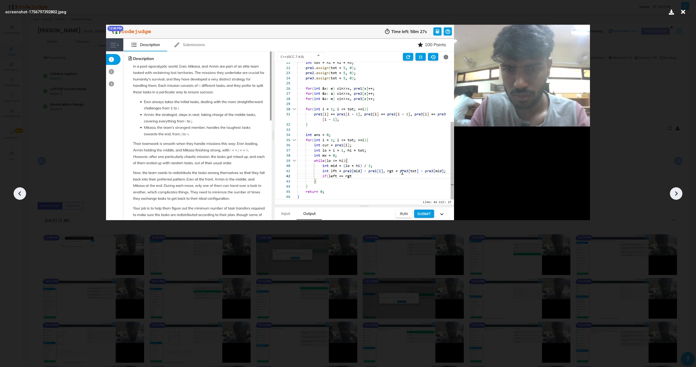
click at [672, 194] on icon at bounding box center [676, 194] width 8 height 8
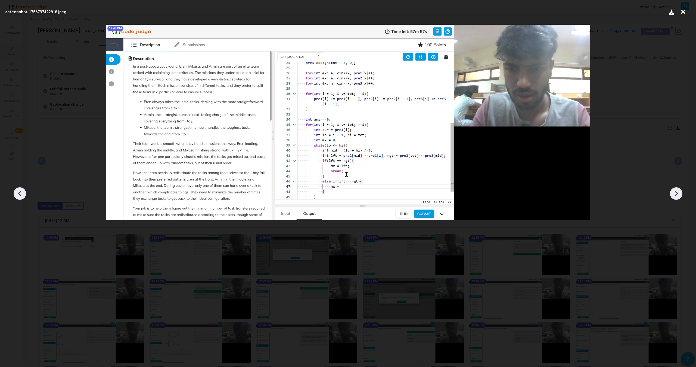
click at [672, 194] on icon at bounding box center [676, 194] width 8 height 8
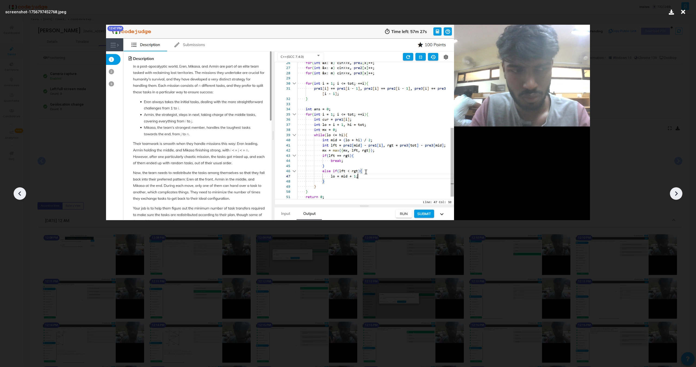
click at [672, 194] on icon at bounding box center [676, 194] width 8 height 8
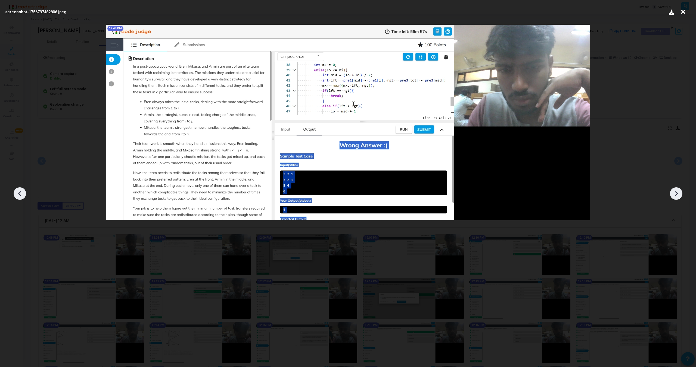
click at [676, 195] on icon at bounding box center [676, 194] width 3 height 5
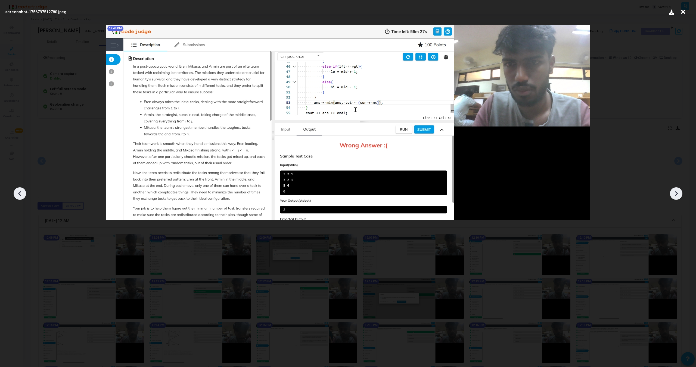
click at [676, 195] on icon at bounding box center [676, 194] width 3 height 5
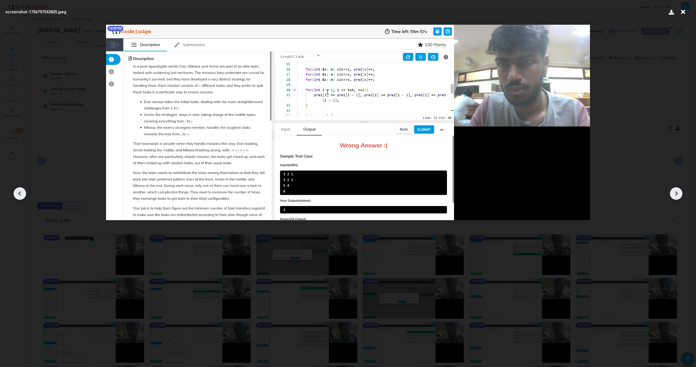
click at [676, 195] on icon at bounding box center [676, 194] width 3 height 5
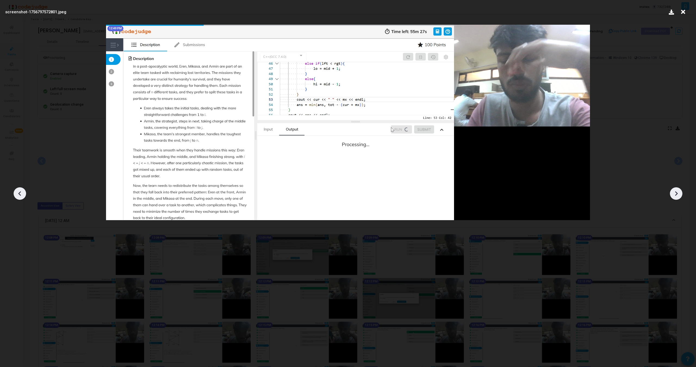
click at [676, 195] on icon at bounding box center [676, 194] width 3 height 5
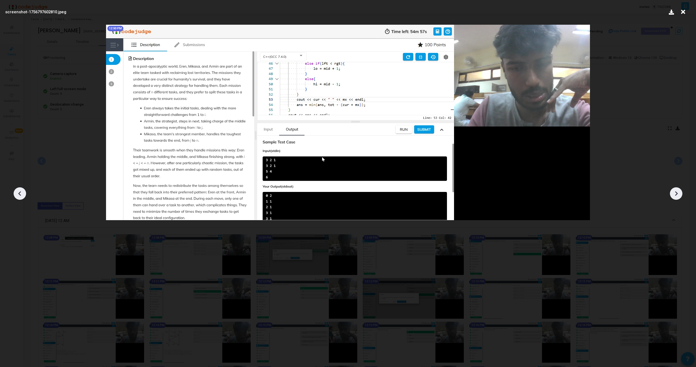
click at [676, 195] on icon at bounding box center [676, 194] width 3 height 5
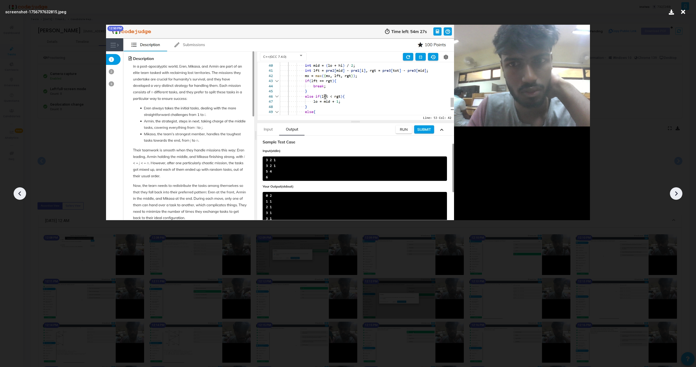
click at [676, 195] on icon at bounding box center [676, 194] width 3 height 5
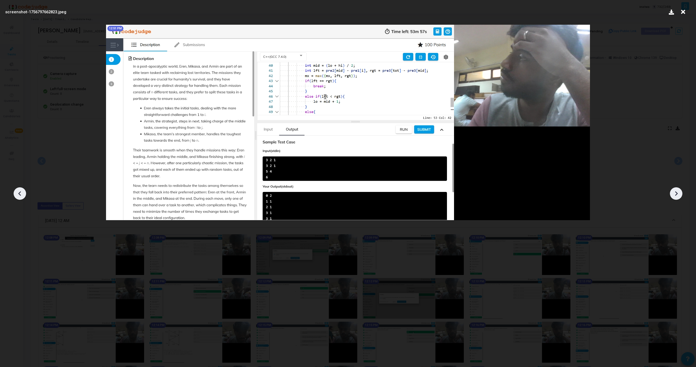
click at [676, 195] on icon at bounding box center [676, 194] width 3 height 5
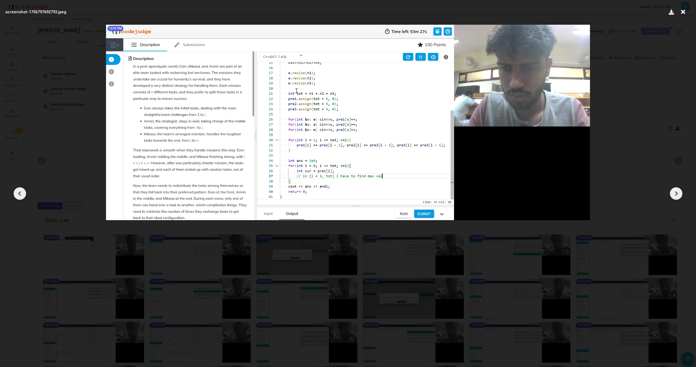
click at [676, 195] on icon at bounding box center [676, 194] width 3 height 5
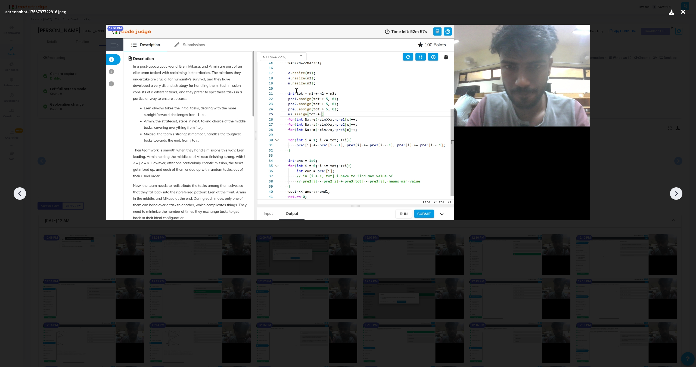
click at [676, 195] on icon at bounding box center [676, 194] width 3 height 5
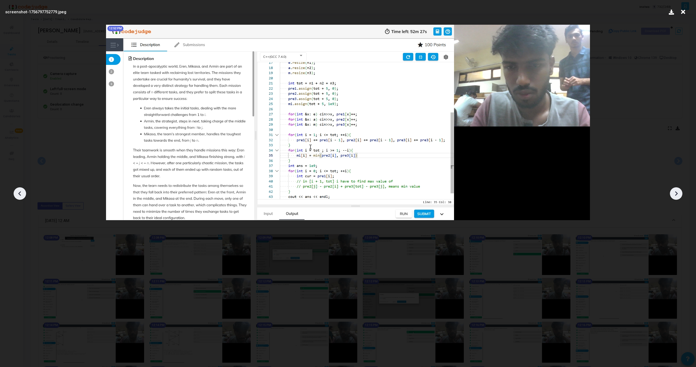
click at [676, 195] on icon at bounding box center [676, 194] width 3 height 5
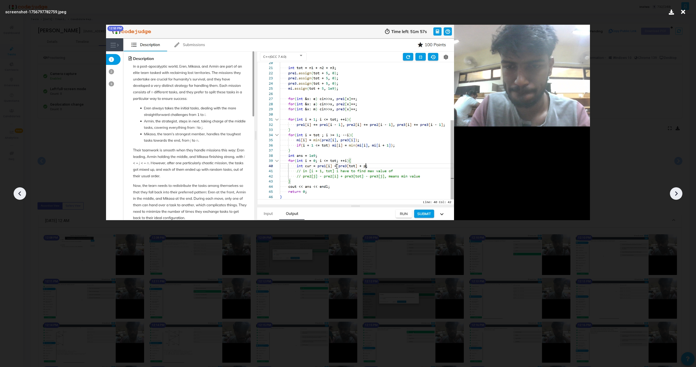
click at [676, 195] on icon at bounding box center [676, 194] width 3 height 5
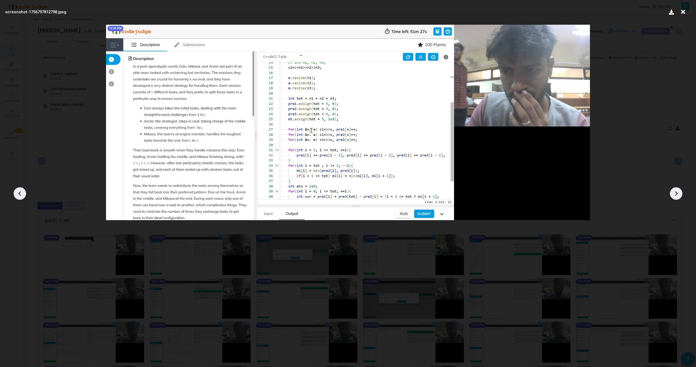
click at [676, 195] on icon at bounding box center [676, 194] width 3 height 5
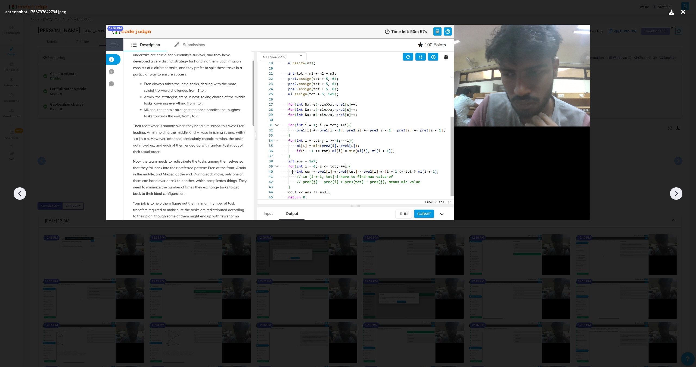
click at [676, 195] on icon at bounding box center [676, 194] width 3 height 5
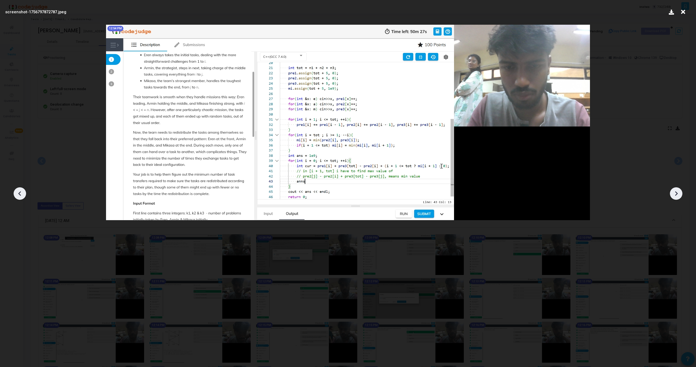
click at [676, 195] on icon at bounding box center [676, 194] width 3 height 5
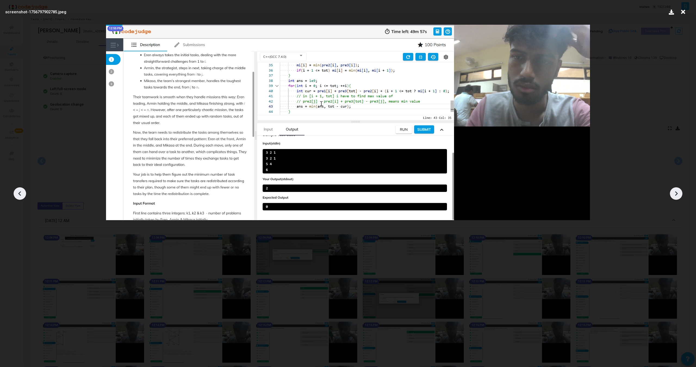
click at [676, 195] on icon at bounding box center [676, 194] width 3 height 5
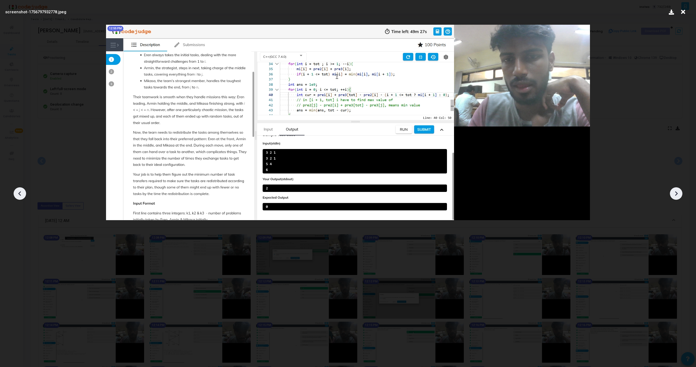
click at [676, 194] on icon at bounding box center [676, 194] width 3 height 5
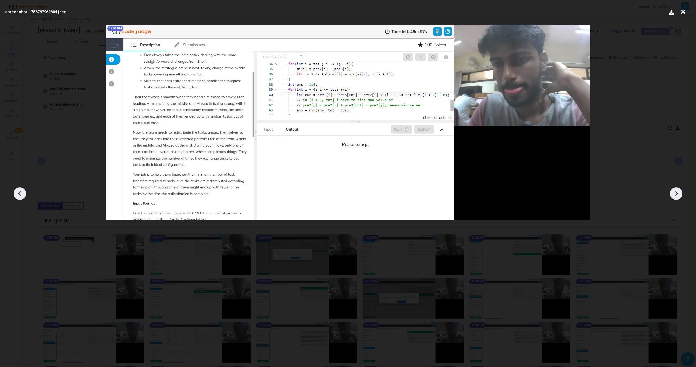
click at [676, 194] on icon at bounding box center [676, 194] width 3 height 5
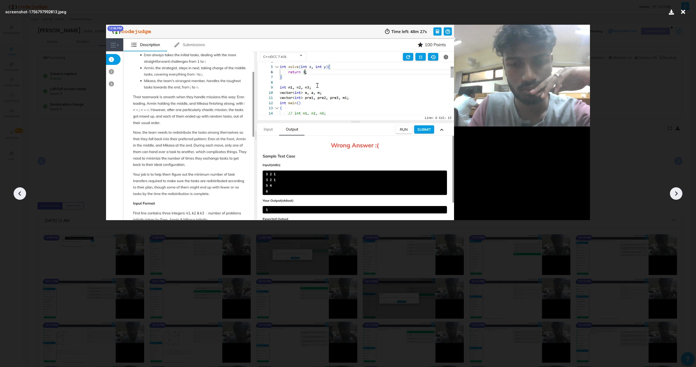
click at [676, 194] on icon at bounding box center [676, 194] width 3 height 5
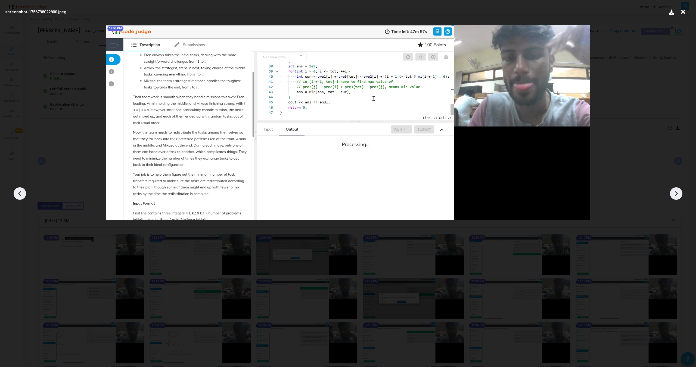
click at [676, 194] on icon at bounding box center [676, 194] width 3 height 5
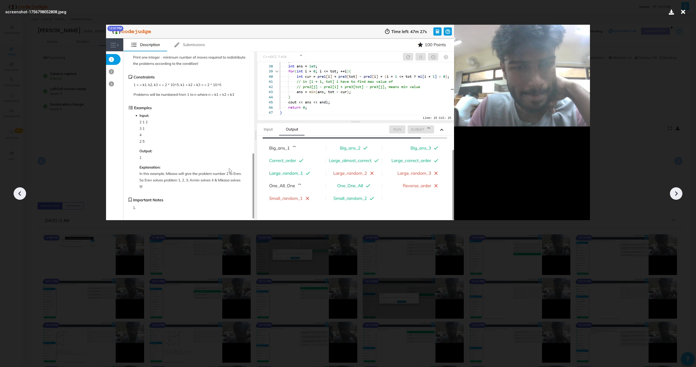
click at [676, 194] on icon at bounding box center [676, 194] width 3 height 5
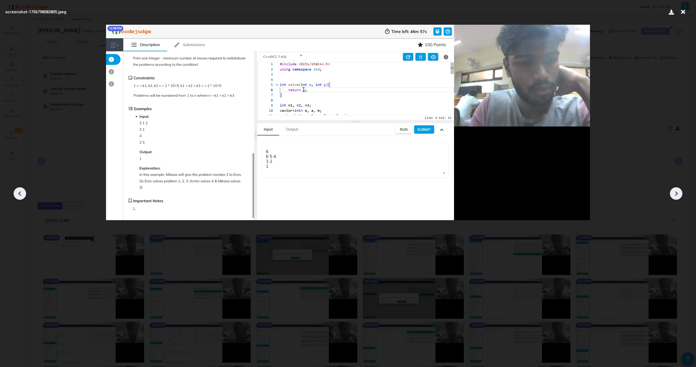
click at [676, 194] on icon at bounding box center [676, 194] width 3 height 5
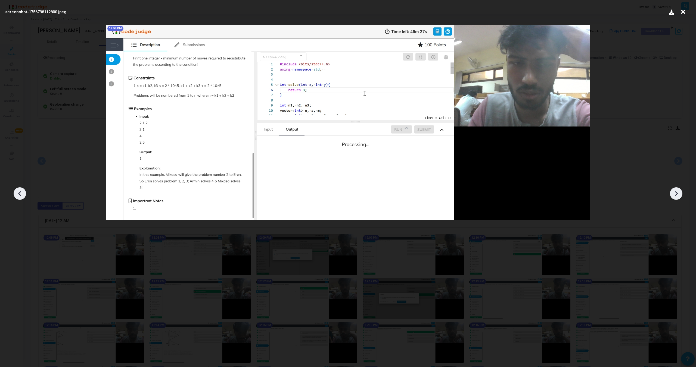
click at [676, 194] on icon at bounding box center [676, 194] width 8 height 8
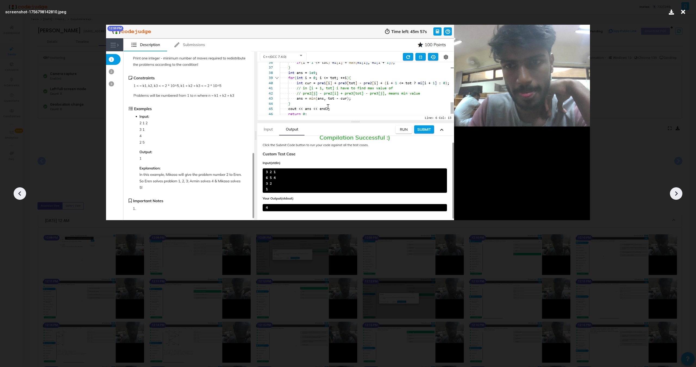
click at [676, 194] on icon at bounding box center [676, 194] width 8 height 8
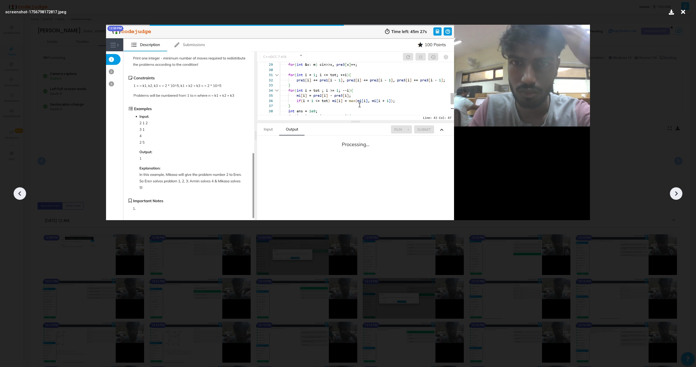
click at [677, 190] on icon at bounding box center [676, 194] width 8 height 8
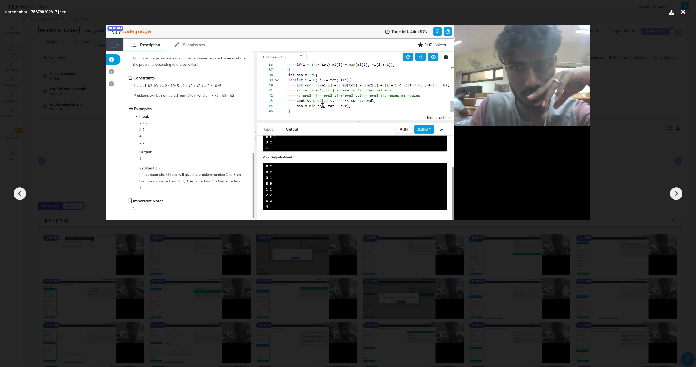
click at [677, 190] on icon at bounding box center [676, 194] width 8 height 8
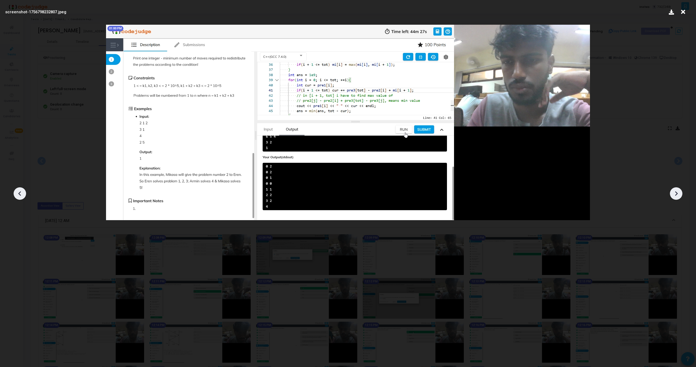
click at [677, 190] on icon at bounding box center [676, 194] width 8 height 8
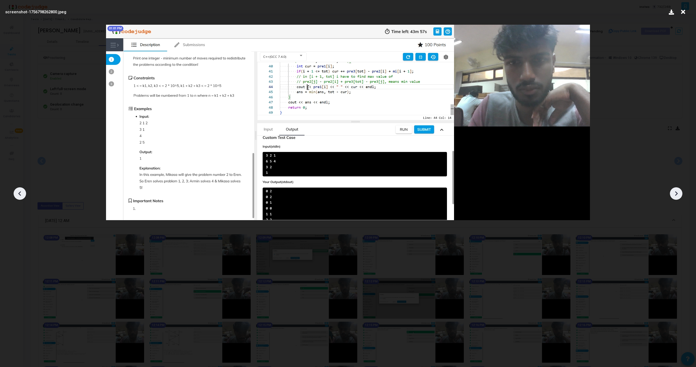
click at [677, 190] on icon at bounding box center [676, 194] width 8 height 8
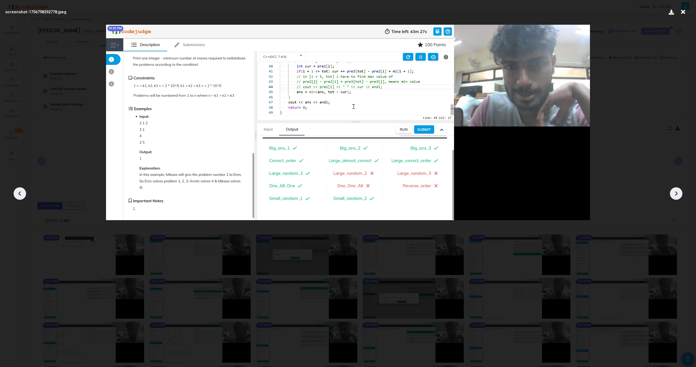
click at [677, 190] on icon at bounding box center [676, 194] width 8 height 8
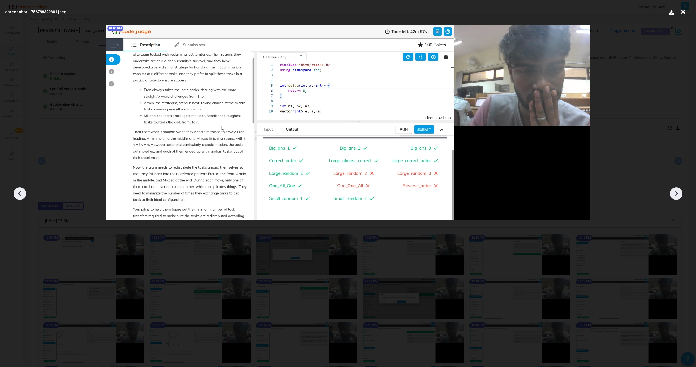
click at [677, 190] on icon at bounding box center [676, 194] width 8 height 8
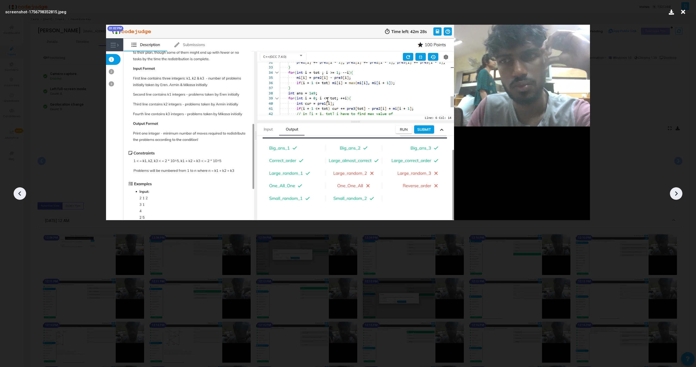
click at [677, 190] on icon at bounding box center [676, 194] width 8 height 8
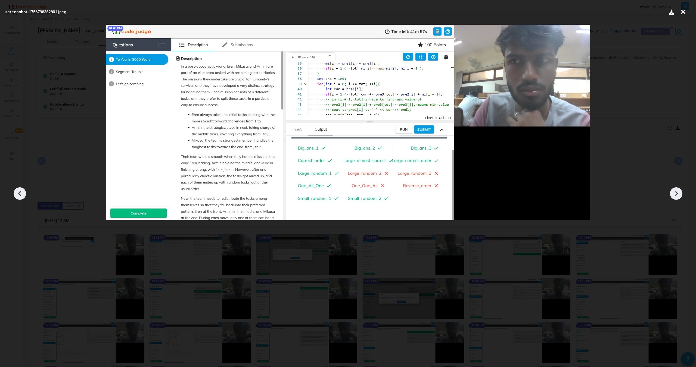
click at [677, 190] on icon at bounding box center [676, 194] width 8 height 8
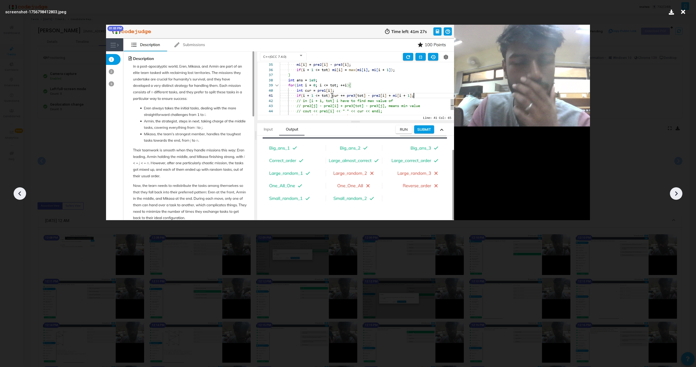
click at [677, 190] on icon at bounding box center [676, 194] width 8 height 8
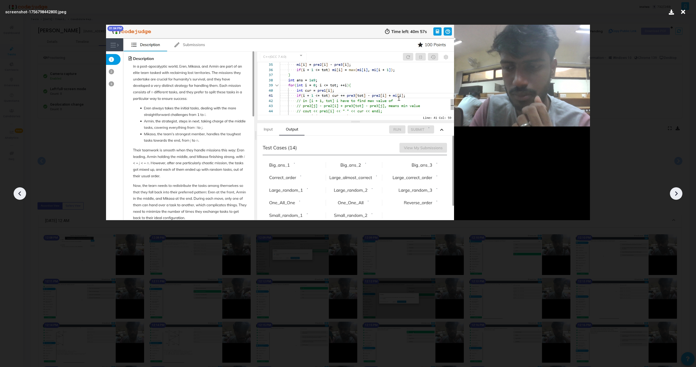
click at [677, 190] on icon at bounding box center [676, 194] width 8 height 8
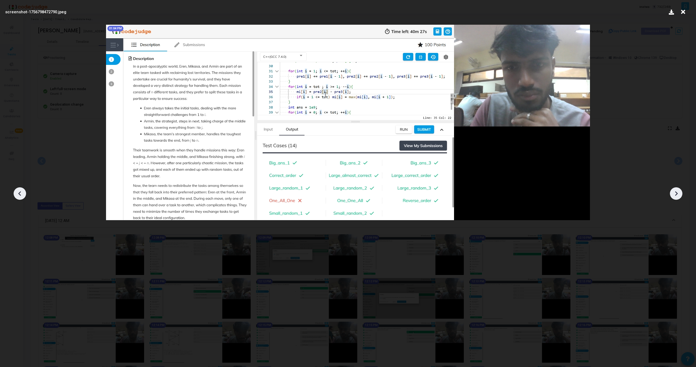
click at [677, 190] on icon at bounding box center [676, 194] width 8 height 8
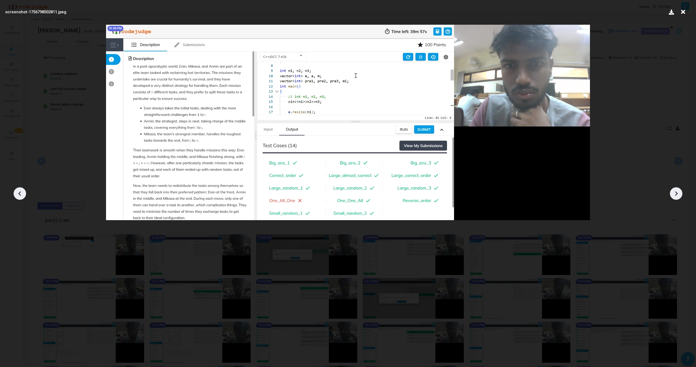
click at [677, 190] on icon at bounding box center [676, 194] width 8 height 8
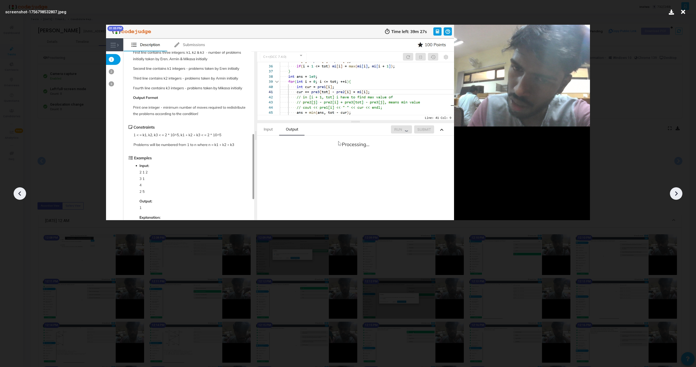
click at [677, 190] on icon at bounding box center [676, 194] width 8 height 8
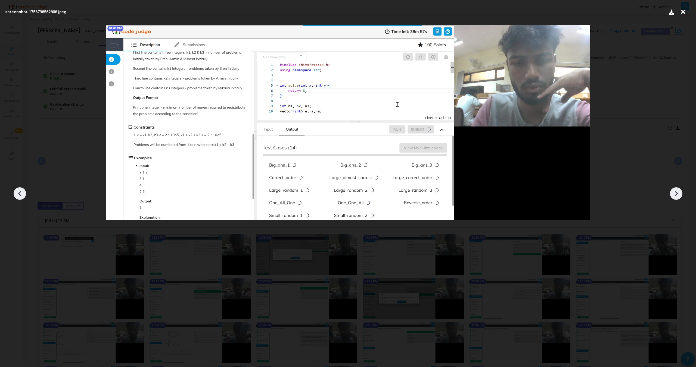
click at [677, 190] on icon at bounding box center [676, 194] width 8 height 8
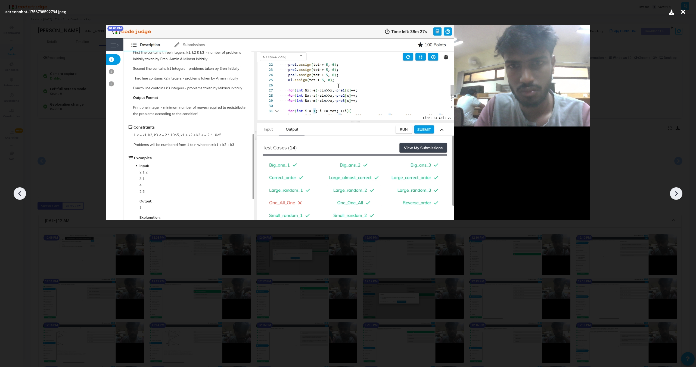
click at [677, 190] on icon at bounding box center [676, 194] width 8 height 8
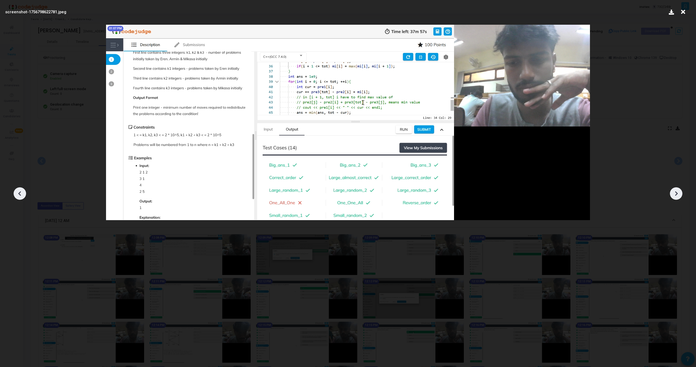
click at [677, 190] on icon at bounding box center [676, 194] width 8 height 8
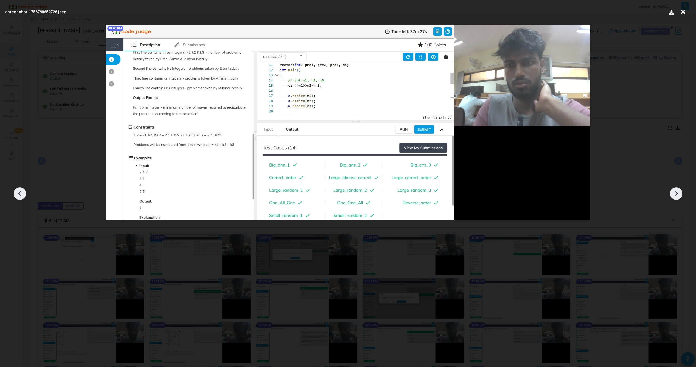
click at [677, 190] on icon at bounding box center [676, 194] width 8 height 8
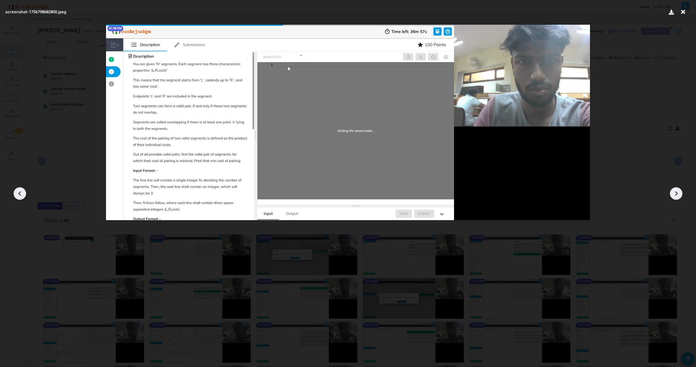
click at [677, 190] on icon at bounding box center [676, 194] width 8 height 8
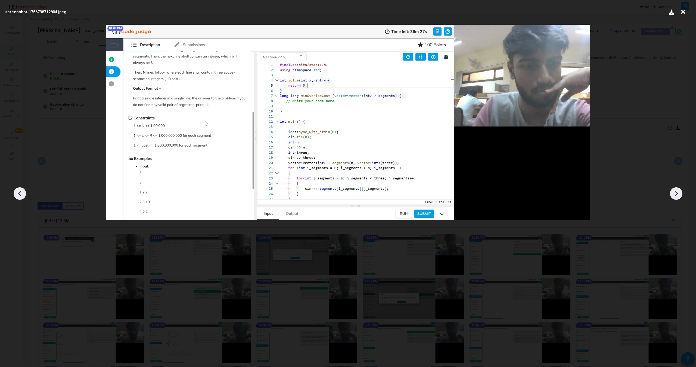
click at [677, 190] on icon at bounding box center [676, 194] width 8 height 8
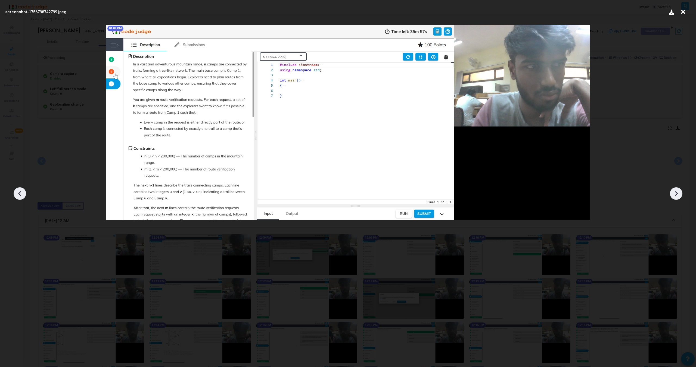
click at [677, 190] on icon at bounding box center [676, 194] width 8 height 8
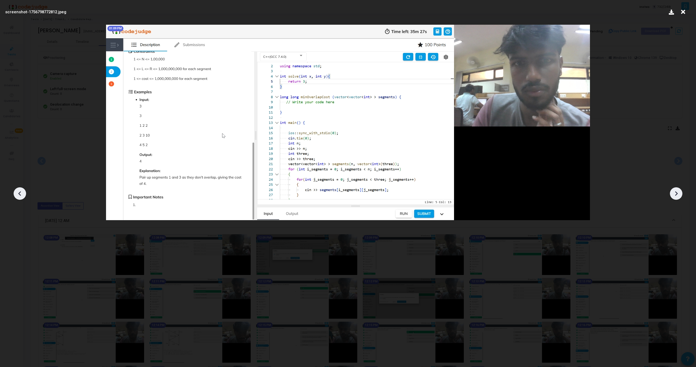
click at [677, 190] on icon at bounding box center [676, 194] width 8 height 8
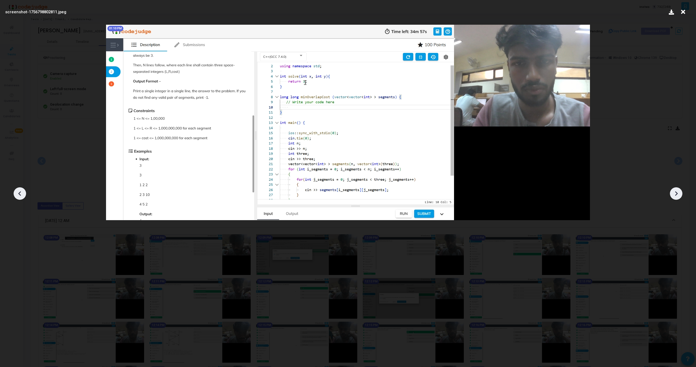
click at [677, 190] on icon at bounding box center [676, 194] width 8 height 8
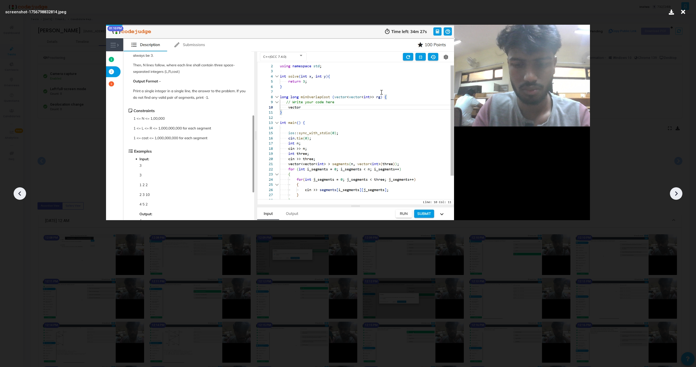
click at [677, 190] on icon at bounding box center [676, 194] width 8 height 8
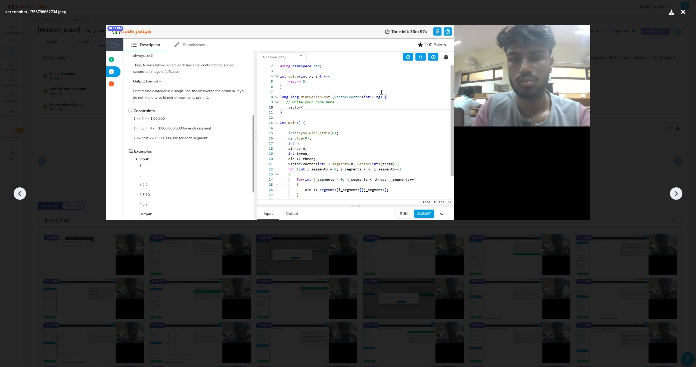
click at [677, 190] on icon at bounding box center [676, 194] width 8 height 8
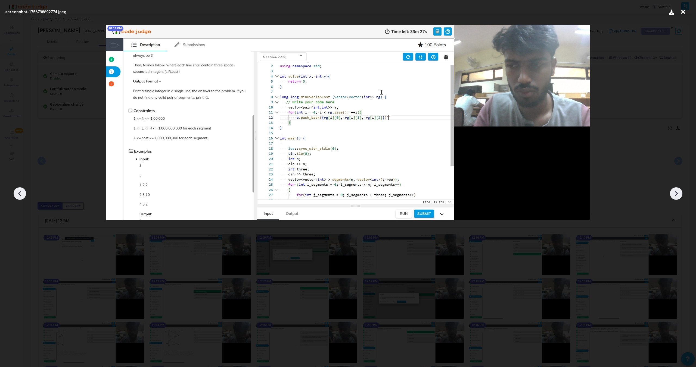
click at [677, 190] on icon at bounding box center [676, 194] width 8 height 8
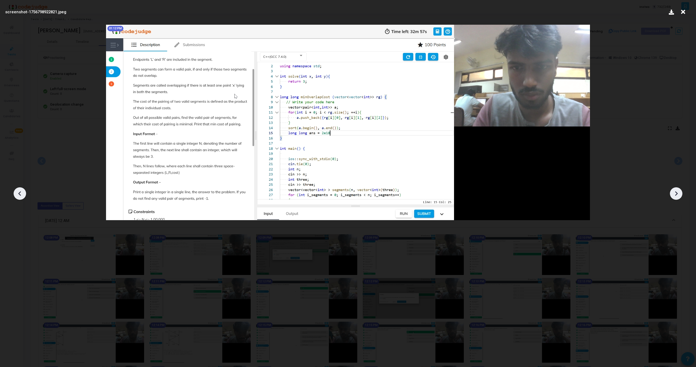
click at [677, 190] on icon at bounding box center [676, 194] width 8 height 8
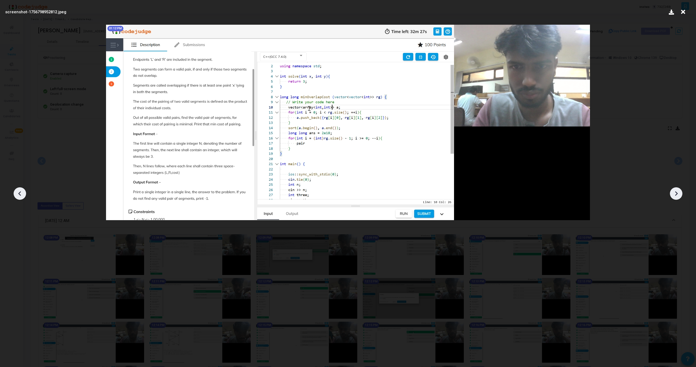
click at [677, 190] on icon at bounding box center [676, 194] width 8 height 8
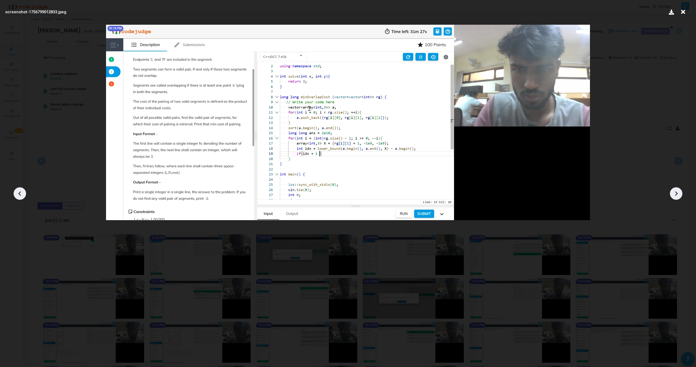
click at [677, 190] on icon at bounding box center [676, 194] width 8 height 8
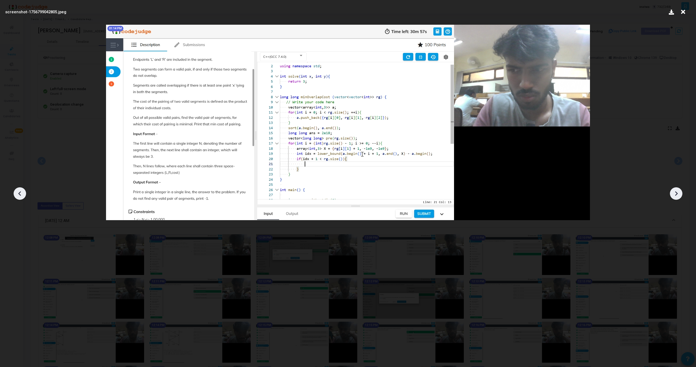
click at [677, 190] on icon at bounding box center [676, 194] width 8 height 8
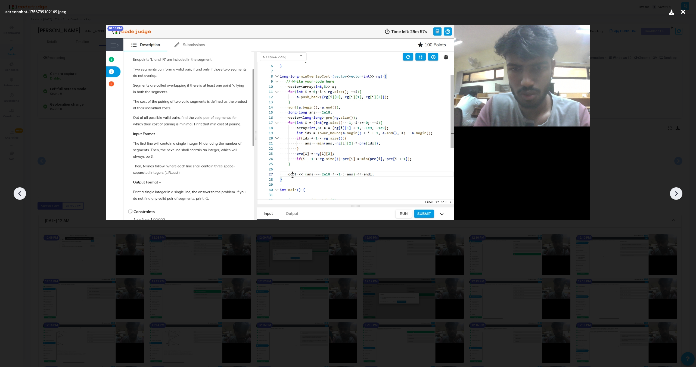
click at [677, 190] on icon at bounding box center [676, 194] width 8 height 8
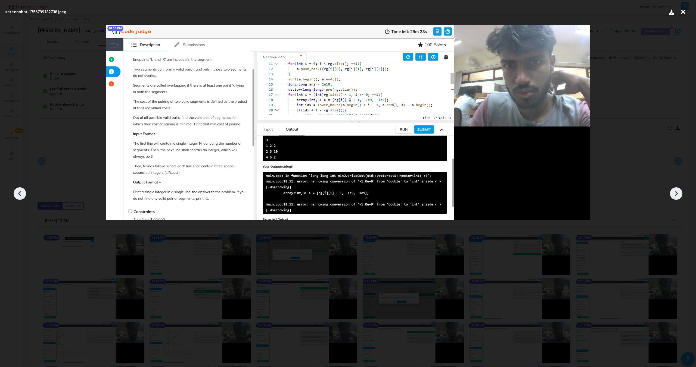
click at [677, 190] on icon at bounding box center [676, 194] width 8 height 8
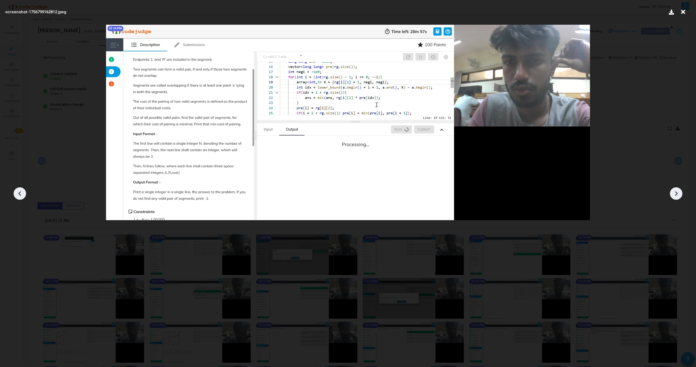
click at [677, 190] on icon at bounding box center [676, 194] width 8 height 8
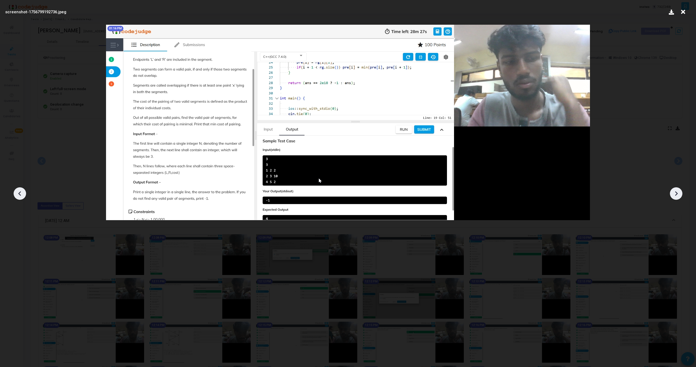
click at [677, 190] on icon at bounding box center [676, 194] width 8 height 8
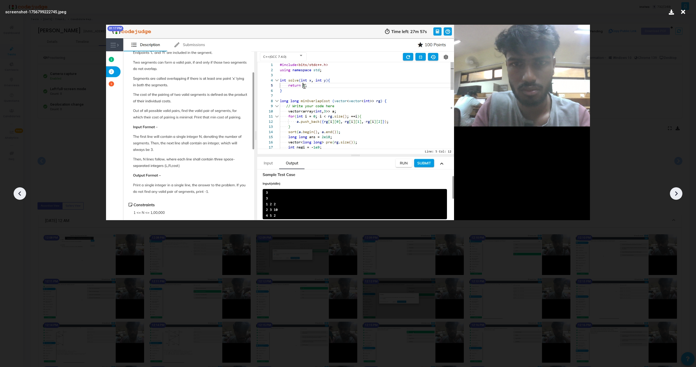
click at [677, 190] on icon at bounding box center [676, 194] width 8 height 8
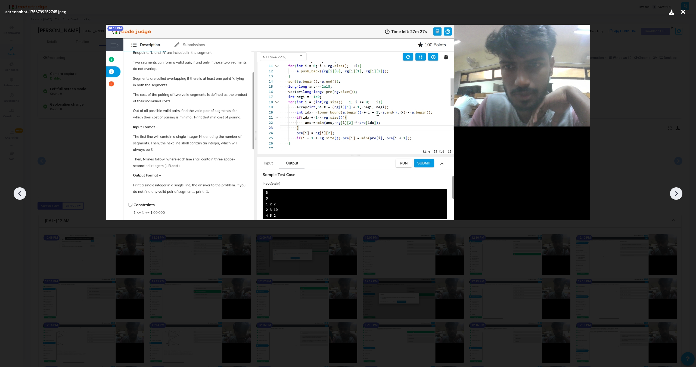
click at [677, 190] on icon at bounding box center [676, 194] width 8 height 8
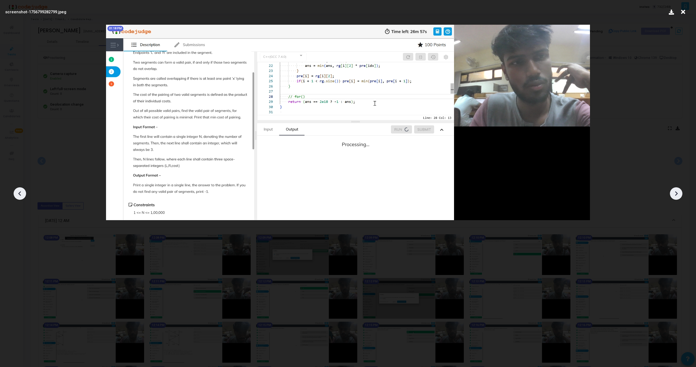
click at [677, 190] on icon at bounding box center [676, 194] width 8 height 8
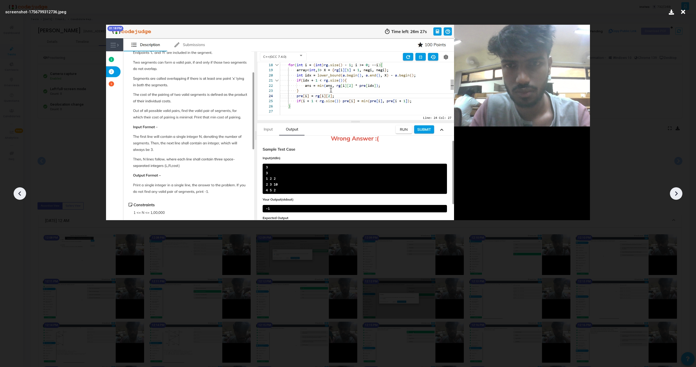
click at [677, 190] on icon at bounding box center [676, 194] width 8 height 8
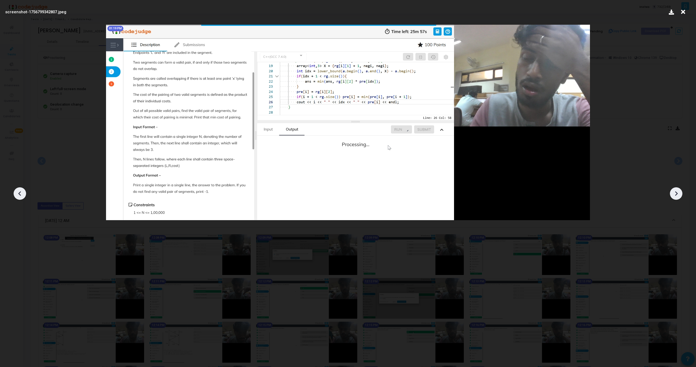
click at [677, 190] on icon at bounding box center [676, 194] width 8 height 8
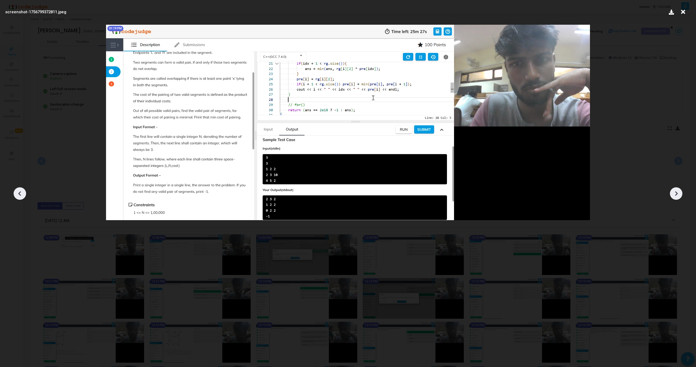
click at [677, 190] on icon at bounding box center [676, 194] width 8 height 8
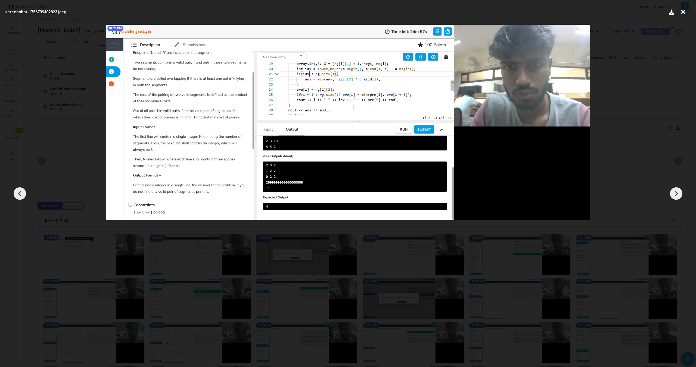
click at [677, 190] on icon at bounding box center [676, 194] width 8 height 8
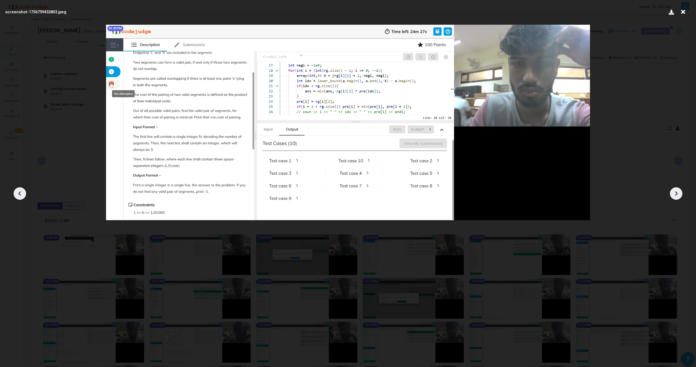
click at [677, 190] on icon at bounding box center [676, 194] width 8 height 8
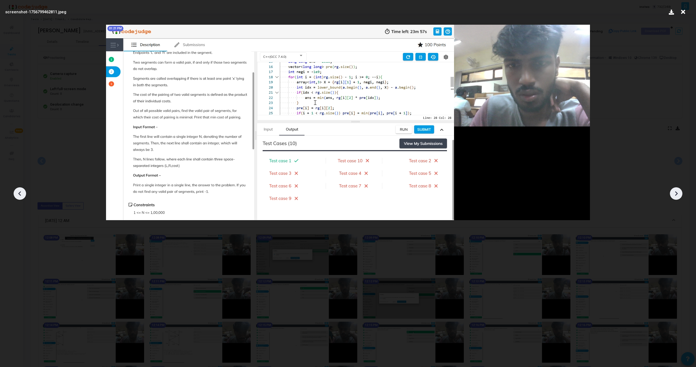
click at [677, 190] on icon at bounding box center [676, 194] width 8 height 8
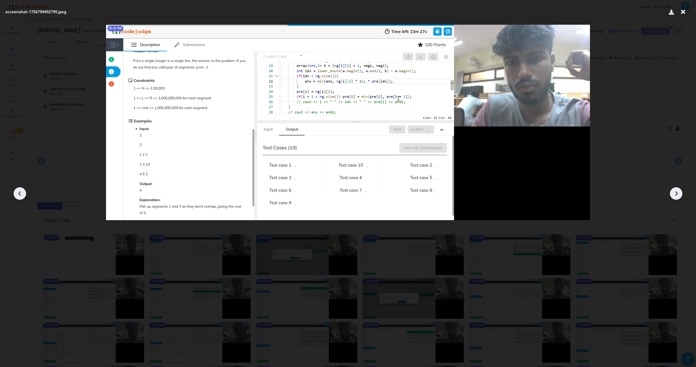
click at [677, 190] on icon at bounding box center [676, 194] width 8 height 8
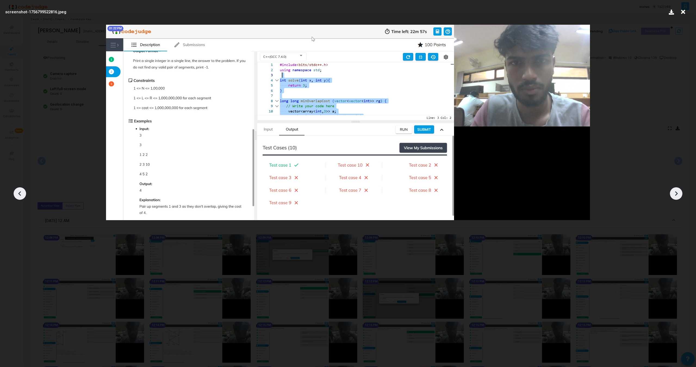
click at [677, 190] on icon at bounding box center [676, 194] width 8 height 8
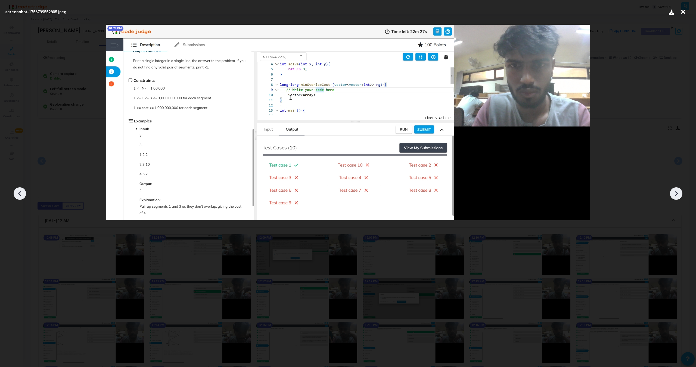
click at [677, 190] on icon at bounding box center [676, 194] width 8 height 8
click at [16, 198] on div at bounding box center [20, 194] width 13 height 13
click at [18, 195] on icon at bounding box center [20, 194] width 8 height 8
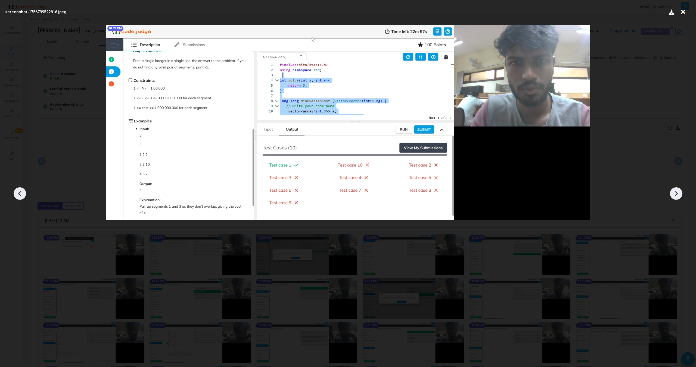
click at [18, 195] on icon at bounding box center [20, 194] width 8 height 8
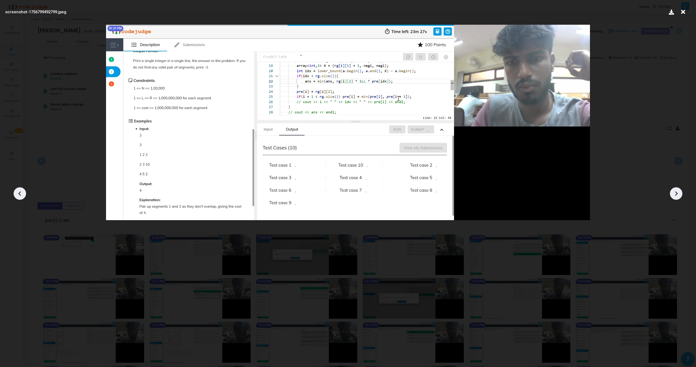
click at [18, 195] on icon at bounding box center [20, 194] width 8 height 8
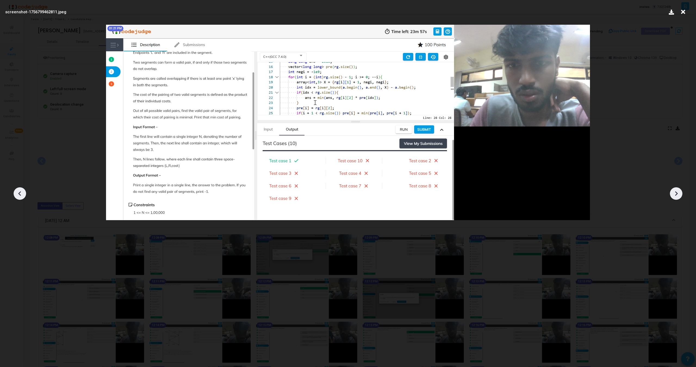
click at [676, 196] on icon at bounding box center [676, 194] width 8 height 8
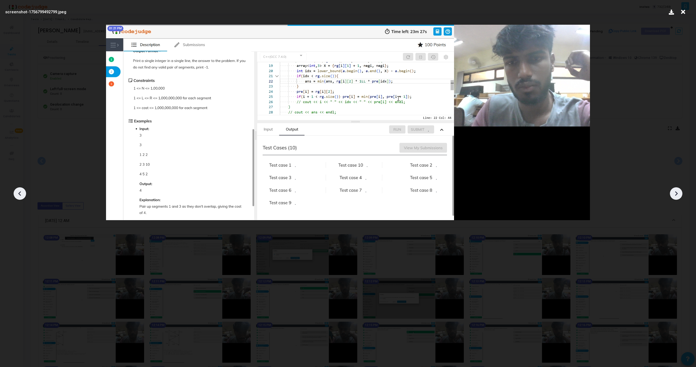
click at [676, 196] on icon at bounding box center [676, 194] width 8 height 8
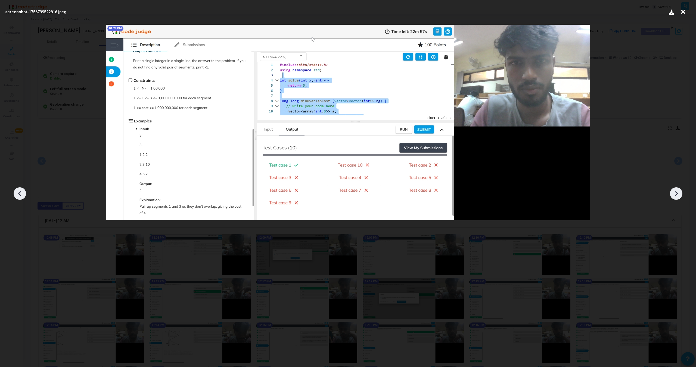
click at [676, 196] on icon at bounding box center [676, 194] width 8 height 8
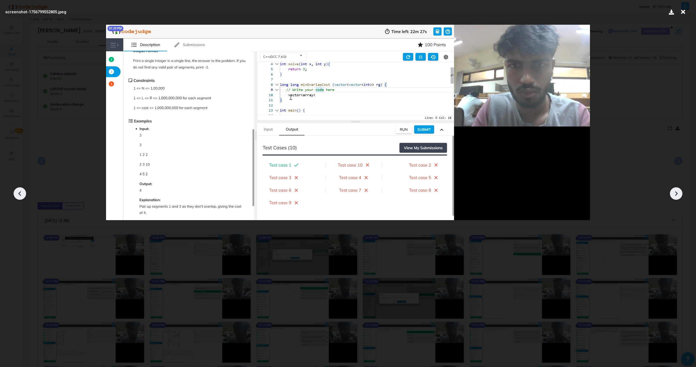
click at [676, 196] on icon at bounding box center [676, 194] width 8 height 8
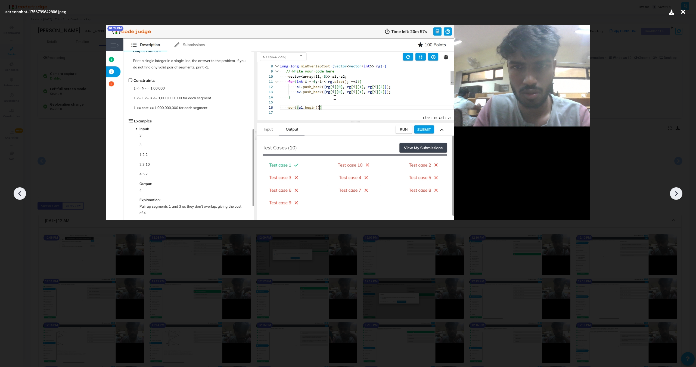
click at [676, 196] on icon at bounding box center [676, 194] width 8 height 8
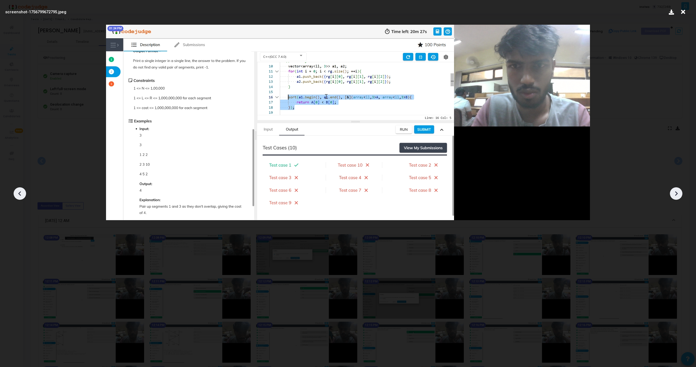
click at [676, 196] on icon at bounding box center [676, 194] width 8 height 8
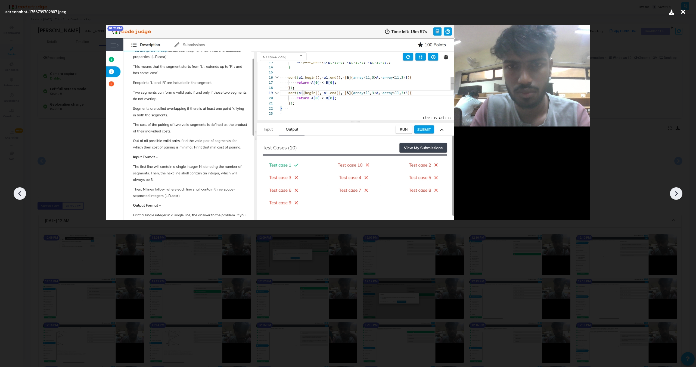
click at [676, 196] on icon at bounding box center [676, 194] width 8 height 8
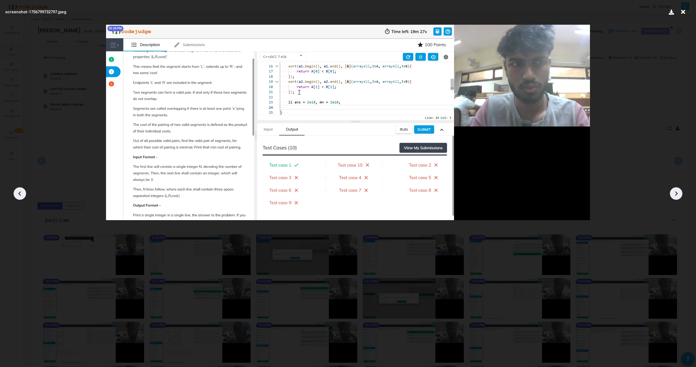
click at [676, 196] on icon at bounding box center [676, 194] width 8 height 8
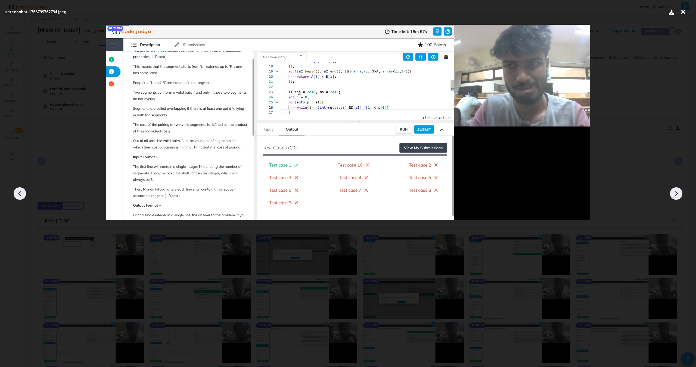
click at [676, 196] on icon at bounding box center [676, 194] width 8 height 8
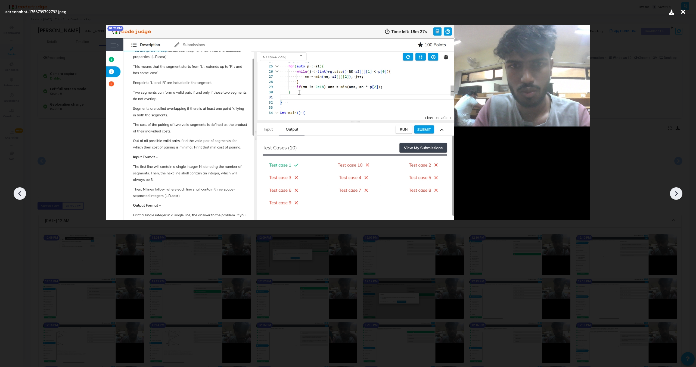
click at [676, 196] on icon at bounding box center [676, 194] width 8 height 8
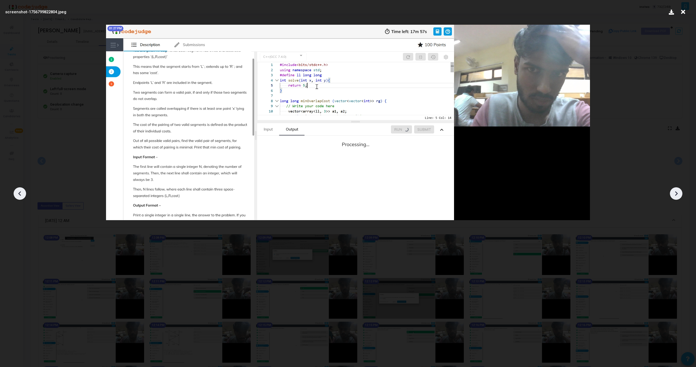
click at [676, 196] on icon at bounding box center [676, 194] width 8 height 8
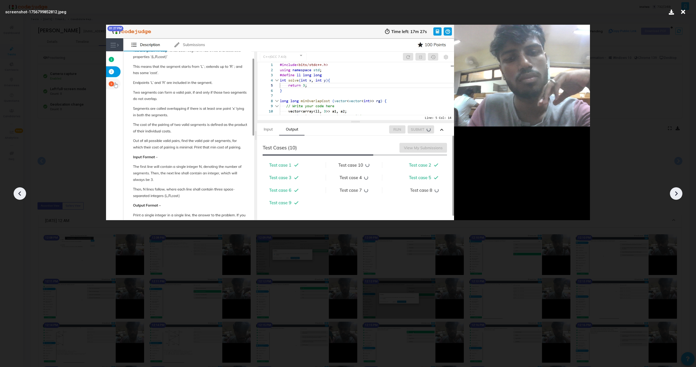
click at [676, 196] on icon at bounding box center [676, 194] width 8 height 8
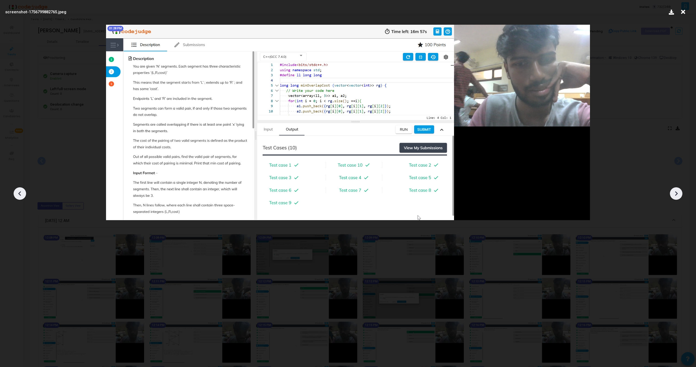
click at [676, 196] on icon at bounding box center [676, 194] width 8 height 8
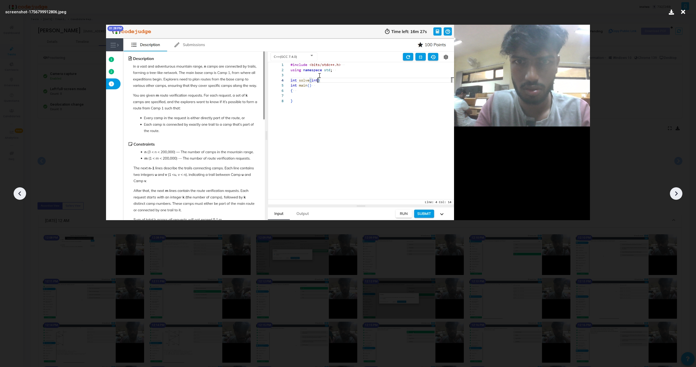
click at [676, 196] on icon at bounding box center [676, 194] width 8 height 8
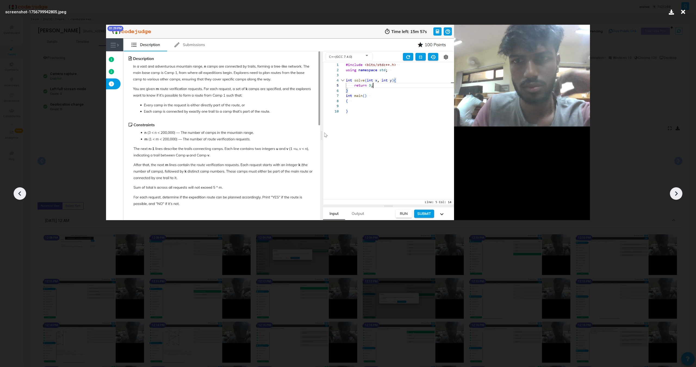
click at [676, 196] on icon at bounding box center [676, 194] width 8 height 8
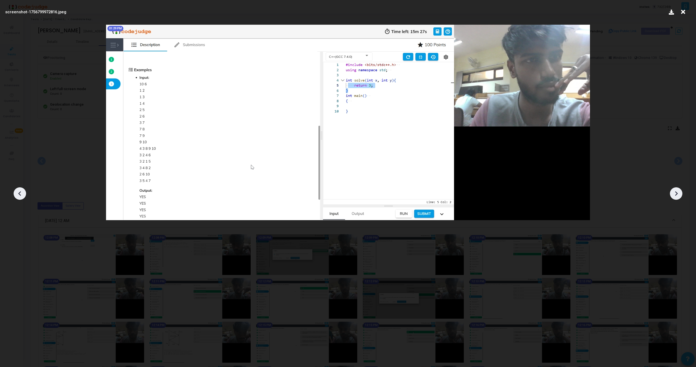
click at [676, 196] on icon at bounding box center [676, 194] width 8 height 8
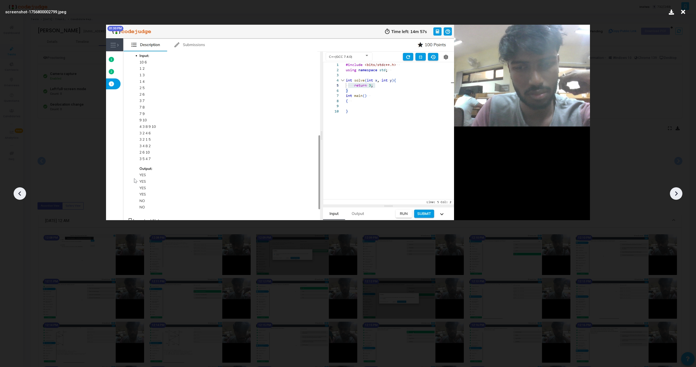
click at [676, 196] on icon at bounding box center [676, 194] width 8 height 8
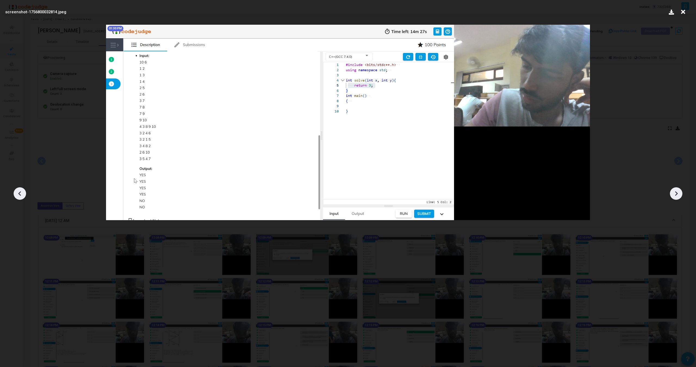
click at [676, 196] on icon at bounding box center [676, 194] width 8 height 8
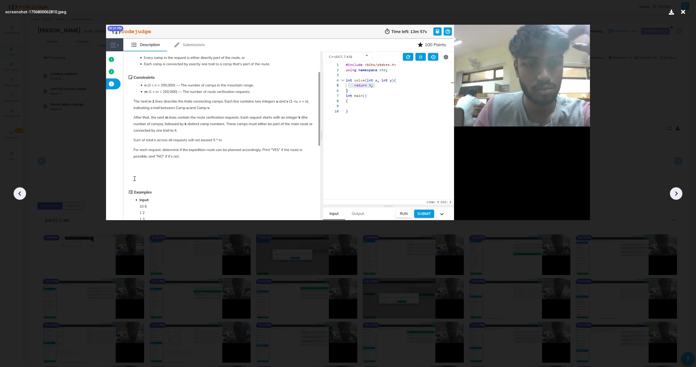
click at [676, 196] on icon at bounding box center [676, 194] width 8 height 8
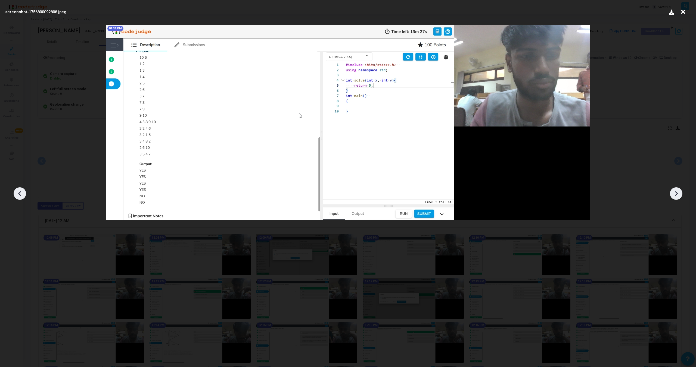
click at [676, 196] on icon at bounding box center [676, 194] width 8 height 8
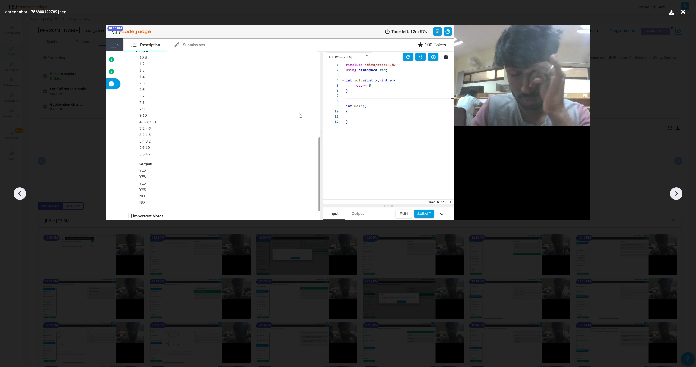
click at [676, 196] on icon at bounding box center [676, 194] width 8 height 8
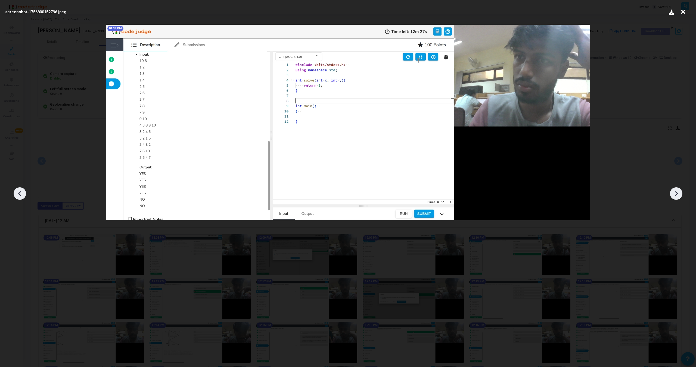
click at [676, 196] on icon at bounding box center [676, 194] width 8 height 8
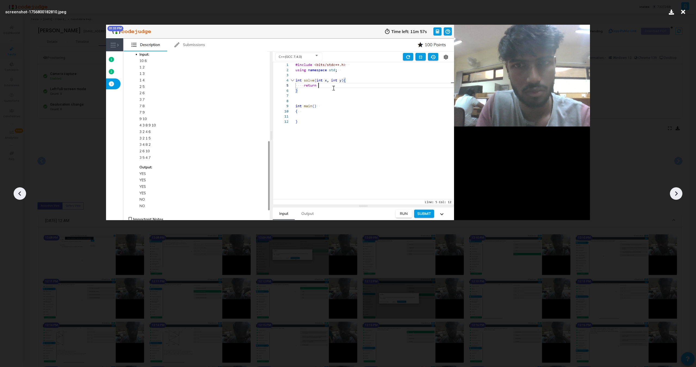
click at [676, 196] on icon at bounding box center [676, 194] width 8 height 8
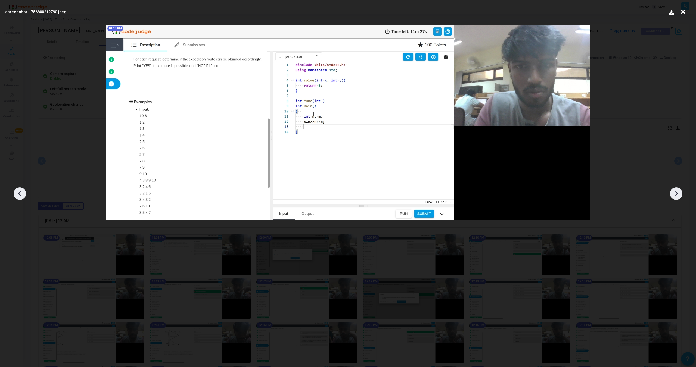
click at [676, 196] on icon at bounding box center [676, 194] width 8 height 8
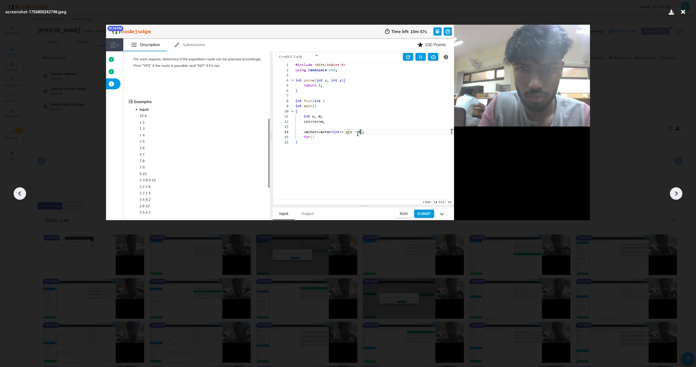
click at [676, 196] on icon at bounding box center [676, 194] width 8 height 8
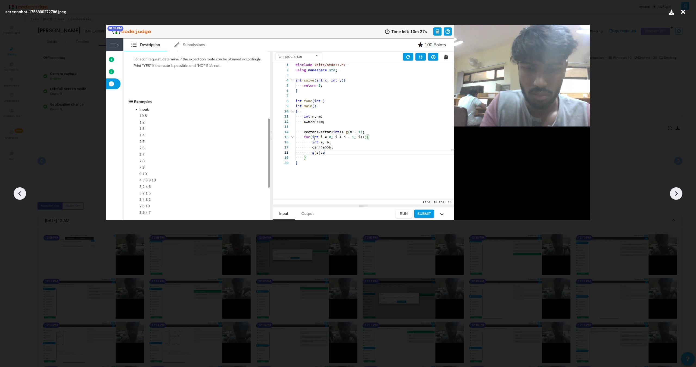
click at [676, 196] on icon at bounding box center [676, 194] width 8 height 8
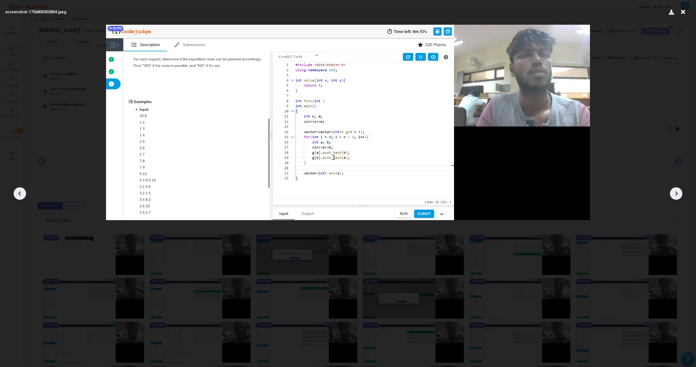
click at [676, 196] on icon at bounding box center [676, 194] width 8 height 8
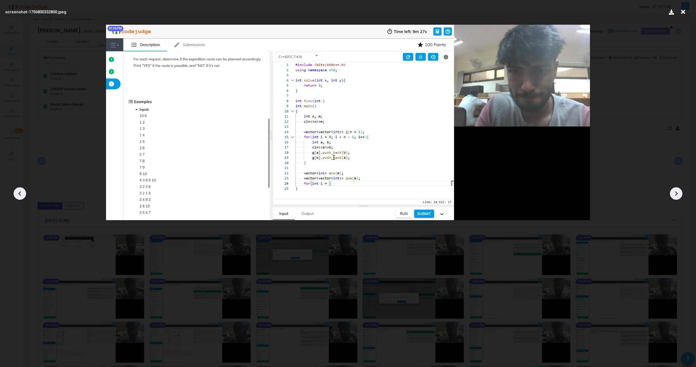
click at [676, 196] on icon at bounding box center [676, 194] width 8 height 8
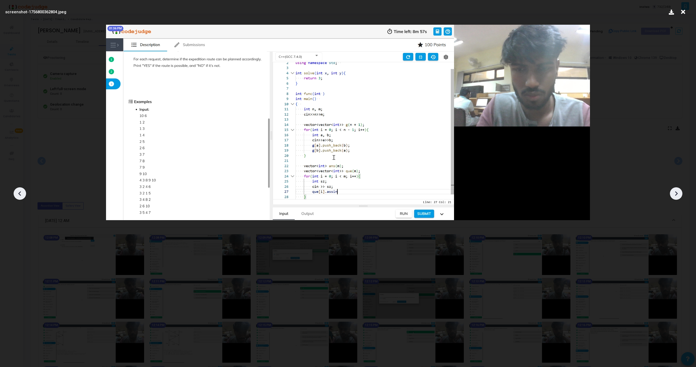
click at [675, 197] on icon at bounding box center [676, 194] width 8 height 8
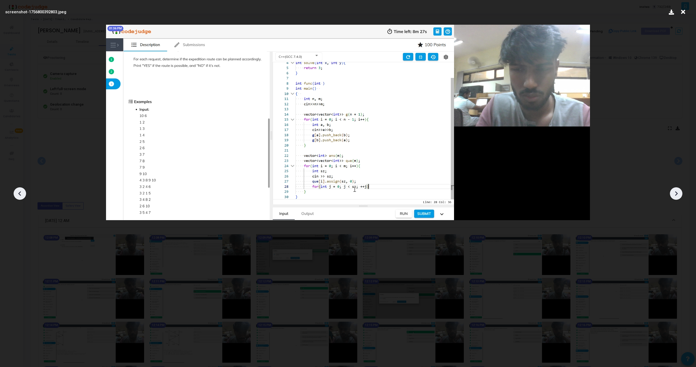
click at [675, 197] on icon at bounding box center [676, 194] width 8 height 8
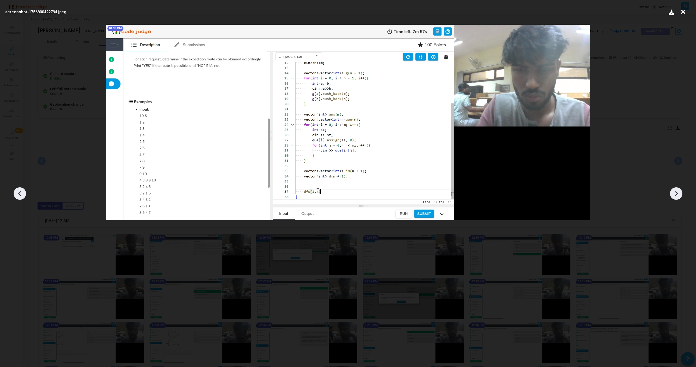
click at [675, 197] on icon at bounding box center [676, 194] width 8 height 8
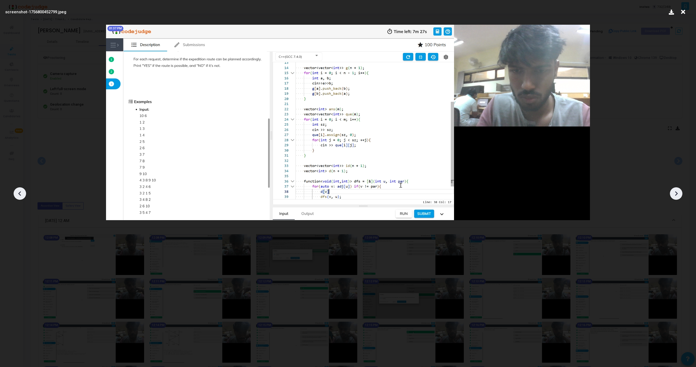
click at [675, 197] on icon at bounding box center [676, 194] width 8 height 8
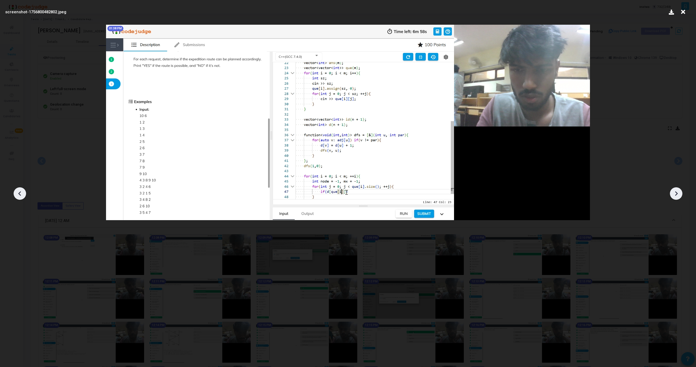
click at [675, 197] on icon at bounding box center [676, 194] width 8 height 8
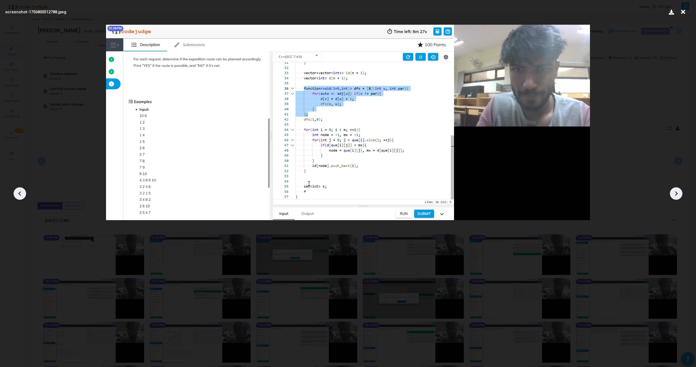
click at [675, 197] on icon at bounding box center [676, 194] width 8 height 8
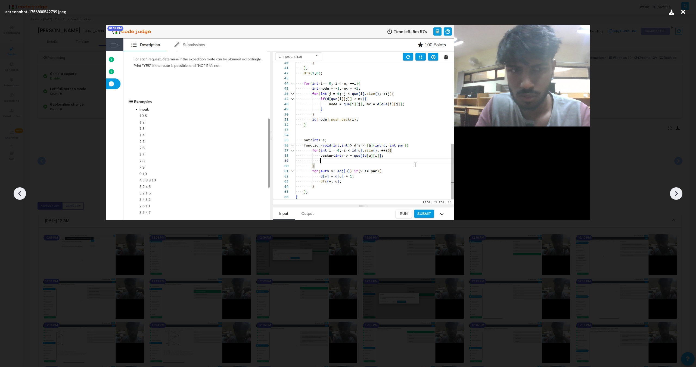
click at [675, 197] on icon at bounding box center [676, 194] width 8 height 8
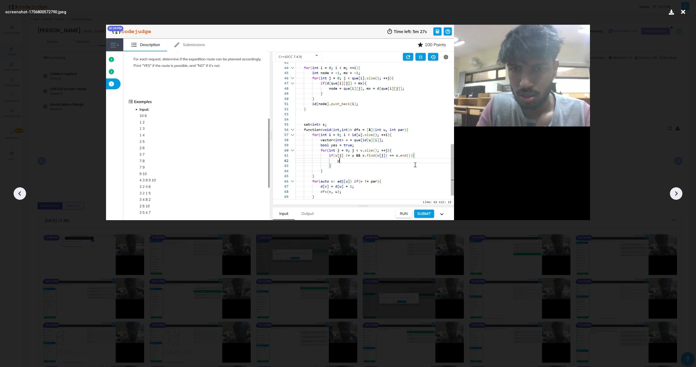
click at [675, 197] on icon at bounding box center [676, 194] width 8 height 8
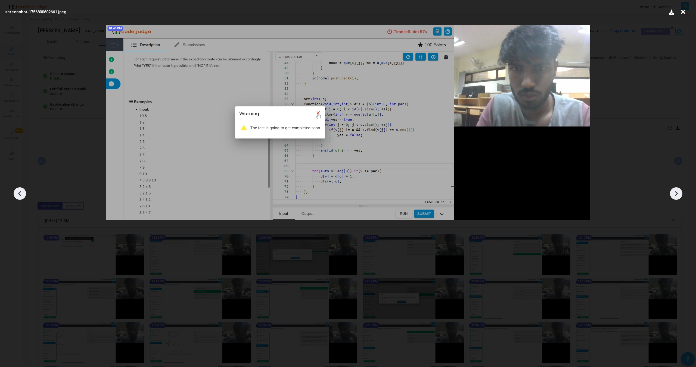
click at [675, 197] on icon at bounding box center [676, 194] width 8 height 8
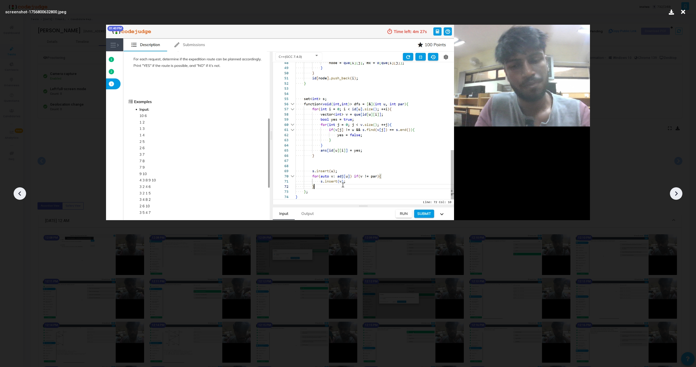
click at [675, 197] on icon at bounding box center [676, 194] width 8 height 8
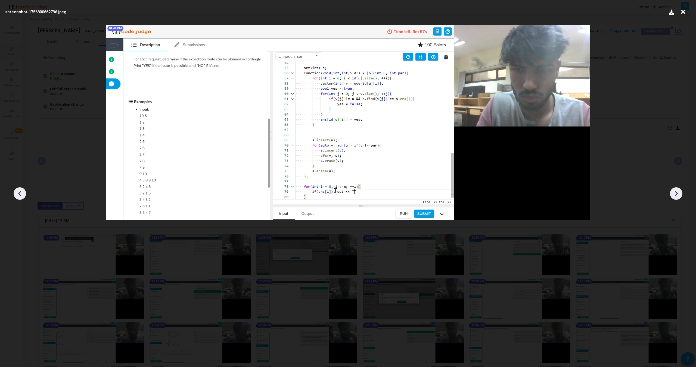
click at [675, 197] on icon at bounding box center [676, 194] width 8 height 8
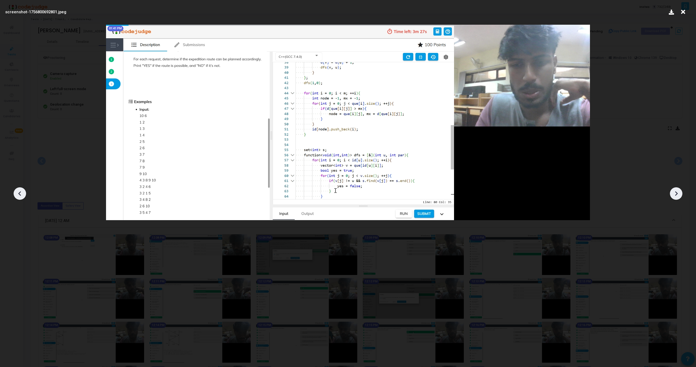
click at [675, 197] on icon at bounding box center [676, 194] width 8 height 8
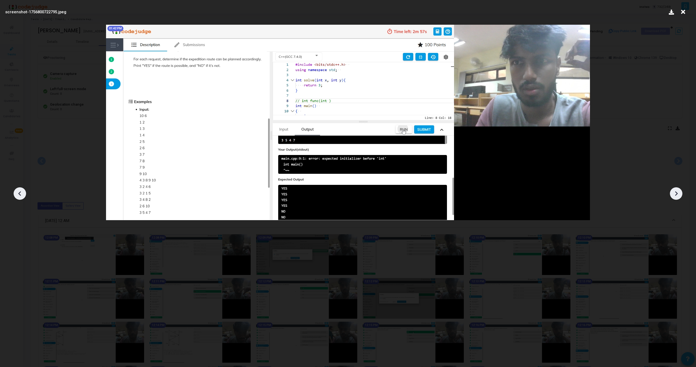
click at [675, 197] on icon at bounding box center [676, 194] width 8 height 8
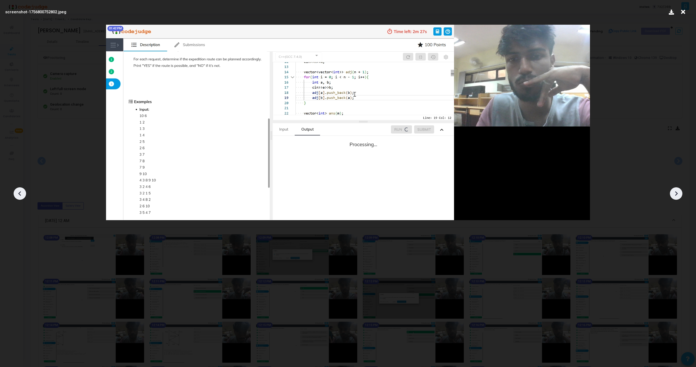
click at [675, 197] on icon at bounding box center [676, 194] width 8 height 8
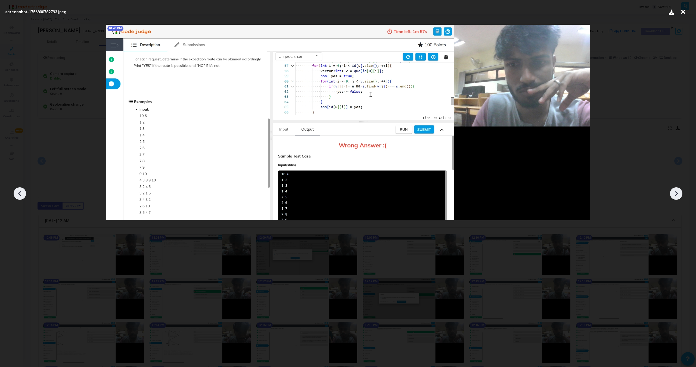
click at [675, 197] on icon at bounding box center [676, 194] width 8 height 8
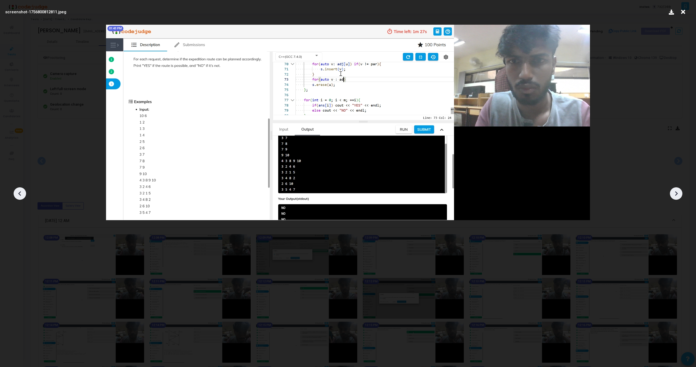
click at [675, 197] on icon at bounding box center [676, 194] width 8 height 8
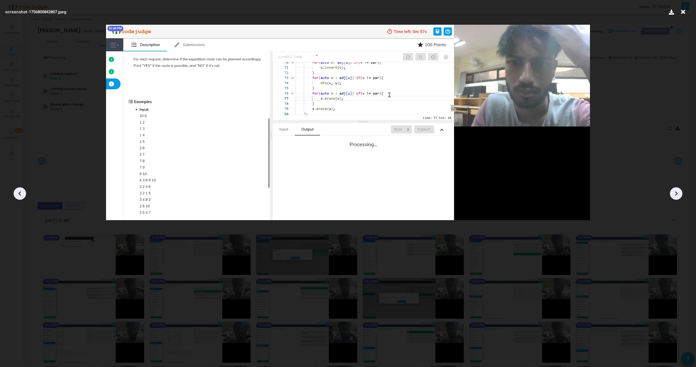
click at [675, 197] on icon at bounding box center [676, 194] width 8 height 8
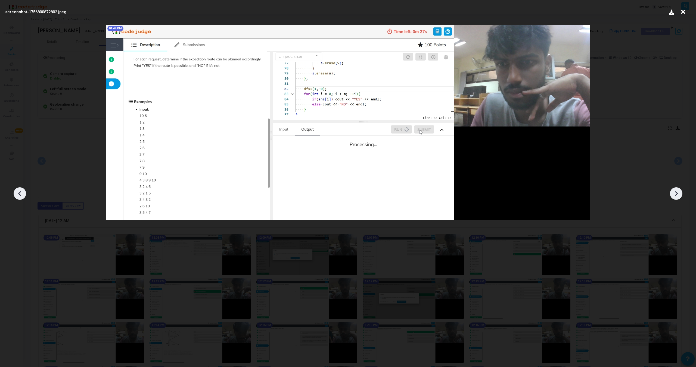
click at [675, 197] on icon at bounding box center [676, 194] width 8 height 8
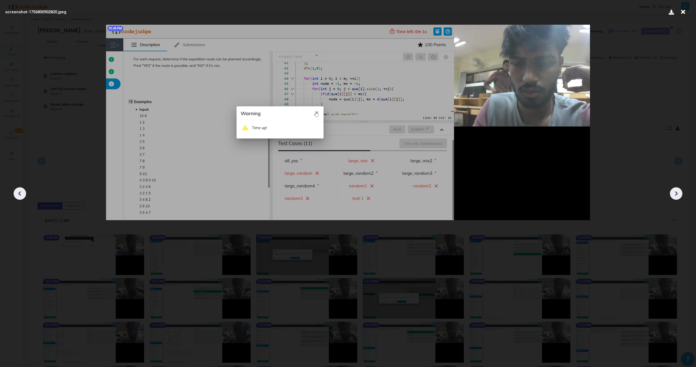
click at [675, 197] on icon at bounding box center [676, 194] width 8 height 8
click at [317, 118] on img at bounding box center [348, 123] width 484 height 196
click at [314, 112] on img at bounding box center [348, 123] width 484 height 196
click at [12, 197] on div at bounding box center [348, 191] width 696 height 351
click at [22, 194] on icon at bounding box center [20, 194] width 8 height 8
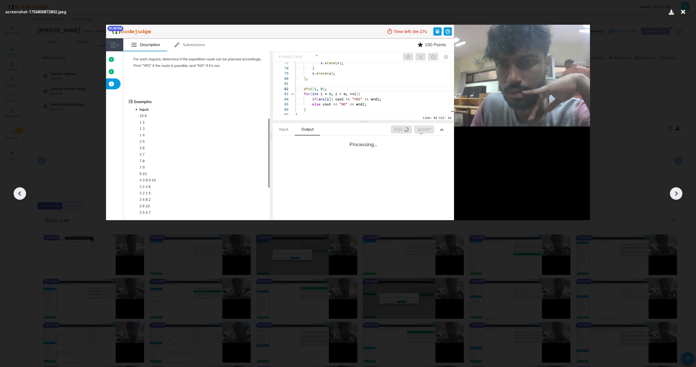
click at [22, 194] on icon at bounding box center [20, 194] width 8 height 8
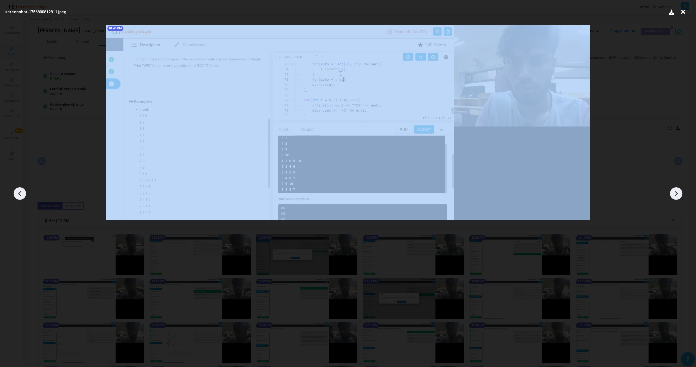
click at [22, 194] on icon at bounding box center [20, 194] width 8 height 8
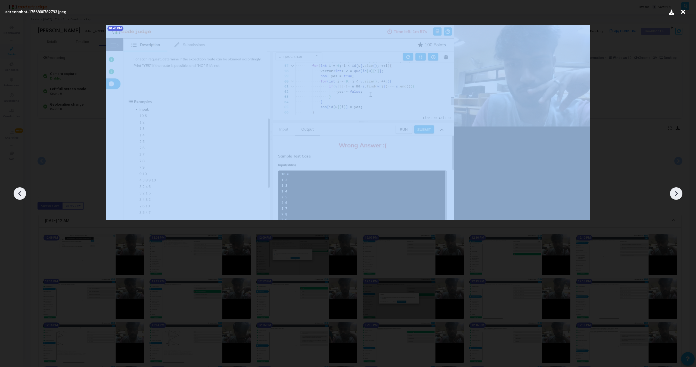
click at [22, 194] on icon at bounding box center [20, 194] width 8 height 8
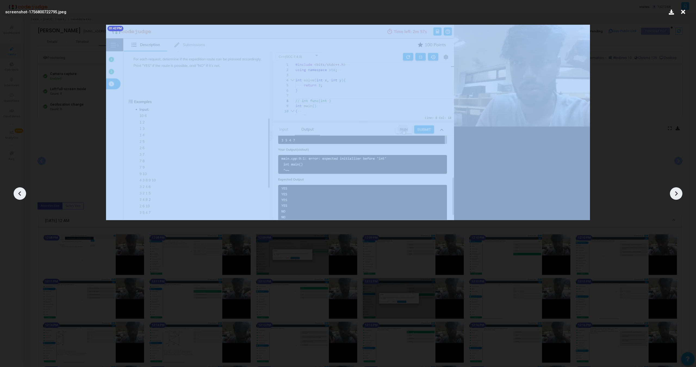
click at [22, 194] on icon at bounding box center [20, 194] width 8 height 8
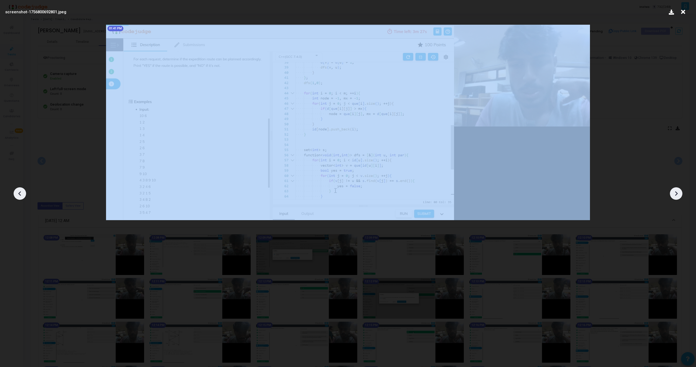
click at [22, 194] on icon at bounding box center [20, 194] width 8 height 8
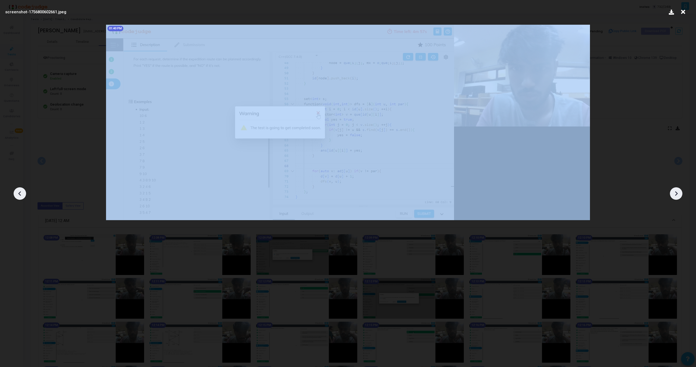
click at [22, 194] on icon at bounding box center [20, 194] width 8 height 8
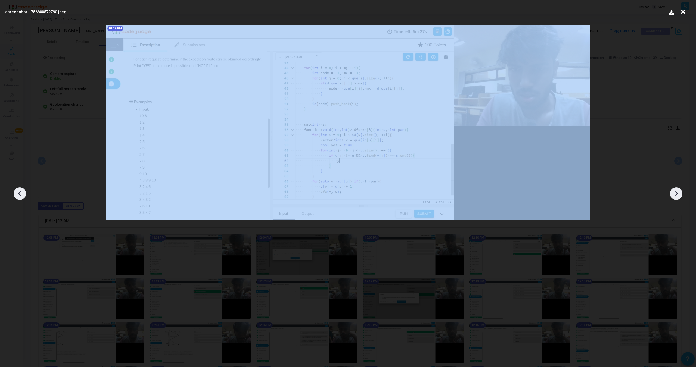
click at [22, 194] on icon at bounding box center [20, 194] width 8 height 8
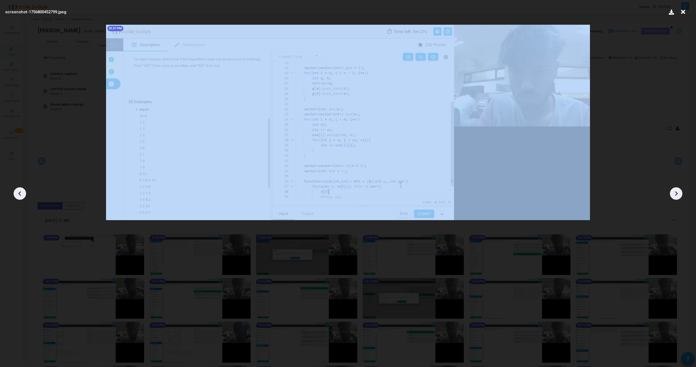
click at [22, 194] on icon at bounding box center [20, 194] width 8 height 8
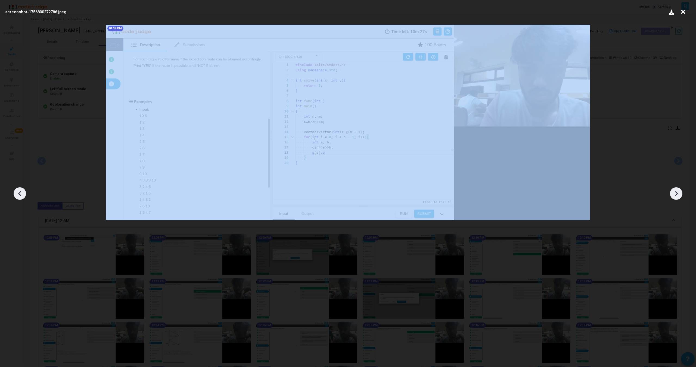
click at [22, 194] on icon at bounding box center [20, 194] width 8 height 8
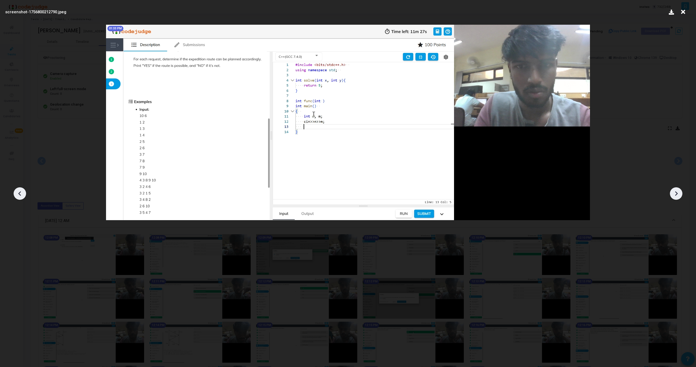
click at [22, 194] on icon at bounding box center [20, 194] width 8 height 8
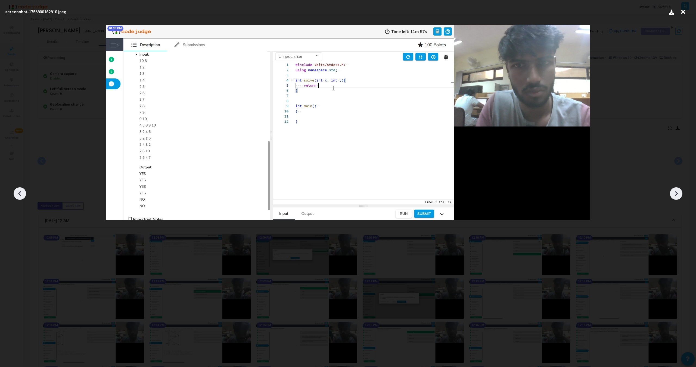
click at [22, 194] on icon at bounding box center [20, 194] width 8 height 8
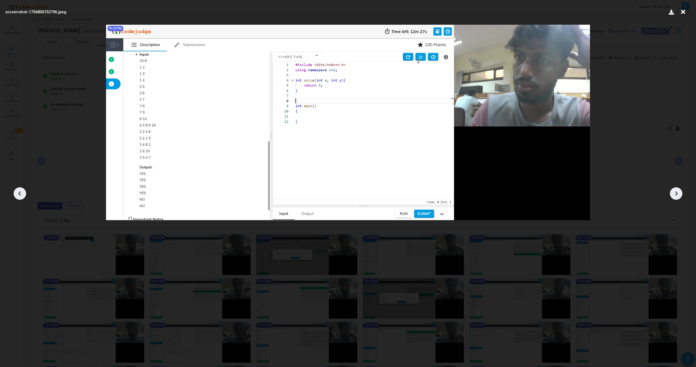
click at [22, 194] on icon at bounding box center [20, 194] width 8 height 8
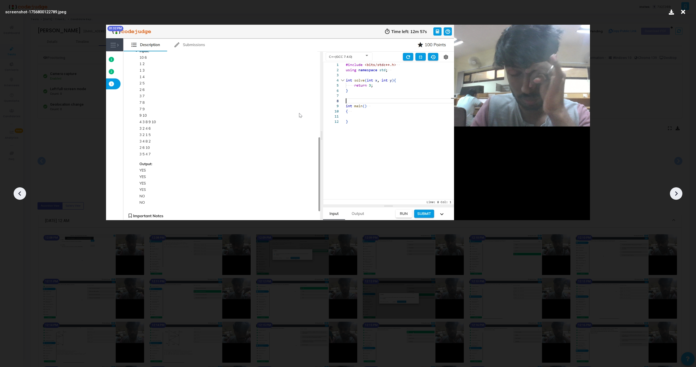
click at [22, 194] on icon at bounding box center [20, 194] width 8 height 8
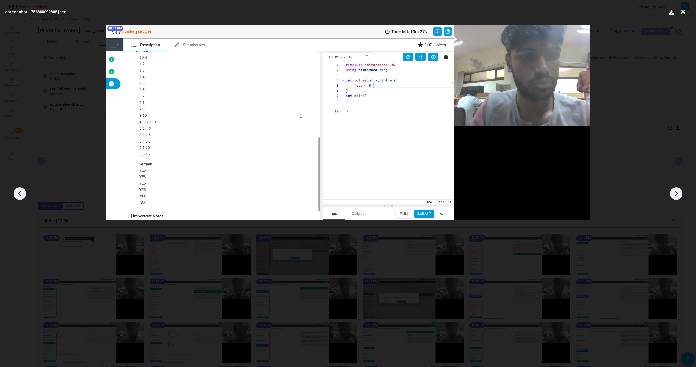
click at [22, 194] on icon at bounding box center [20, 194] width 8 height 8
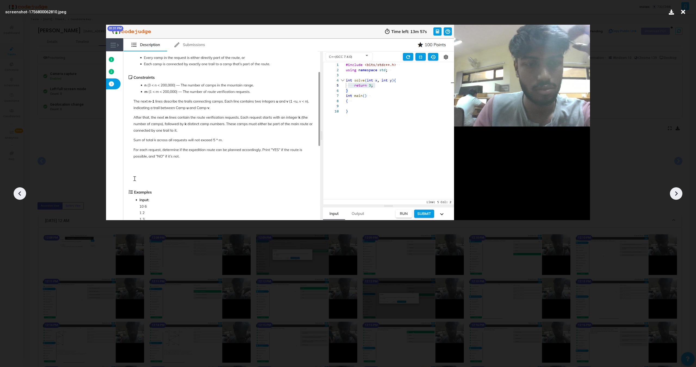
click at [22, 194] on icon at bounding box center [20, 194] width 8 height 8
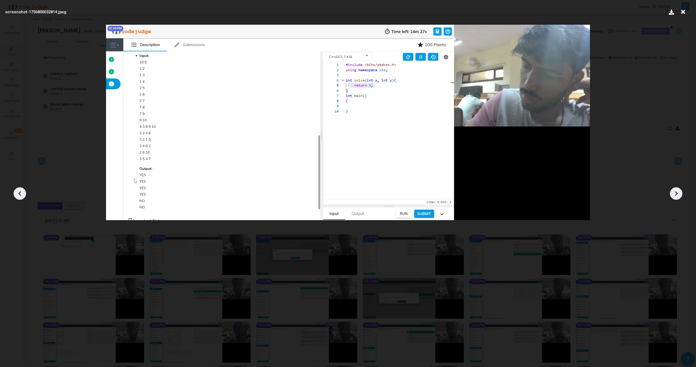
click at [22, 194] on icon at bounding box center [20, 194] width 8 height 8
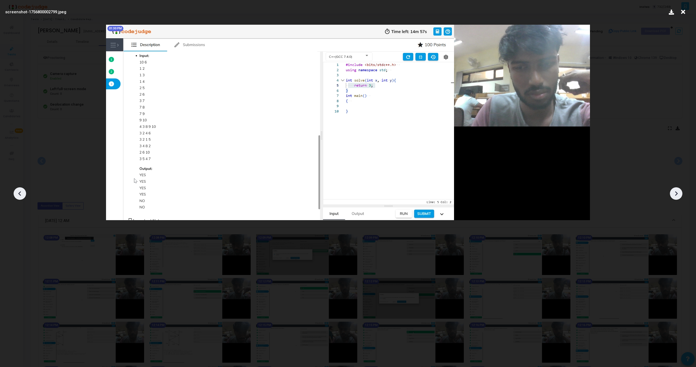
click at [22, 194] on icon at bounding box center [20, 194] width 8 height 8
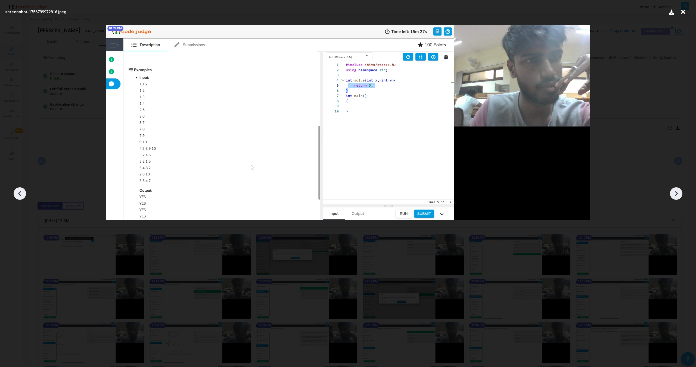
click at [22, 194] on icon at bounding box center [20, 194] width 8 height 8
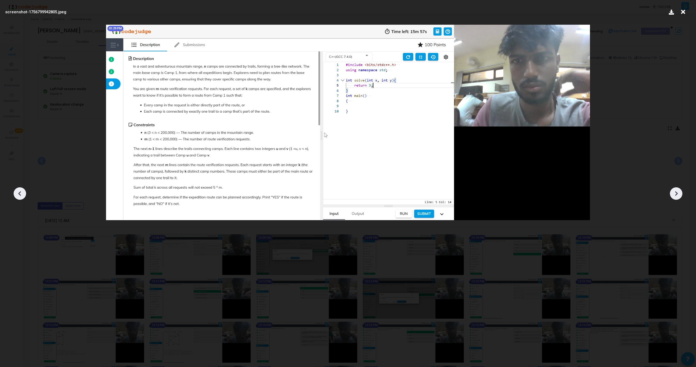
click at [22, 194] on icon at bounding box center [20, 194] width 8 height 8
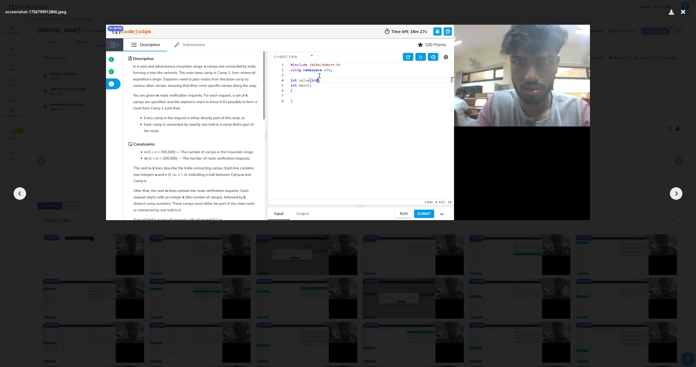
click at [22, 194] on icon at bounding box center [20, 194] width 8 height 8
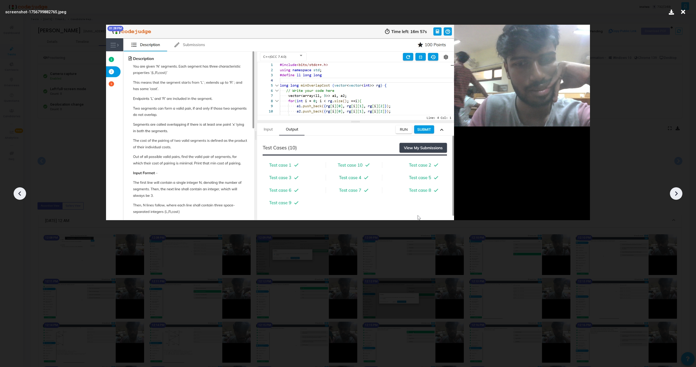
click at [22, 194] on icon at bounding box center [20, 194] width 8 height 8
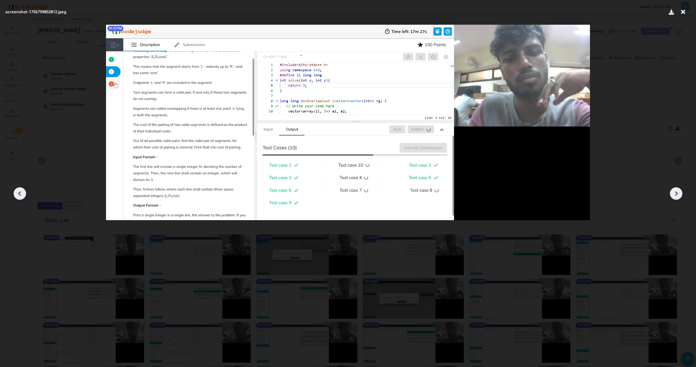
click at [22, 194] on icon at bounding box center [20, 194] width 8 height 8
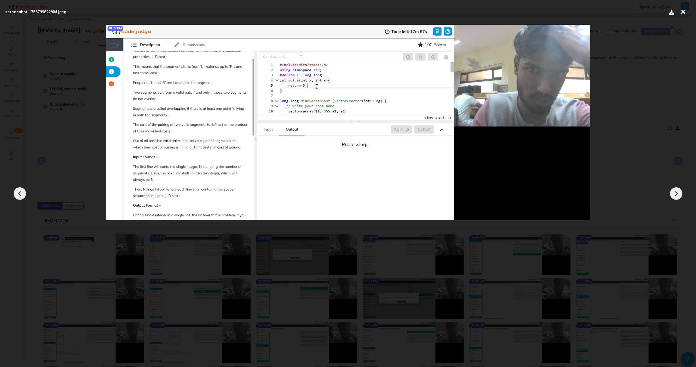
click at [22, 194] on icon at bounding box center [20, 194] width 8 height 8
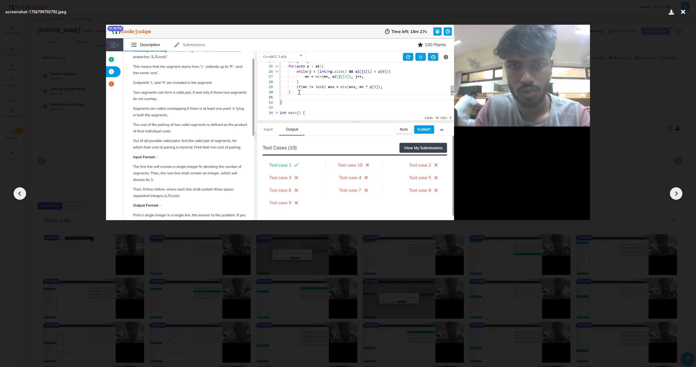
click at [22, 194] on icon at bounding box center [20, 194] width 8 height 8
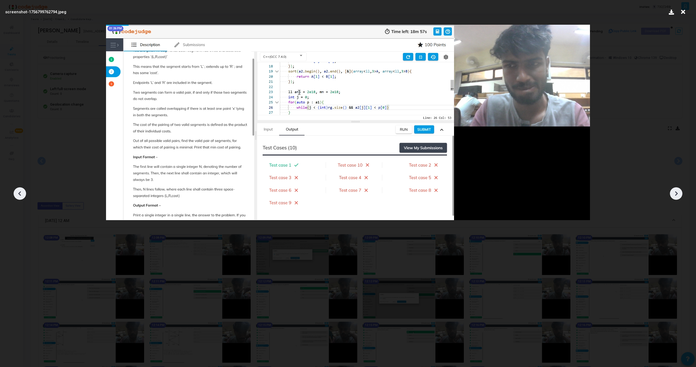
click at [22, 194] on icon at bounding box center [20, 194] width 8 height 8
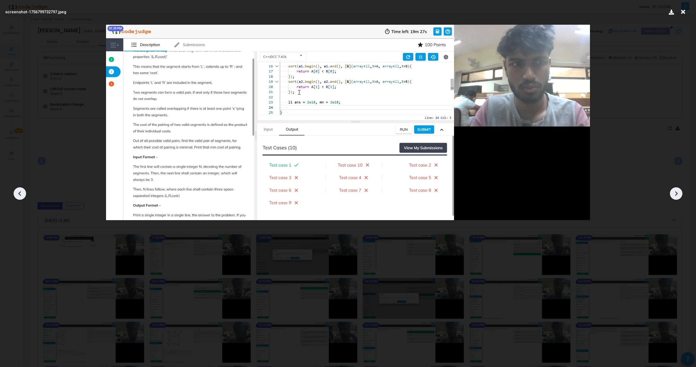
click at [22, 194] on icon at bounding box center [20, 194] width 8 height 8
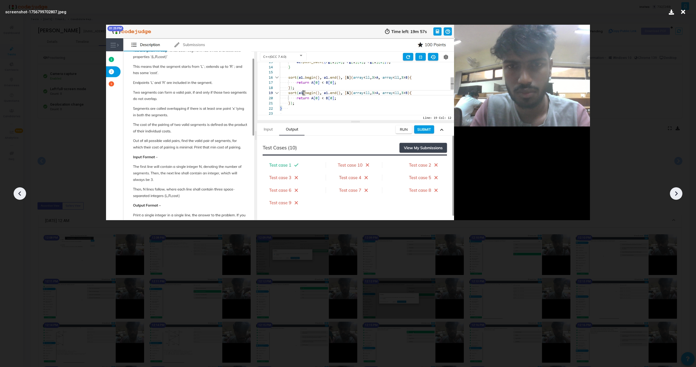
click at [22, 194] on icon at bounding box center [20, 194] width 8 height 8
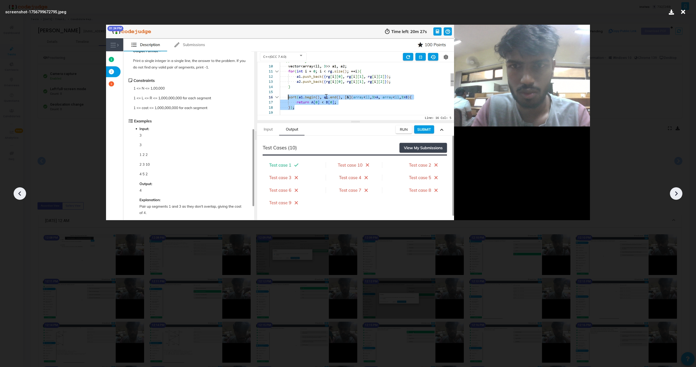
click at [22, 194] on icon at bounding box center [20, 194] width 8 height 8
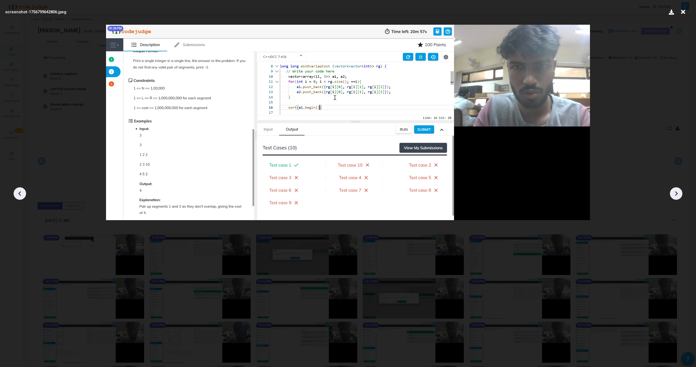
click at [22, 194] on icon at bounding box center [20, 194] width 8 height 8
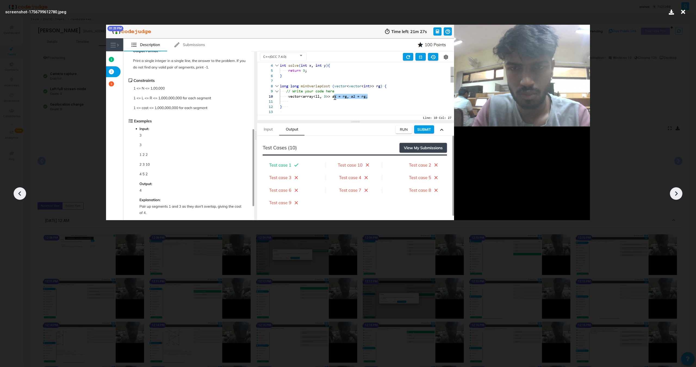
click at [22, 194] on icon at bounding box center [20, 194] width 8 height 8
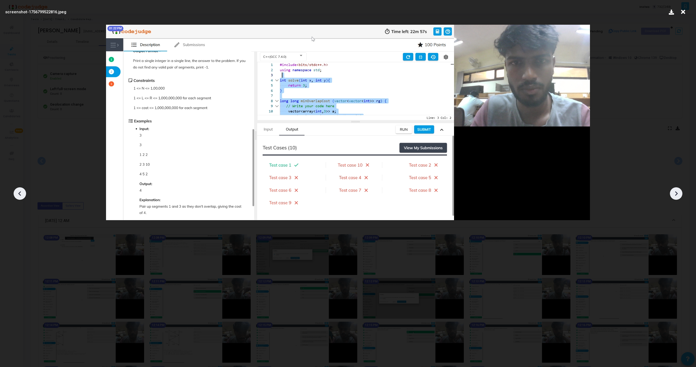
click at [22, 194] on icon at bounding box center [20, 194] width 8 height 8
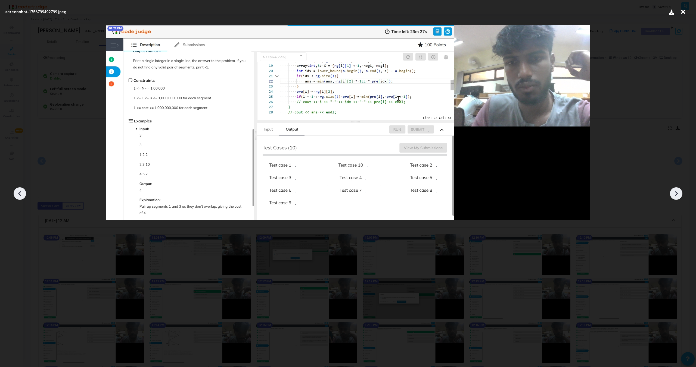
click at [675, 193] on icon at bounding box center [676, 194] width 8 height 8
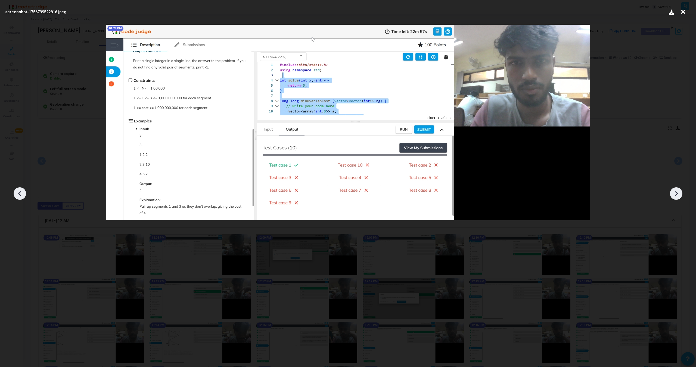
click at [17, 193] on icon at bounding box center [20, 194] width 8 height 8
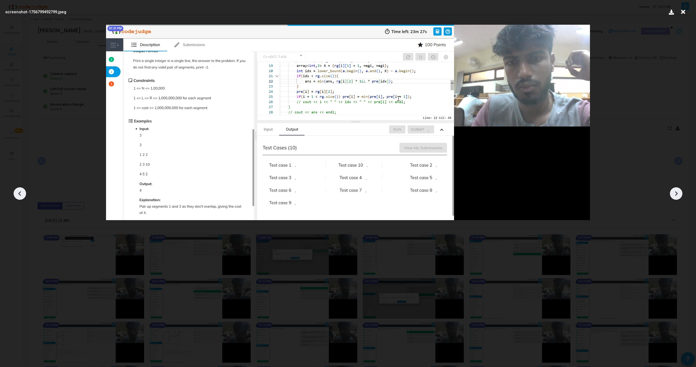
click at [17, 193] on icon at bounding box center [20, 194] width 8 height 8
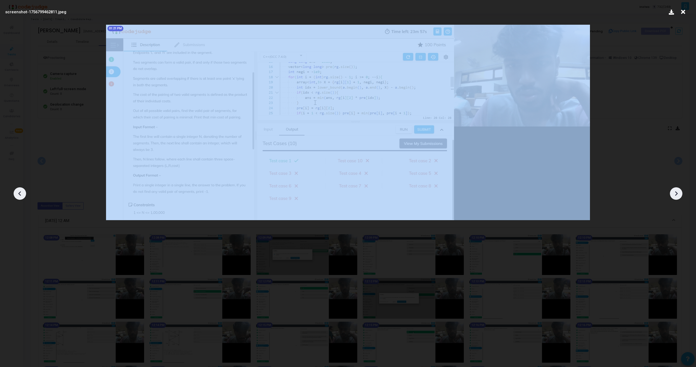
click at [17, 193] on icon at bounding box center [20, 194] width 8 height 8
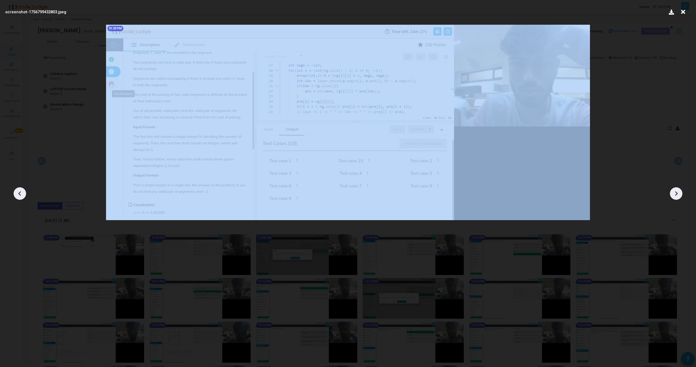
click at [17, 193] on icon at bounding box center [20, 194] width 8 height 8
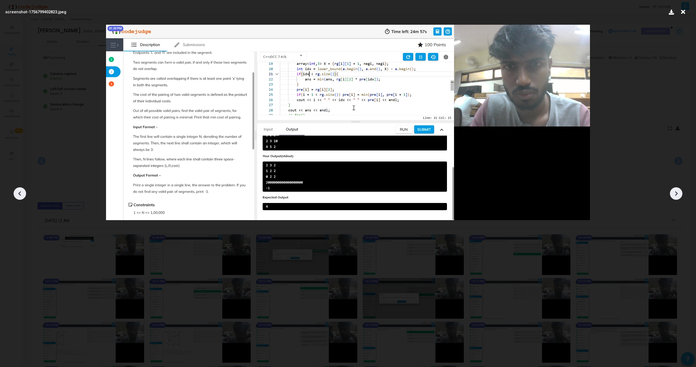
click at [17, 193] on icon at bounding box center [20, 194] width 8 height 8
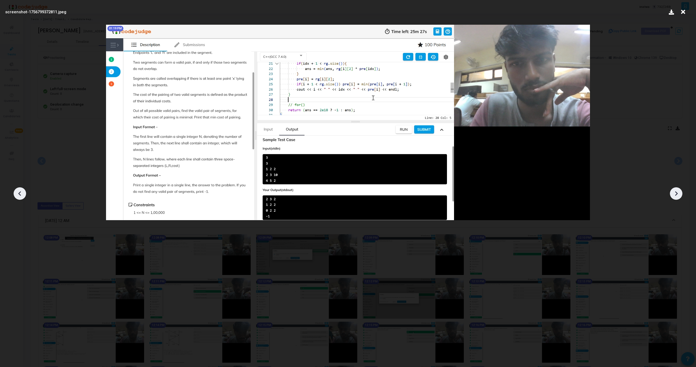
click at [17, 193] on icon at bounding box center [20, 194] width 8 height 8
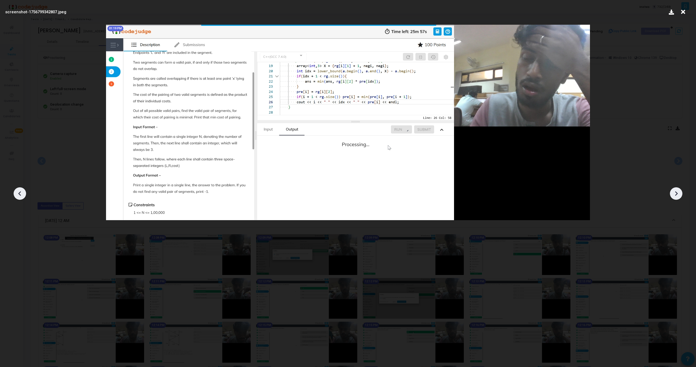
click at [17, 193] on icon at bounding box center [20, 194] width 8 height 8
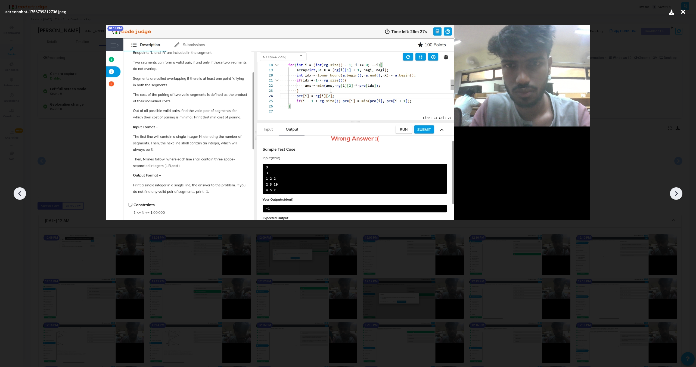
click at [17, 193] on icon at bounding box center [20, 194] width 8 height 8
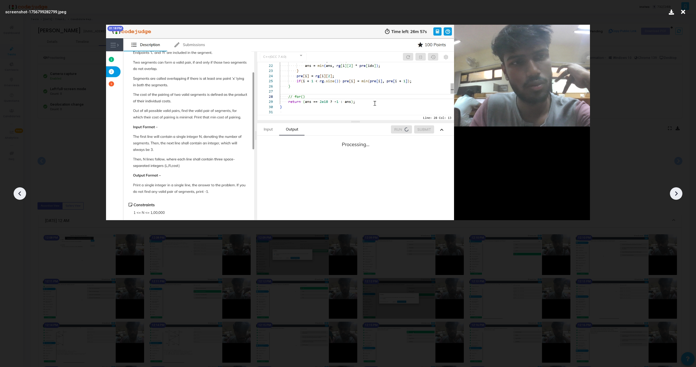
click at [17, 193] on icon at bounding box center [20, 194] width 8 height 8
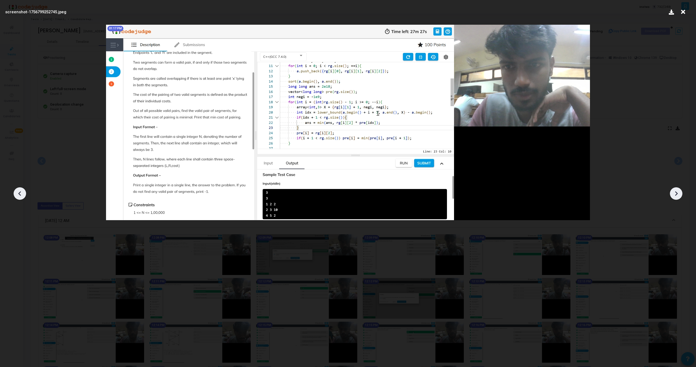
click at [672, 198] on icon at bounding box center [676, 194] width 8 height 8
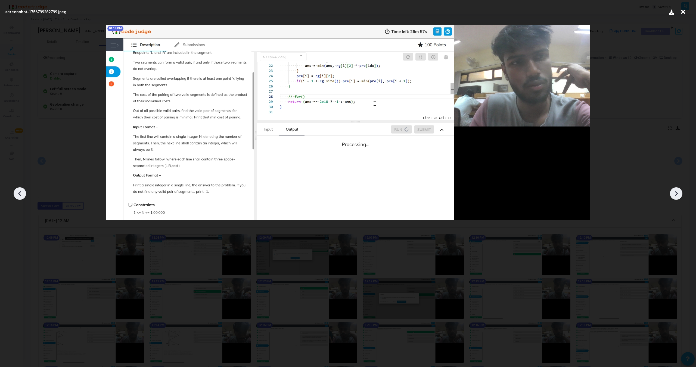
click at [672, 198] on icon at bounding box center [676, 194] width 8 height 8
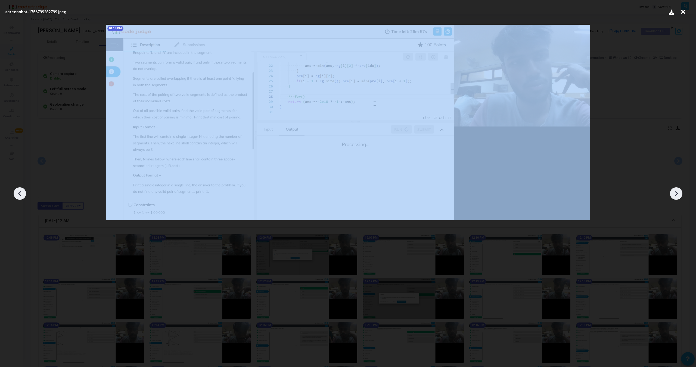
click at [672, 198] on icon at bounding box center [676, 194] width 8 height 8
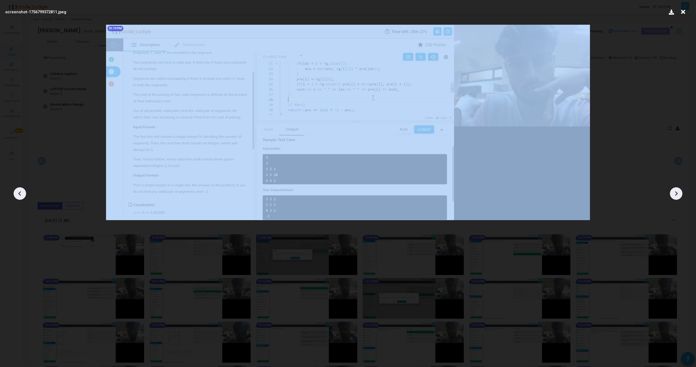
click at [672, 198] on icon at bounding box center [676, 194] width 8 height 8
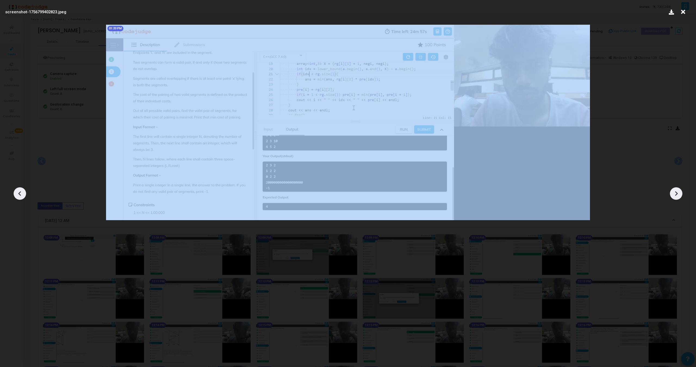
click at [672, 198] on icon at bounding box center [676, 194] width 8 height 8
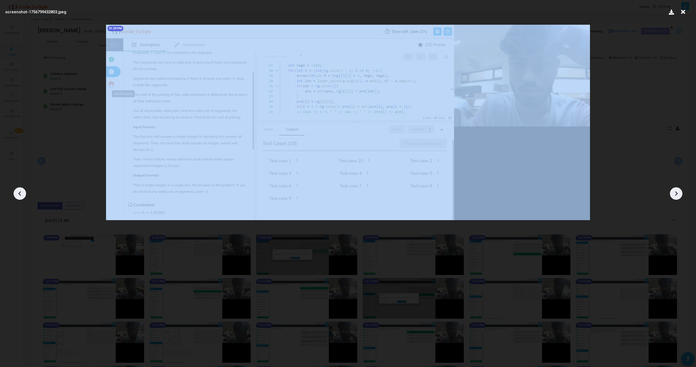
click at [672, 198] on icon at bounding box center [676, 194] width 8 height 8
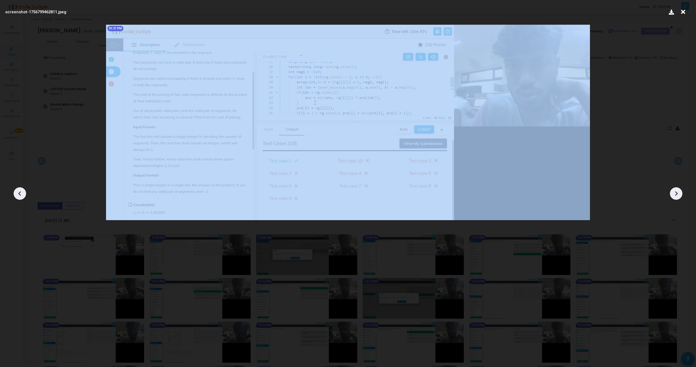
click at [672, 198] on icon at bounding box center [676, 194] width 8 height 8
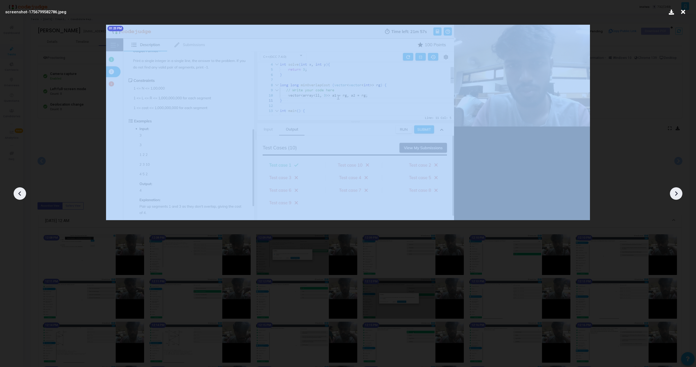
click at [672, 198] on icon at bounding box center [676, 194] width 8 height 8
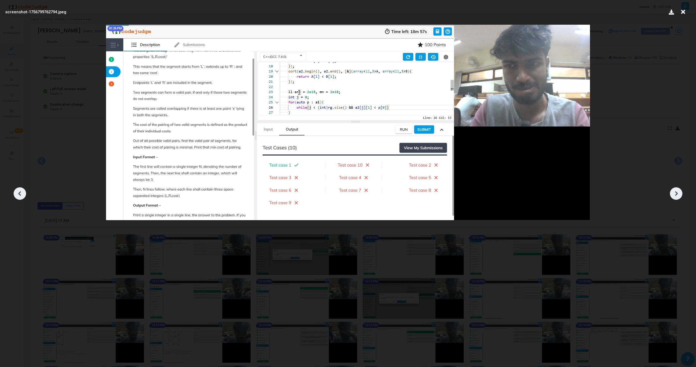
click at [20, 193] on icon at bounding box center [20, 194] width 8 height 8
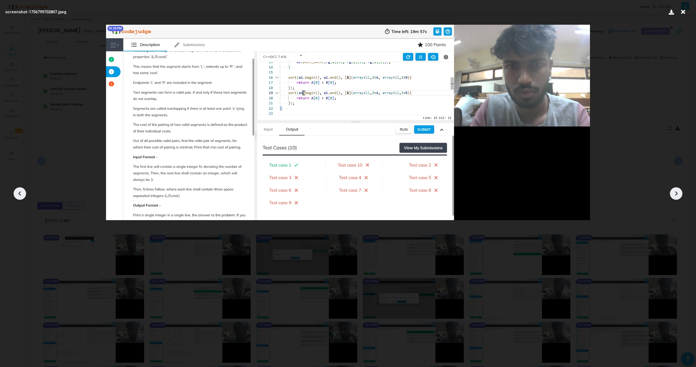
click at [20, 193] on icon at bounding box center [20, 194] width 8 height 8
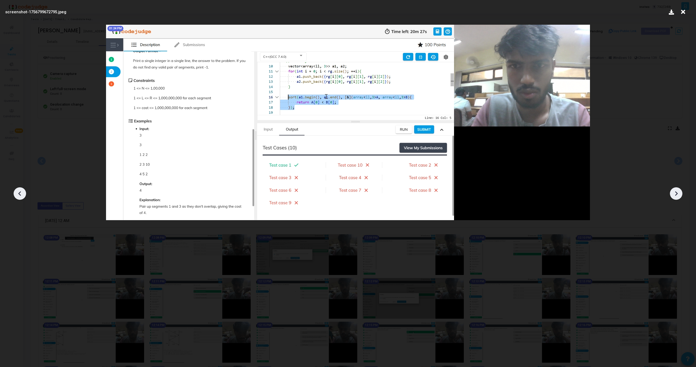
click at [20, 193] on icon at bounding box center [20, 194] width 8 height 8
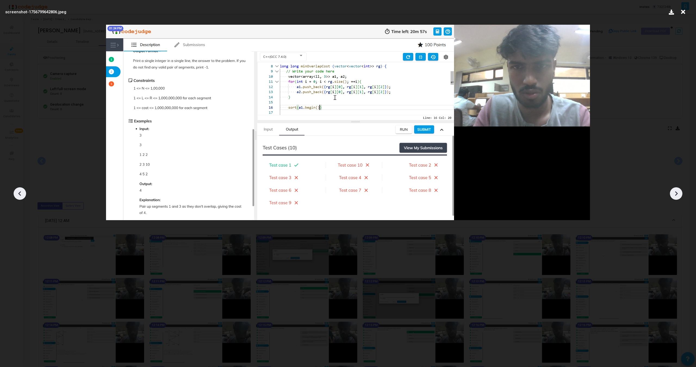
click at [20, 193] on icon at bounding box center [20, 194] width 8 height 8
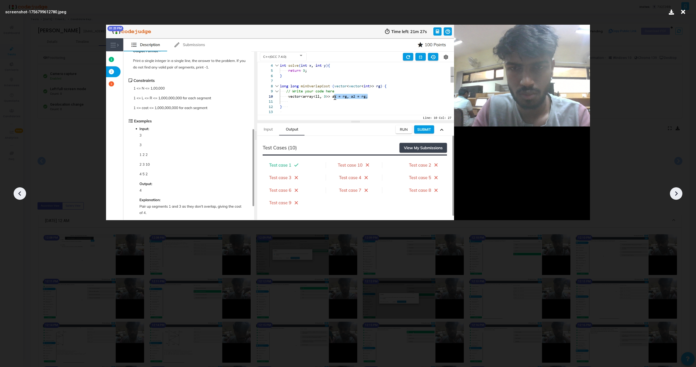
click at [20, 193] on icon at bounding box center [20, 194] width 8 height 8
click at [20, 194] on icon at bounding box center [19, 194] width 3 height 5
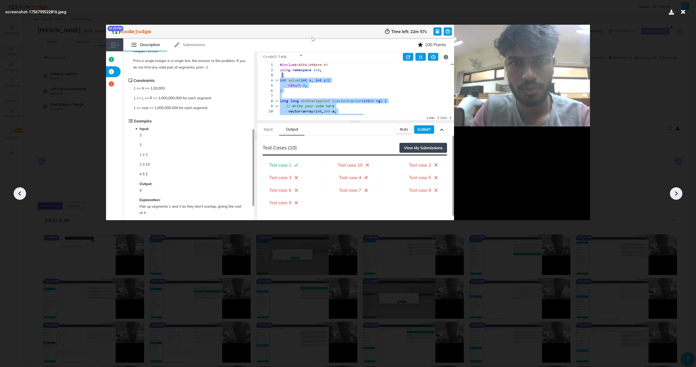
click at [20, 194] on icon at bounding box center [19, 194] width 3 height 5
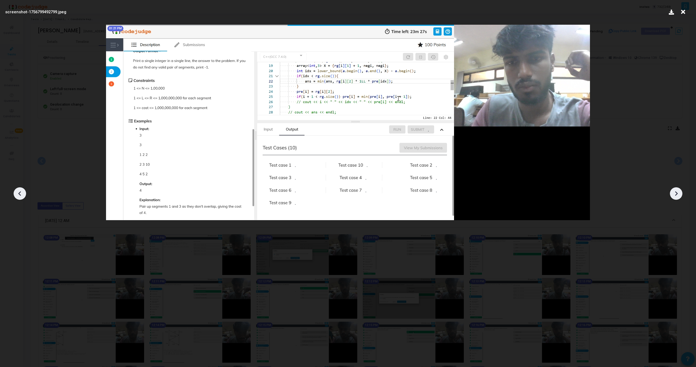
click at [20, 194] on icon at bounding box center [19, 194] width 3 height 5
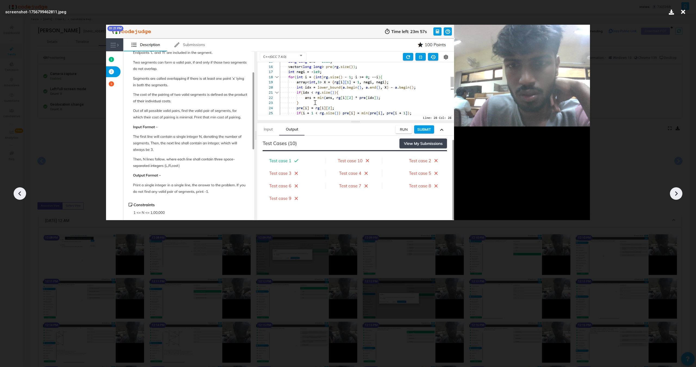
click at [20, 194] on icon at bounding box center [19, 194] width 3 height 5
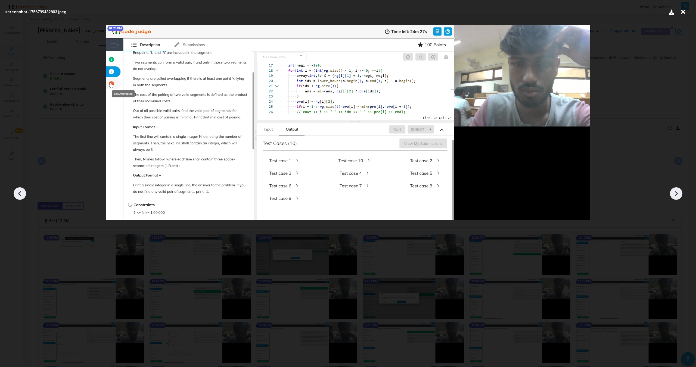
click at [20, 194] on icon at bounding box center [19, 194] width 3 height 5
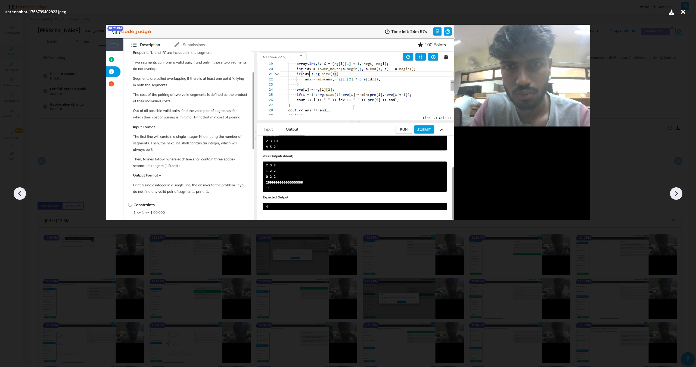
click at [20, 194] on icon at bounding box center [19, 194] width 3 height 5
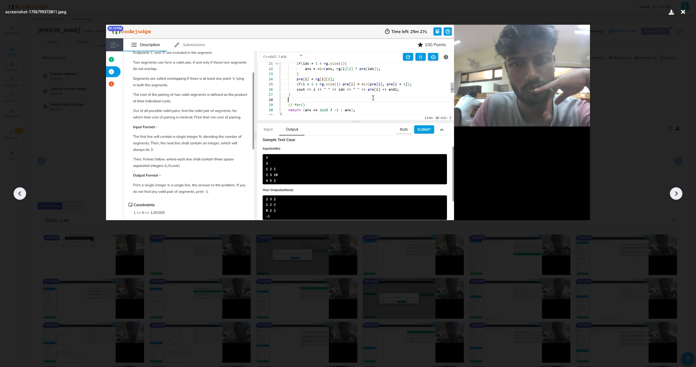
click at [20, 194] on icon at bounding box center [19, 194] width 3 height 5
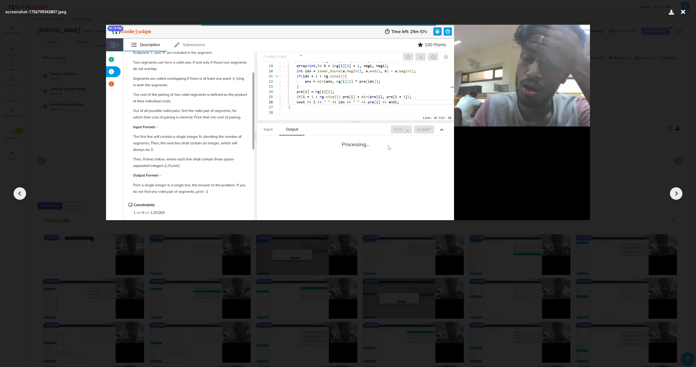
click at [20, 194] on icon at bounding box center [19, 194] width 3 height 5
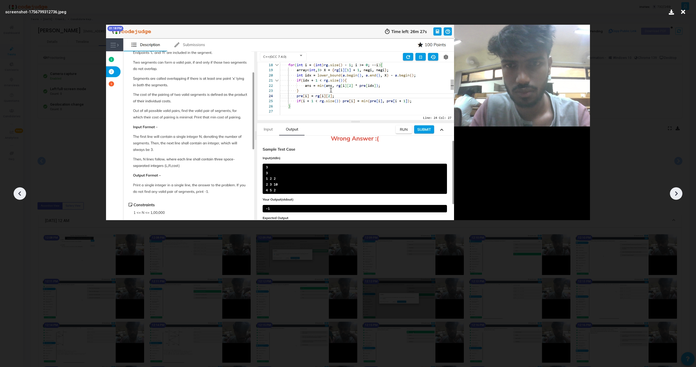
click at [20, 194] on icon at bounding box center [19, 194] width 3 height 5
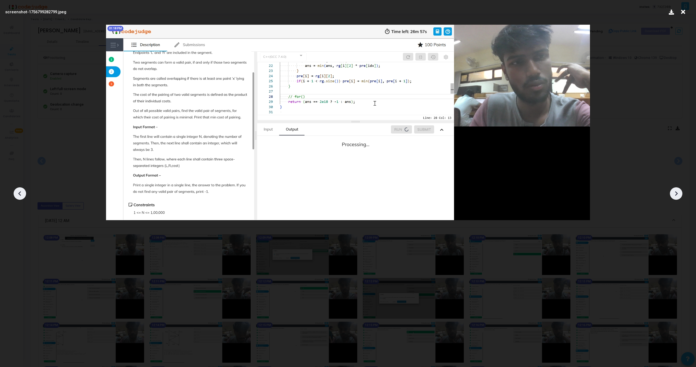
click at [20, 194] on icon at bounding box center [19, 194] width 3 height 5
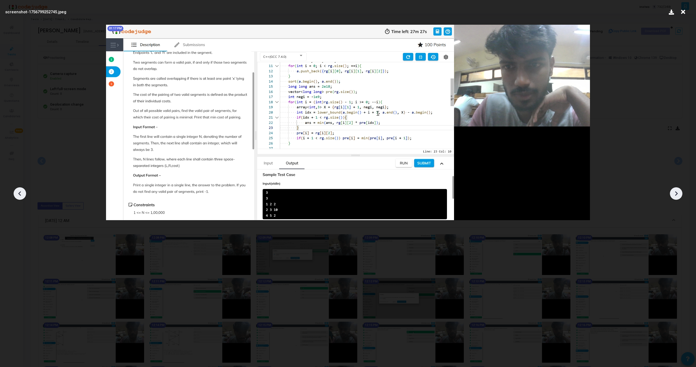
click at [20, 194] on icon at bounding box center [19, 194] width 3 height 5
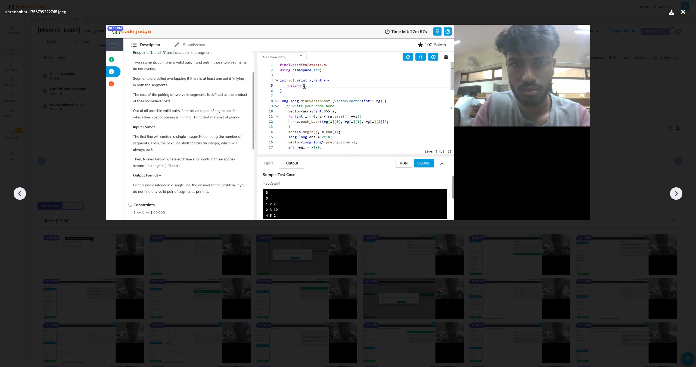
click at [20, 194] on icon at bounding box center [19, 194] width 3 height 5
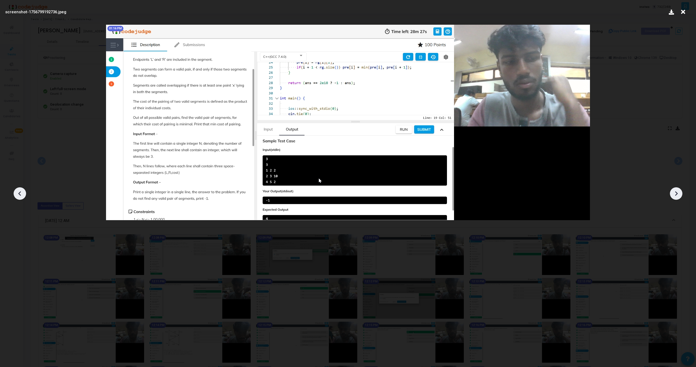
click at [20, 194] on icon at bounding box center [19, 194] width 3 height 5
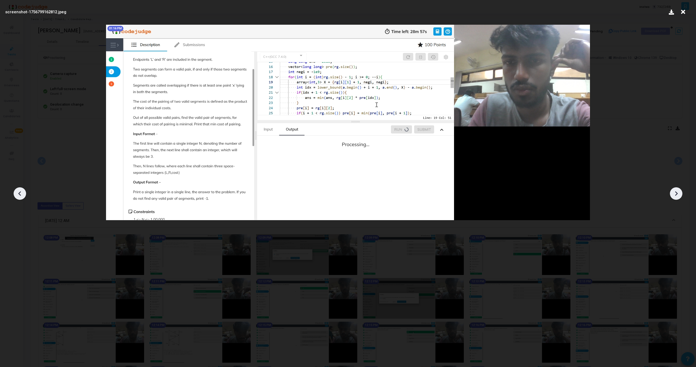
click at [20, 194] on icon at bounding box center [19, 194] width 3 height 5
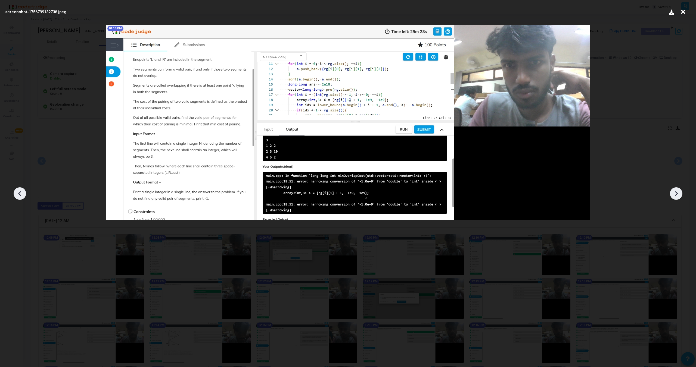
click at [20, 194] on icon at bounding box center [19, 194] width 3 height 5
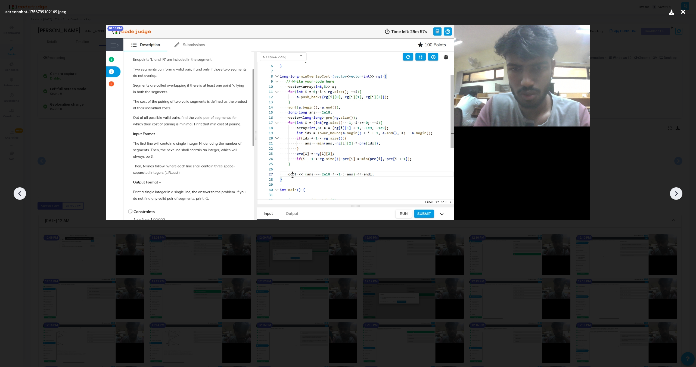
click at [20, 194] on icon at bounding box center [19, 194] width 3 height 5
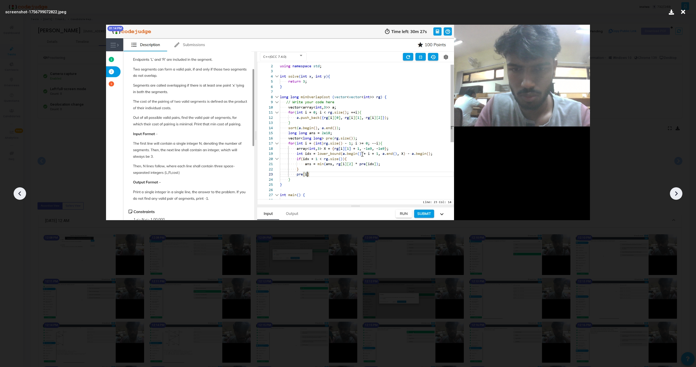
click at [20, 194] on icon at bounding box center [19, 194] width 3 height 5
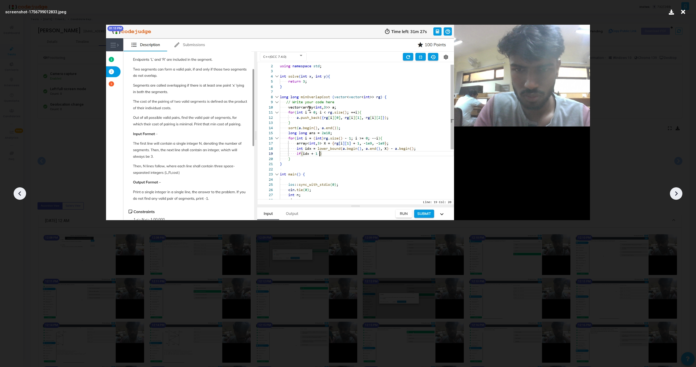
click at [20, 194] on icon at bounding box center [19, 194] width 3 height 5
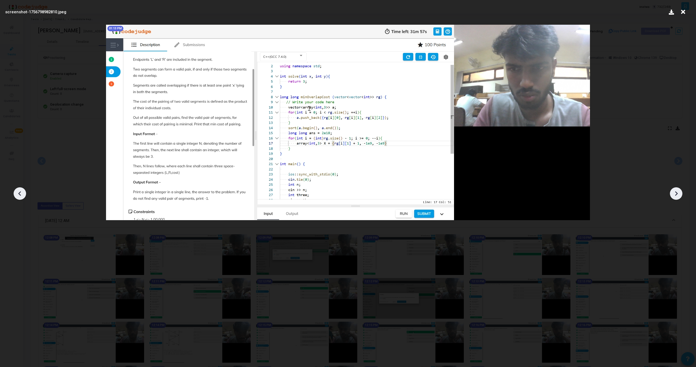
click at [20, 194] on icon at bounding box center [19, 194] width 3 height 5
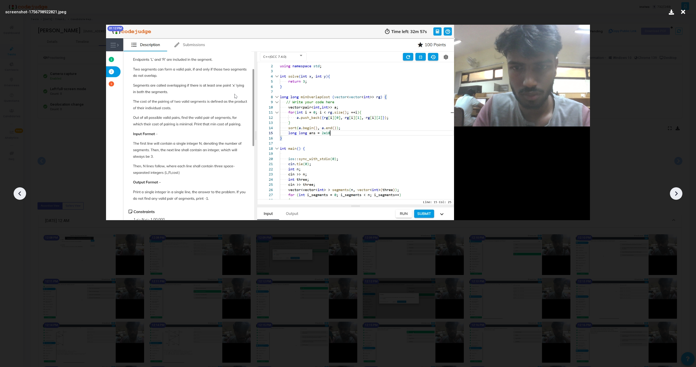
click at [20, 194] on icon at bounding box center [19, 194] width 3 height 5
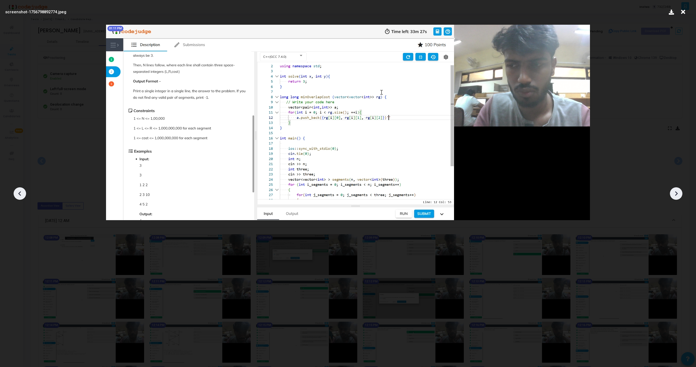
click at [20, 194] on icon at bounding box center [19, 194] width 3 height 5
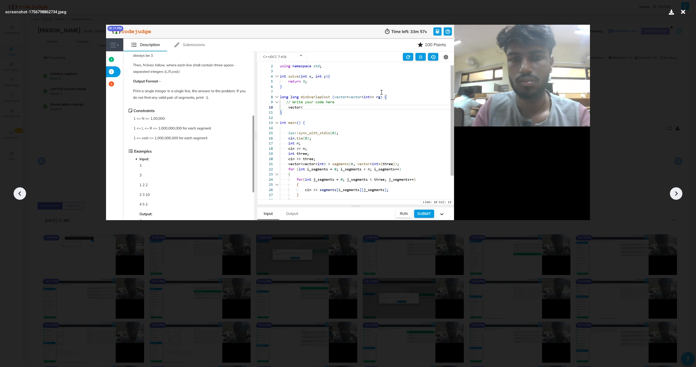
click at [20, 194] on icon at bounding box center [19, 194] width 3 height 5
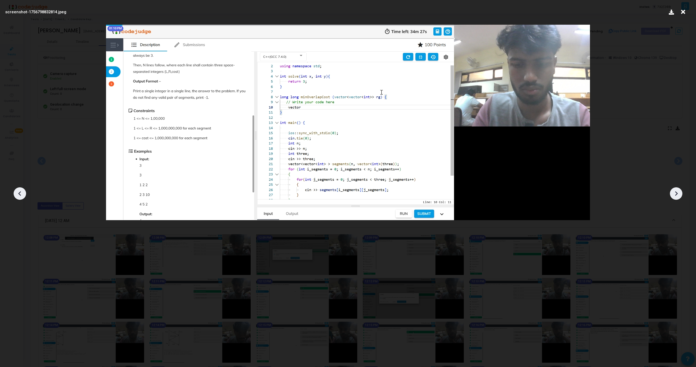
click at [20, 194] on icon at bounding box center [19, 194] width 3 height 5
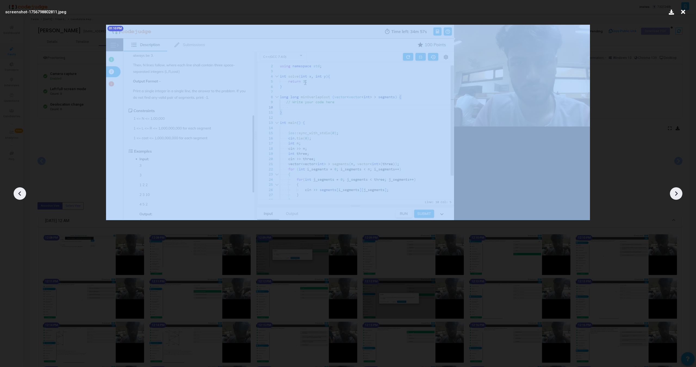
click at [20, 194] on icon at bounding box center [19, 194] width 3 height 5
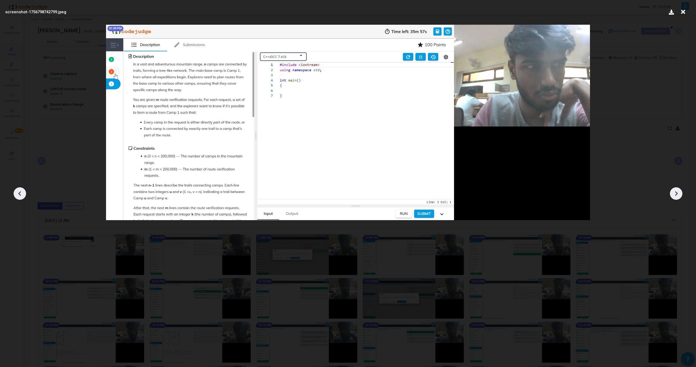
click at [20, 194] on icon at bounding box center [19, 194] width 3 height 5
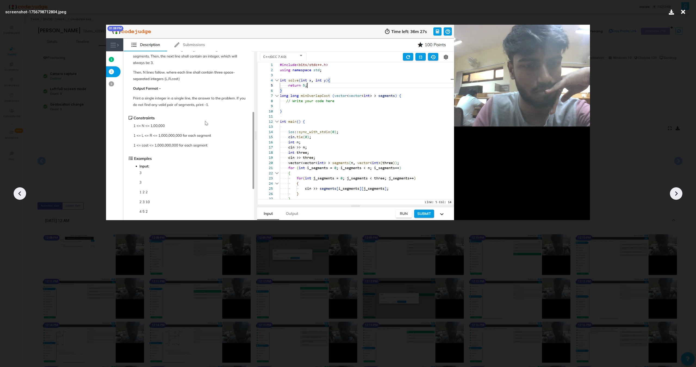
click at [20, 194] on icon at bounding box center [19, 194] width 3 height 5
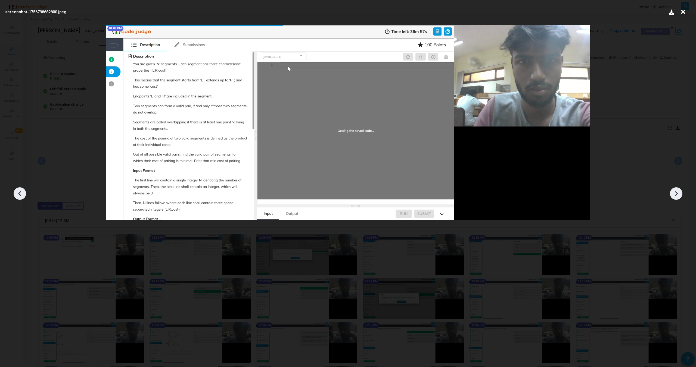
click at [20, 194] on icon at bounding box center [19, 194] width 3 height 5
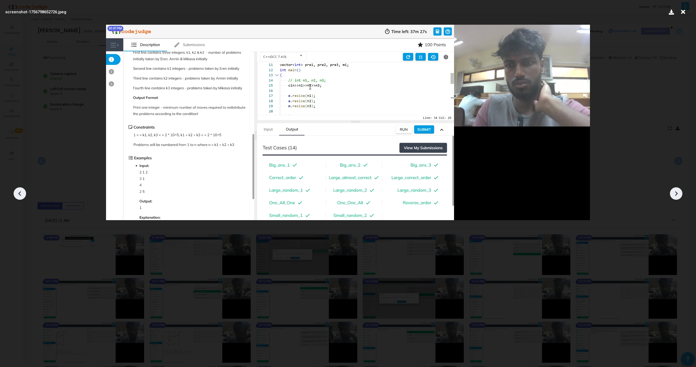
click at [20, 194] on icon at bounding box center [19, 194] width 3 height 5
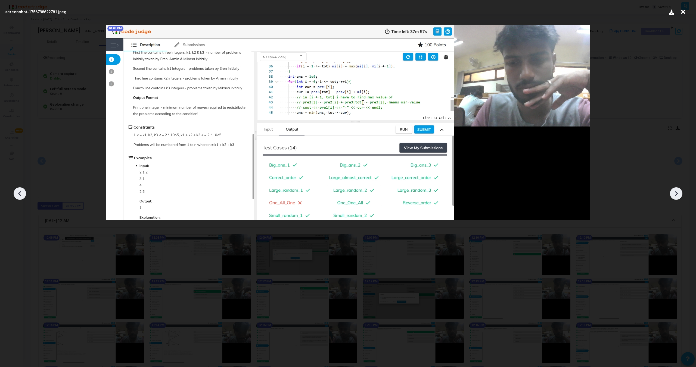
click at [20, 194] on icon at bounding box center [19, 194] width 3 height 5
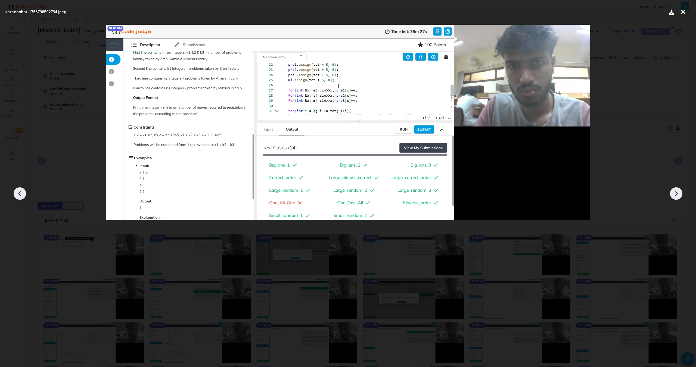
click at [20, 194] on icon at bounding box center [19, 194] width 3 height 5
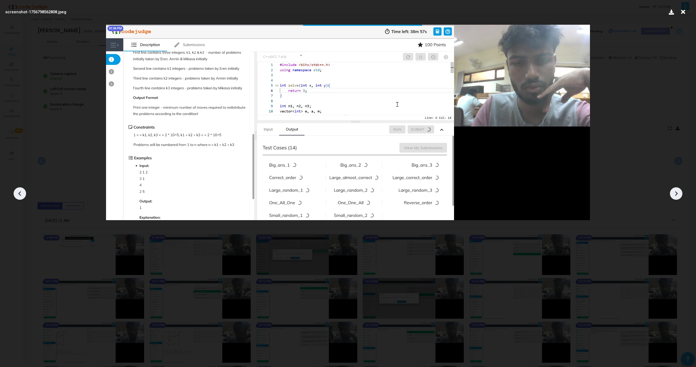
click at [20, 194] on icon at bounding box center [19, 194] width 3 height 5
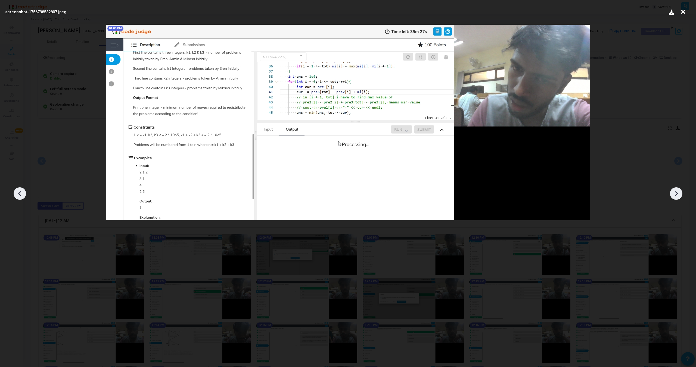
click at [20, 194] on icon at bounding box center [19, 194] width 3 height 5
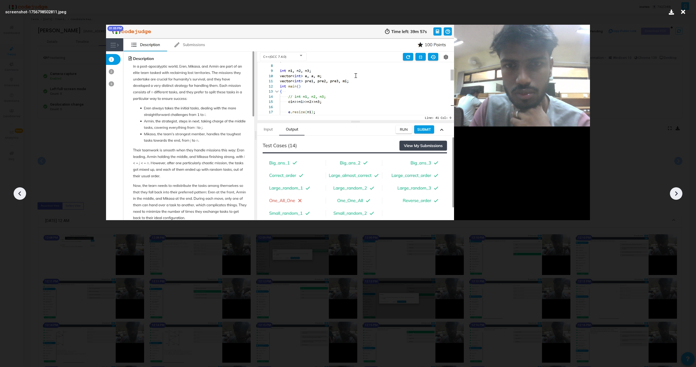
click at [20, 194] on icon at bounding box center [19, 194] width 3 height 5
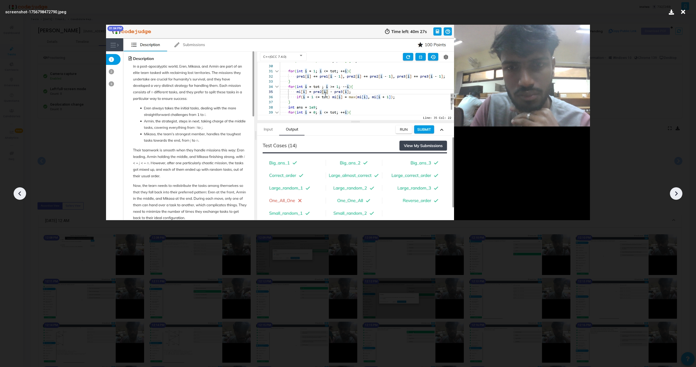
click at [20, 194] on icon at bounding box center [19, 194] width 3 height 5
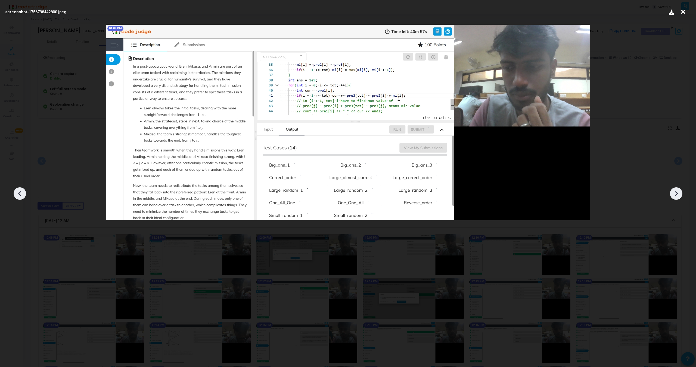
click at [20, 194] on icon at bounding box center [19, 194] width 3 height 5
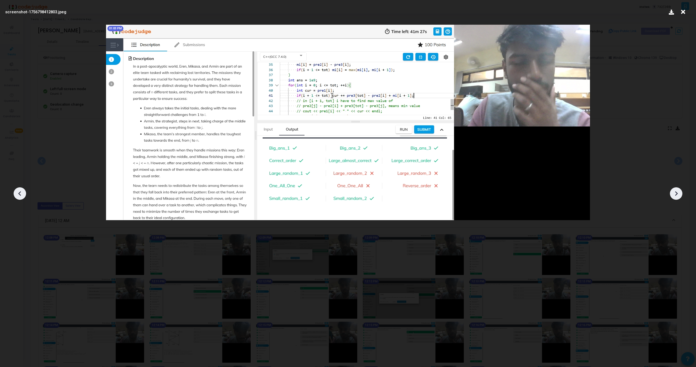
click at [20, 194] on icon at bounding box center [19, 194] width 3 height 5
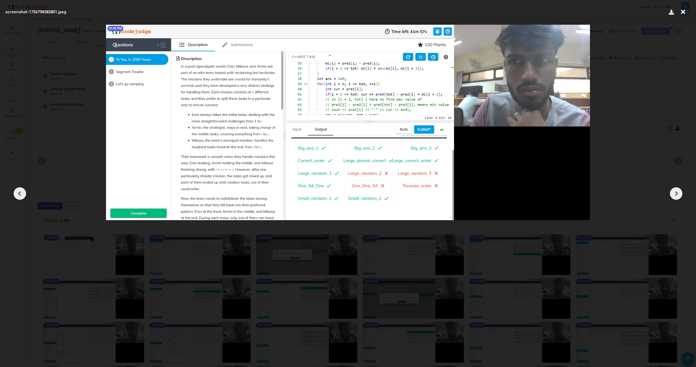
click at [20, 194] on icon at bounding box center [19, 194] width 3 height 5
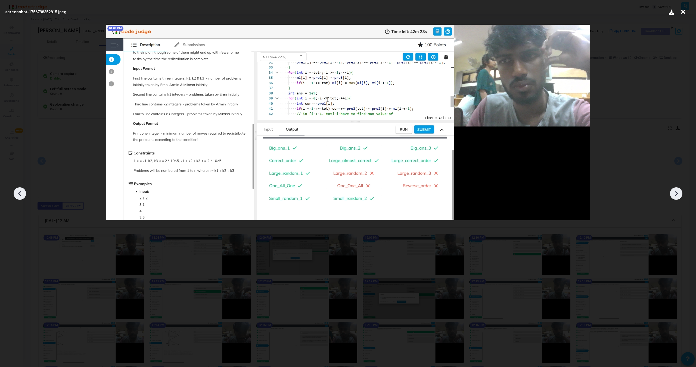
click at [20, 194] on icon at bounding box center [19, 194] width 3 height 5
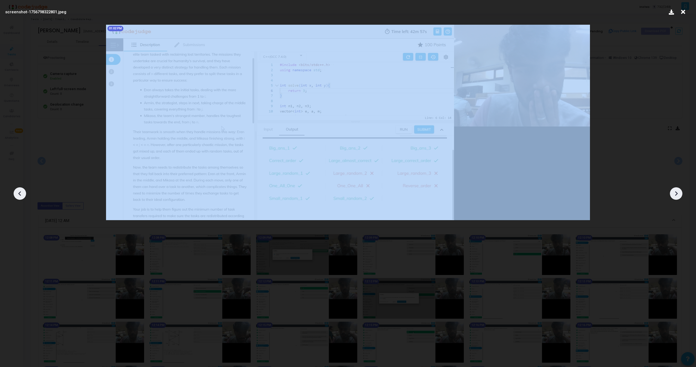
click at [20, 194] on icon at bounding box center [19, 194] width 3 height 5
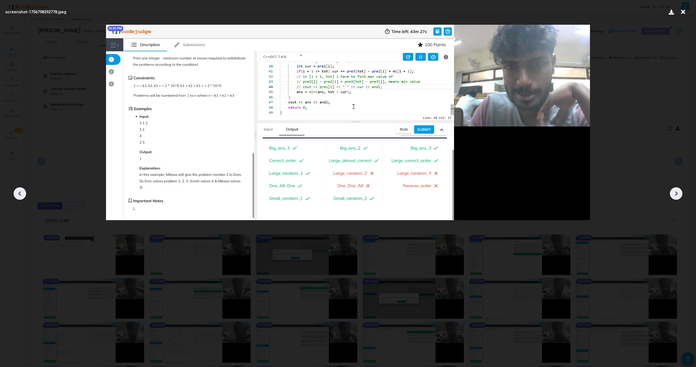
click at [20, 194] on icon at bounding box center [19, 194] width 3 height 5
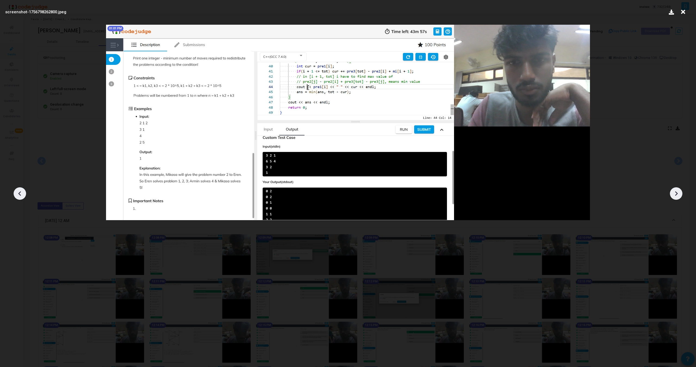
click at [20, 194] on icon at bounding box center [19, 194] width 3 height 5
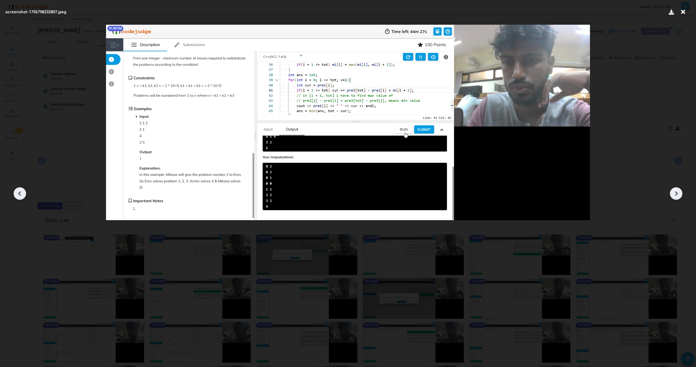
click at [20, 194] on icon at bounding box center [19, 194] width 3 height 5
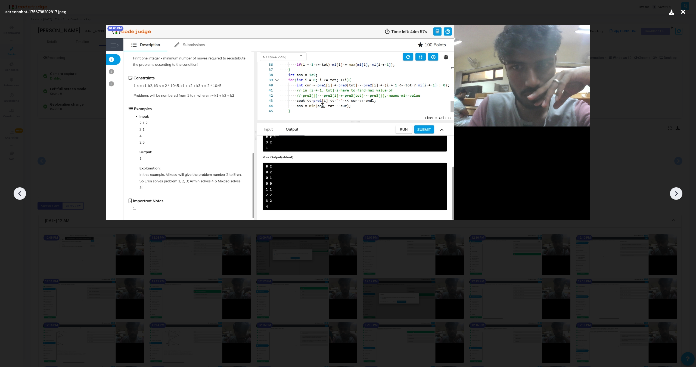
click at [20, 194] on icon at bounding box center [19, 194] width 3 height 5
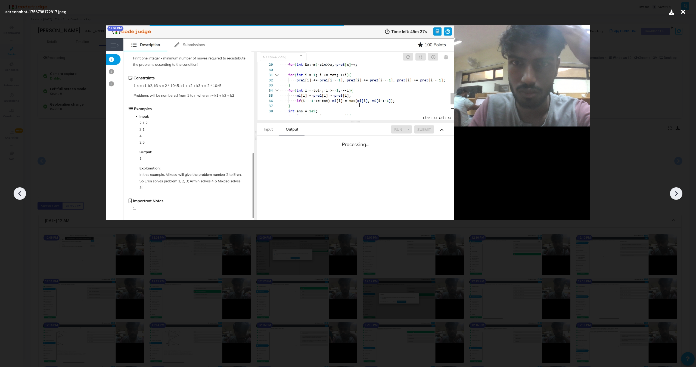
click at [20, 194] on icon at bounding box center [19, 194] width 3 height 5
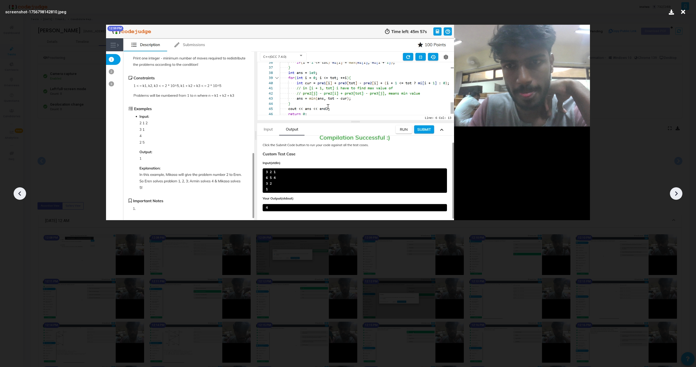
click at [20, 194] on icon at bounding box center [19, 194] width 3 height 5
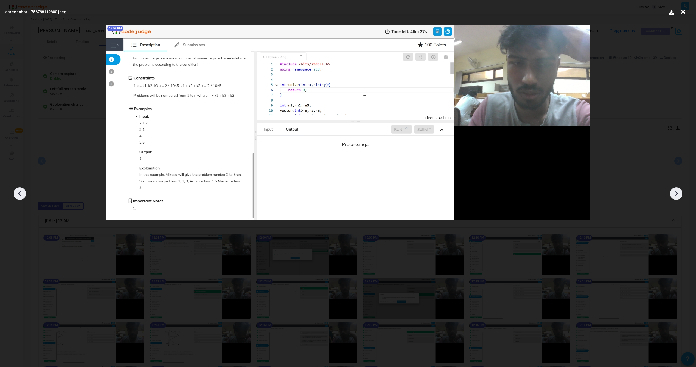
click at [20, 194] on icon at bounding box center [19, 194] width 3 height 5
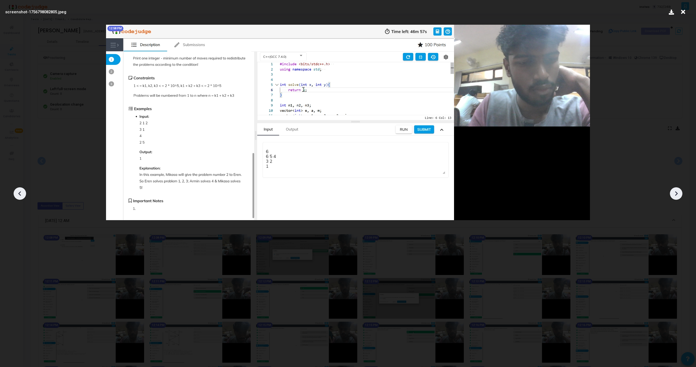
click at [20, 194] on icon at bounding box center [19, 194] width 3 height 5
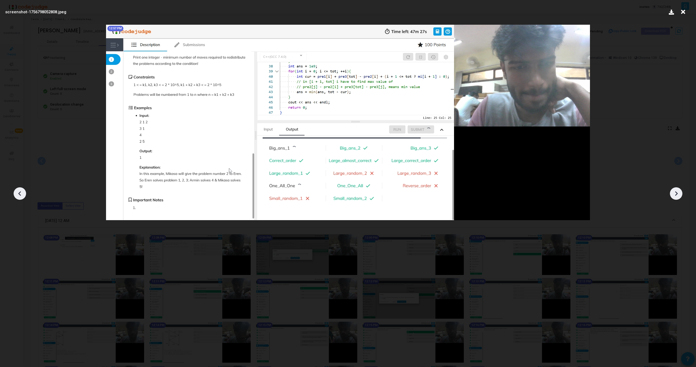
click at [20, 194] on icon at bounding box center [19, 194] width 3 height 5
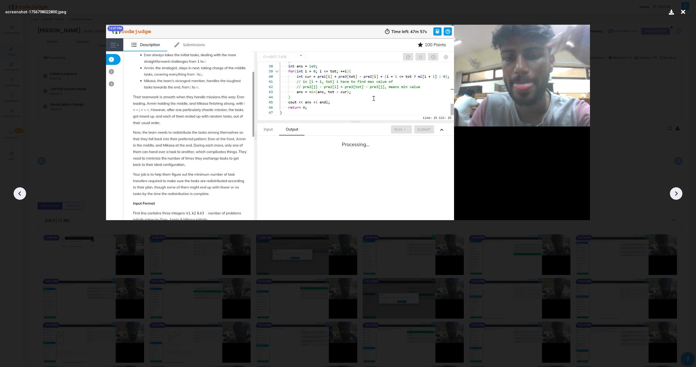
click at [20, 194] on icon at bounding box center [19, 194] width 3 height 5
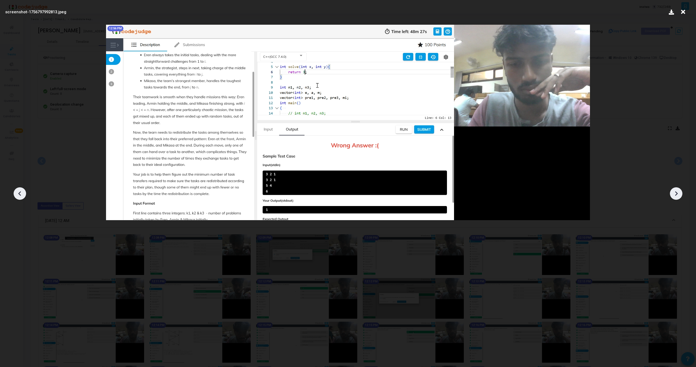
click at [675, 197] on icon at bounding box center [676, 194] width 8 height 8
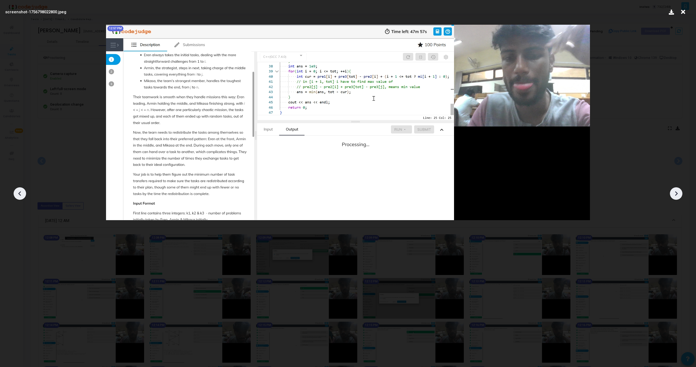
click at [675, 197] on icon at bounding box center [676, 194] width 8 height 8
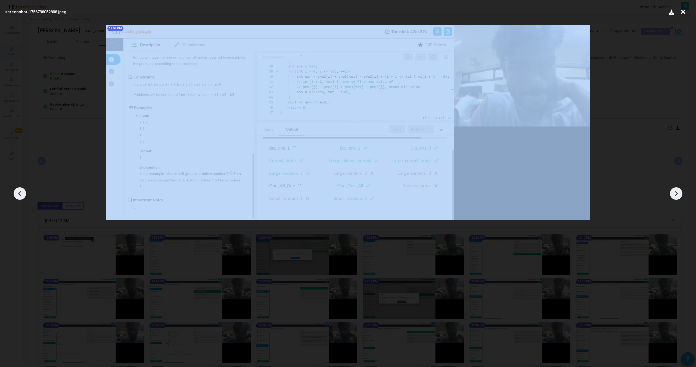
click at [675, 197] on icon at bounding box center [676, 194] width 8 height 8
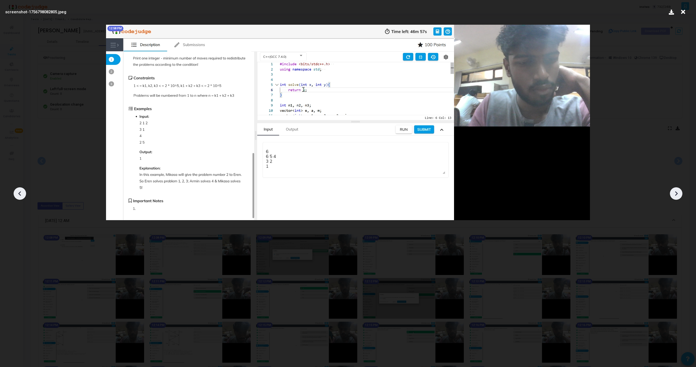
click at [675, 197] on icon at bounding box center [676, 194] width 8 height 8
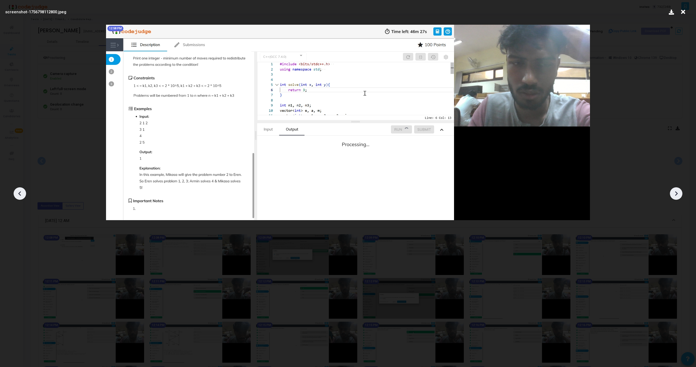
click at [675, 197] on icon at bounding box center [676, 194] width 8 height 8
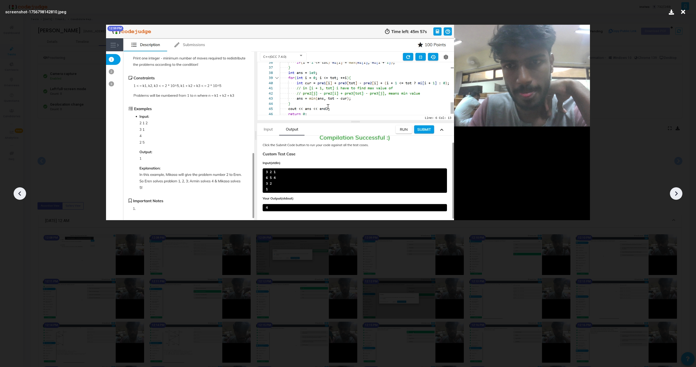
click at [675, 197] on icon at bounding box center [676, 194] width 8 height 8
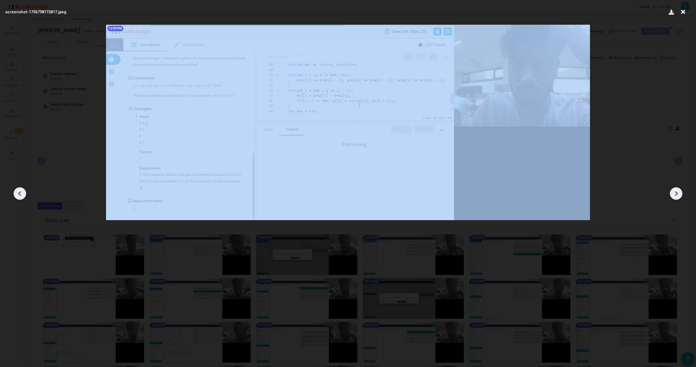
click at [675, 197] on icon at bounding box center [676, 194] width 8 height 8
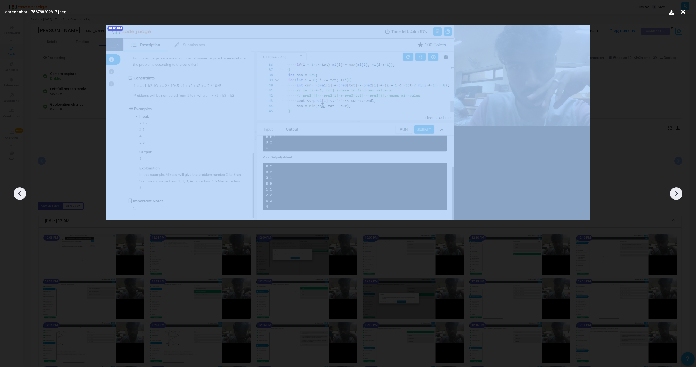
click at [675, 197] on icon at bounding box center [676, 194] width 8 height 8
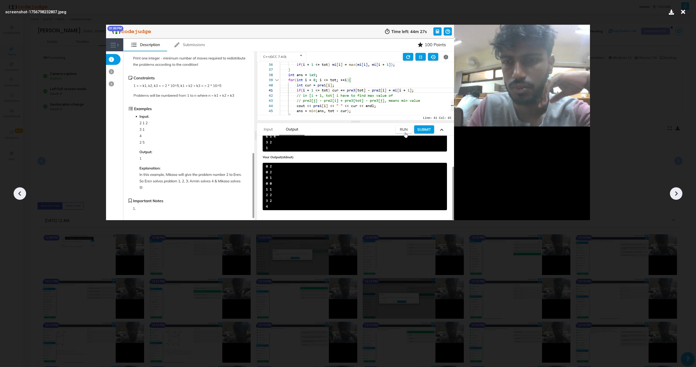
click at [675, 198] on icon at bounding box center [676, 194] width 8 height 8
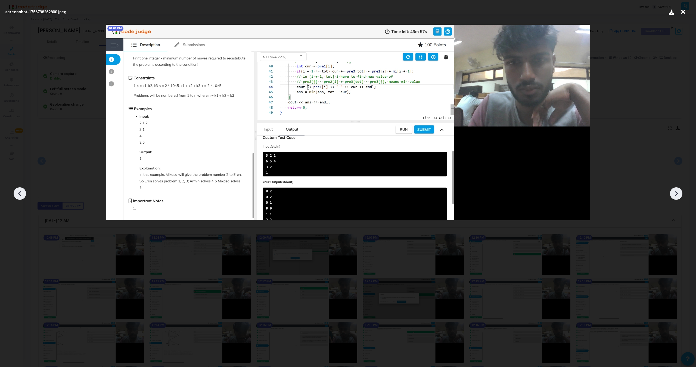
click at [675, 198] on icon at bounding box center [676, 194] width 8 height 8
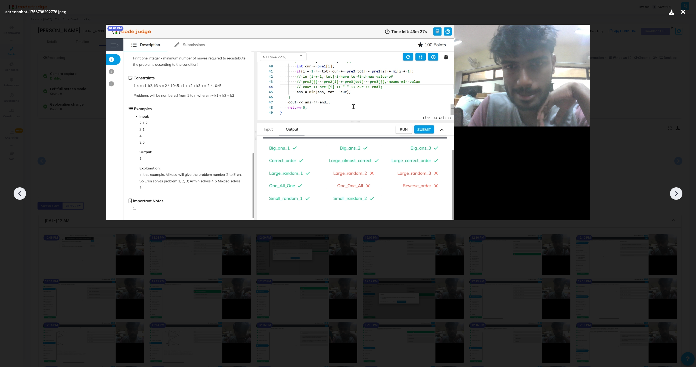
click at [675, 198] on div at bounding box center [676, 194] width 13 height 13
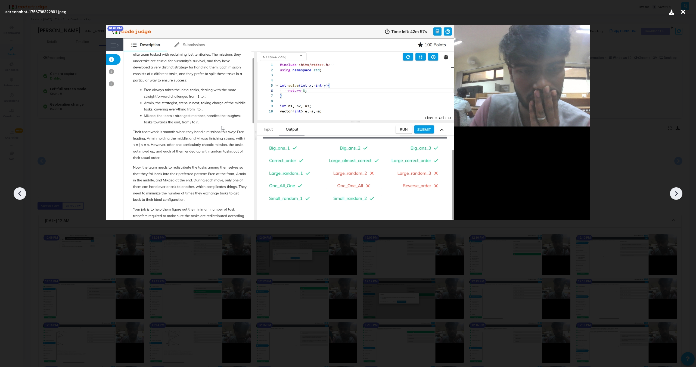
click at [675, 198] on div at bounding box center [676, 194] width 13 height 13
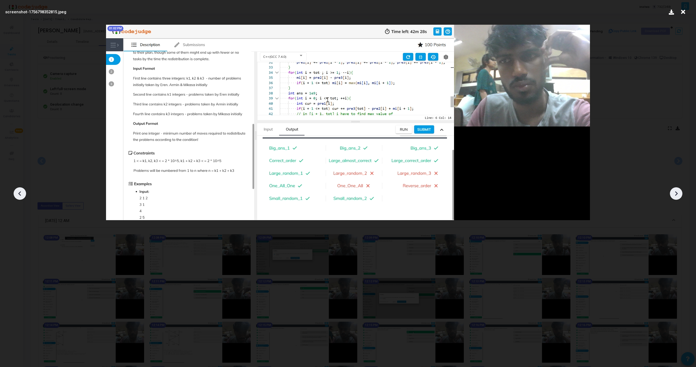
click at [675, 198] on div at bounding box center [676, 194] width 13 height 13
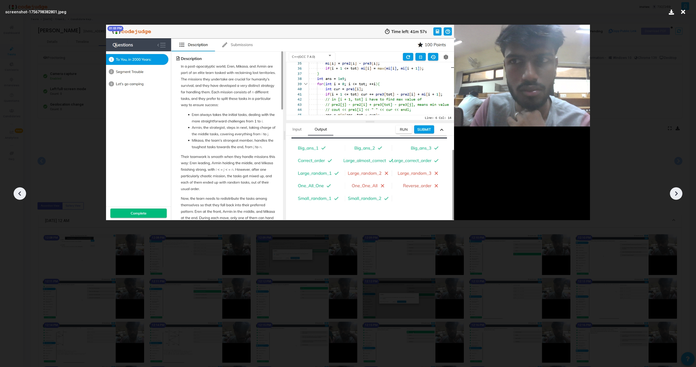
click at [675, 198] on div at bounding box center [676, 194] width 13 height 13
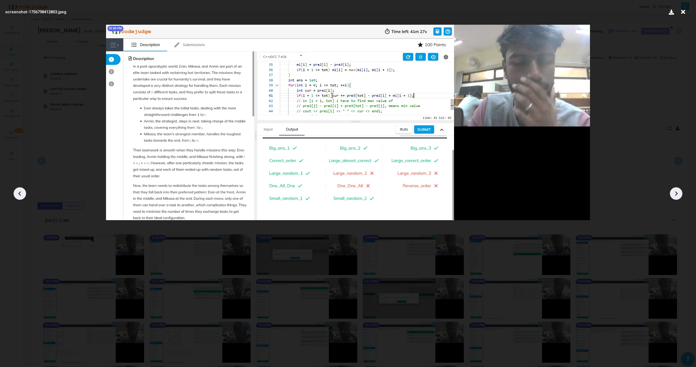
click at [675, 198] on div at bounding box center [676, 194] width 13 height 13
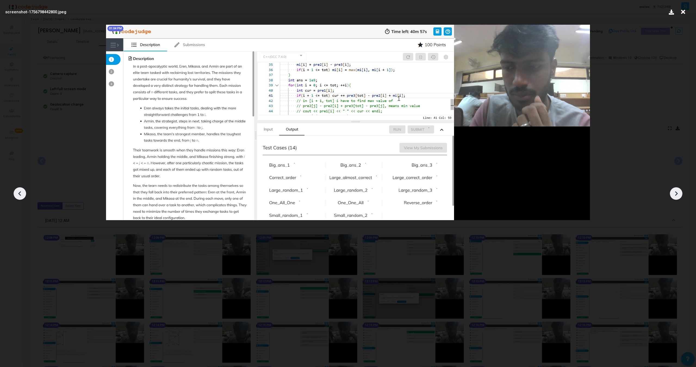
click at [675, 198] on div at bounding box center [676, 194] width 13 height 13
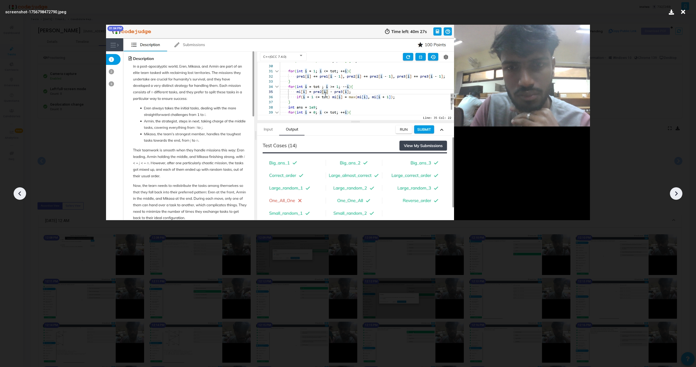
click at [675, 198] on div at bounding box center [676, 194] width 13 height 13
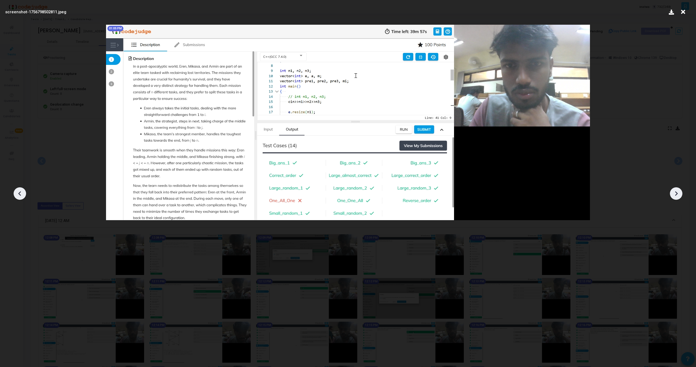
click at [675, 198] on div at bounding box center [676, 194] width 13 height 13
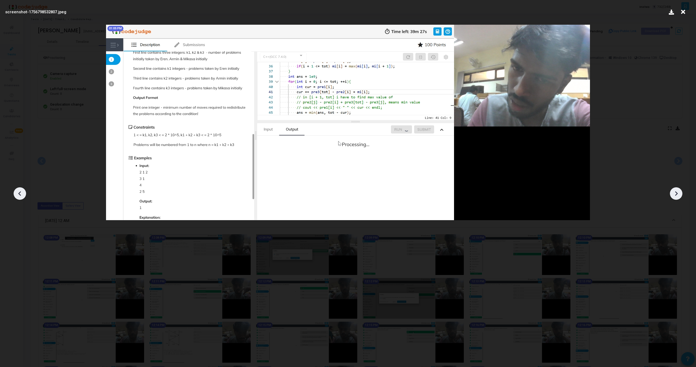
click at [675, 198] on div at bounding box center [676, 194] width 13 height 13
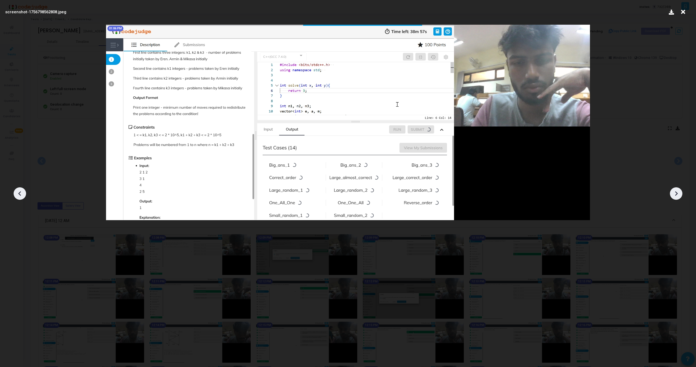
click at [675, 198] on div at bounding box center [676, 194] width 13 height 13
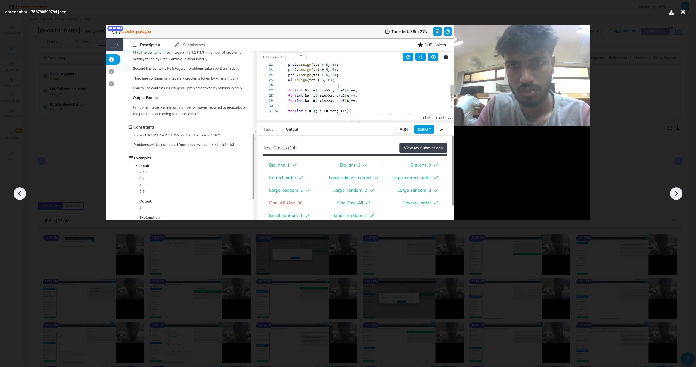
click at [682, 15] on icon at bounding box center [683, 12] width 8 height 10
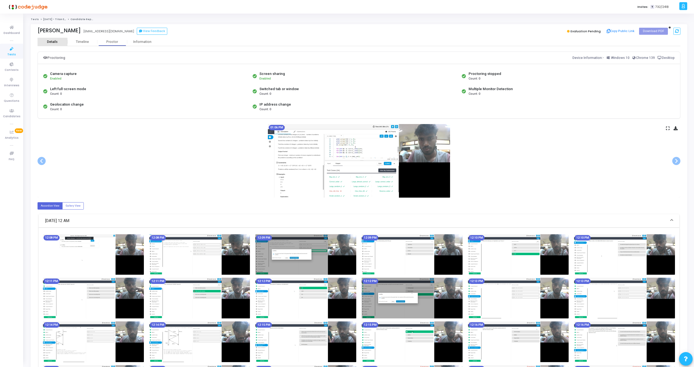
click at [51, 40] on div "Details" at bounding box center [52, 42] width 11 height 4
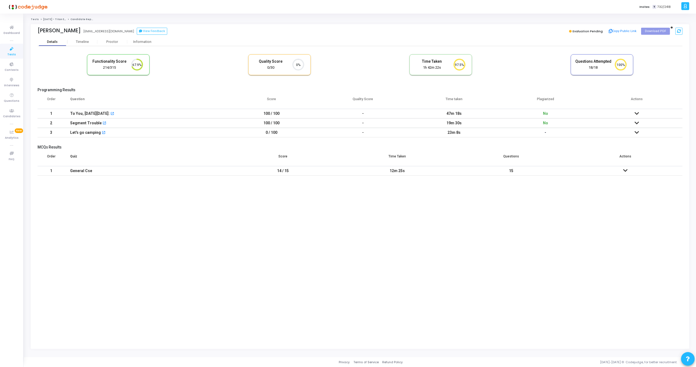
scroll to position [11, 14]
click at [637, 112] on icon at bounding box center [636, 114] width 4 height 4
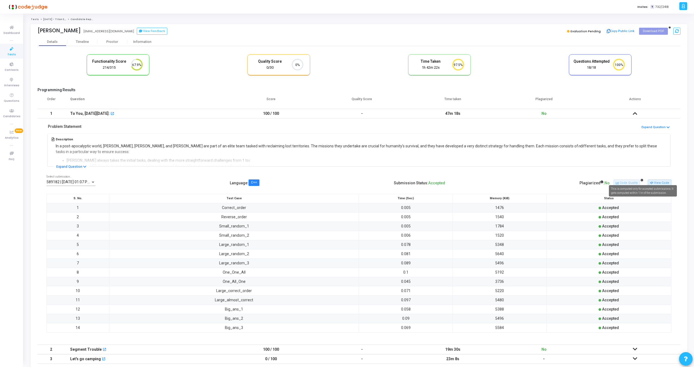
click at [654, 182] on mat-tooltip-component "This is computed only for accepted submissions. It gets computed within 1 hr of…" at bounding box center [643, 191] width 76 height 19
click at [660, 186] on button "View Code" at bounding box center [659, 183] width 24 height 7
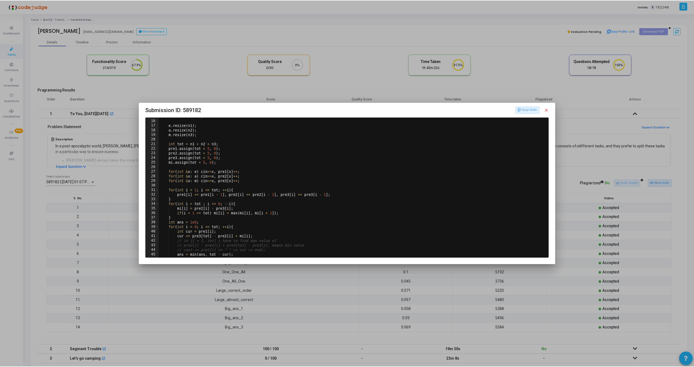
scroll to position [86, 0]
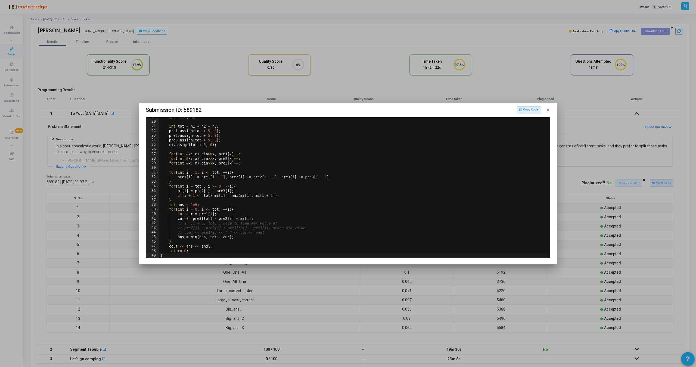
click at [546, 108] on mat-icon "close" at bounding box center [547, 110] width 5 height 5
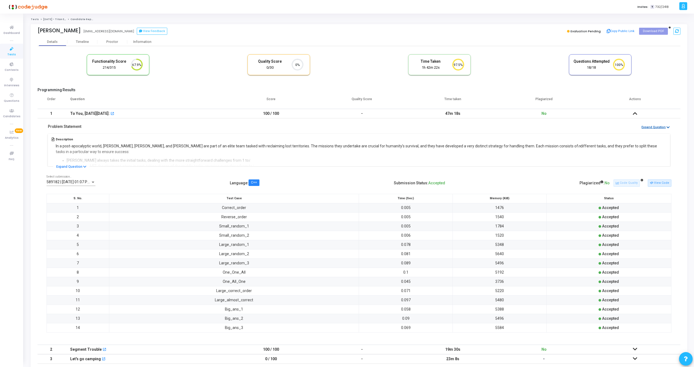
click at [666, 127] on button "Expand Question" at bounding box center [655, 127] width 29 height 5
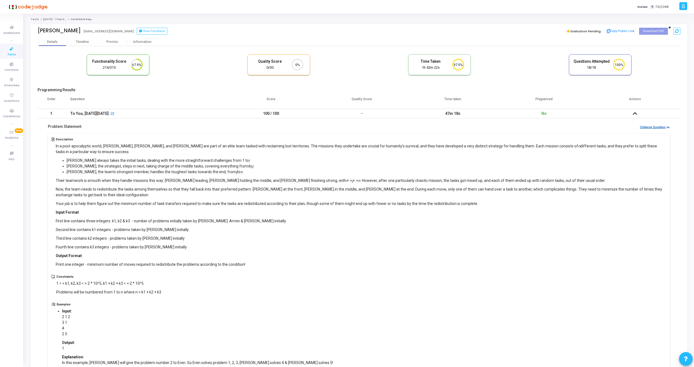
click at [666, 127] on button "Collapse Question" at bounding box center [654, 127] width 30 height 5
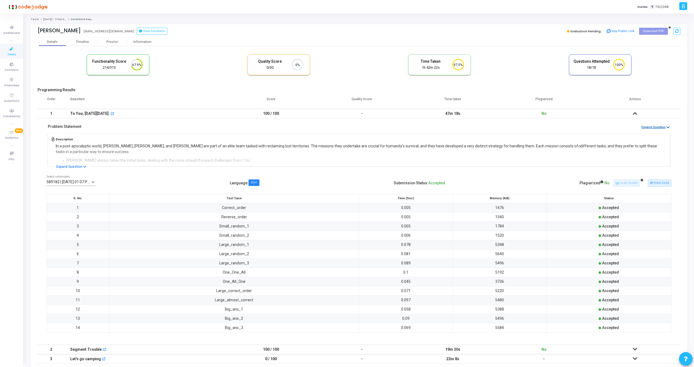
scroll to position [64, 0]
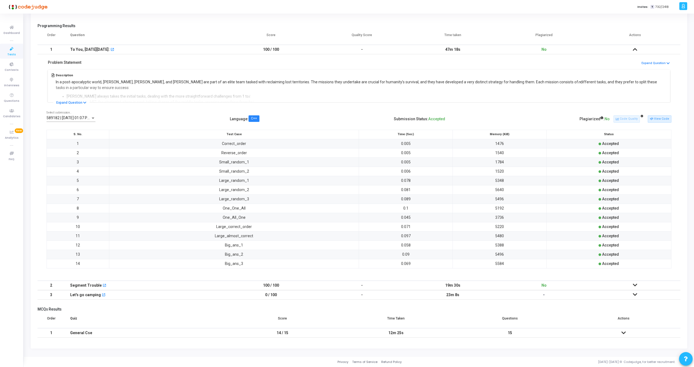
click at [634, 282] on td at bounding box center [634, 286] width 91 height 10
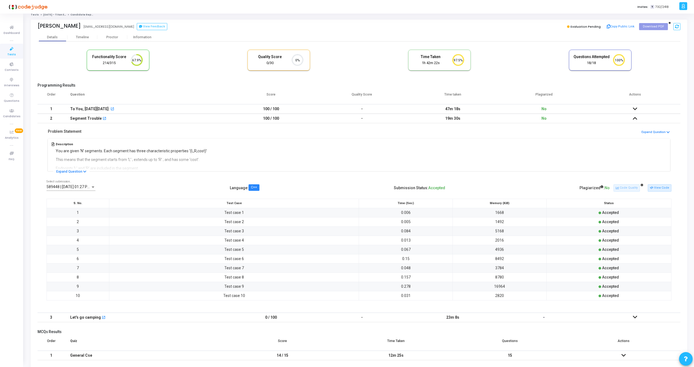
scroll to position [27, 0]
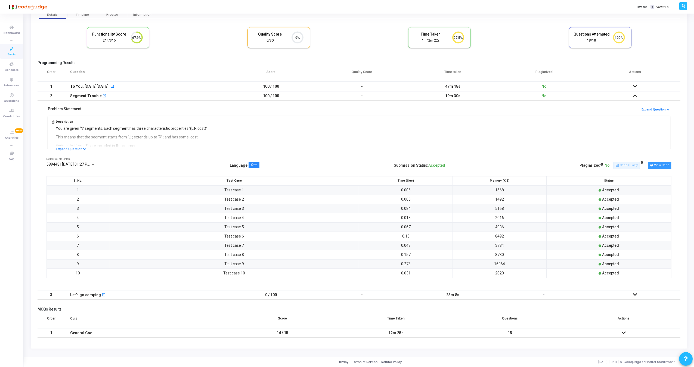
click at [658, 165] on button "View Code" at bounding box center [659, 165] width 24 height 7
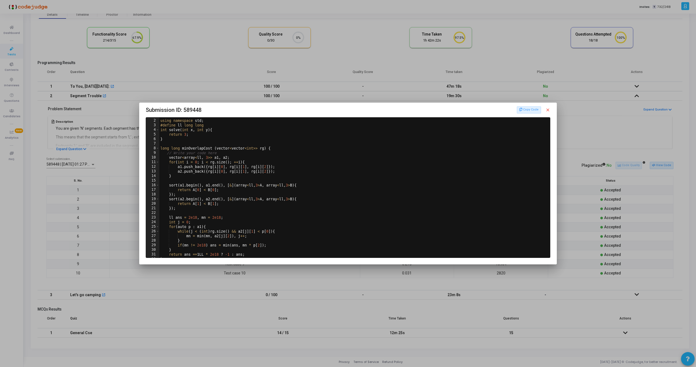
scroll to position [0, 0]
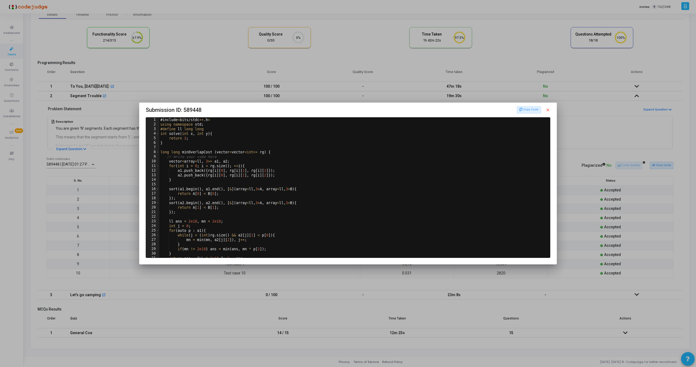
click at [549, 109] on mat-icon "close" at bounding box center [547, 110] width 5 height 5
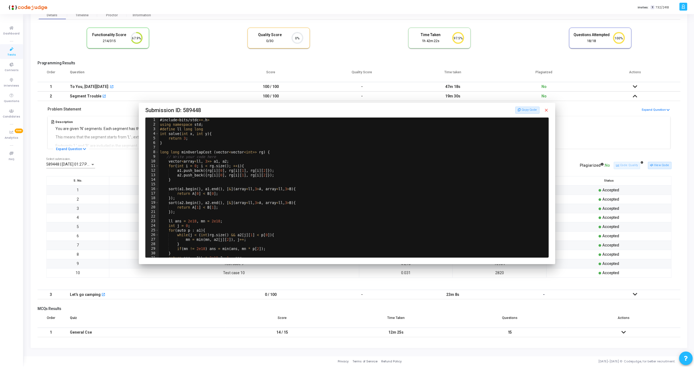
scroll to position [27, 0]
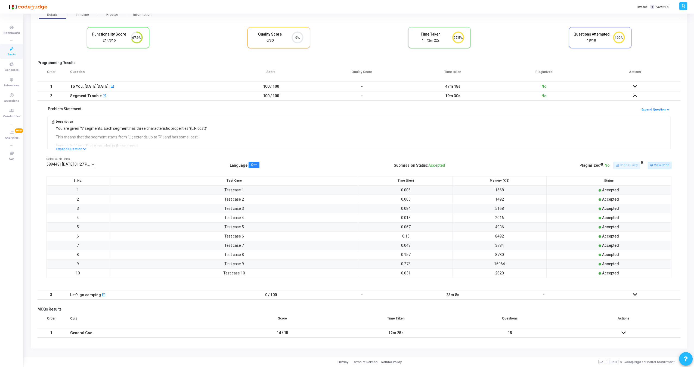
click at [634, 96] on icon at bounding box center [634, 96] width 4 height 4
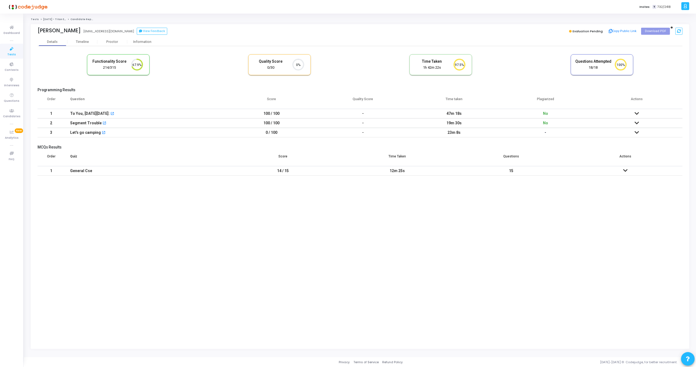
click at [635, 131] on icon at bounding box center [636, 133] width 4 height 4
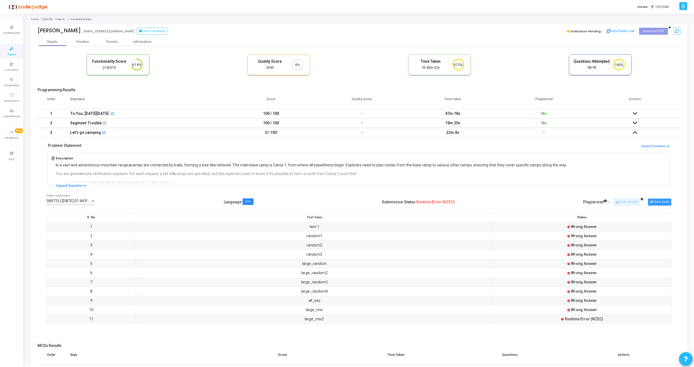
click at [657, 202] on button "View Code" at bounding box center [659, 202] width 24 height 7
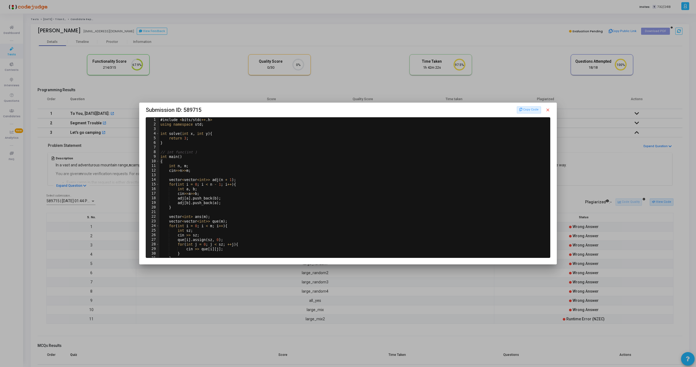
click at [548, 108] on mat-icon "close" at bounding box center [547, 110] width 5 height 5
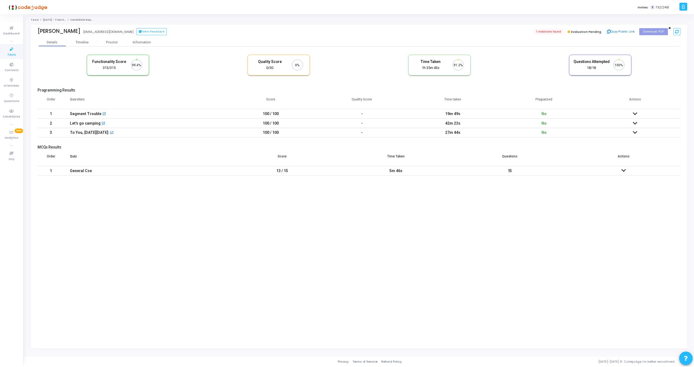
scroll to position [11, 14]
click at [549, 32] on span "1 violations found" at bounding box center [550, 31] width 30 height 6
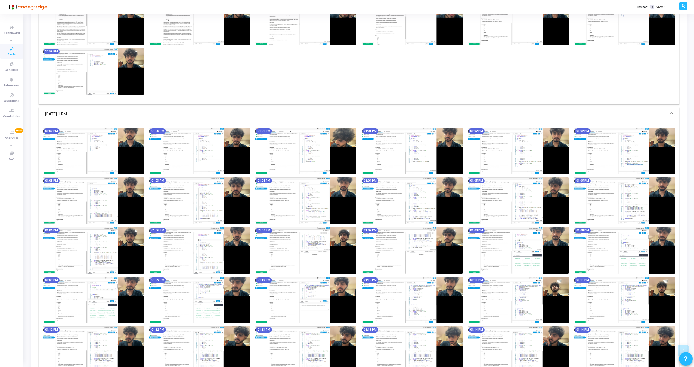
scroll to position [1191, 0]
